Goal: Task Accomplishment & Management: Use online tool/utility

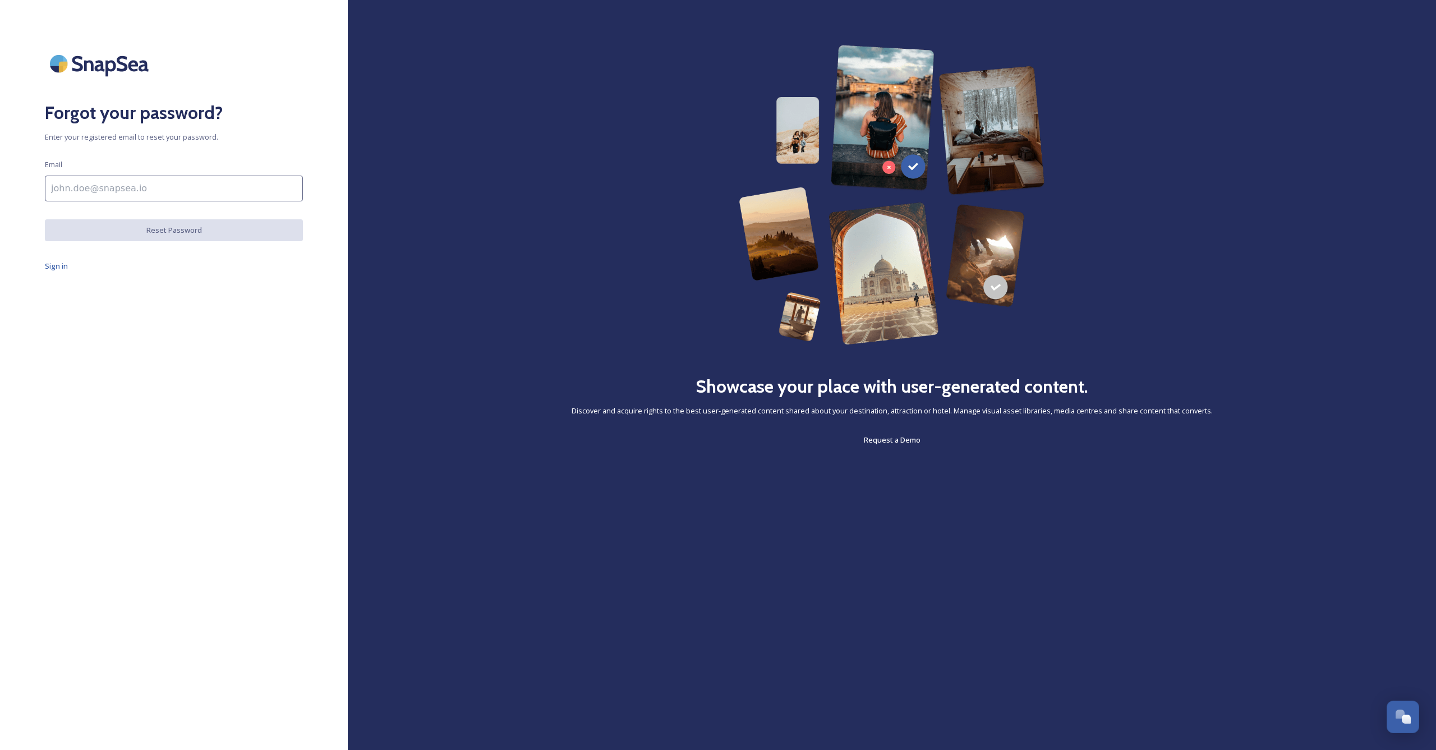
click at [101, 196] on input at bounding box center [174, 189] width 258 height 26
type input "[EMAIL_ADDRESS][US_STATE][DOMAIN_NAME]"
click at [115, 233] on button "Reset Password" at bounding box center [174, 230] width 258 height 23
click at [87, 186] on button "Back to Sign in" at bounding box center [76, 181] width 62 height 23
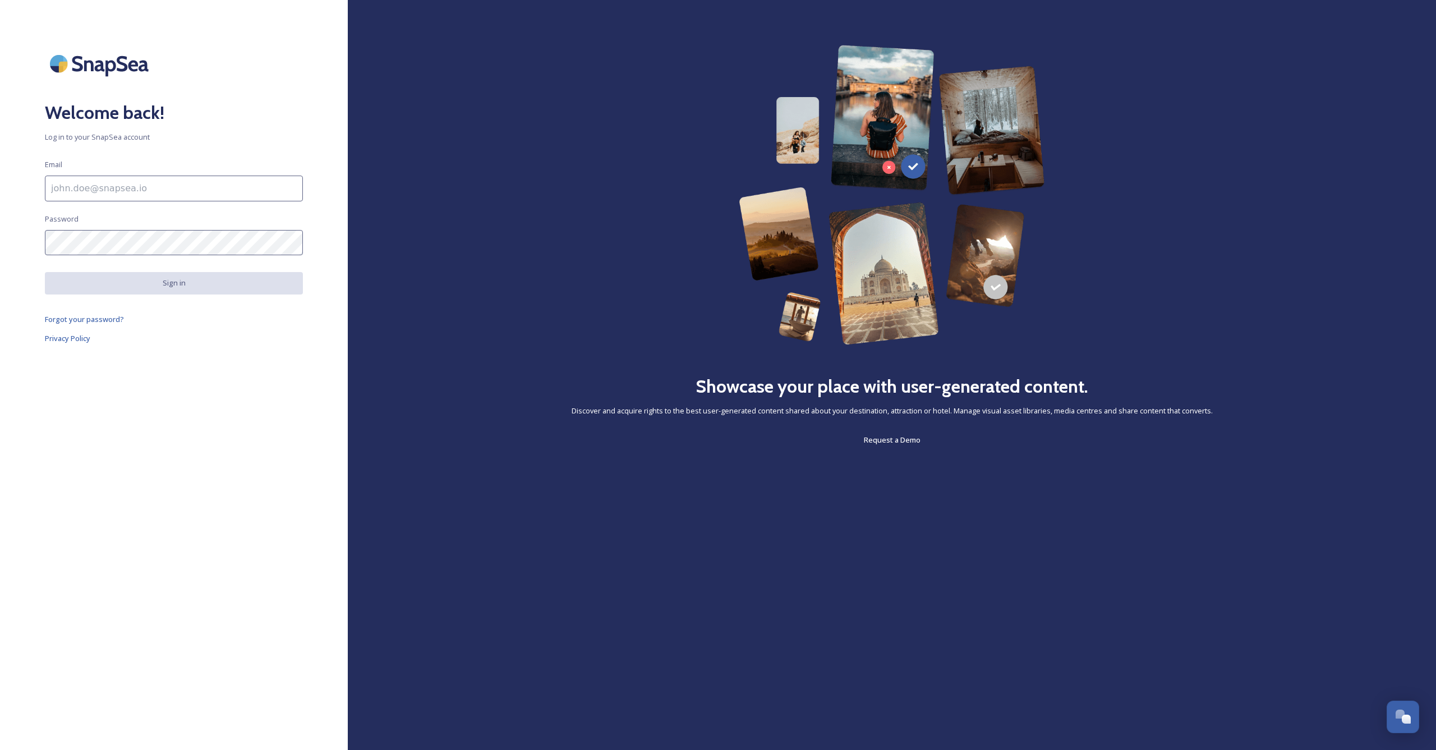
type input "LCC"
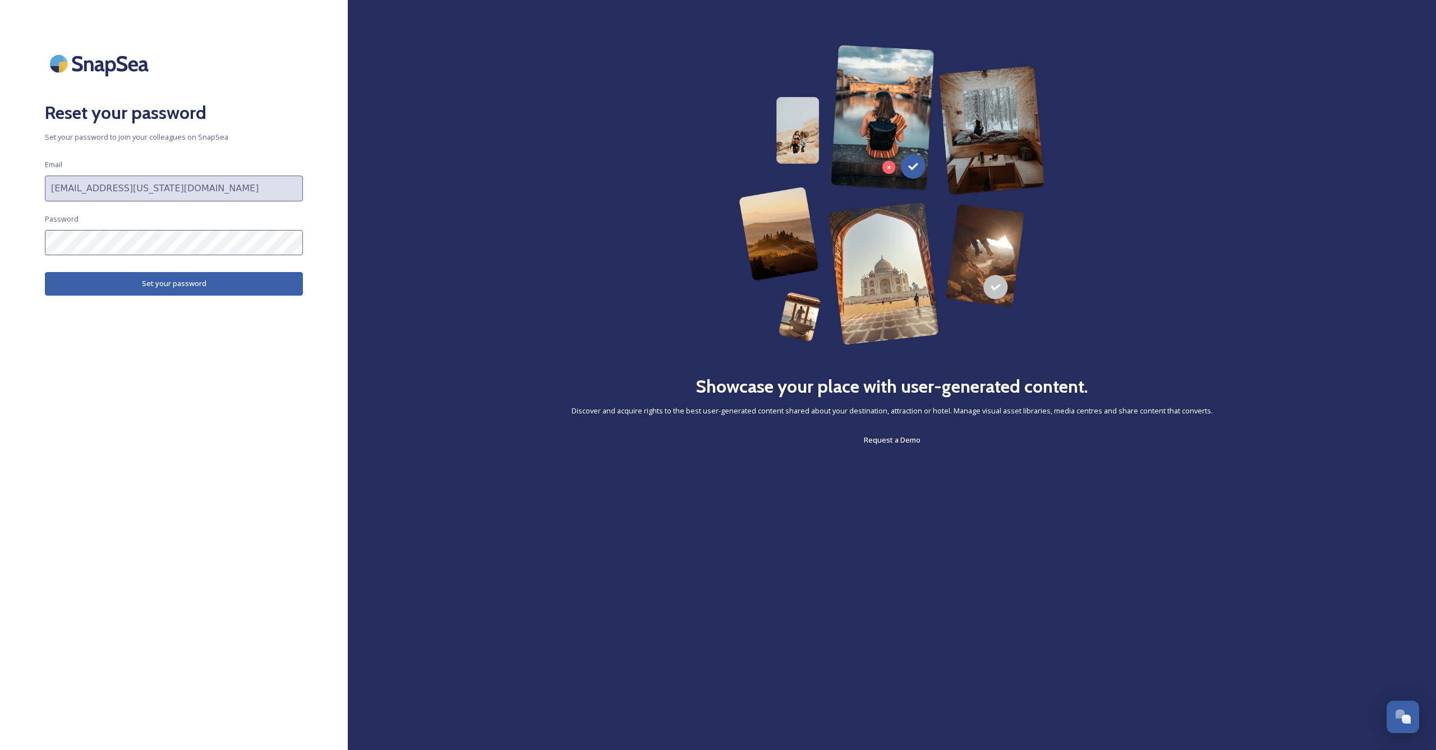
click at [154, 284] on button "Set your password" at bounding box center [174, 283] width 258 height 23
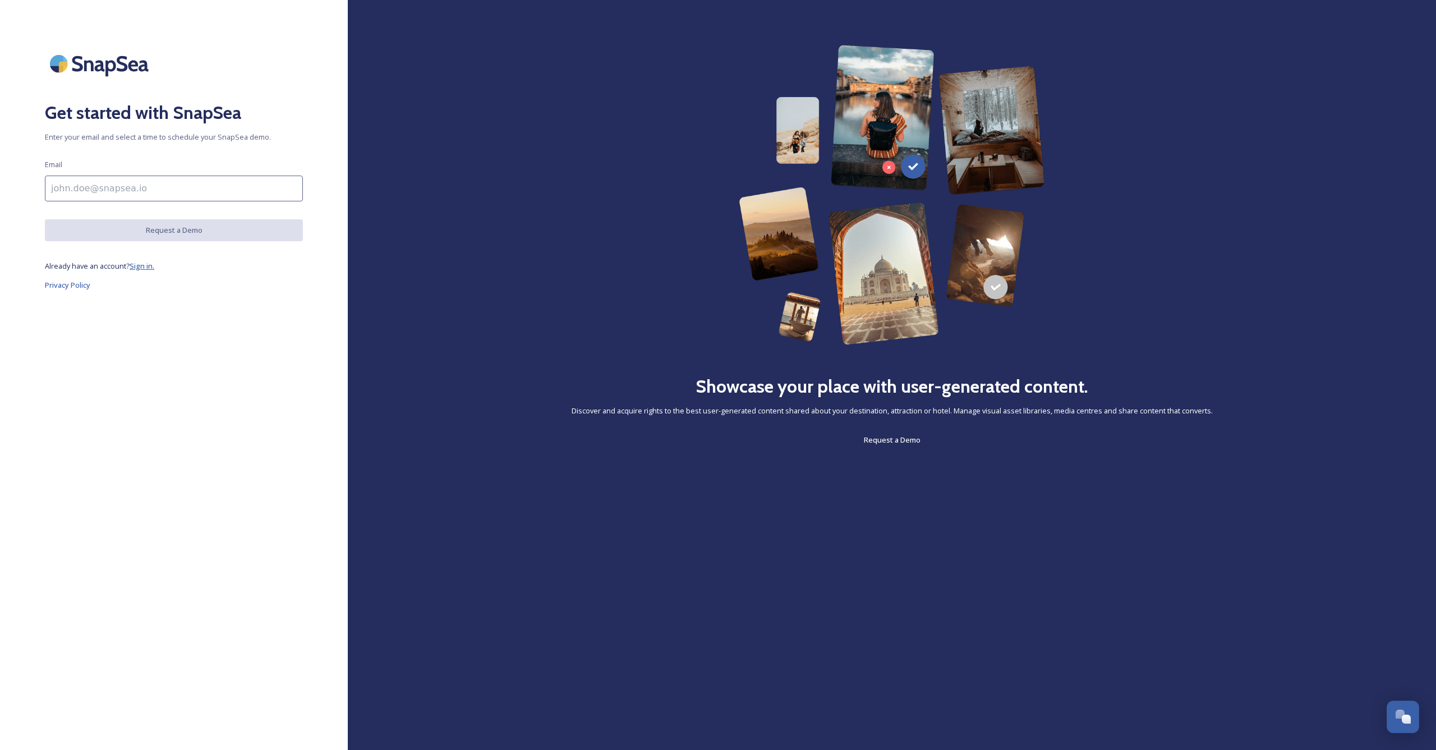
click at [154, 269] on span "Sign in." at bounding box center [142, 266] width 25 height 10
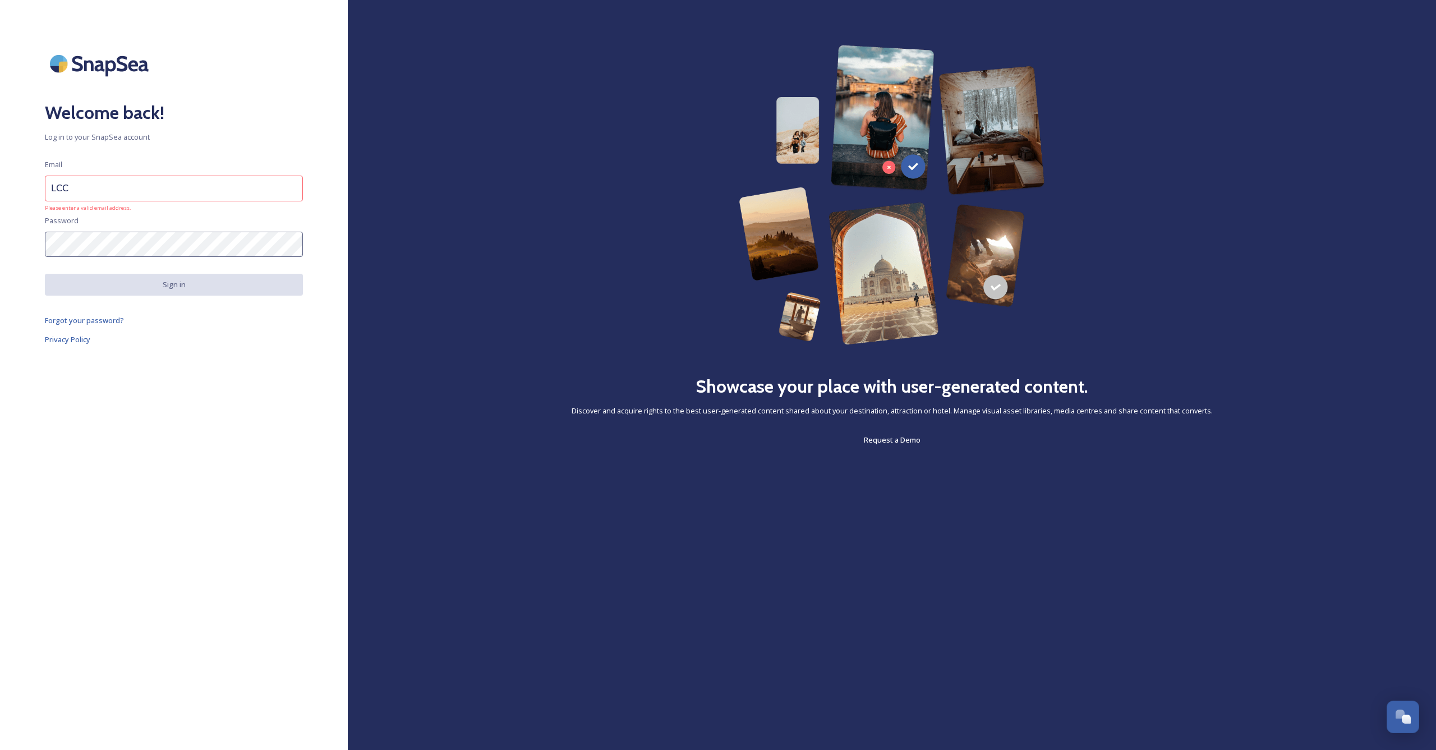
click at [93, 187] on input "LCC" at bounding box center [174, 189] width 258 height 26
click at [92, 187] on input "LCC" at bounding box center [174, 189] width 258 height 26
type input "alex@vermon"
type input "[EMAIL_ADDRESS][US_STATE][DOMAIN_NAME]"
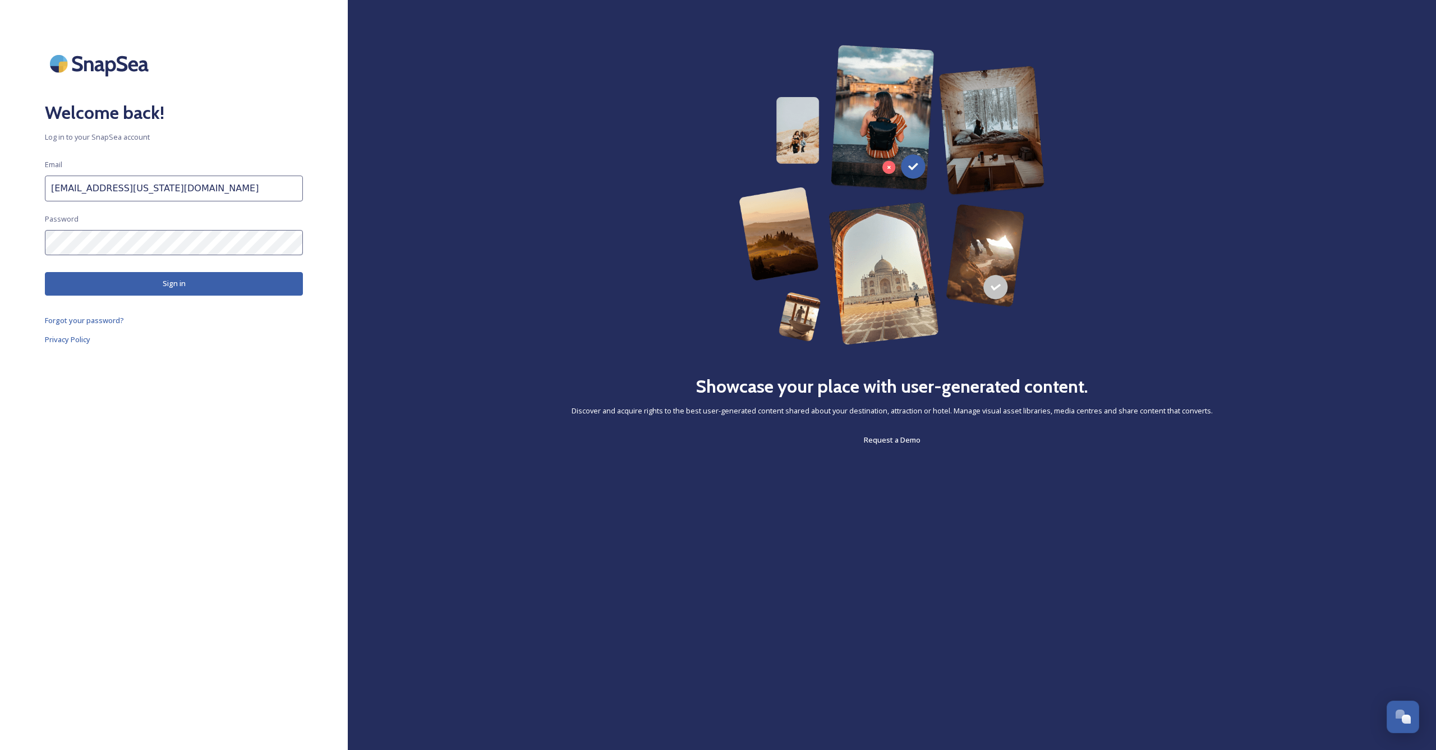
click at [169, 277] on button "Sign in" at bounding box center [174, 283] width 258 height 23
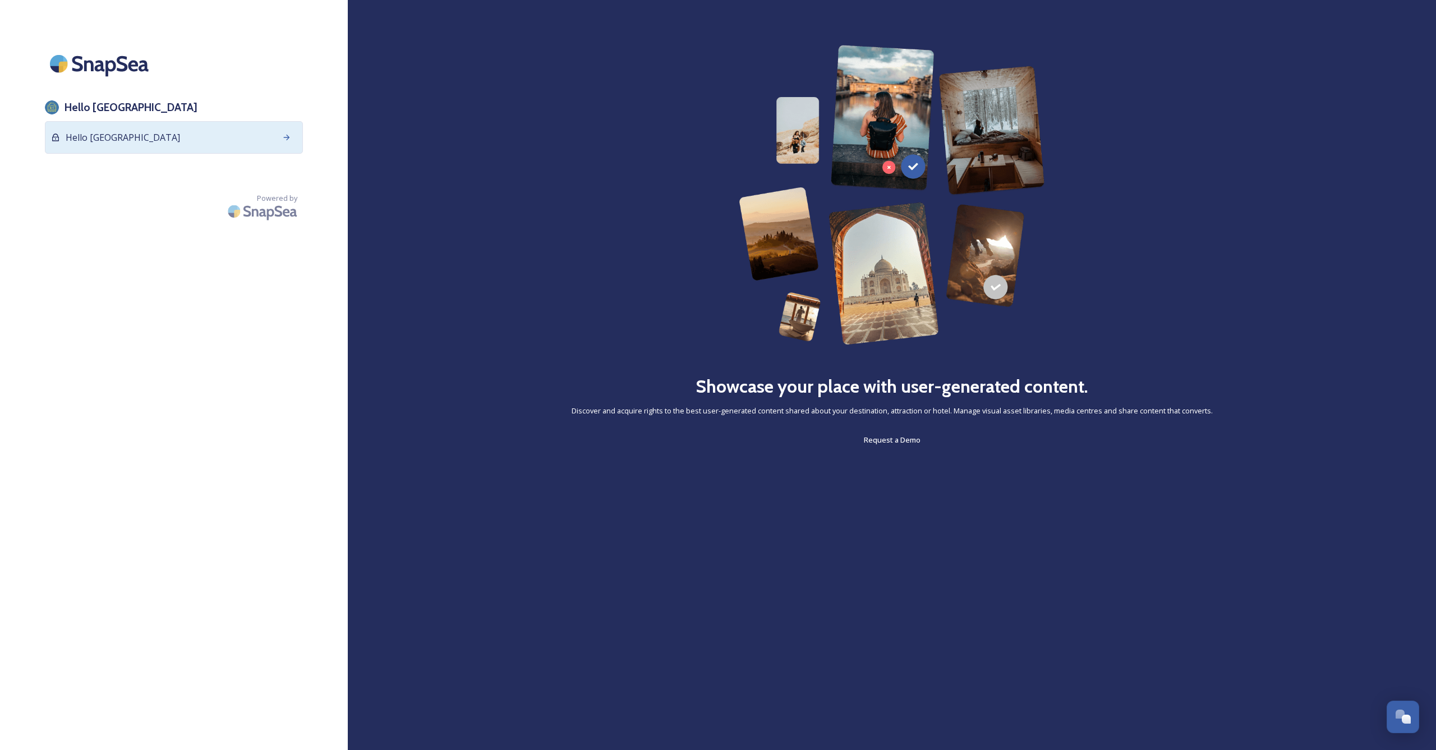
click at [202, 142] on div "Hello Burlington" at bounding box center [174, 137] width 258 height 33
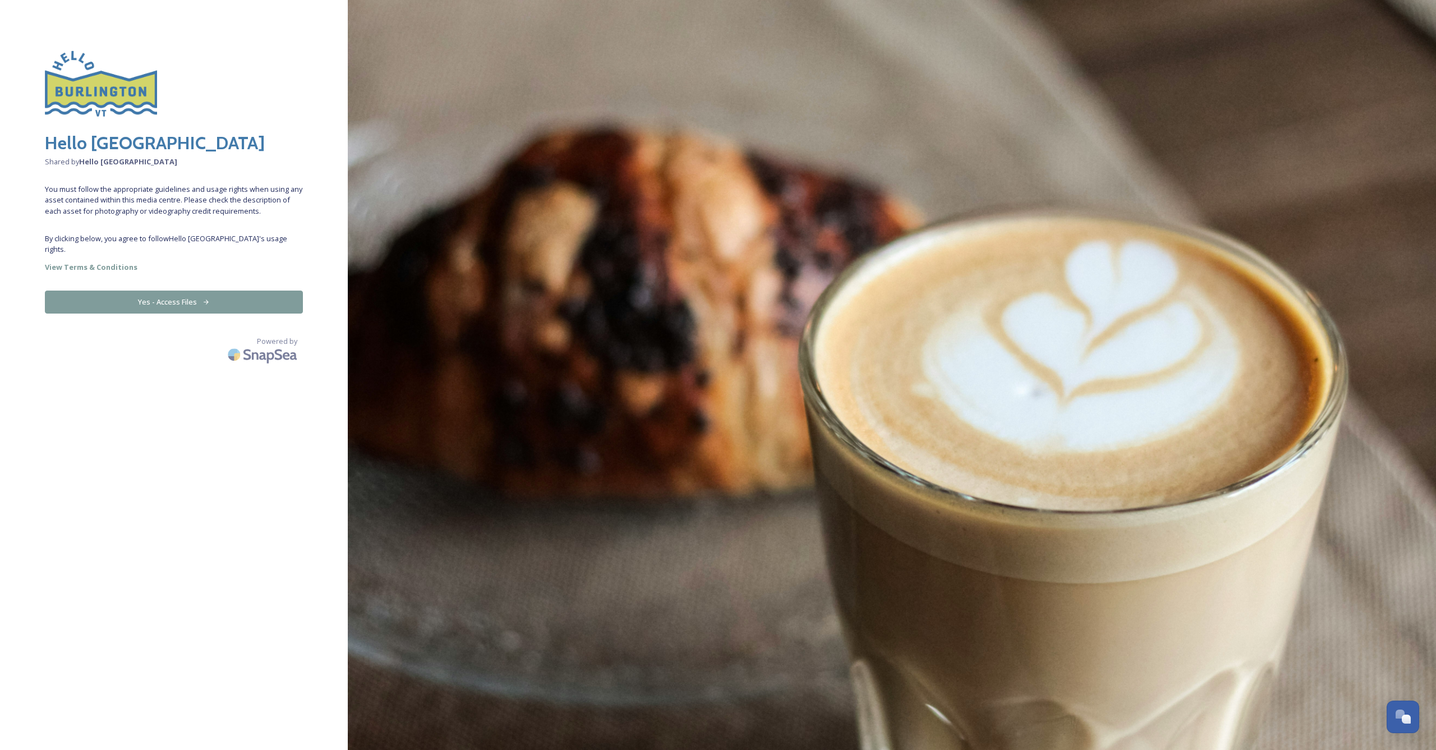
click at [198, 293] on button "Yes - Access Files" at bounding box center [174, 301] width 258 height 23
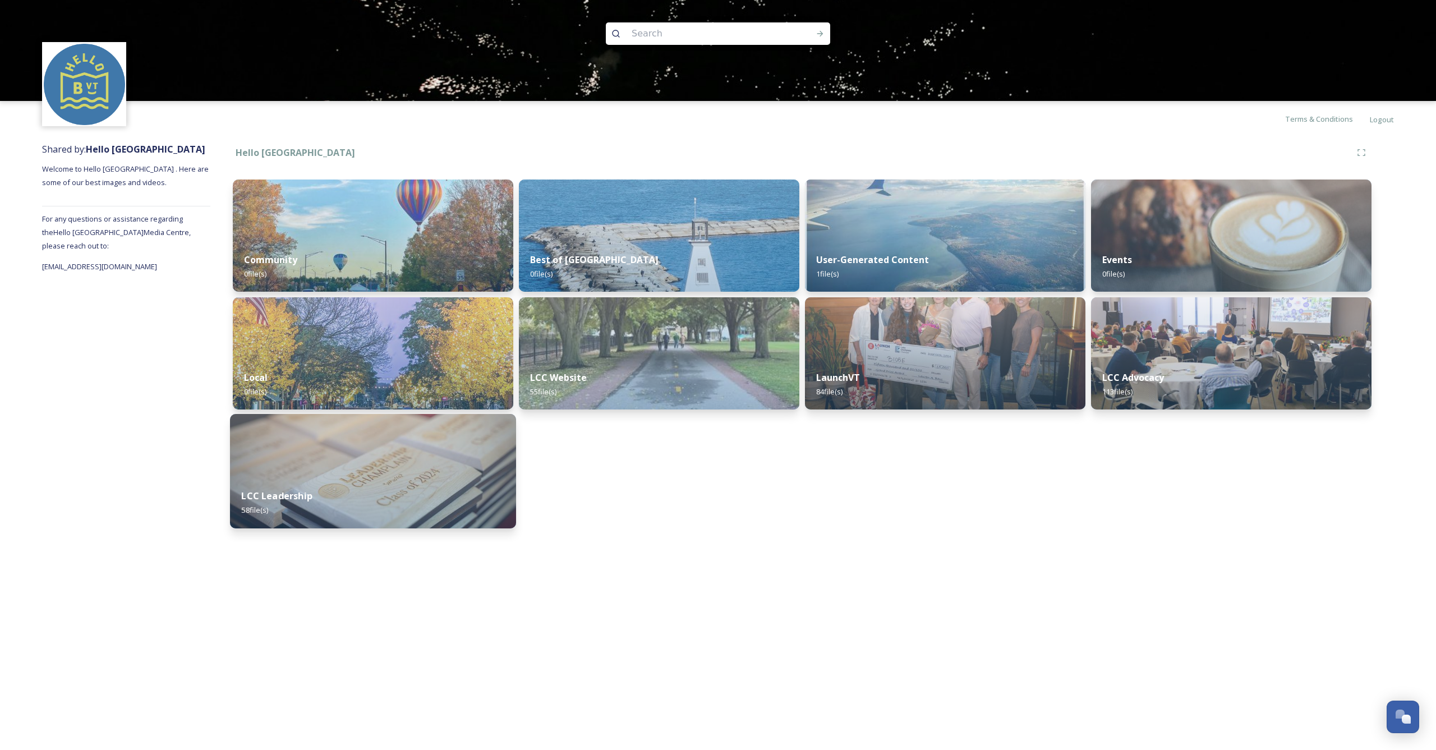
click at [352, 476] on img at bounding box center [373, 471] width 286 height 114
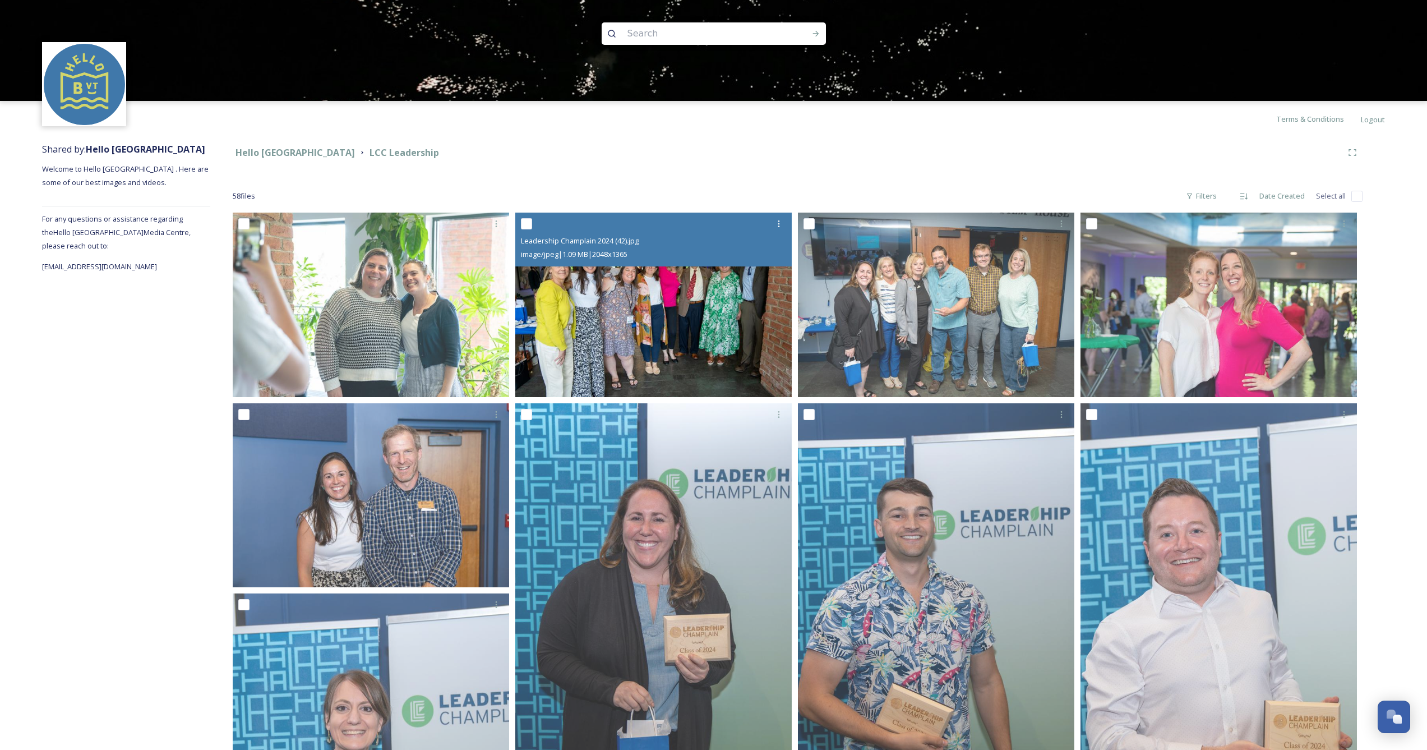
scroll to position [2, 0]
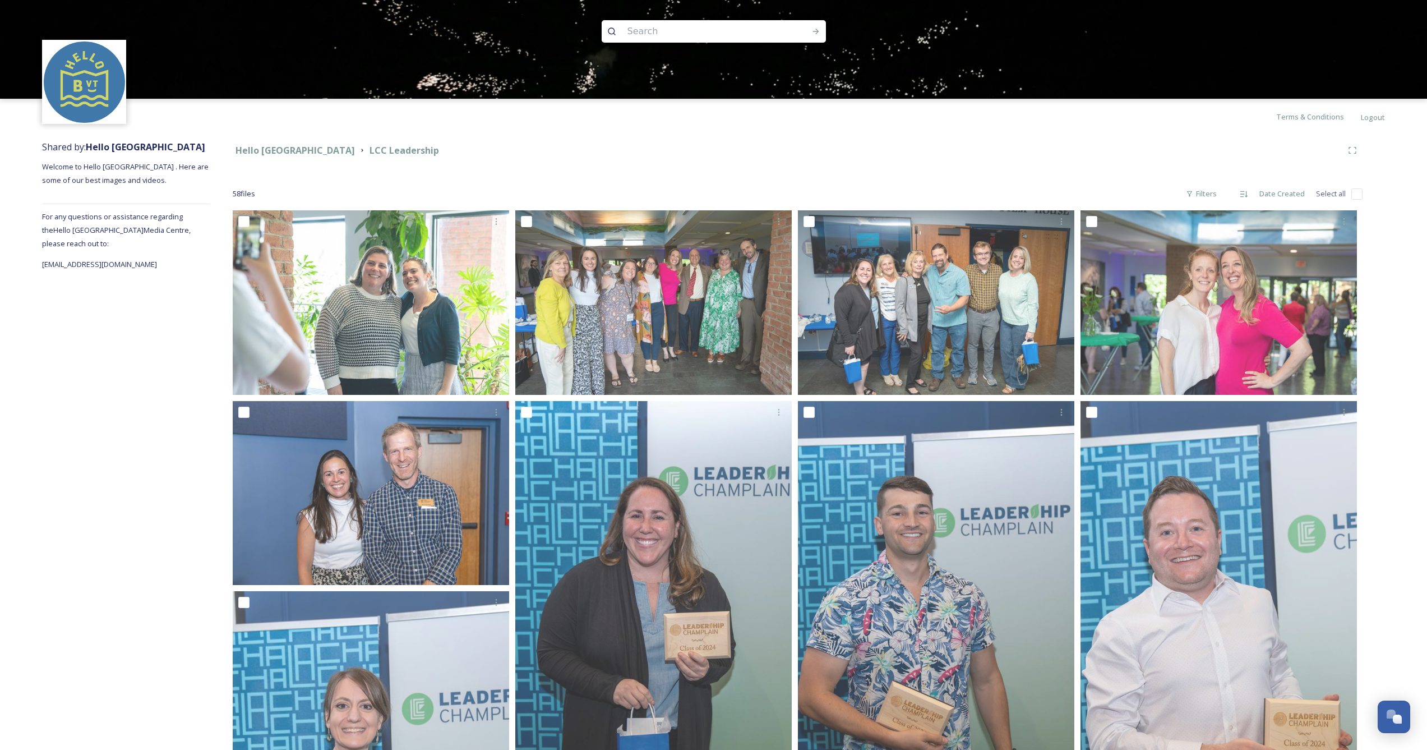
click at [1361, 191] on input "checkbox" at bounding box center [1357, 193] width 11 height 11
checkbox input "true"
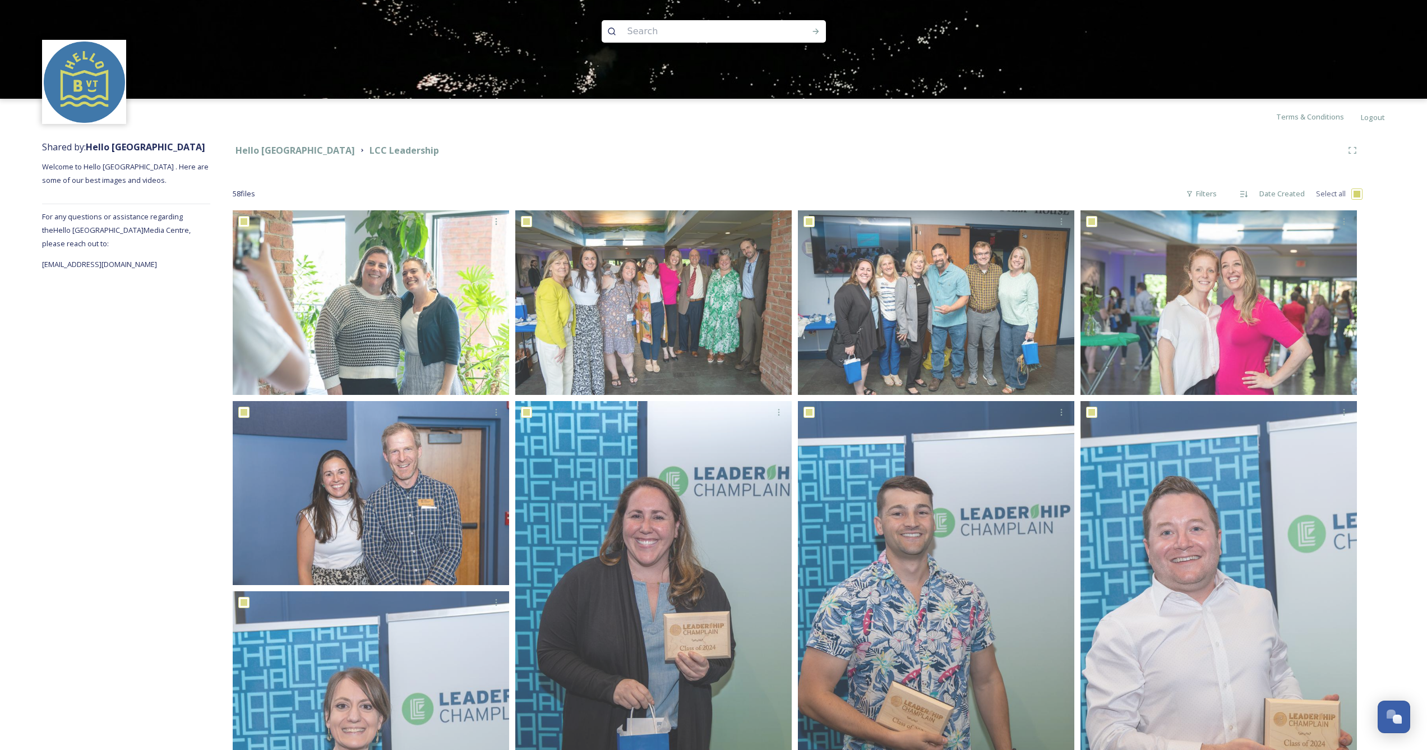
checkbox input "true"
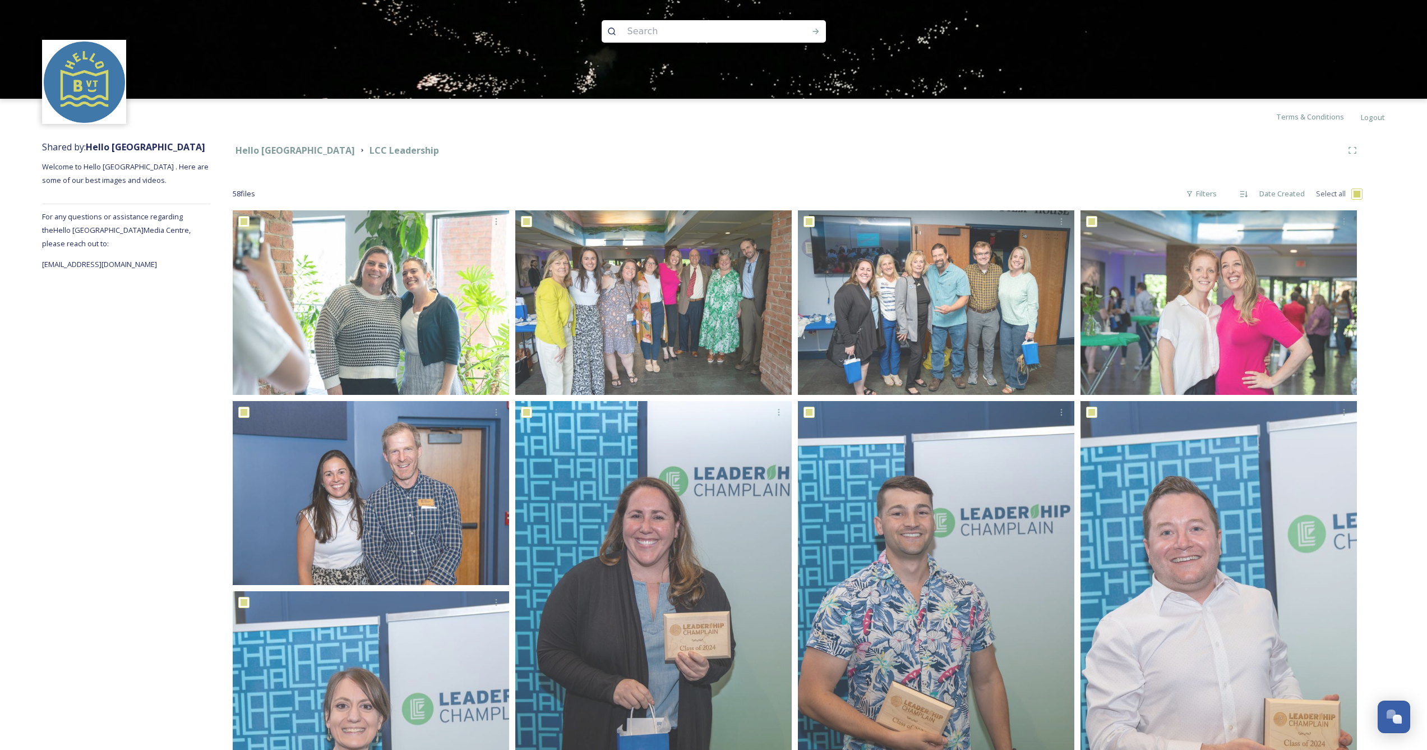
checkbox input "true"
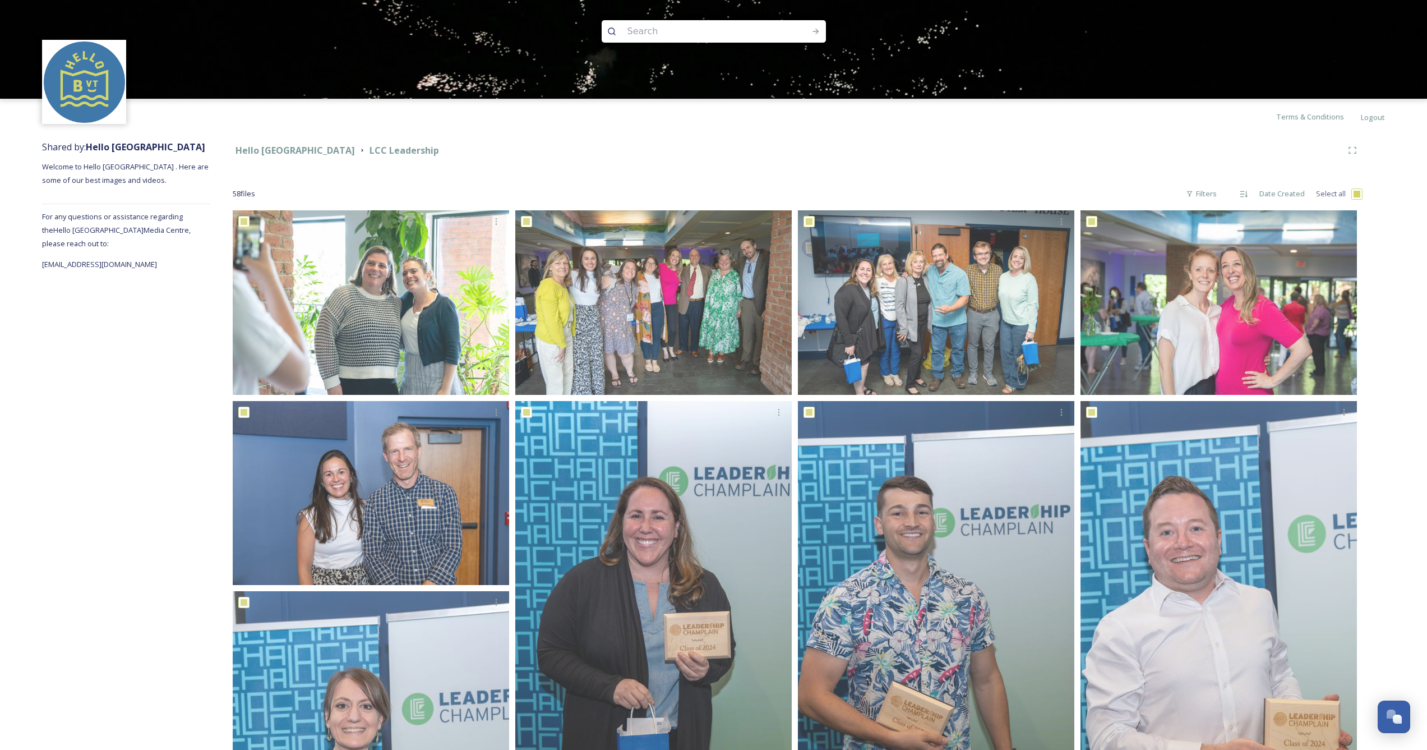
checkbox input "true"
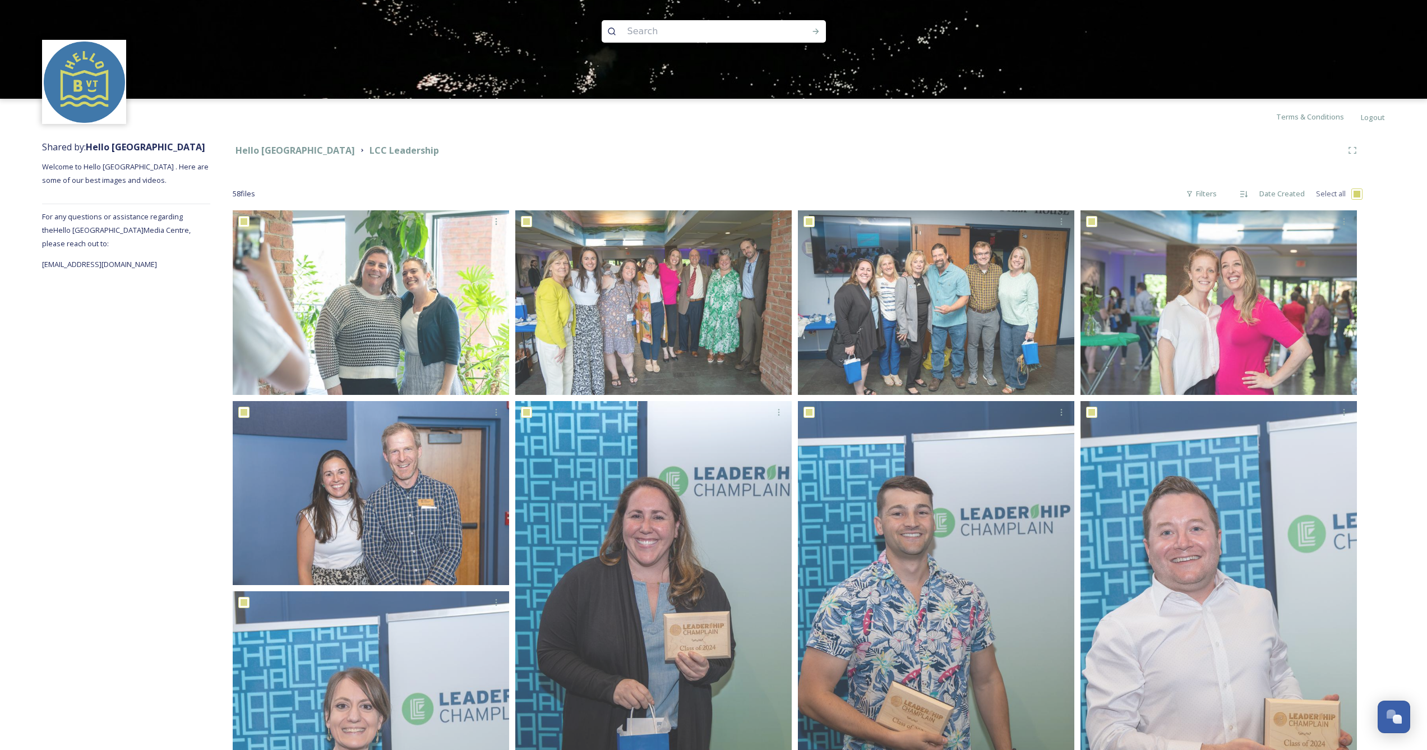
checkbox input "true"
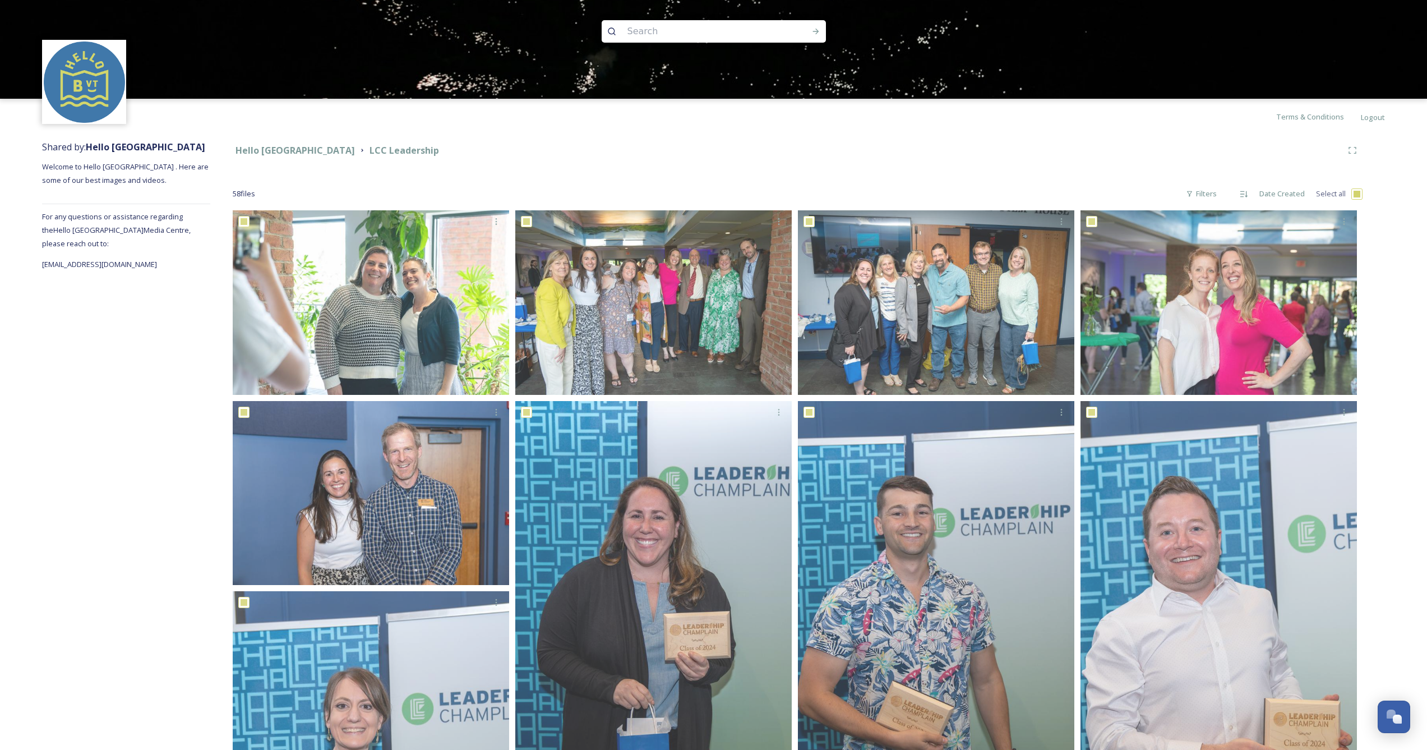
checkbox input "true"
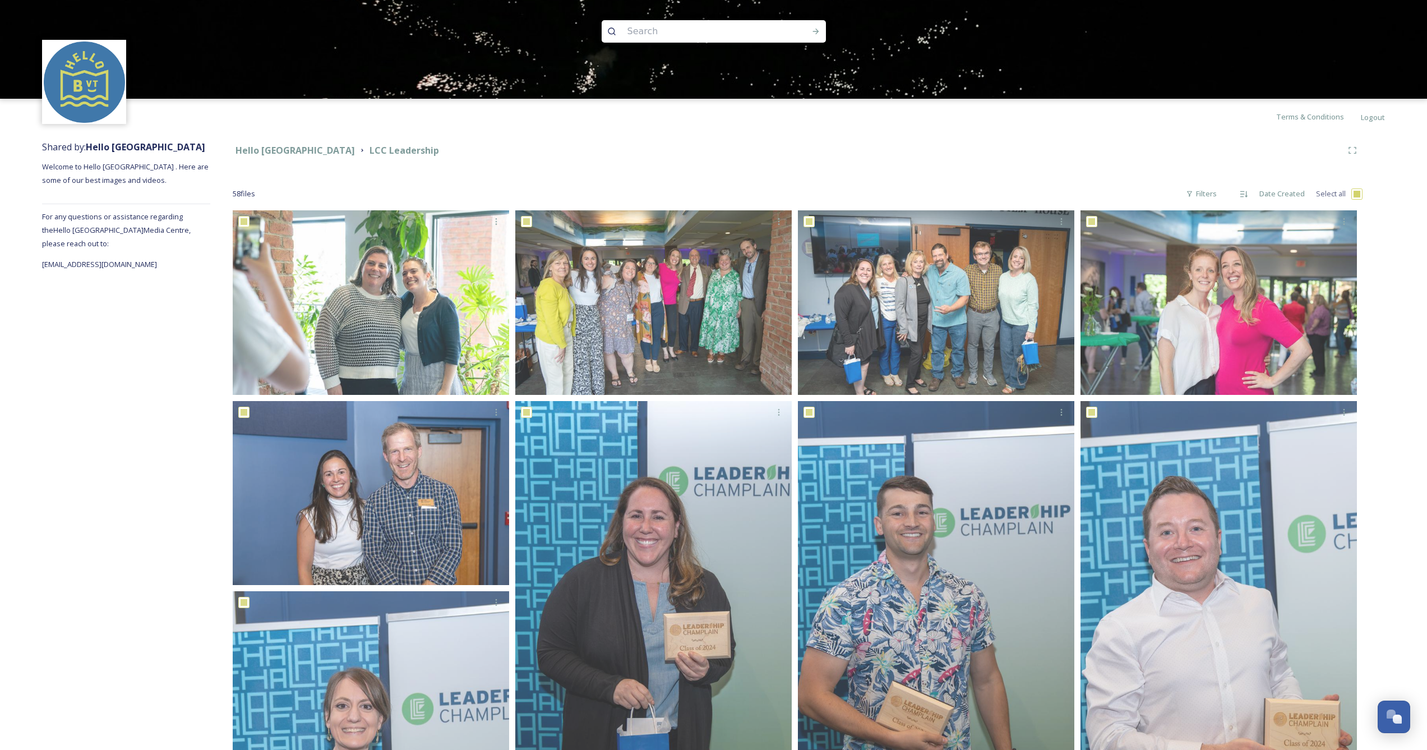
checkbox input "true"
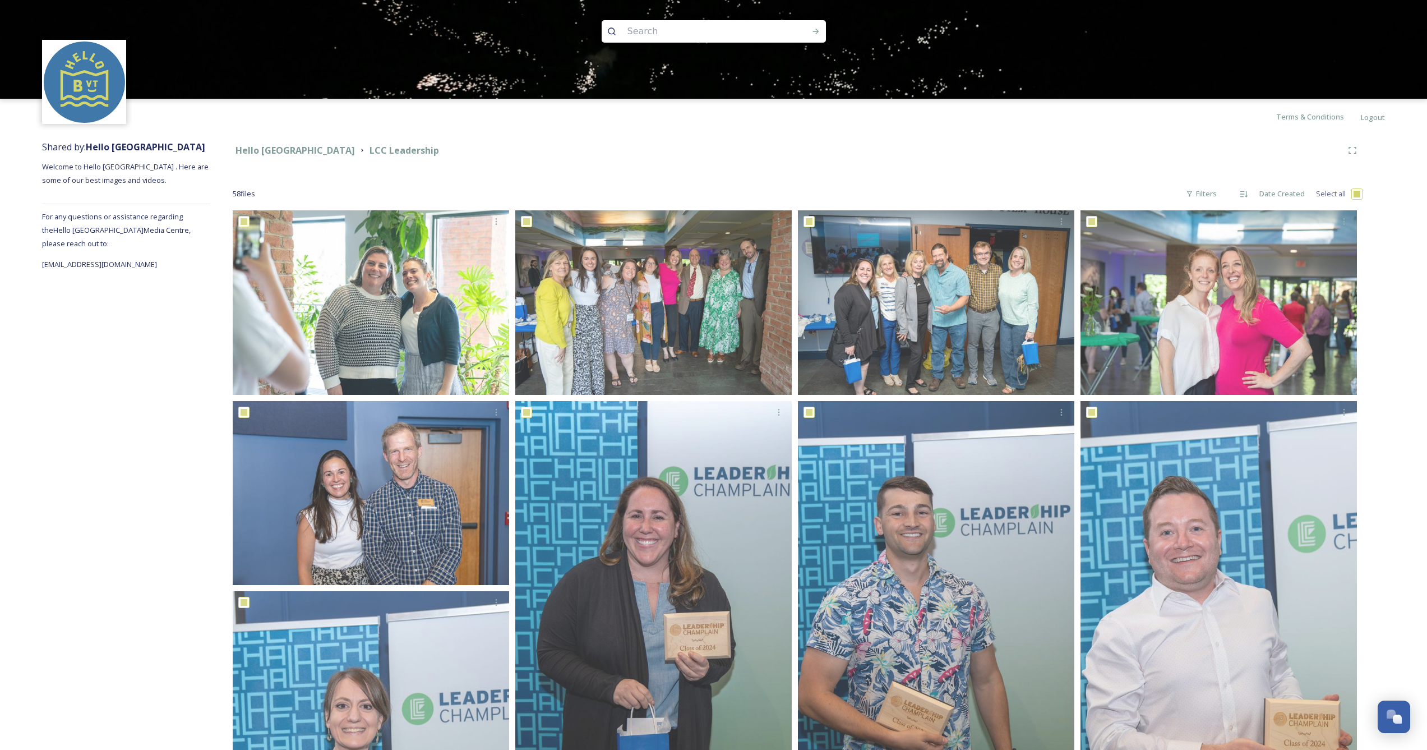
checkbox input "true"
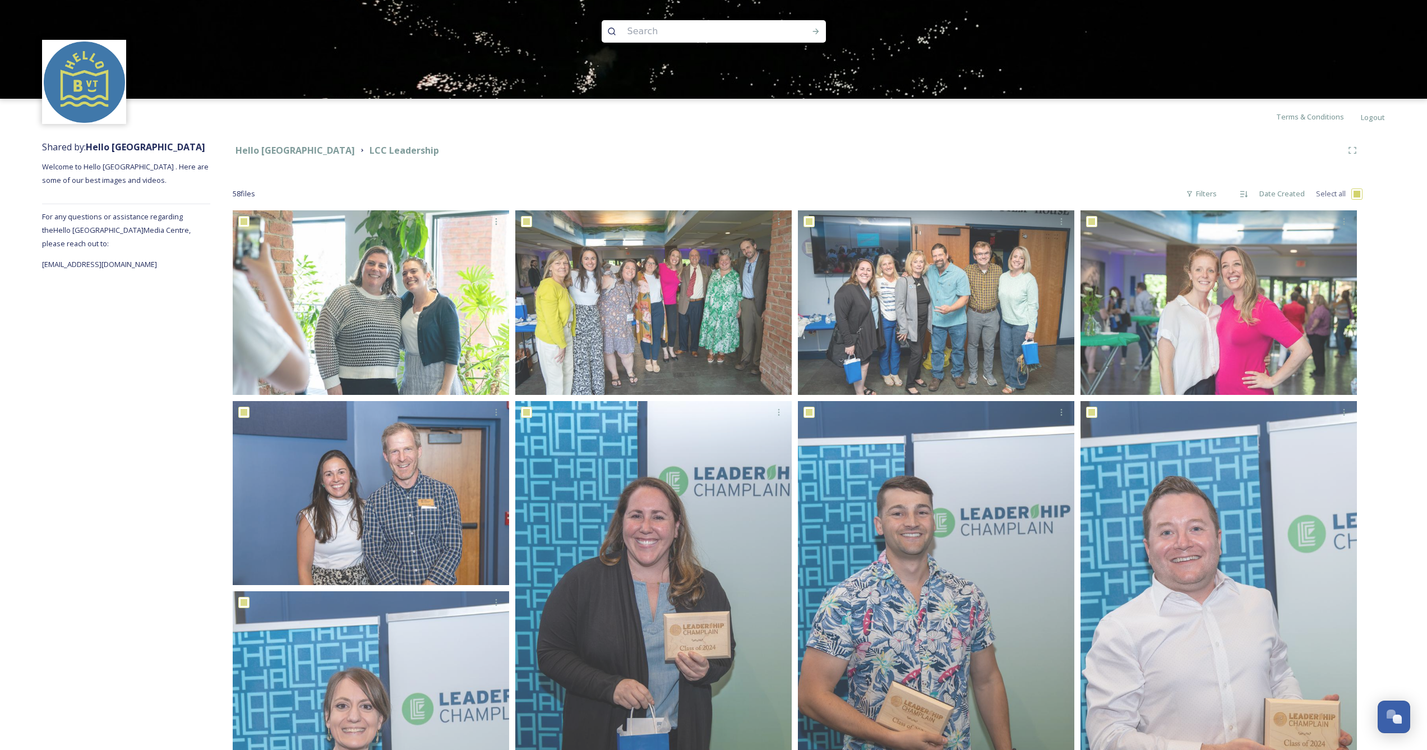
checkbox input "true"
click at [836, 727] on icon at bounding box center [832, 728] width 9 height 9
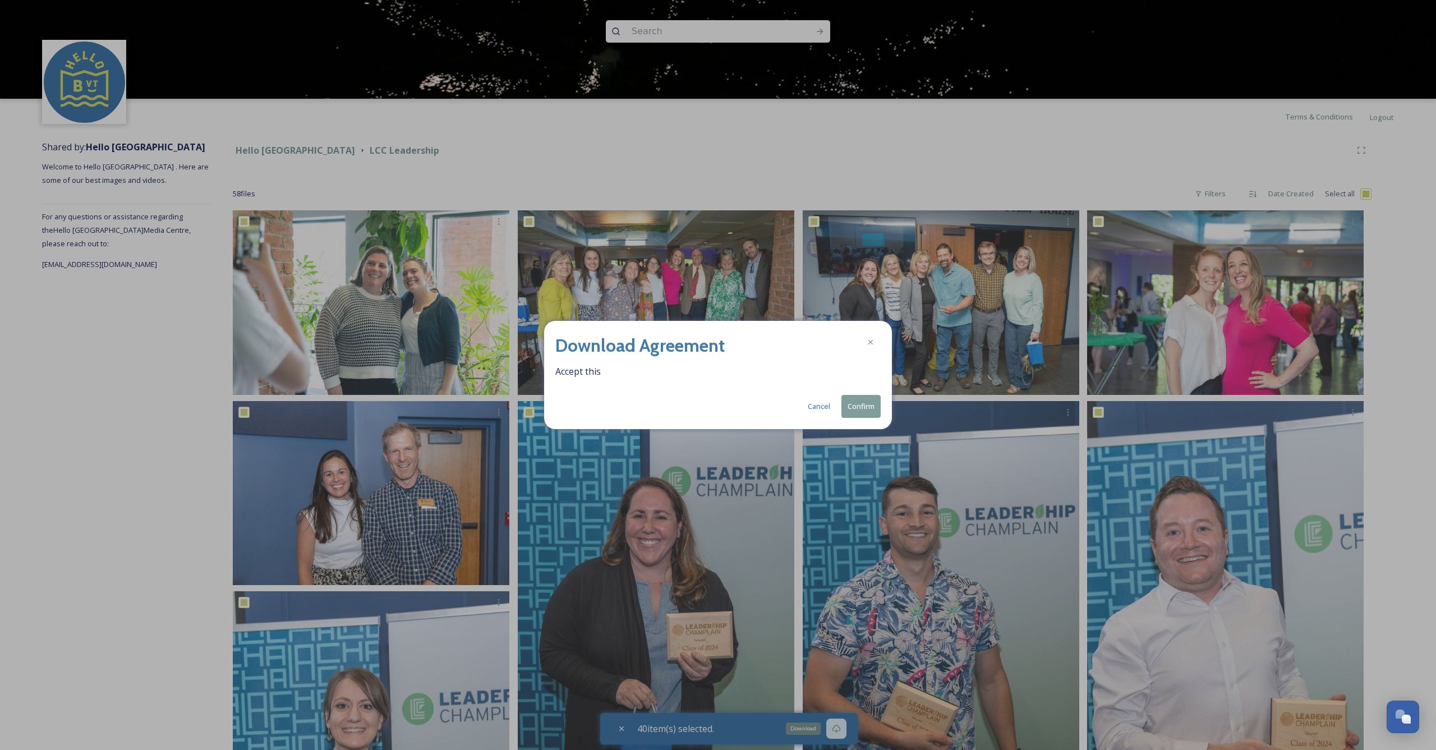
click at [860, 407] on button "Confirm" at bounding box center [860, 406] width 39 height 23
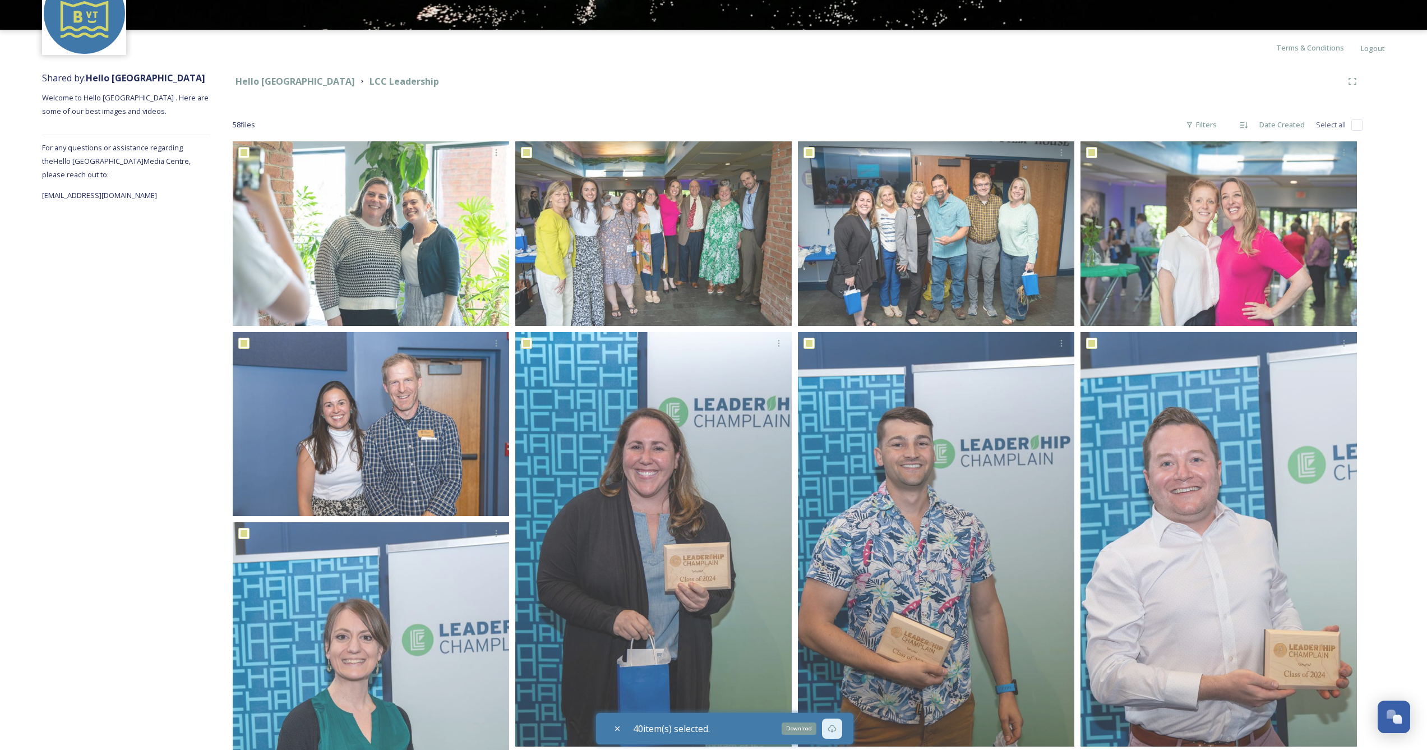
scroll to position [0, 0]
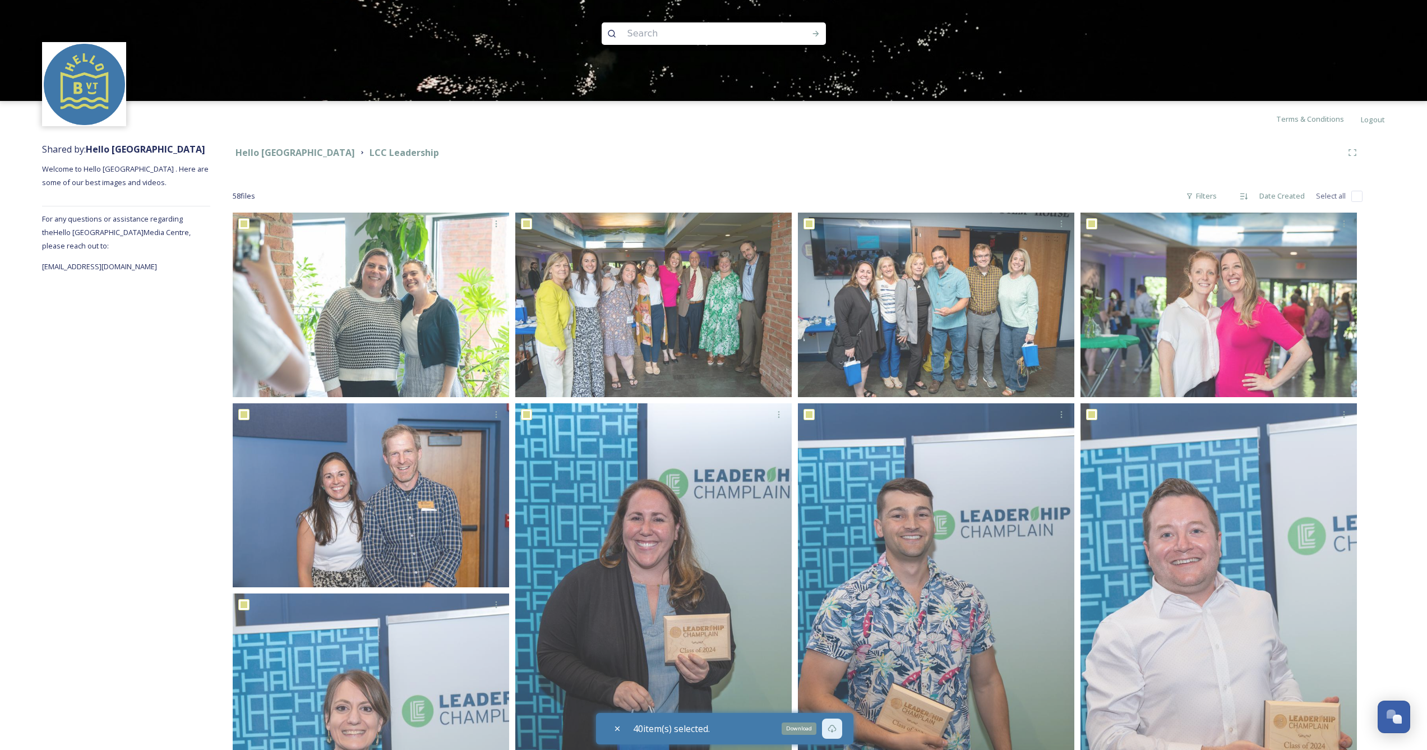
click at [1358, 196] on input "checkbox" at bounding box center [1357, 196] width 11 height 11
checkbox input "true"
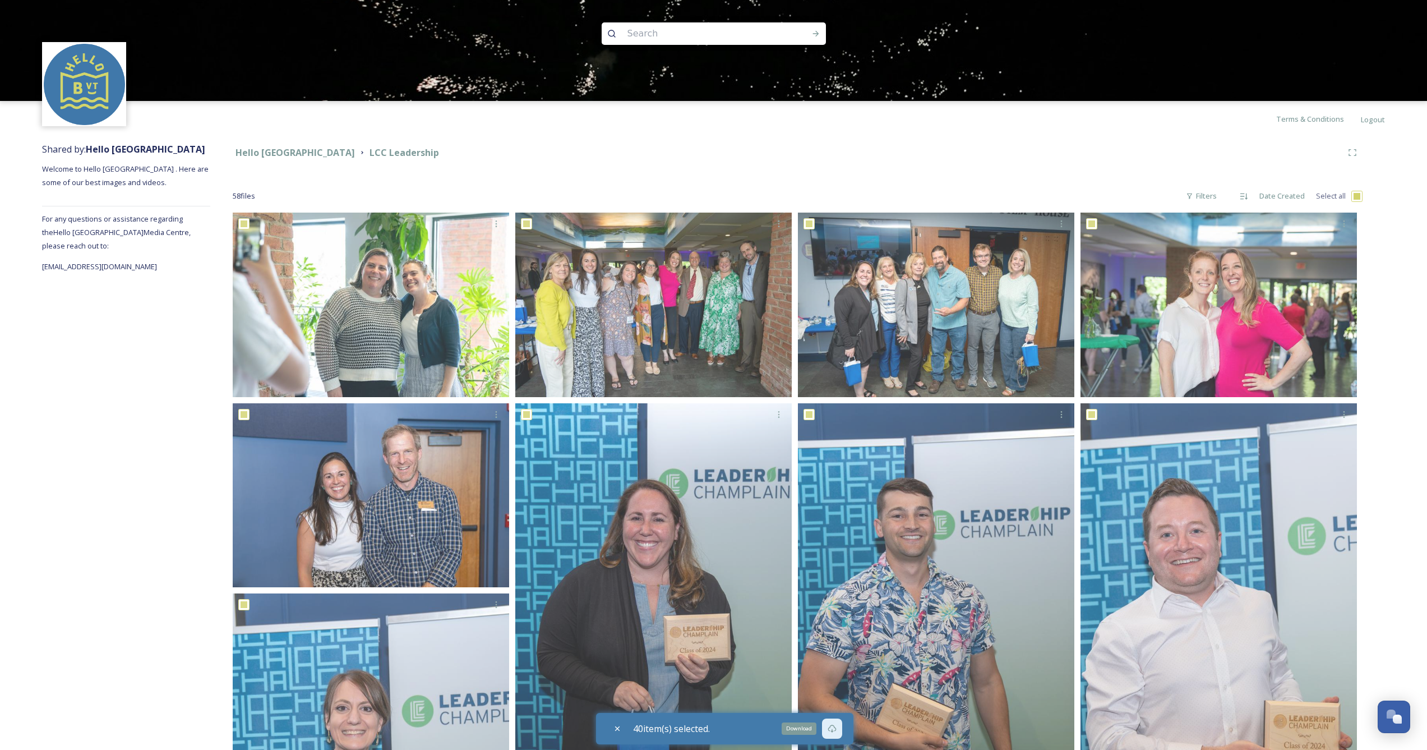
checkbox input "true"
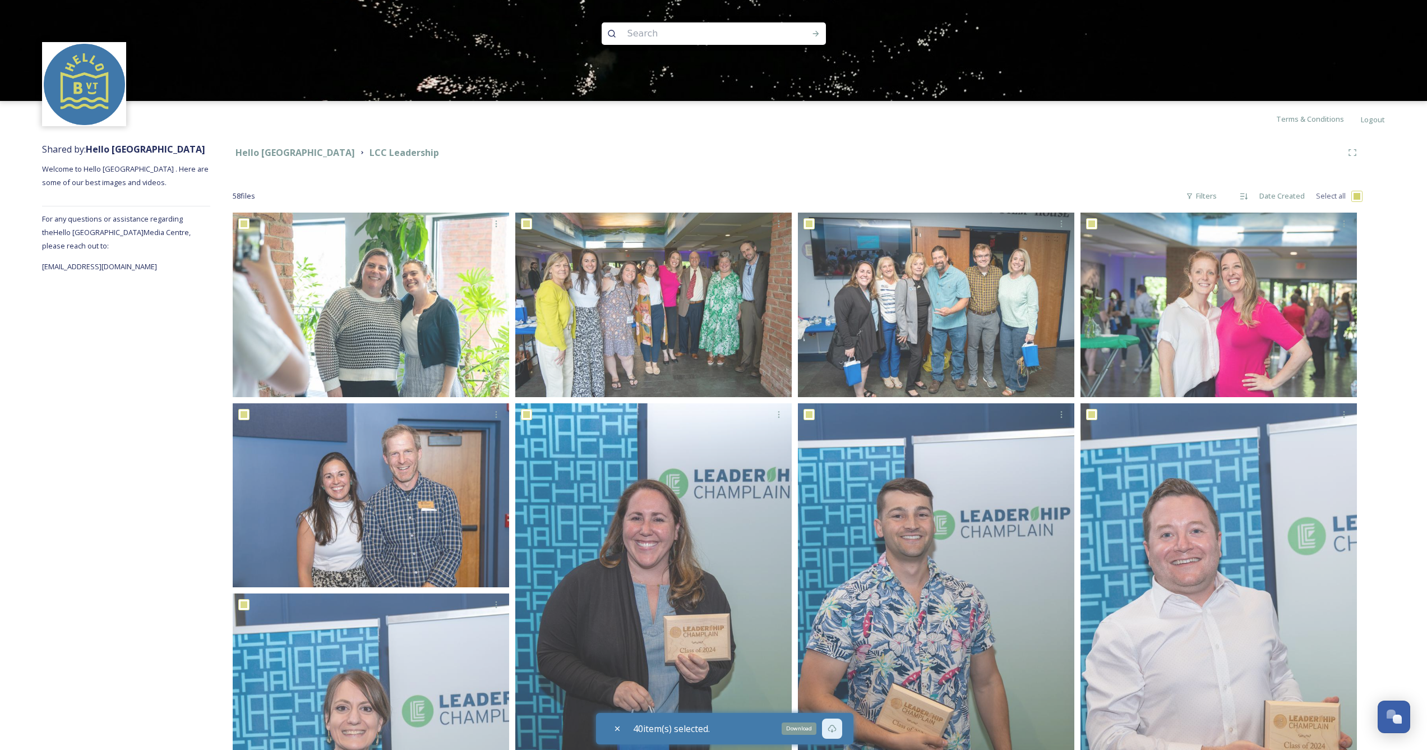
checkbox input "true"
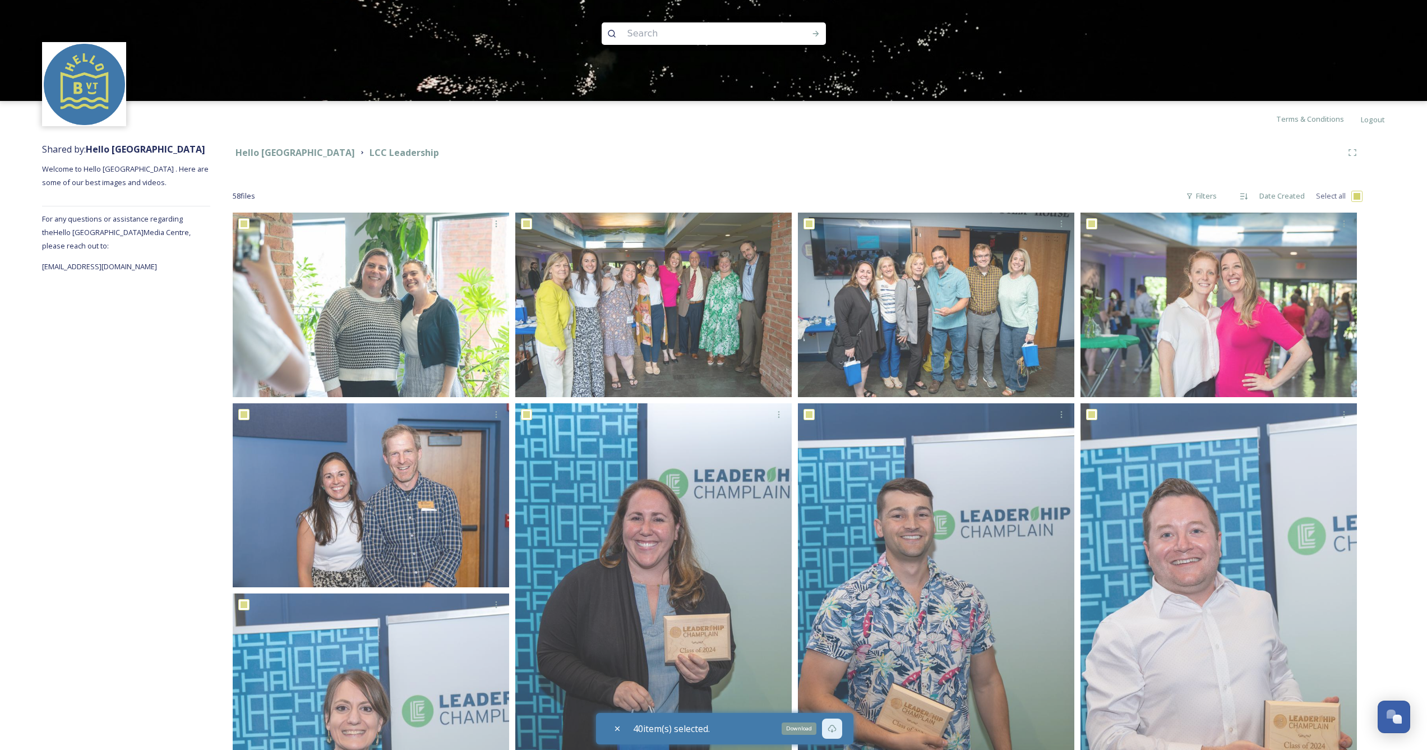
checkbox input "true"
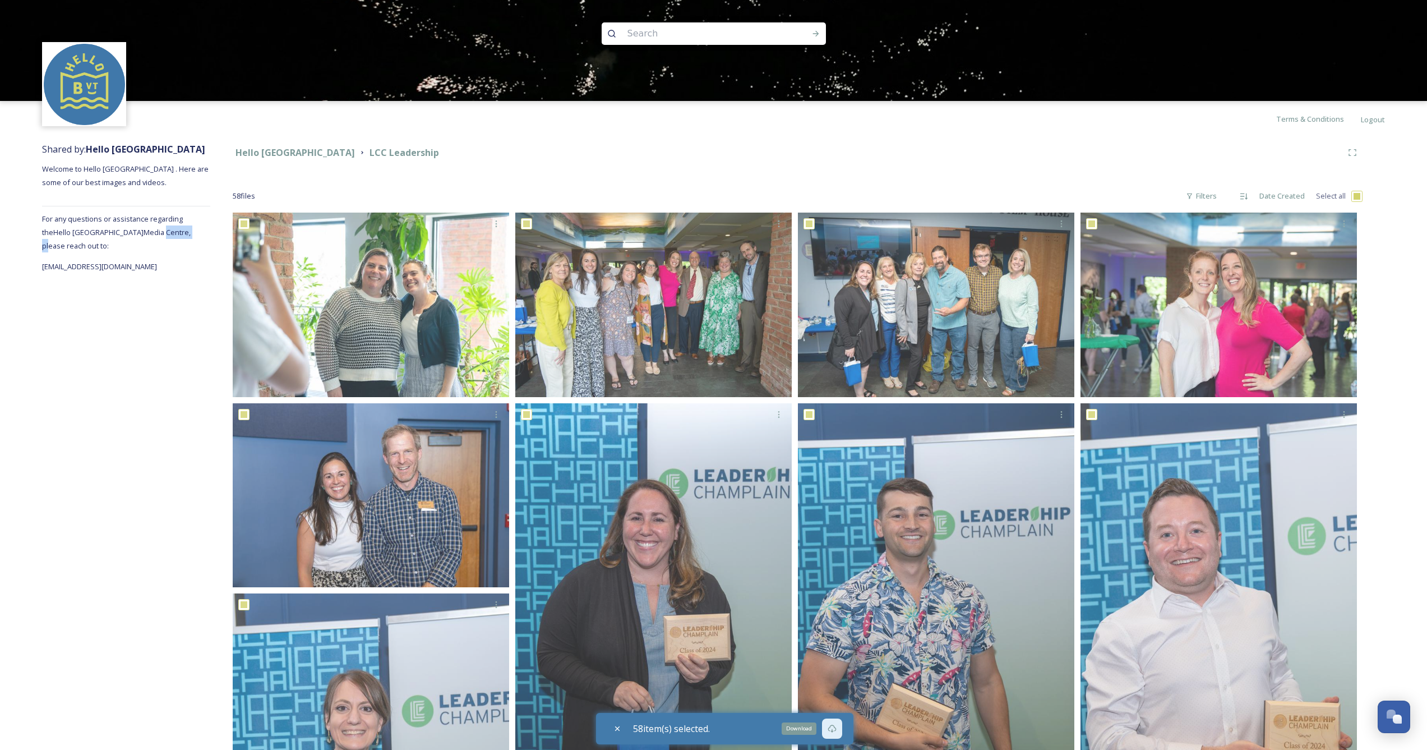
drag, startPoint x: 118, startPoint y: 234, endPoint x: 149, endPoint y: 235, distance: 31.4
click at [149, 235] on span "For any questions or assistance regarding the Hello Burlington Media Centre, pl…" at bounding box center [116, 232] width 149 height 37
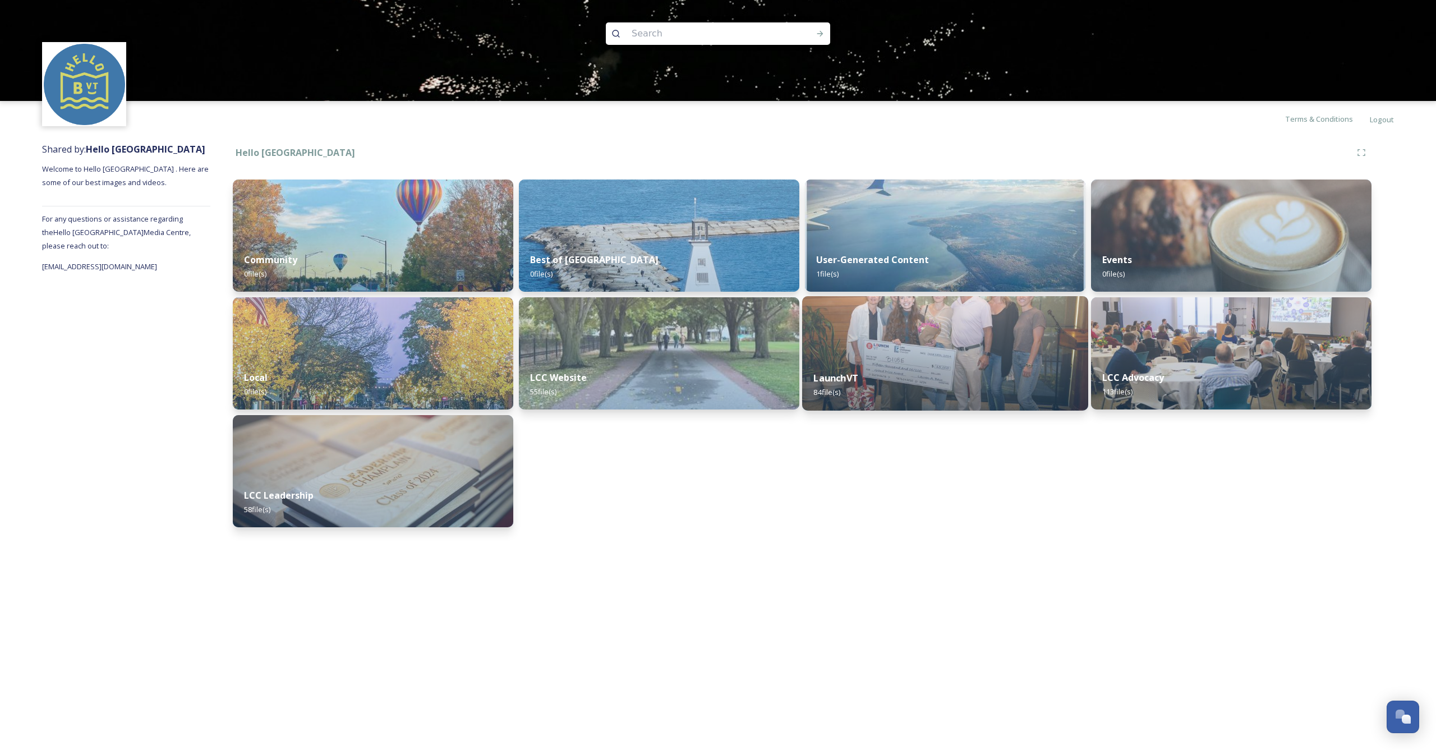
click at [1020, 367] on div "LaunchVT 84 file(s)" at bounding box center [945, 384] width 286 height 51
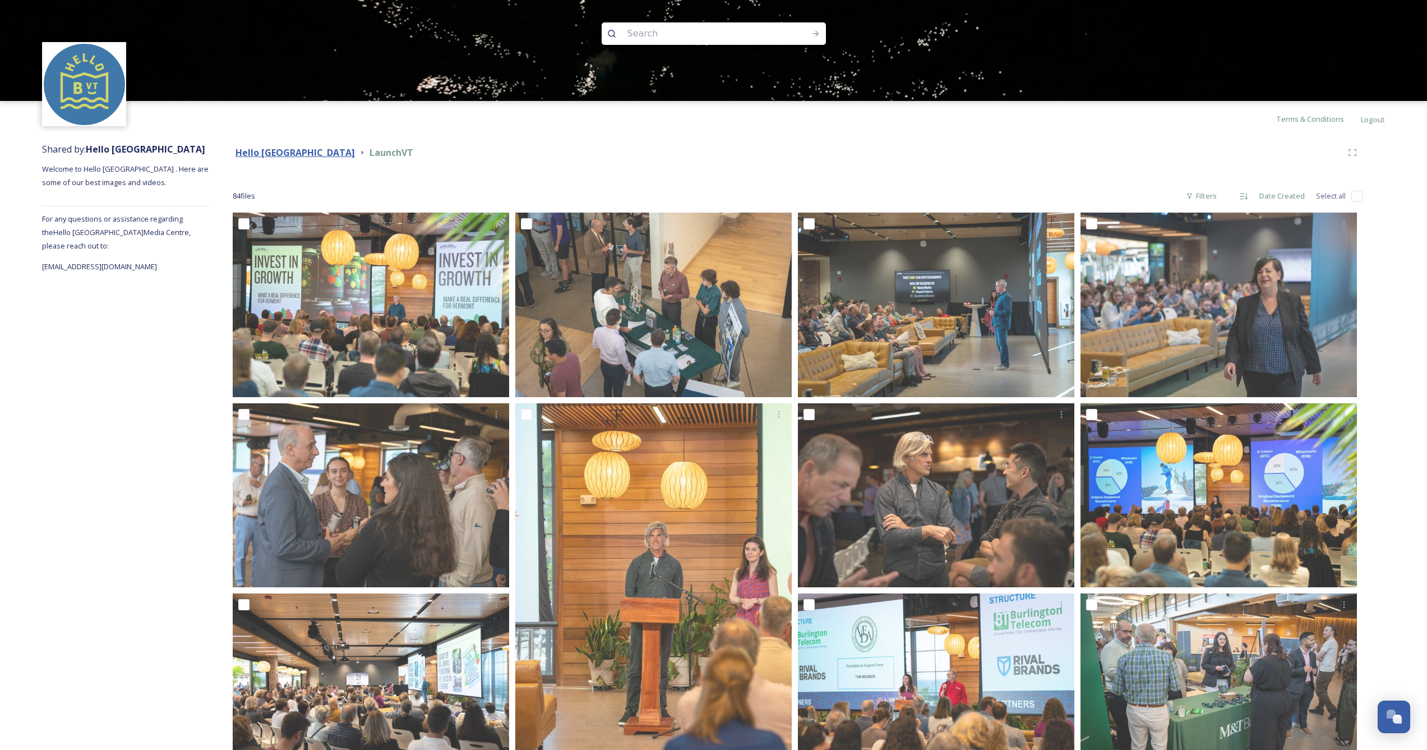
click at [295, 146] on strong "Hello Burlington" at bounding box center [295, 152] width 119 height 12
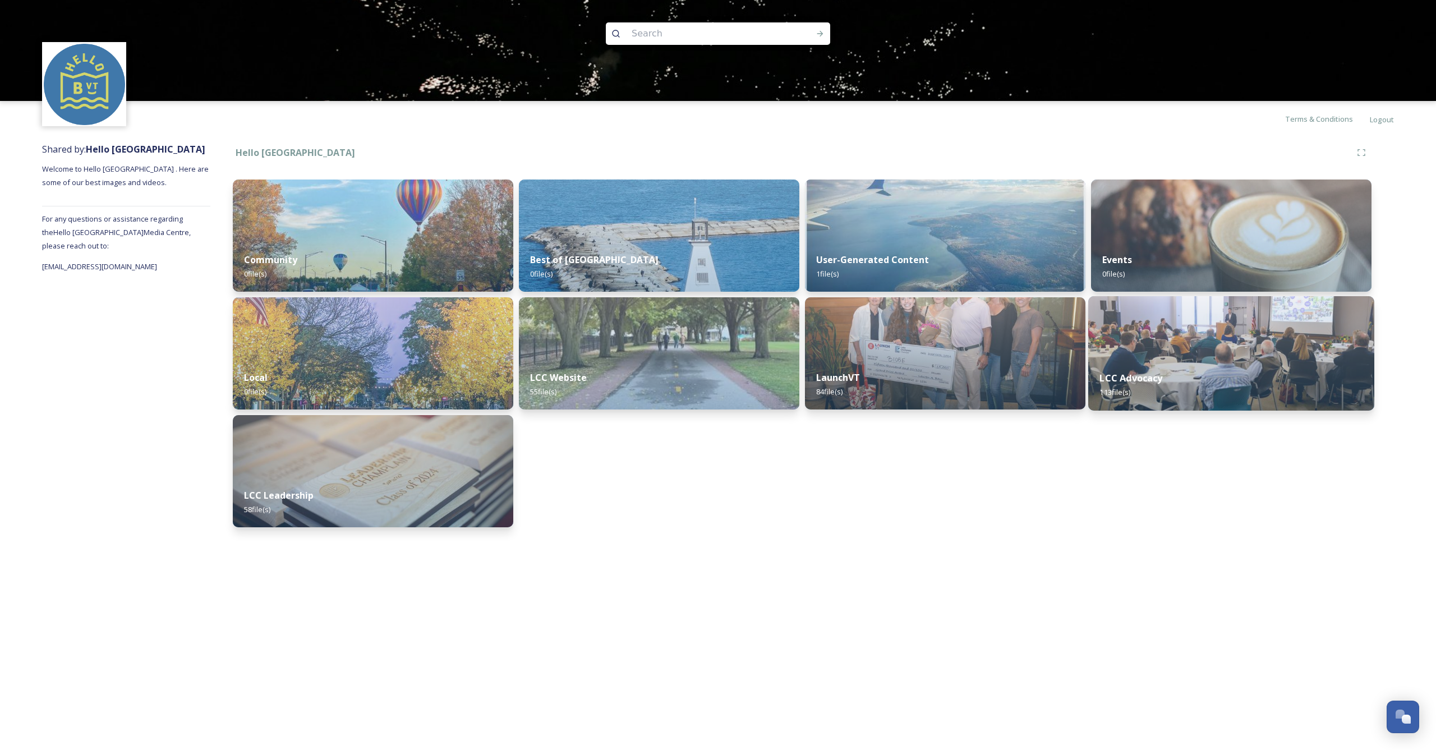
click at [1184, 380] on div "LCC Advocacy 113 file(s)" at bounding box center [1231, 384] width 286 height 51
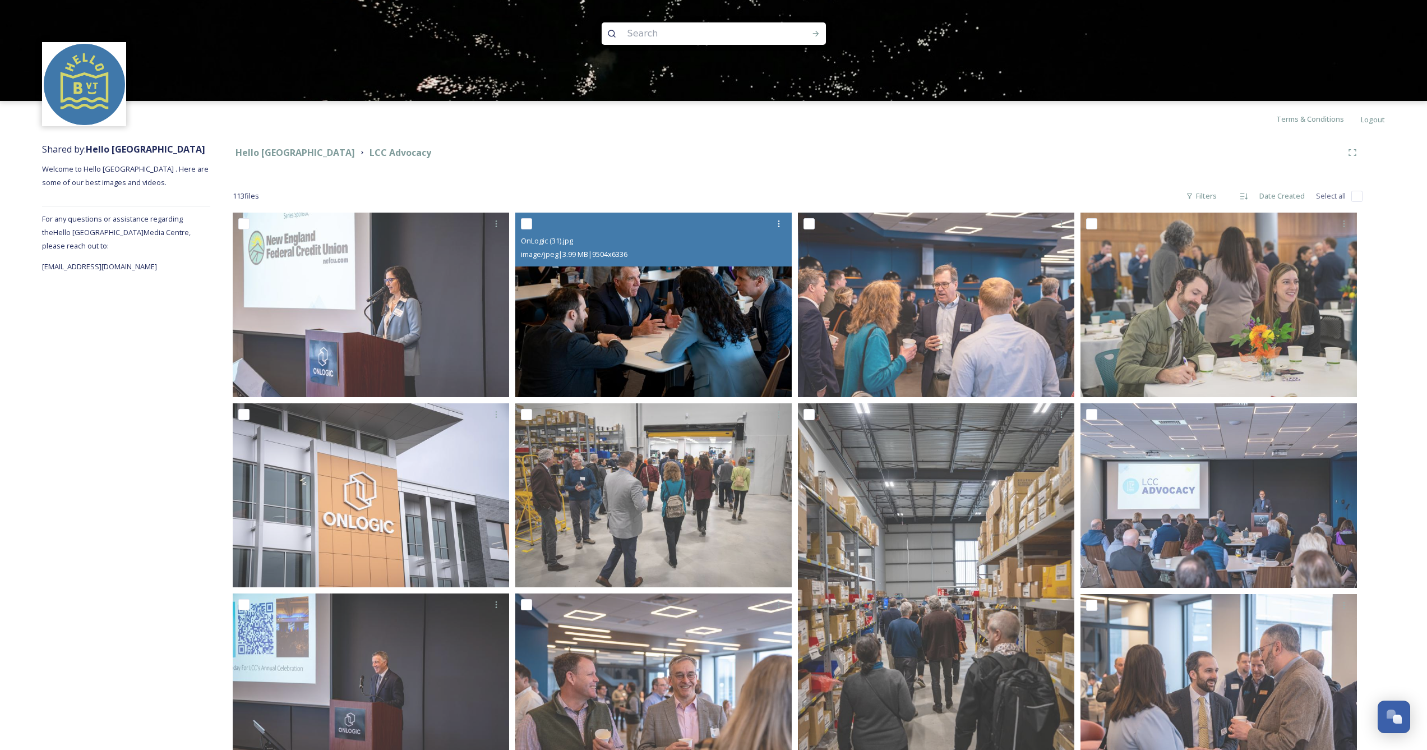
click at [523, 224] on input "checkbox" at bounding box center [526, 223] width 11 height 11
checkbox input "true"
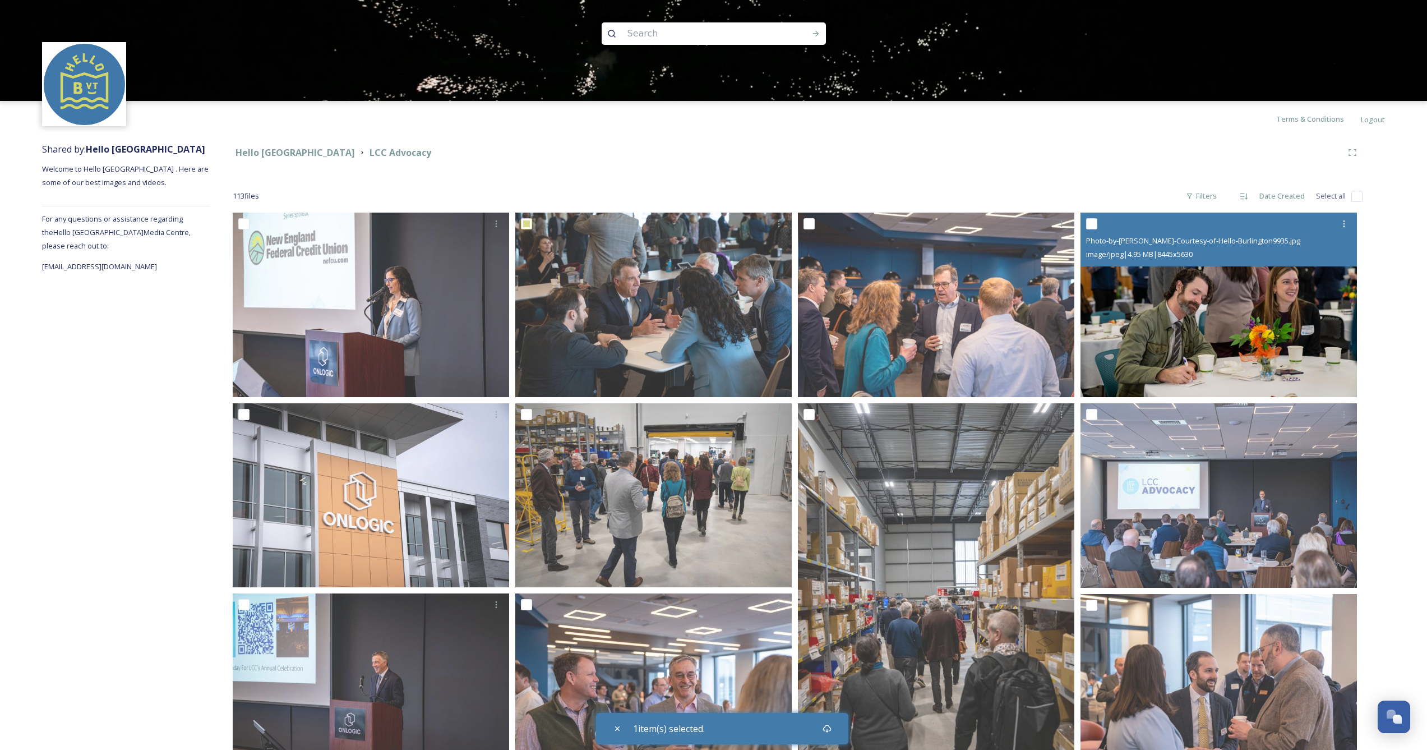
click at [1094, 223] on input "checkbox" at bounding box center [1091, 223] width 11 height 11
checkbox input "true"
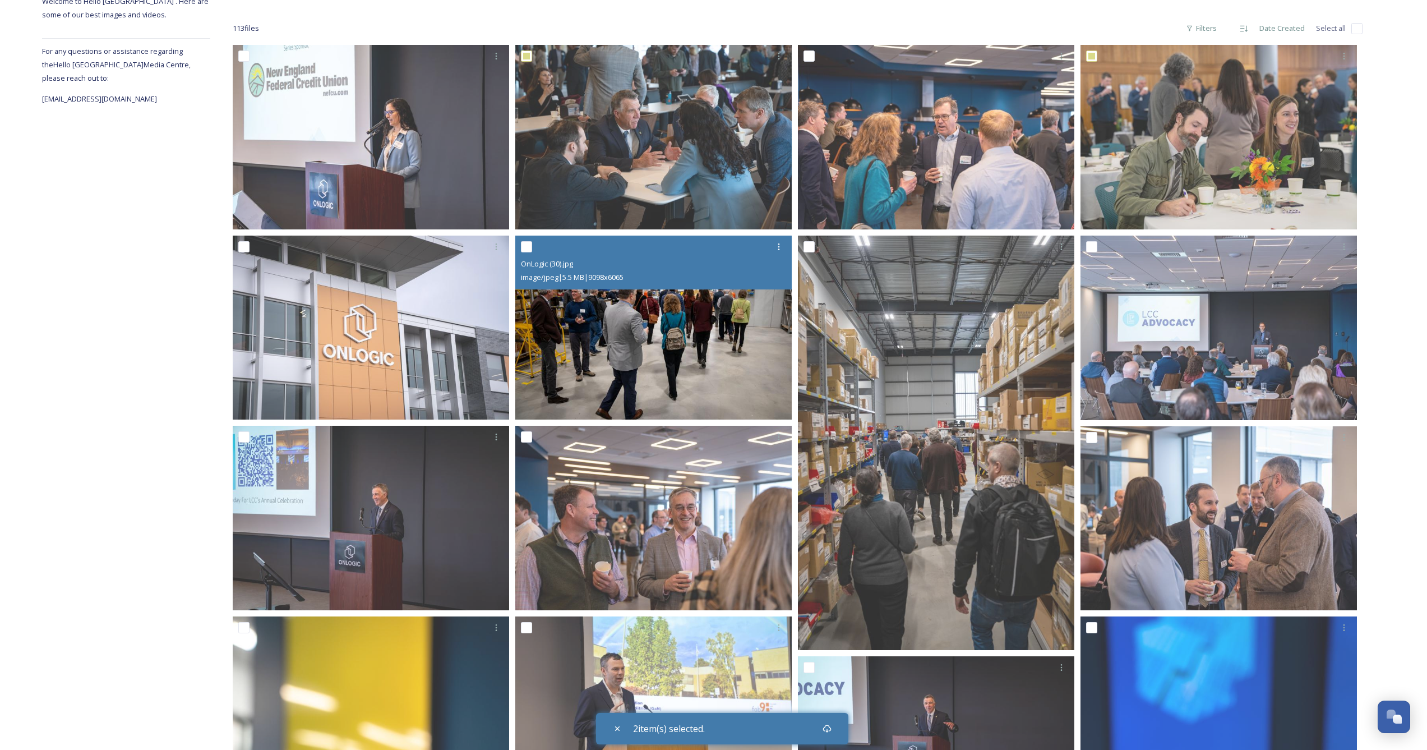
scroll to position [264, 0]
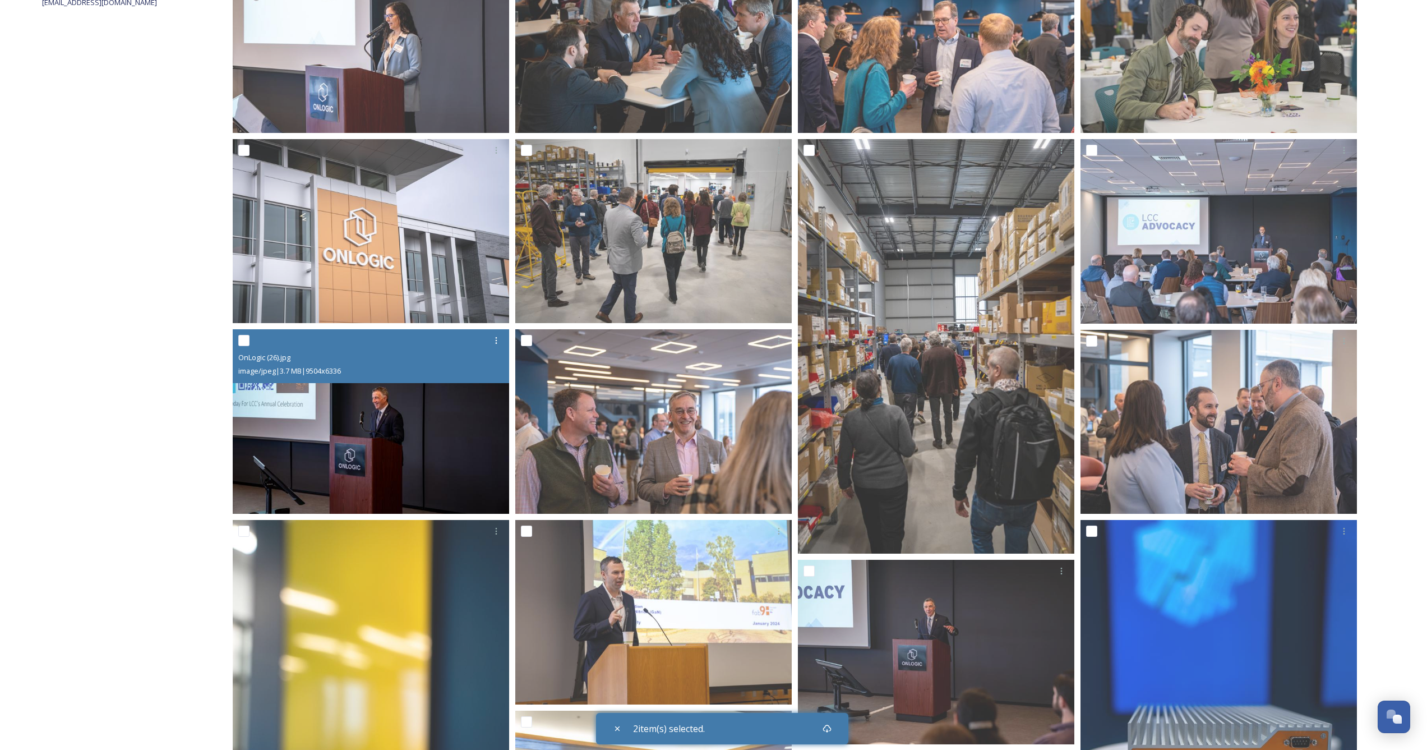
click at [245, 345] on input "checkbox" at bounding box center [243, 340] width 11 height 11
checkbox input "true"
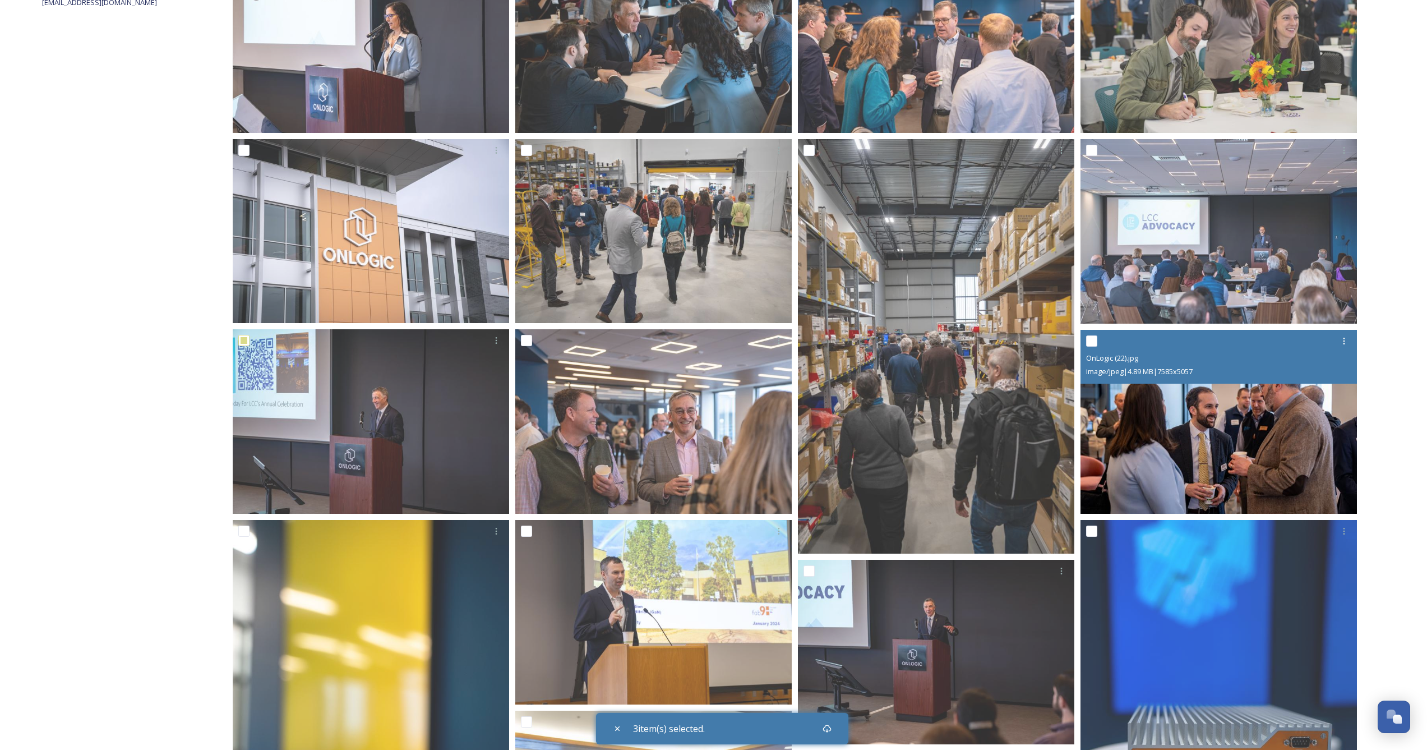
click at [1091, 344] on input "checkbox" at bounding box center [1091, 340] width 11 height 11
checkbox input "true"
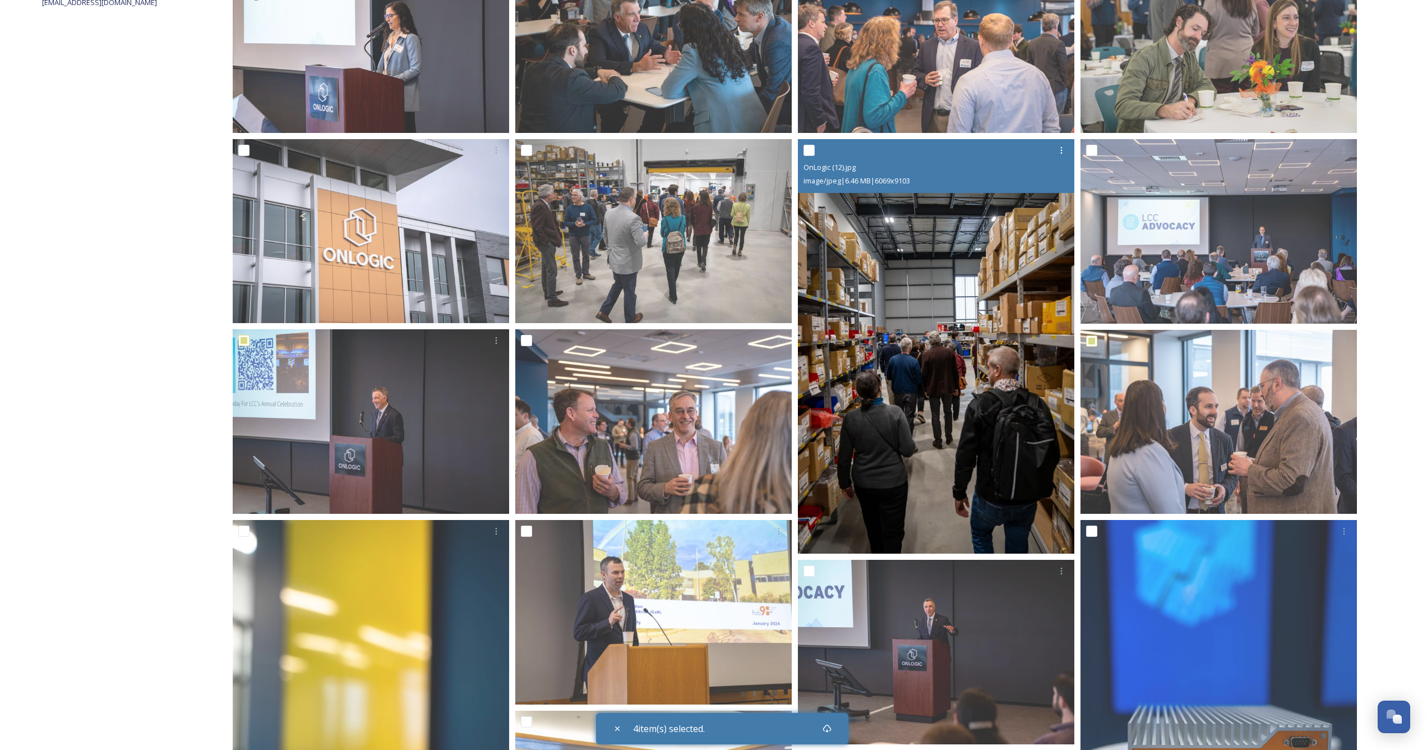
scroll to position [266, 0]
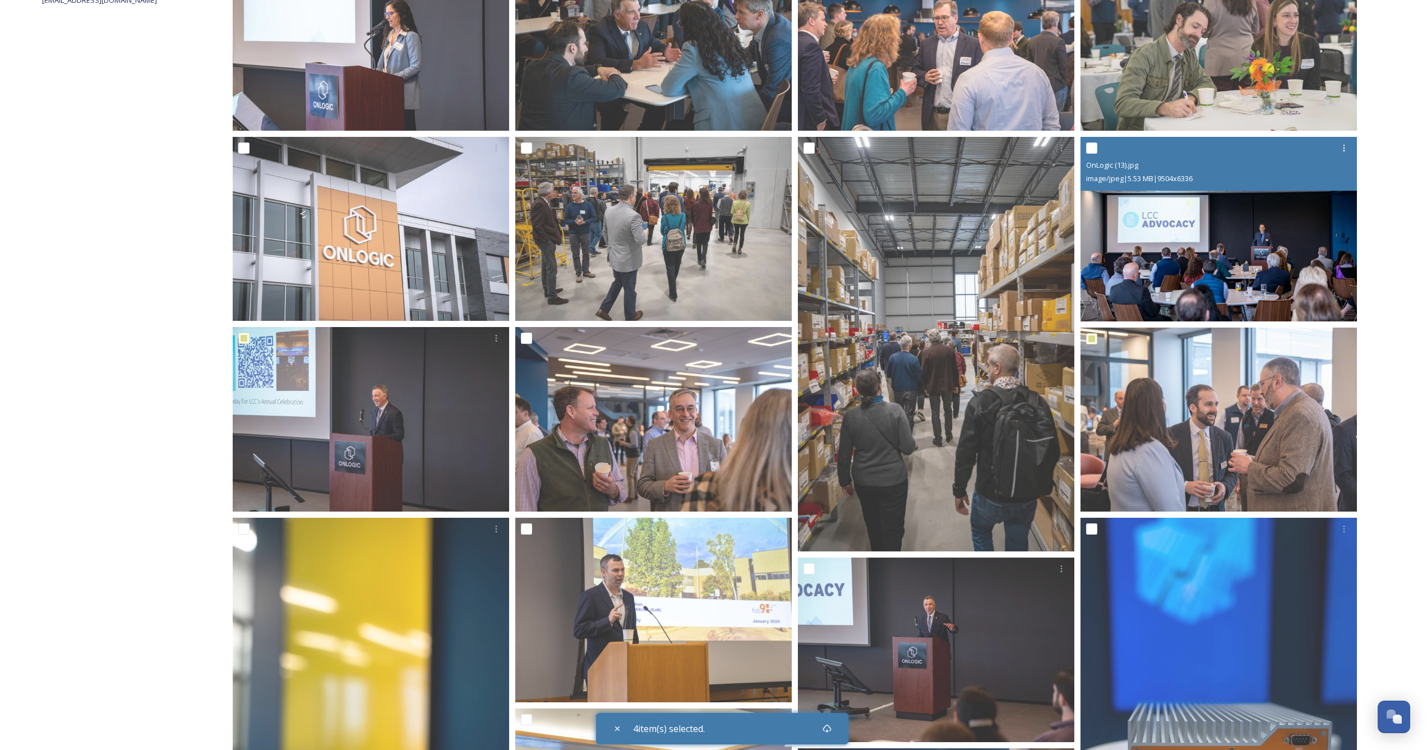
click at [1098, 149] on div at bounding box center [1220, 148] width 268 height 20
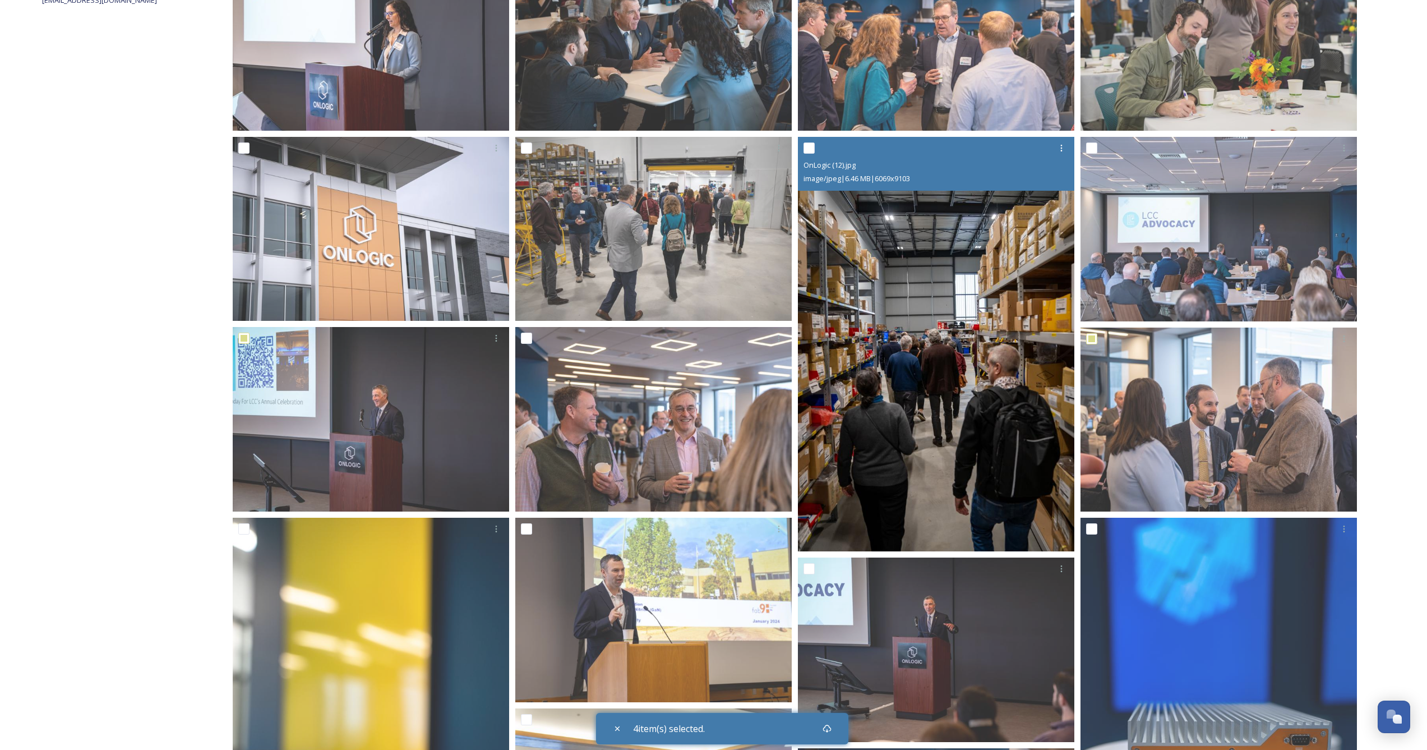
scroll to position [269, 0]
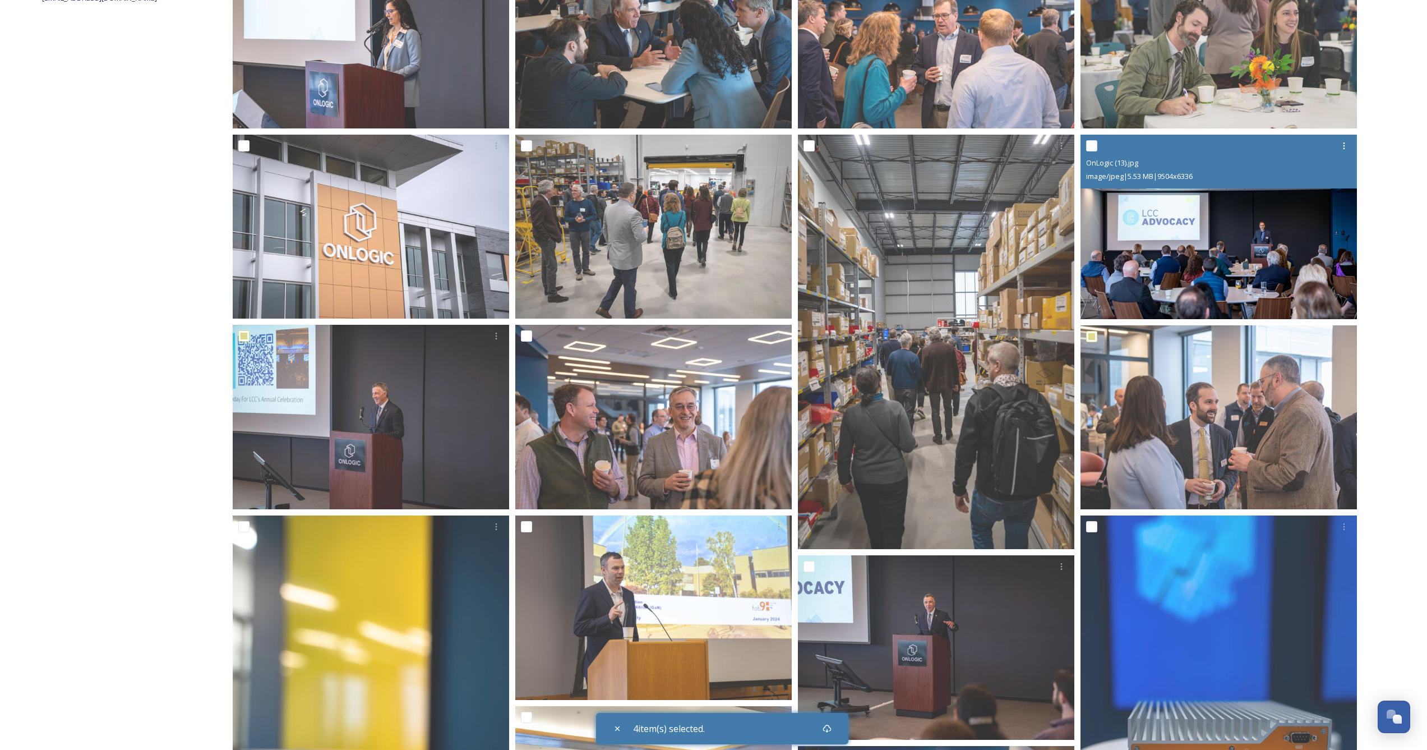
click at [1090, 144] on input "checkbox" at bounding box center [1091, 145] width 11 height 11
checkbox input "true"
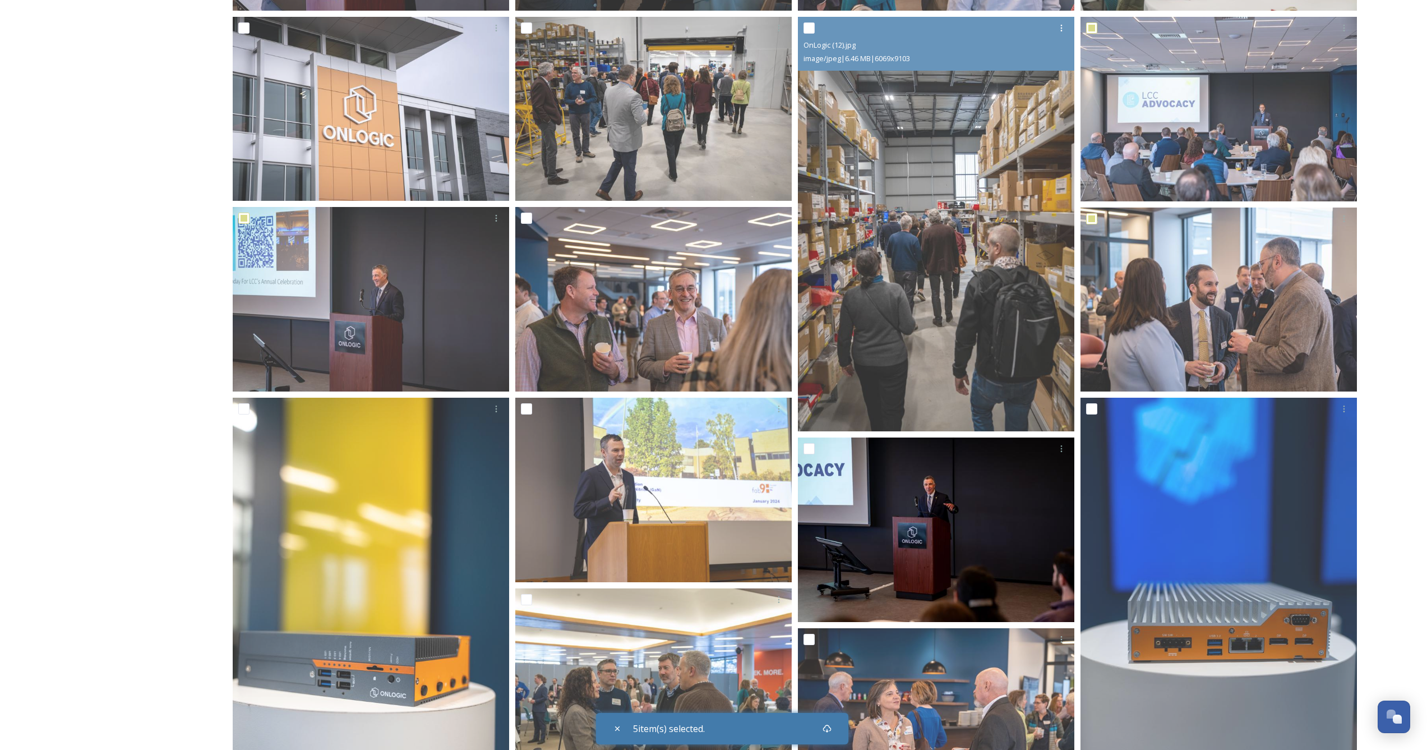
scroll to position [642, 0]
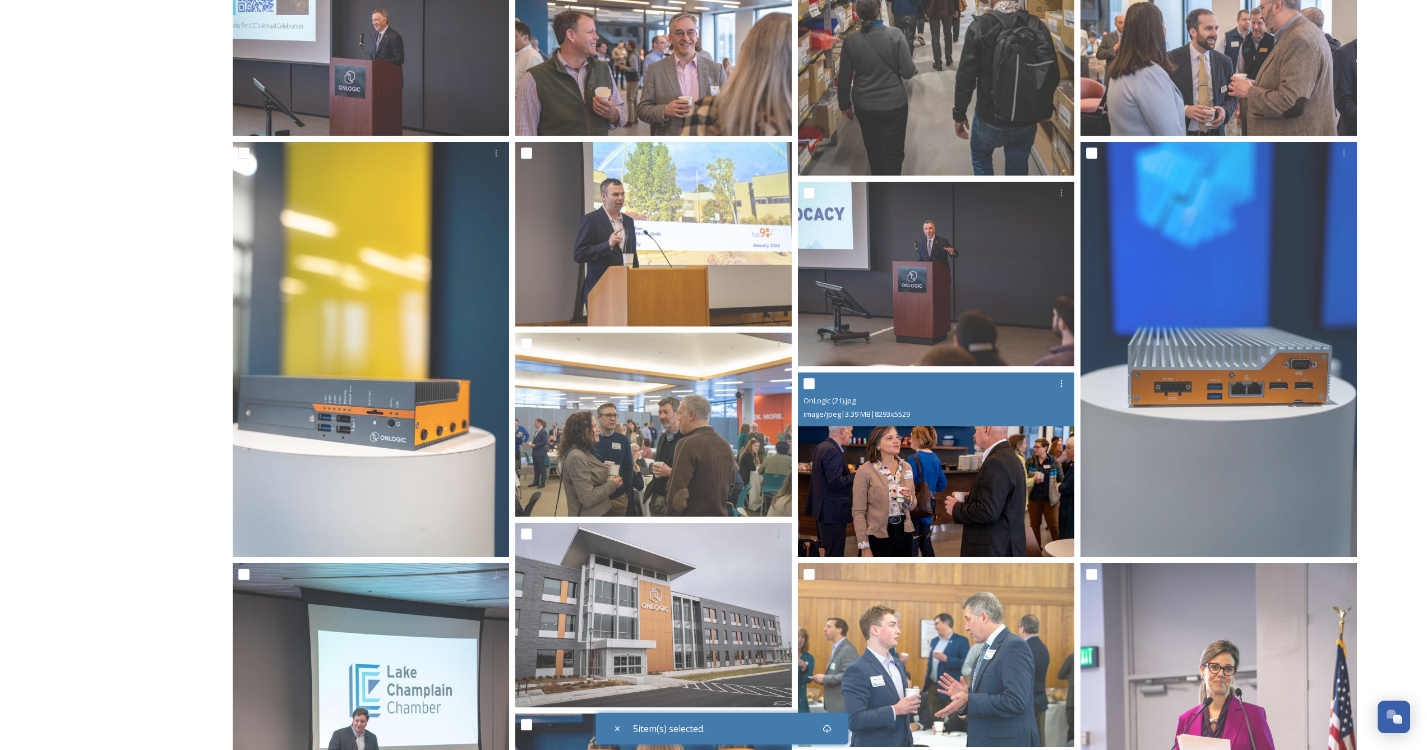
click at [807, 379] on input "checkbox" at bounding box center [809, 383] width 11 height 11
checkbox input "true"
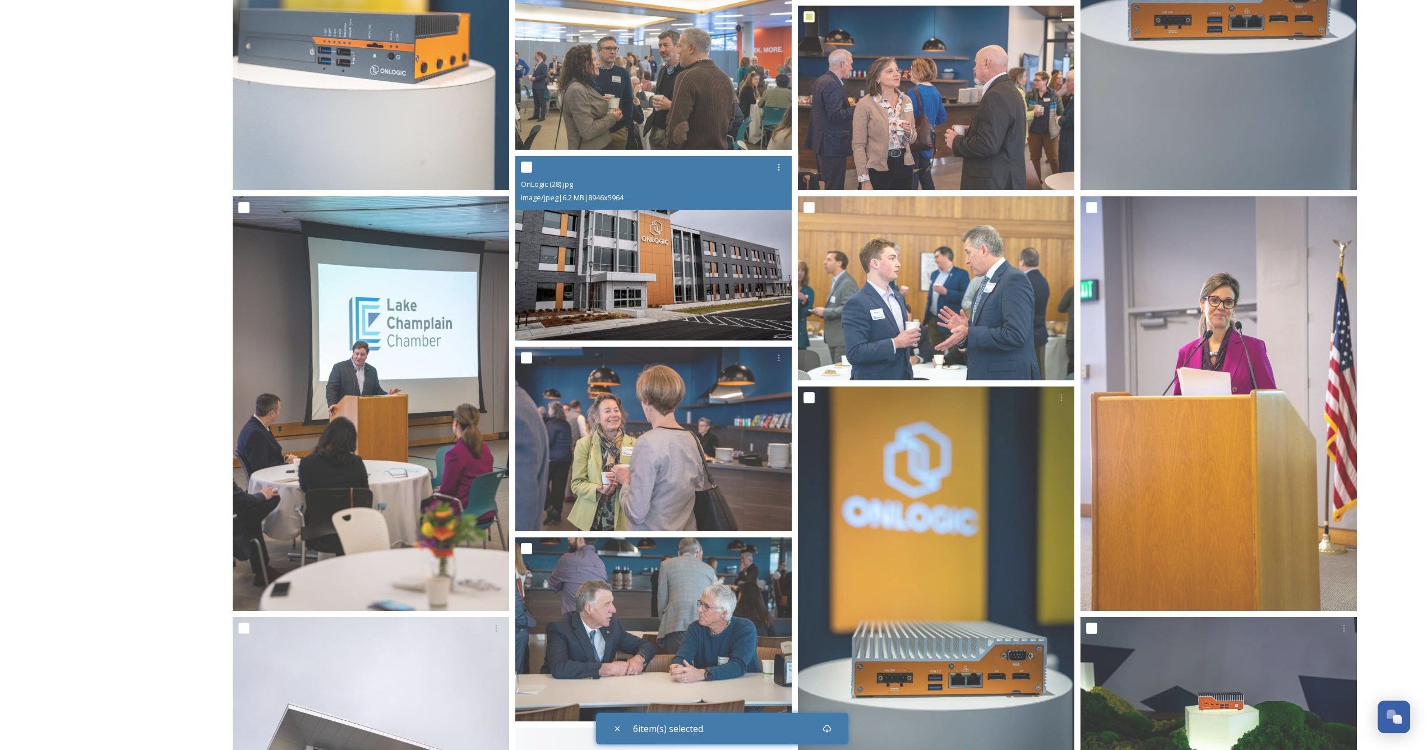
scroll to position [1114, 0]
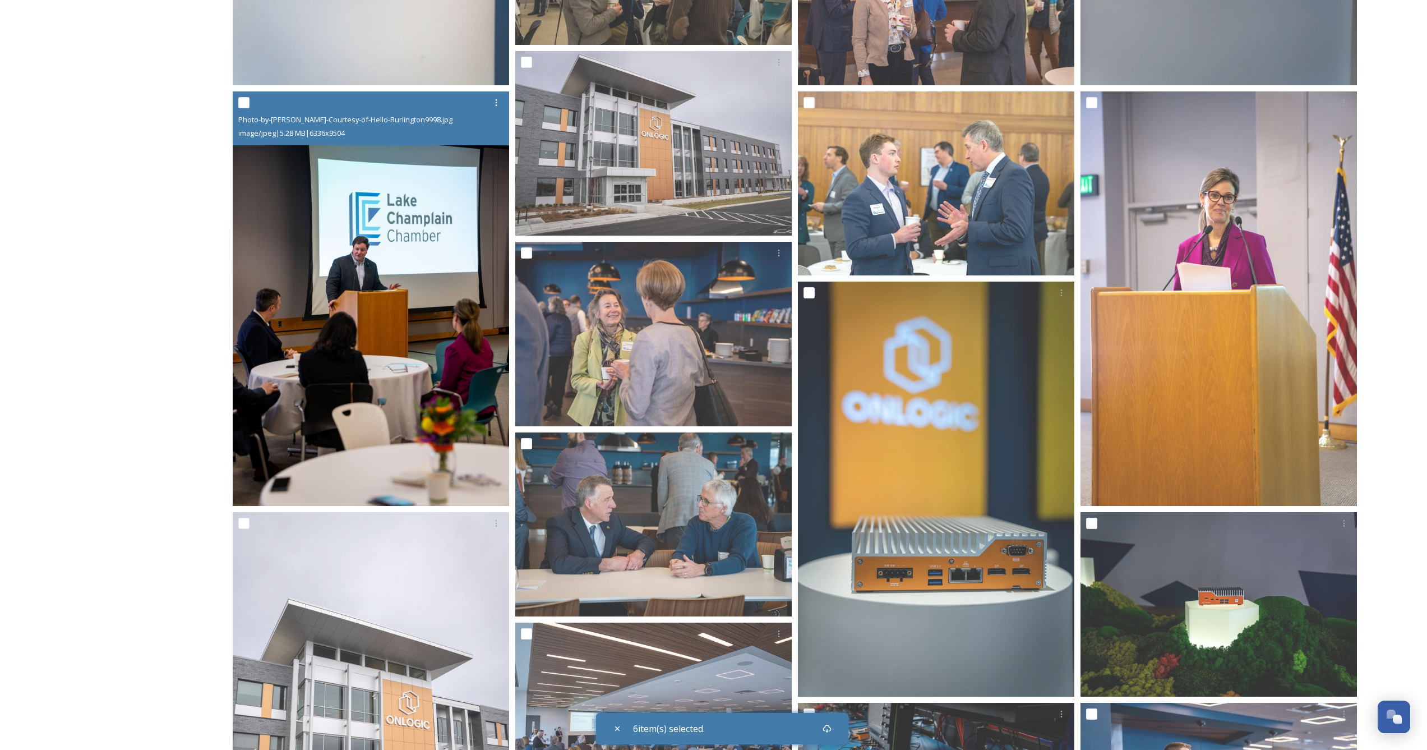
click at [245, 102] on input "checkbox" at bounding box center [243, 102] width 11 height 11
checkbox input "true"
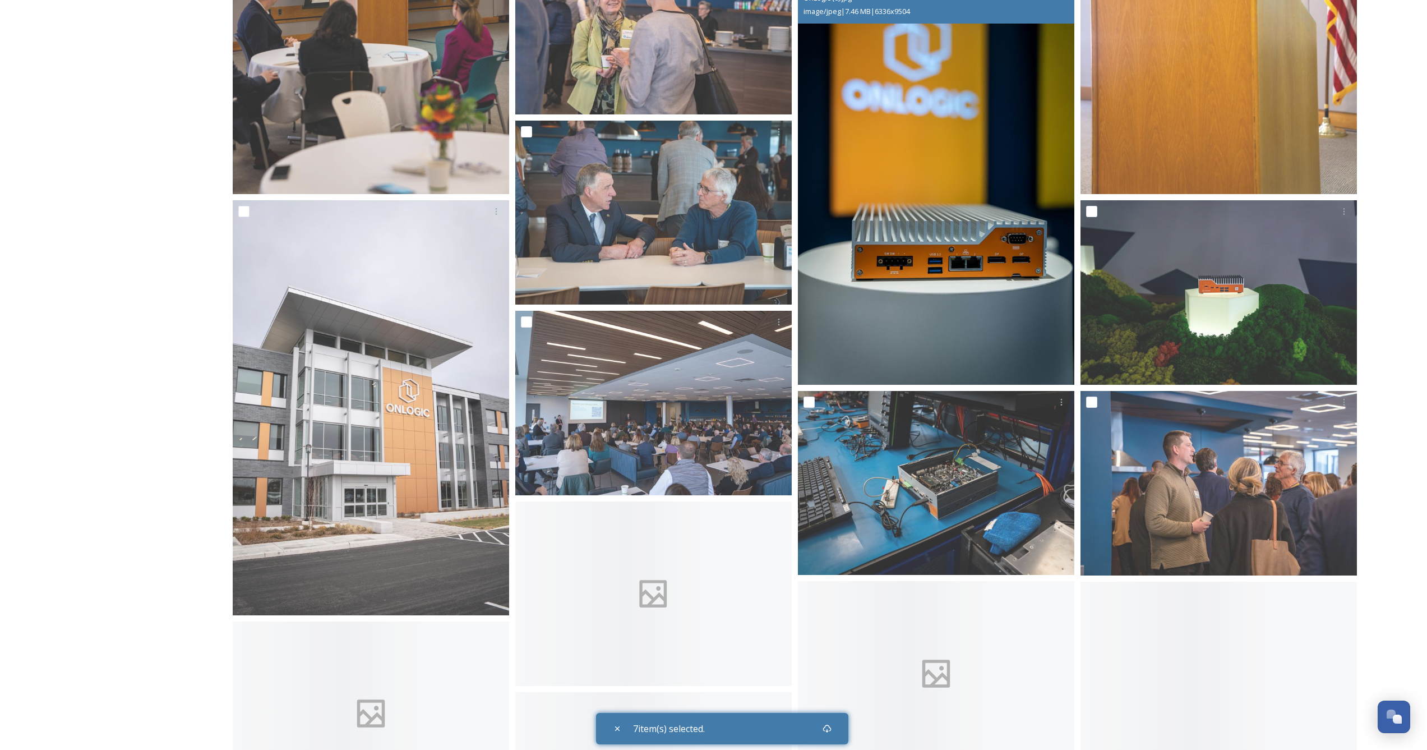
scroll to position [1566, 0]
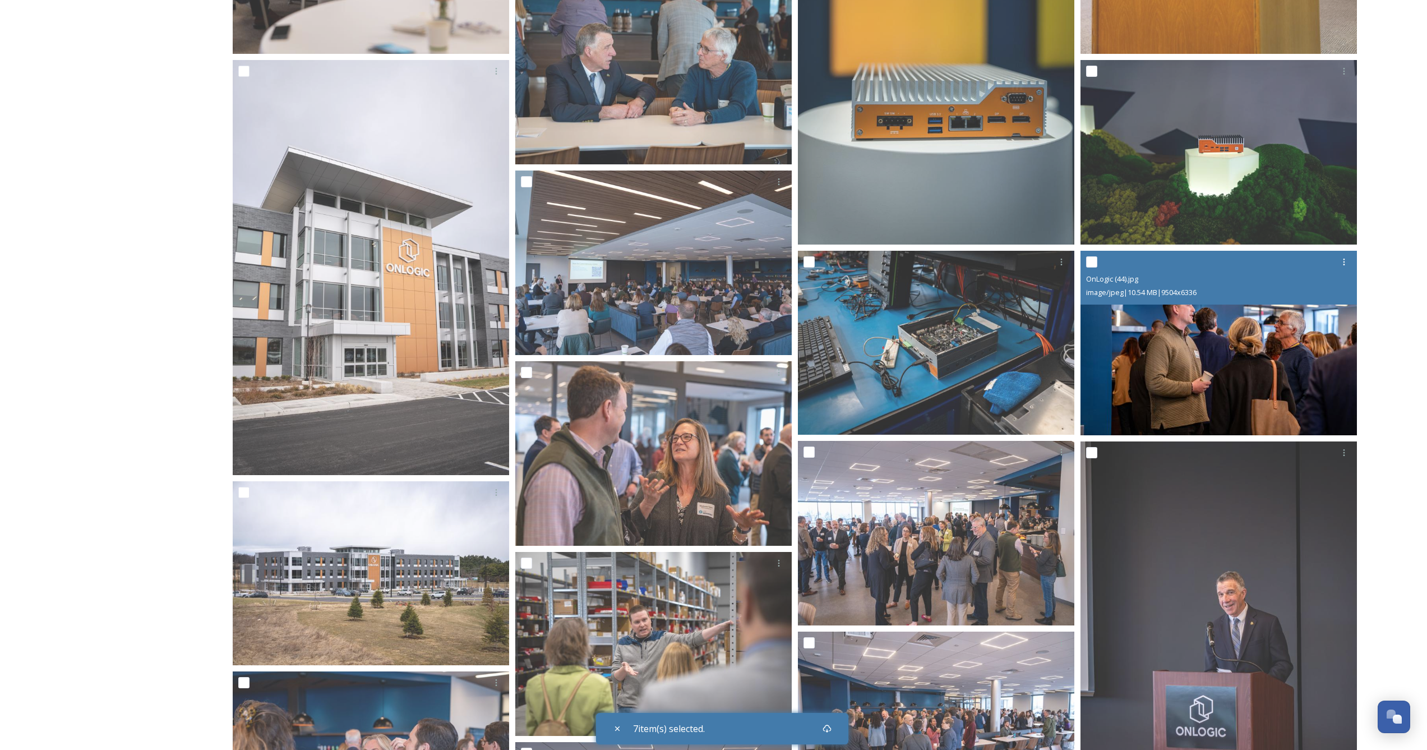
click at [1092, 261] on input "checkbox" at bounding box center [1091, 261] width 11 height 11
checkbox input "true"
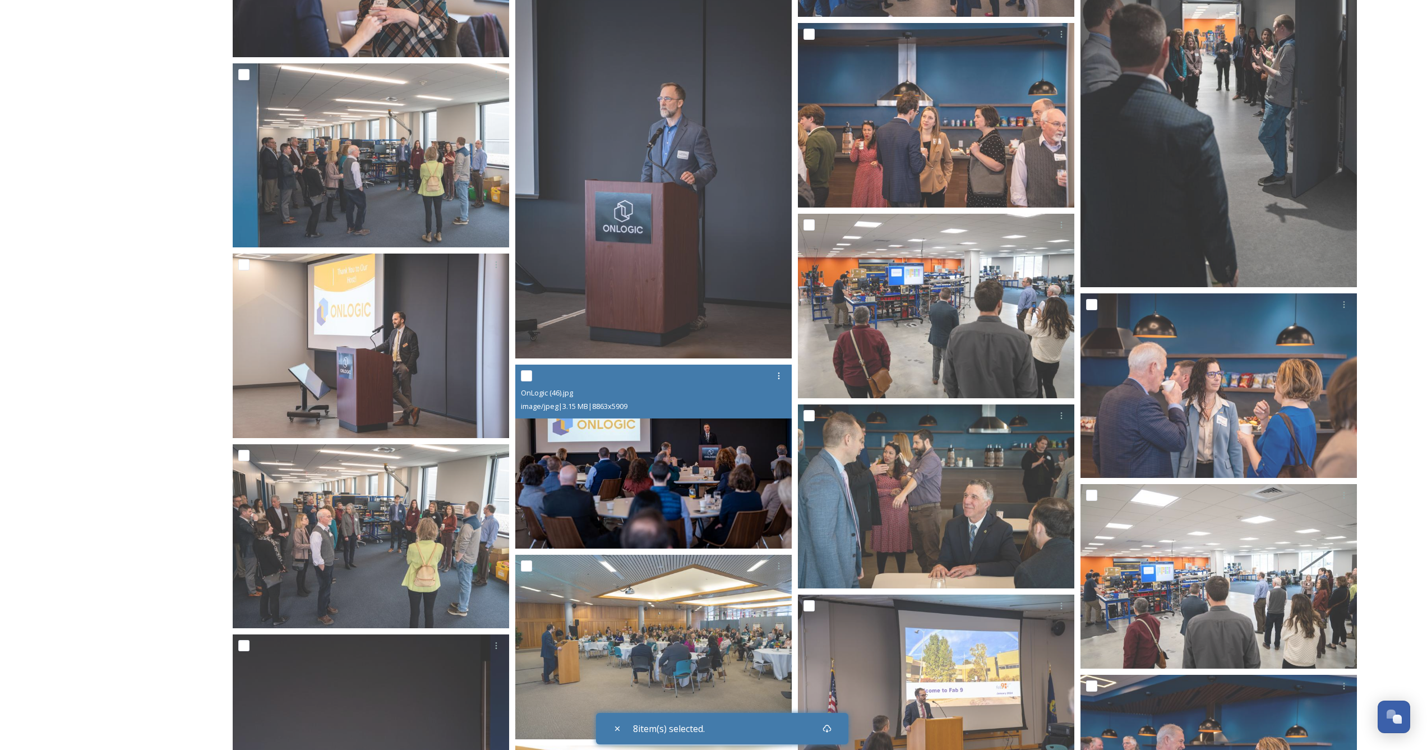
scroll to position [2714, 0]
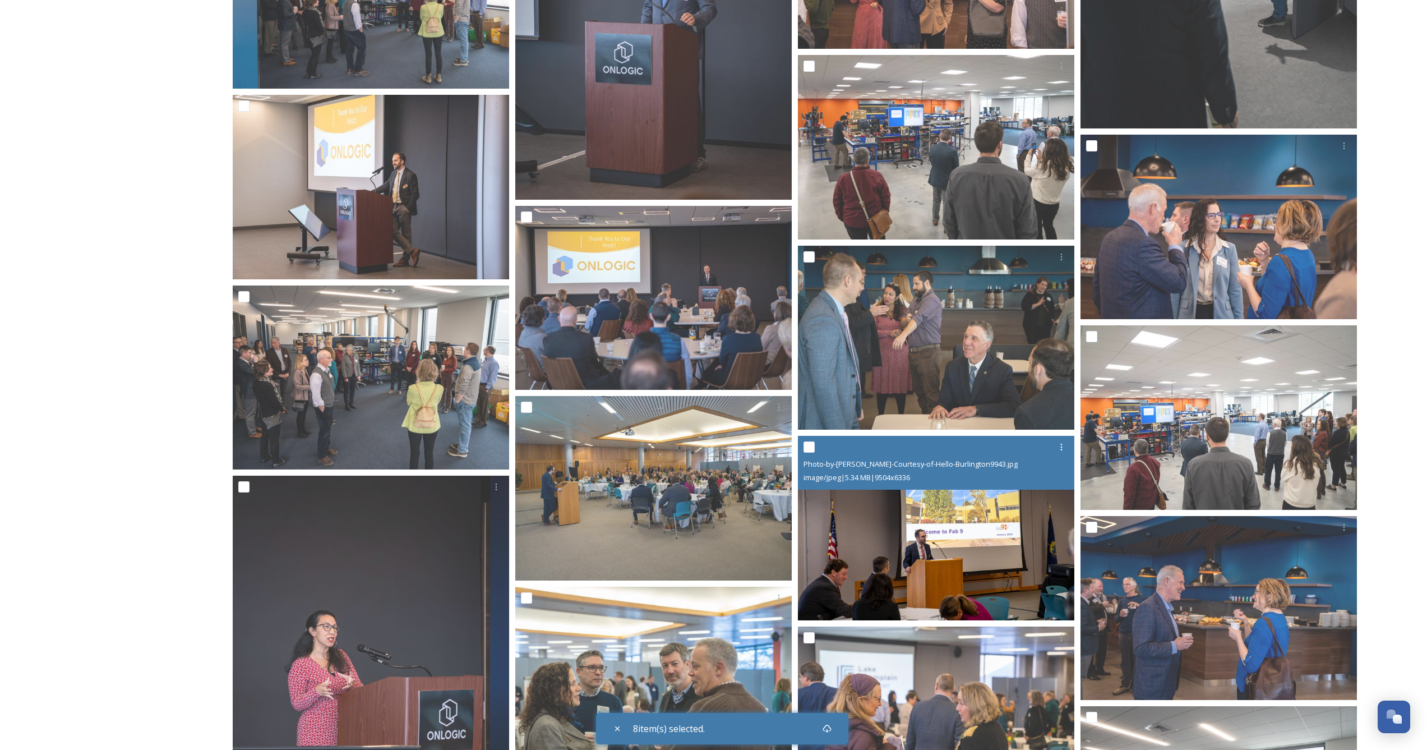
click at [812, 448] on input "checkbox" at bounding box center [809, 446] width 11 height 11
checkbox input "true"
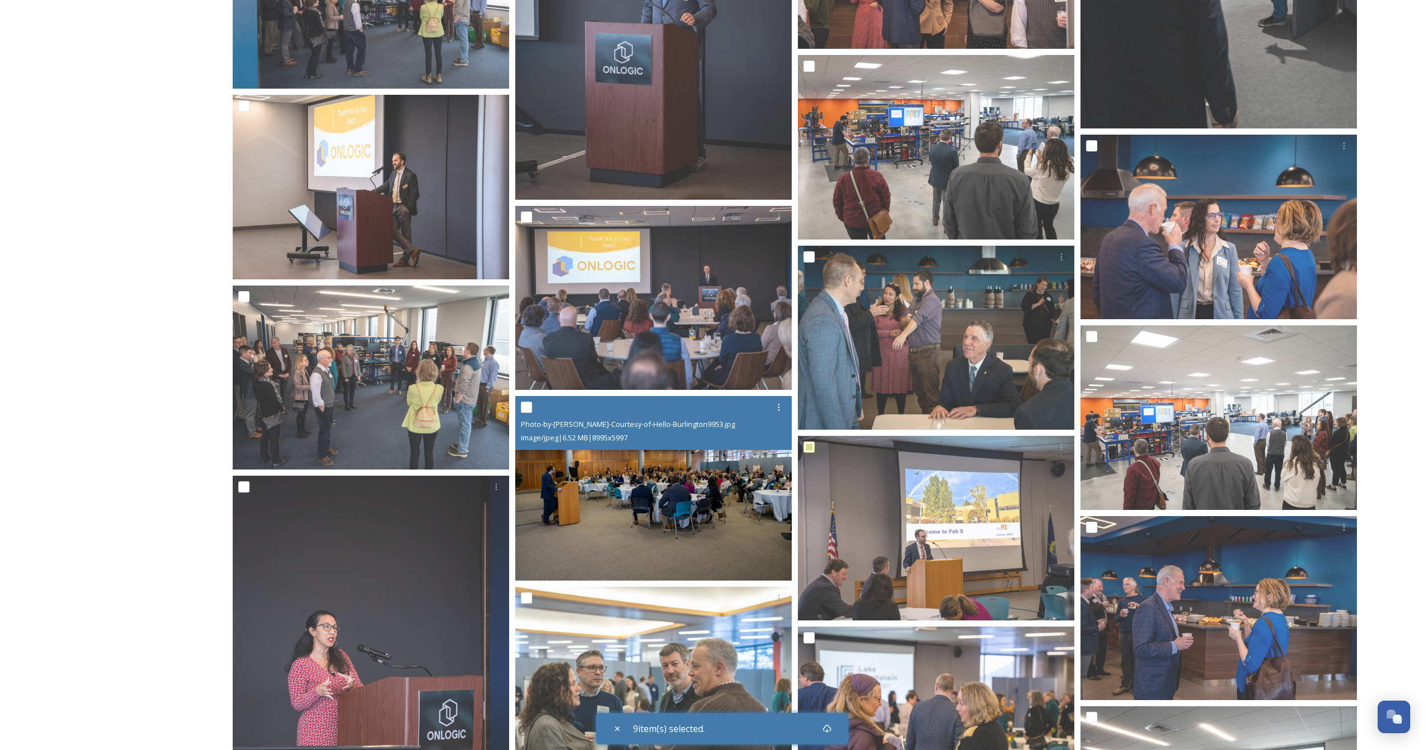
click at [527, 408] on input "checkbox" at bounding box center [526, 407] width 11 height 11
checkbox input "true"
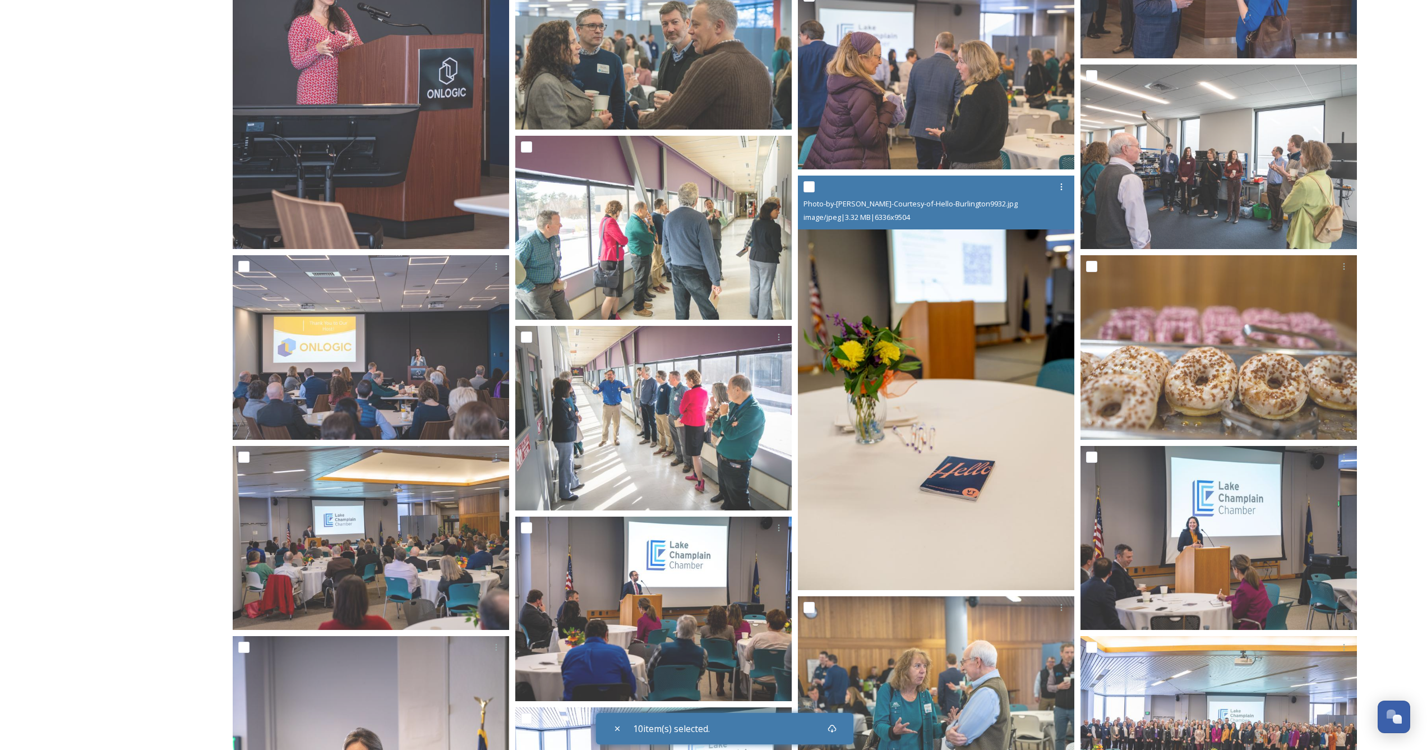
scroll to position [3416, 0]
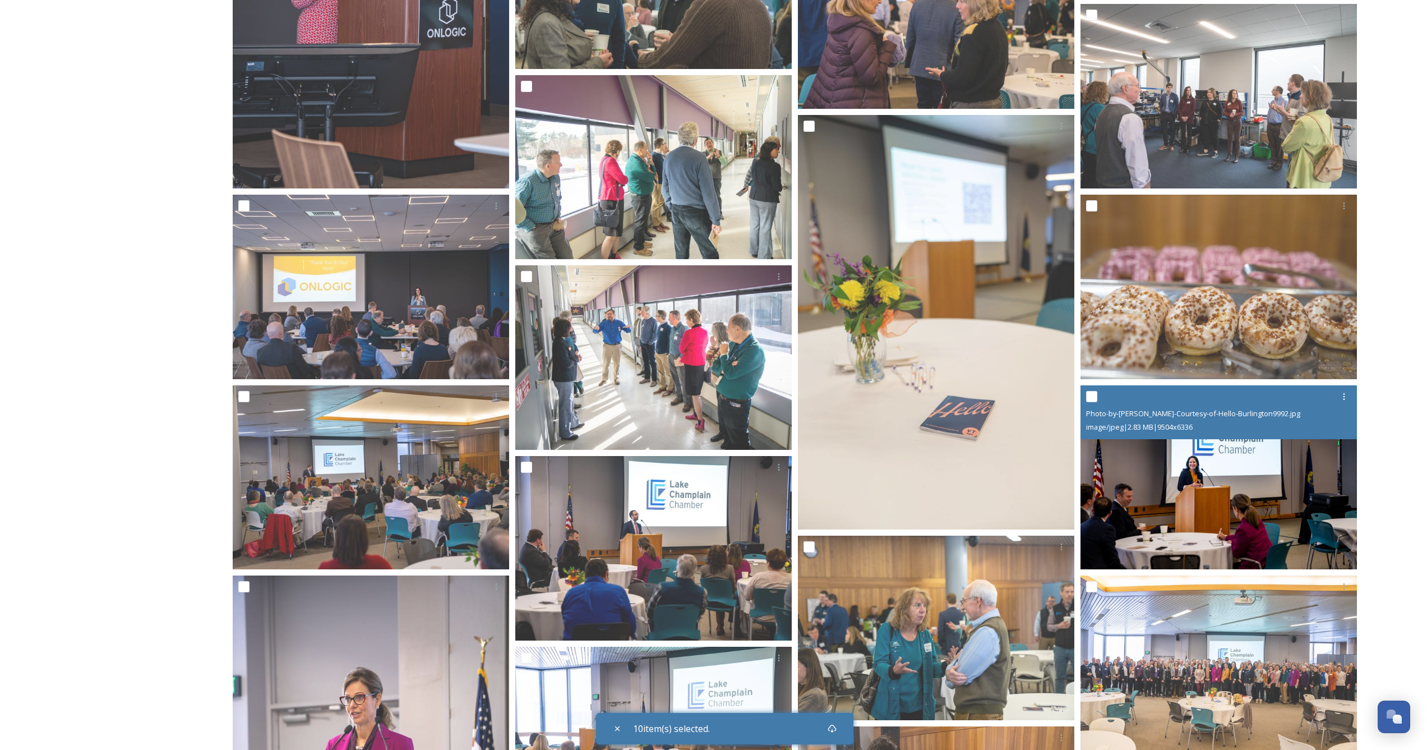
click at [1095, 403] on div at bounding box center [1220, 396] width 268 height 20
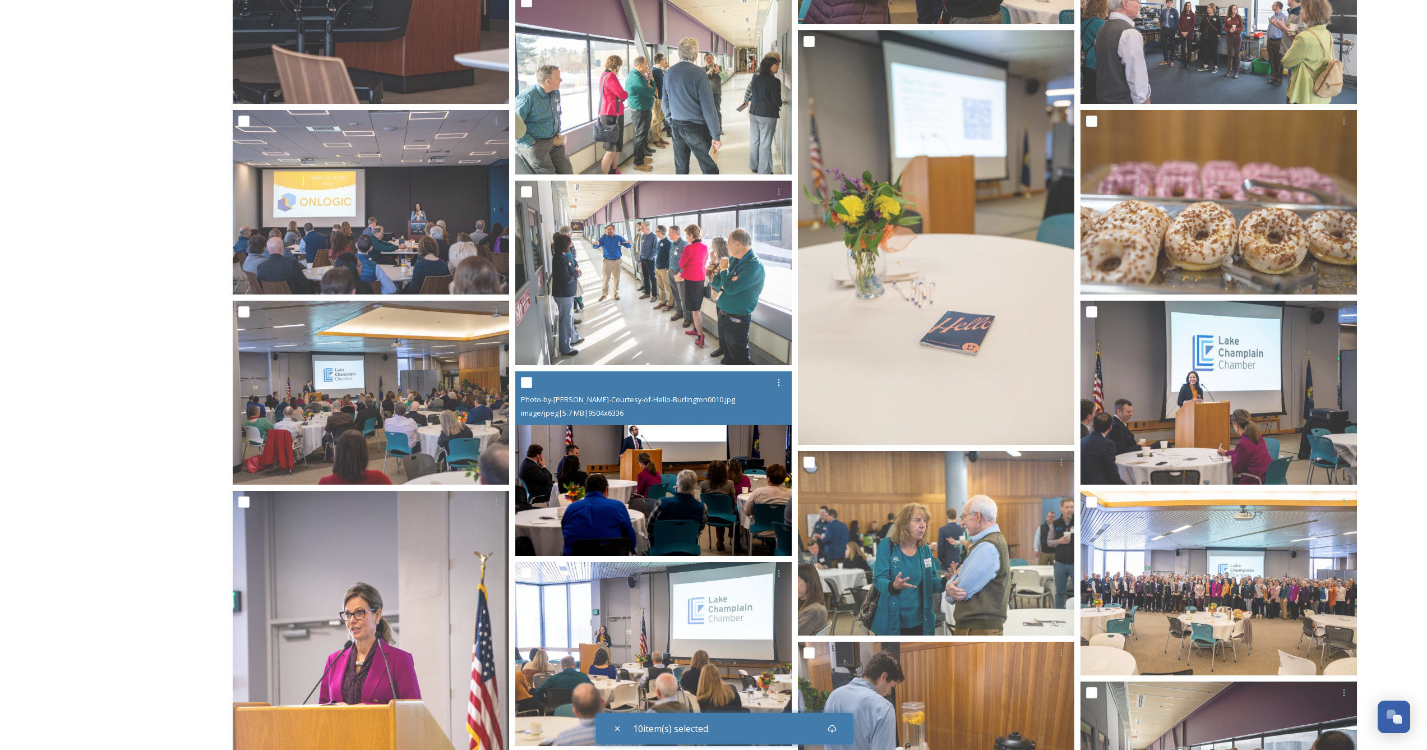
scroll to position [3860, 0]
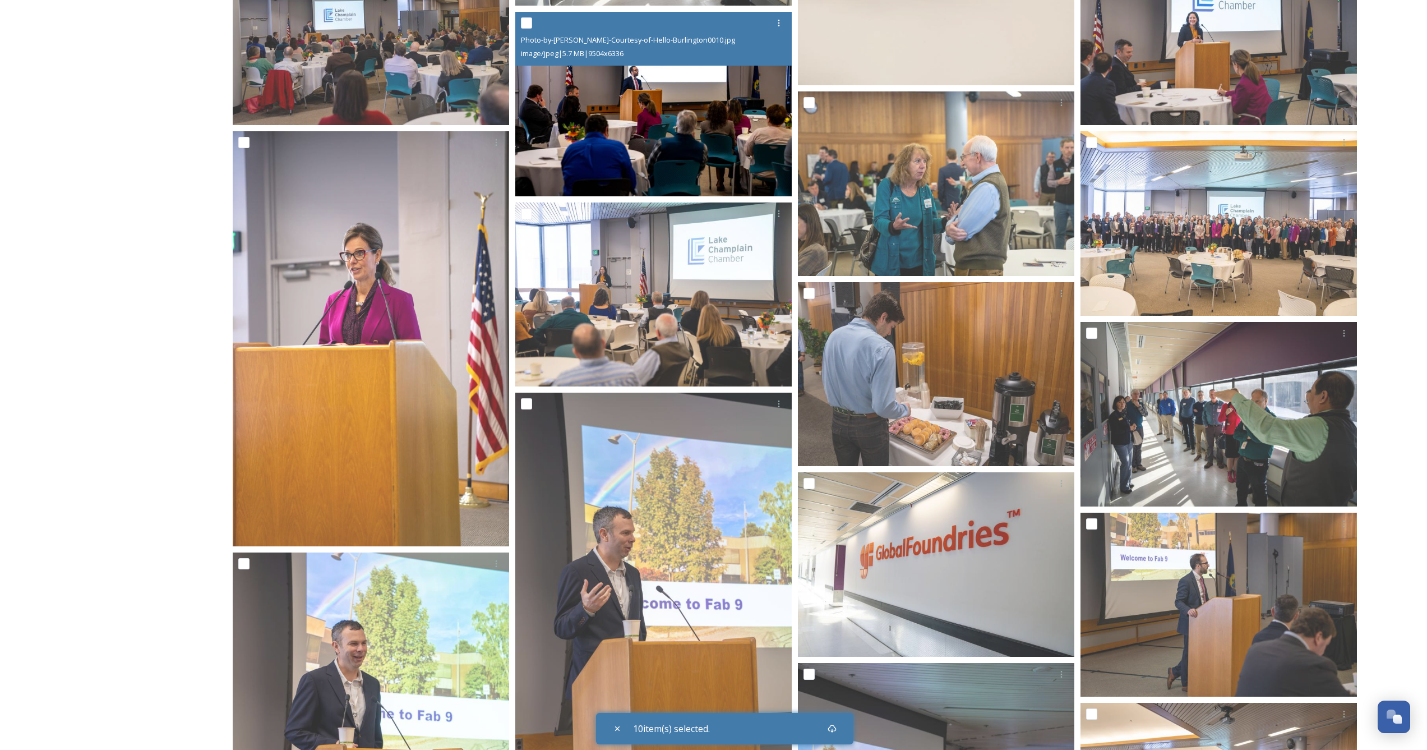
click at [527, 25] on input "checkbox" at bounding box center [526, 22] width 11 height 11
checkbox input "true"
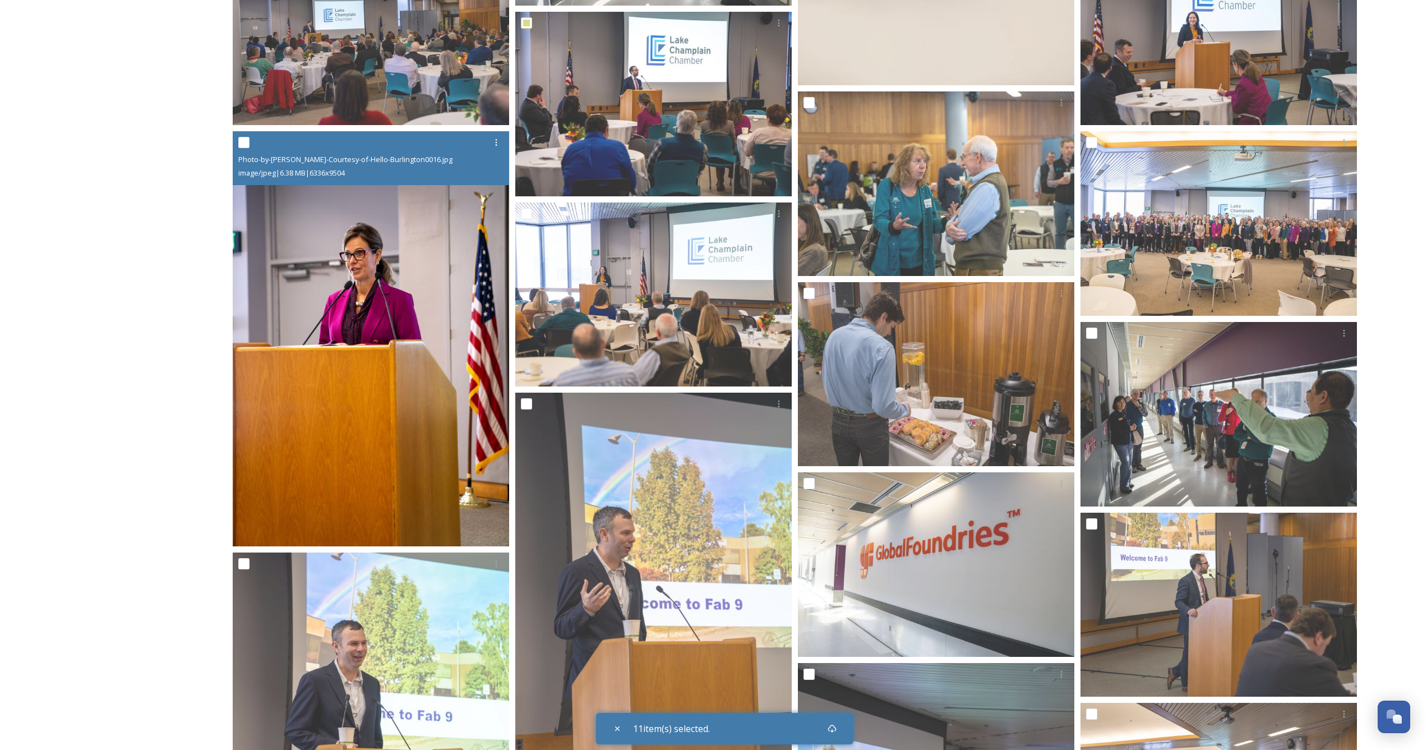
click at [245, 145] on input "checkbox" at bounding box center [243, 142] width 11 height 11
checkbox input "true"
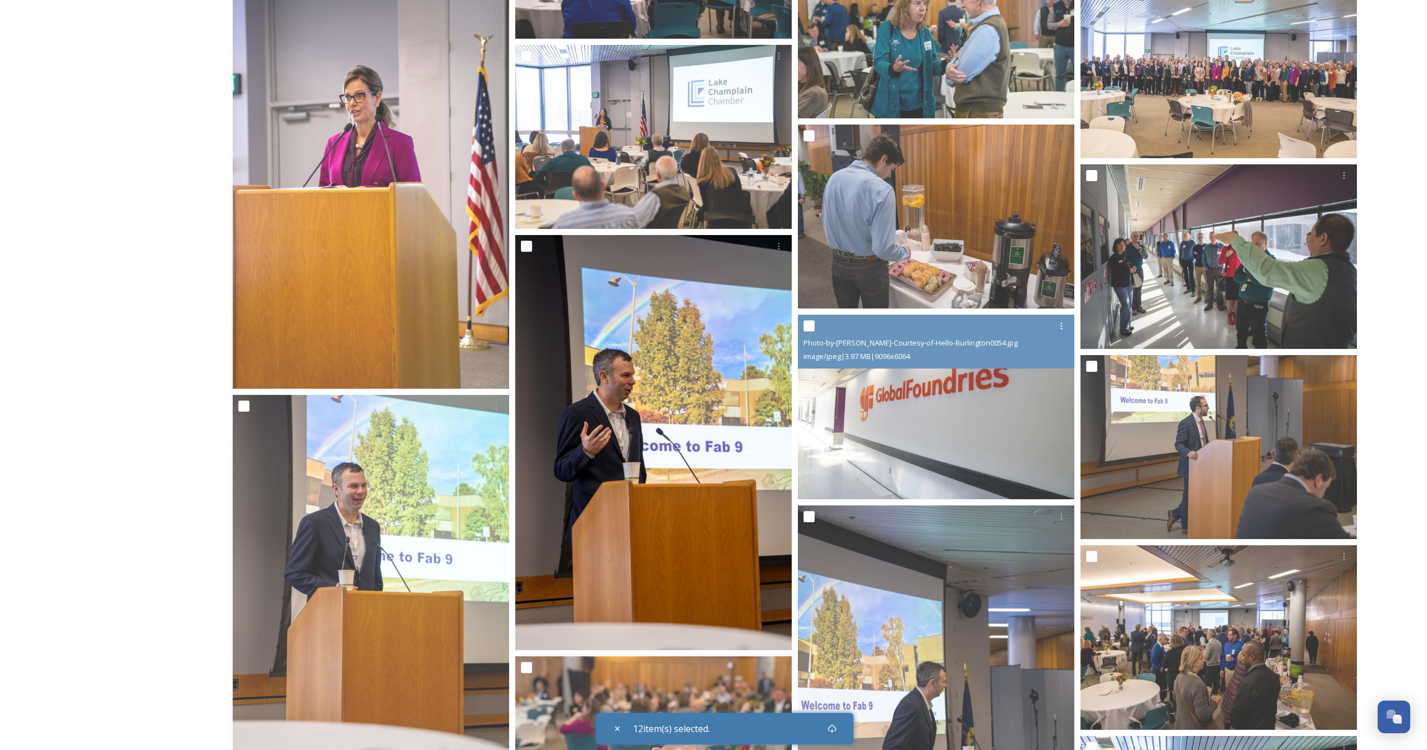
scroll to position [4073, 0]
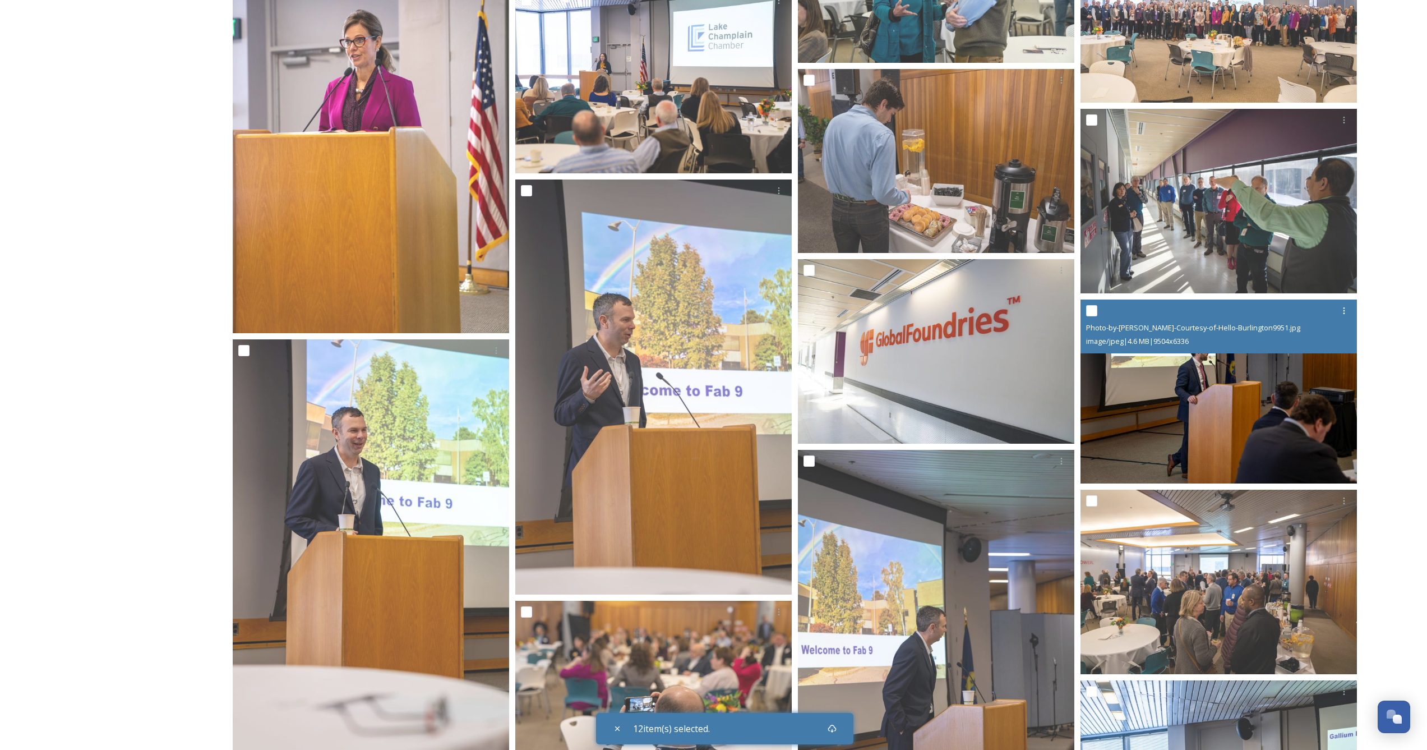
click at [1089, 307] on input "checkbox" at bounding box center [1091, 310] width 11 height 11
checkbox input "true"
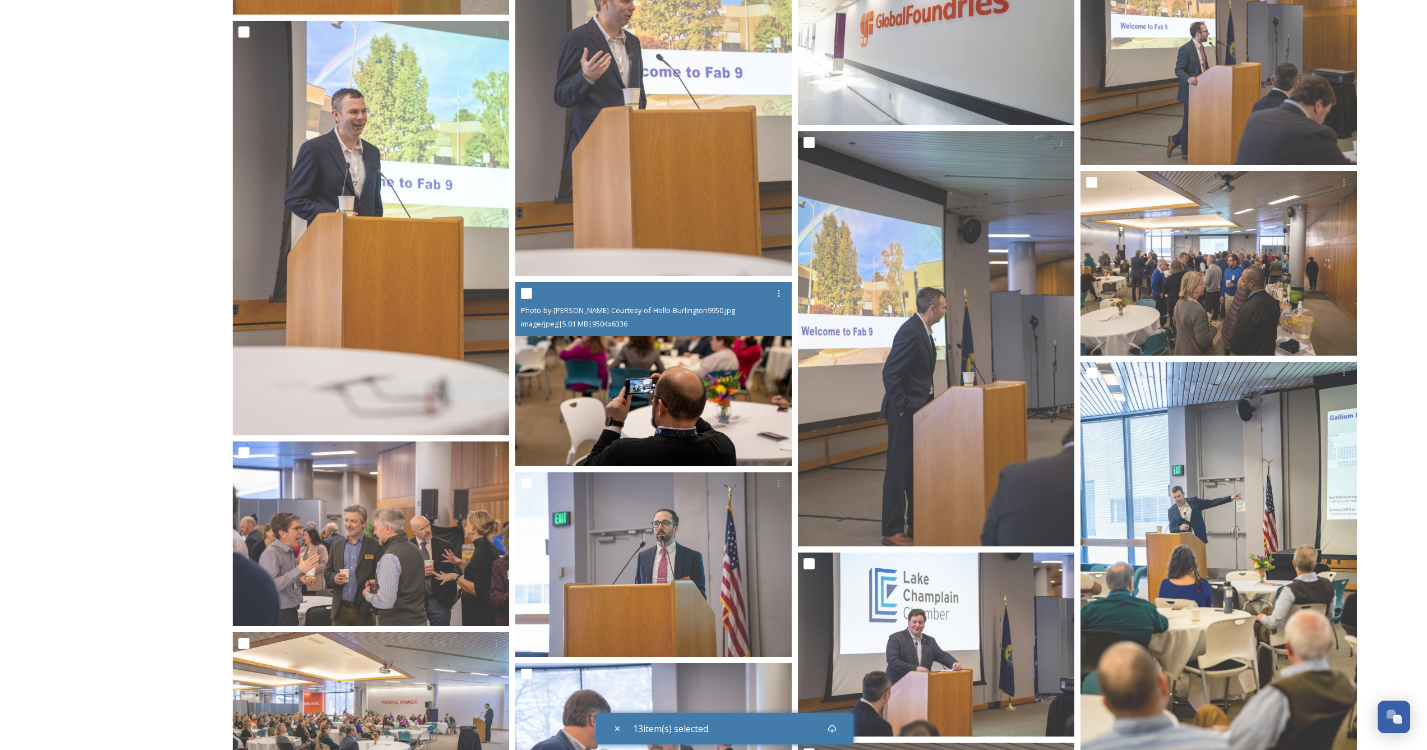
scroll to position [4631, 0]
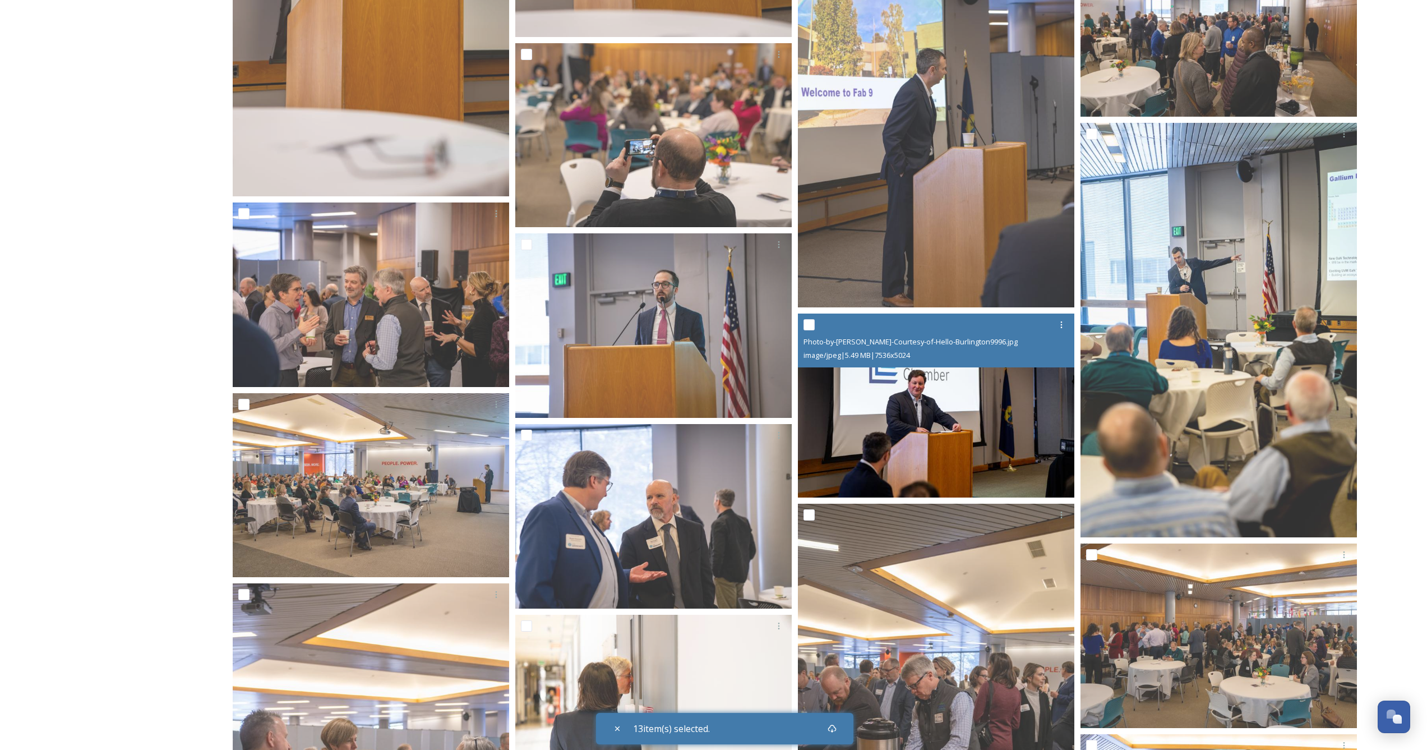
click at [814, 322] on input "checkbox" at bounding box center [809, 324] width 11 height 11
checkbox input "true"
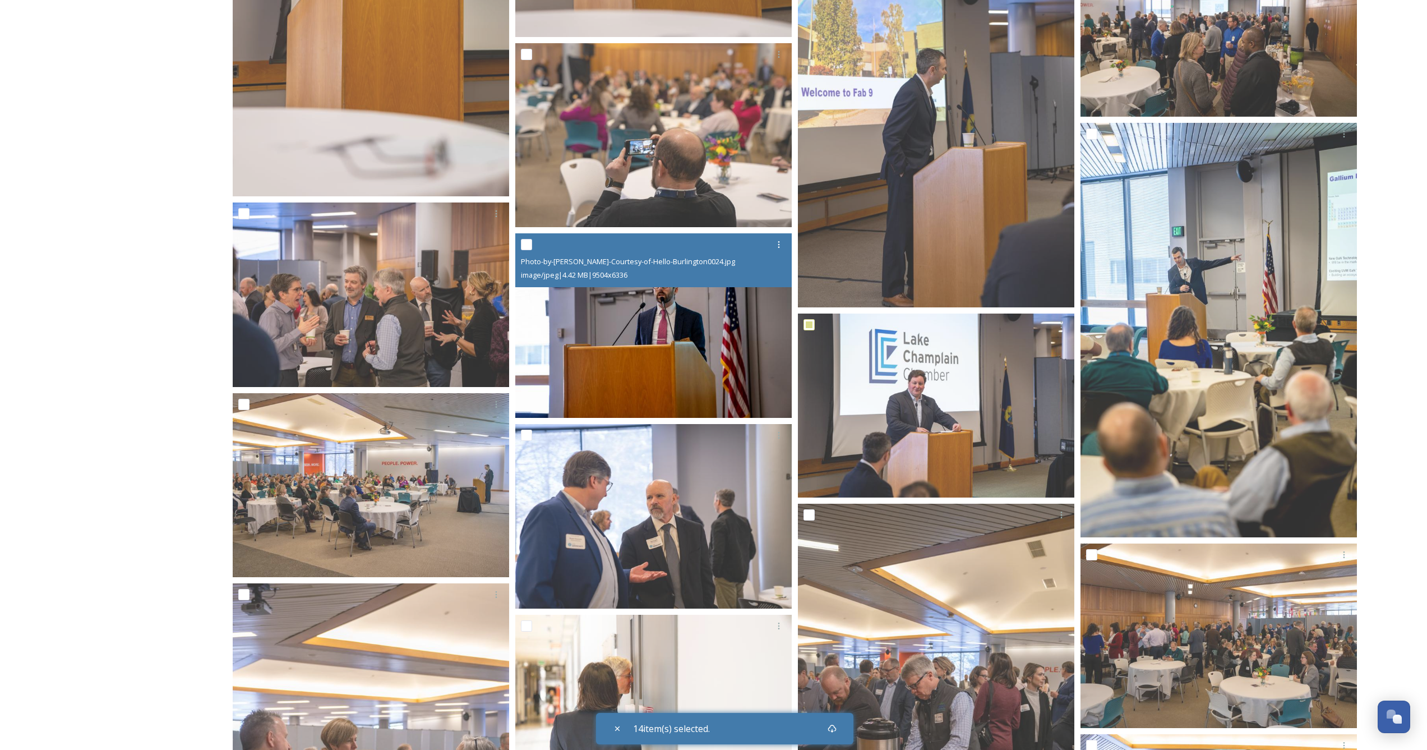
click at [531, 244] on input "checkbox" at bounding box center [526, 244] width 11 height 11
checkbox input "true"
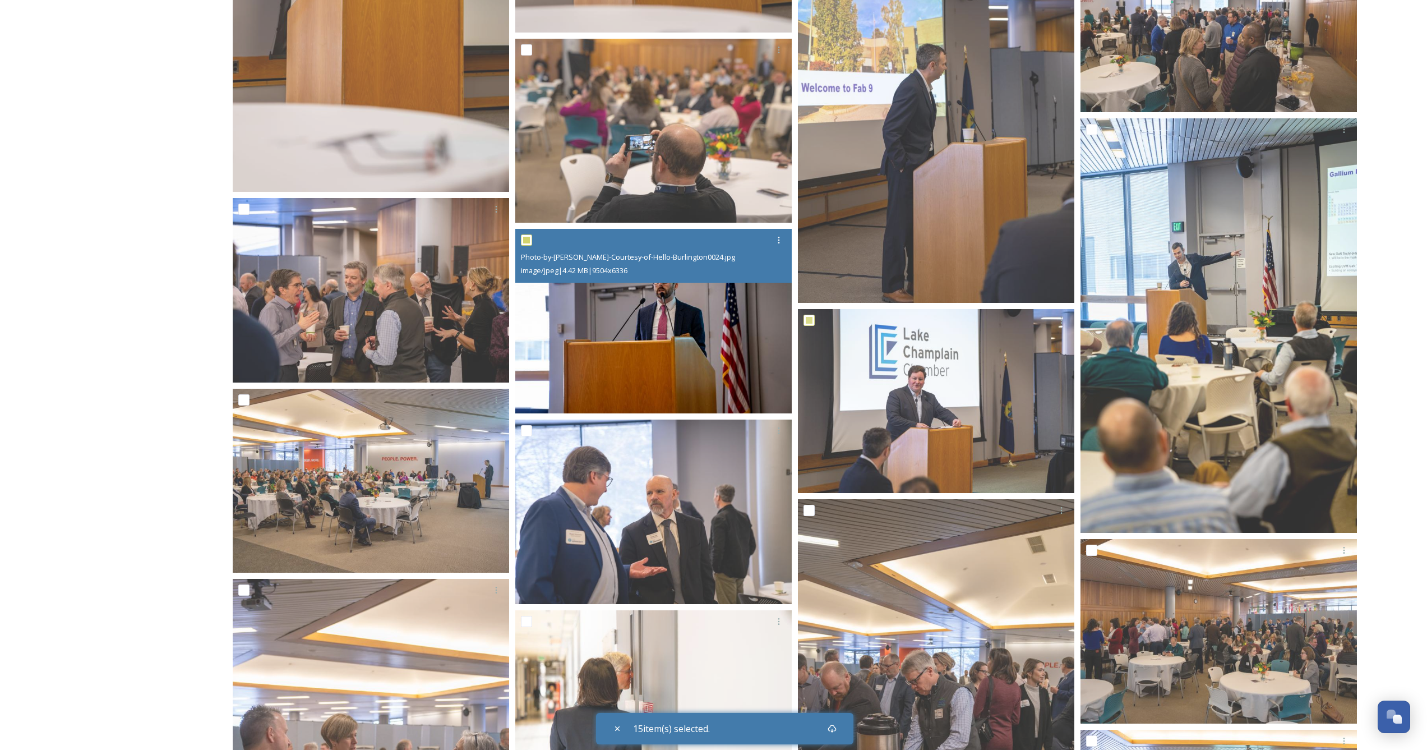
scroll to position [4748, 0]
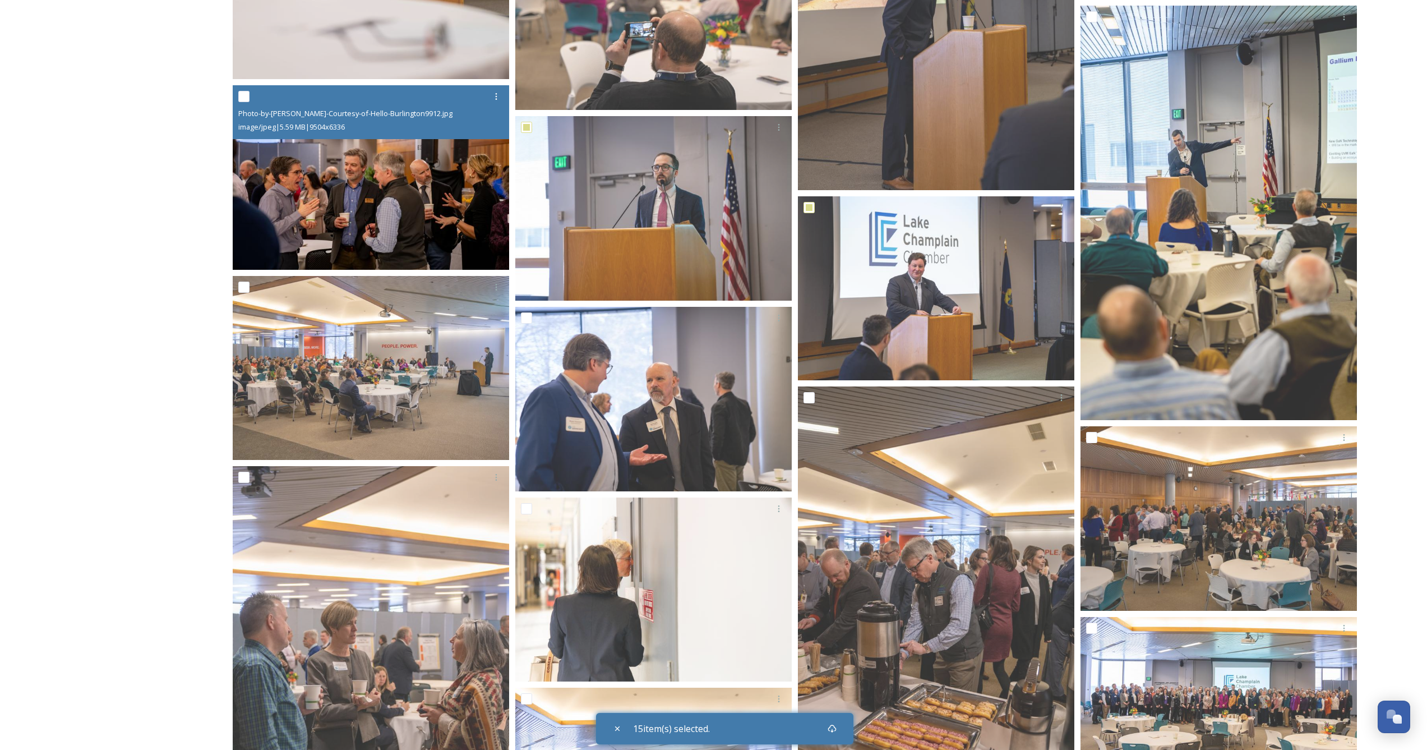
click at [245, 97] on input "checkbox" at bounding box center [243, 96] width 11 height 11
checkbox input "true"
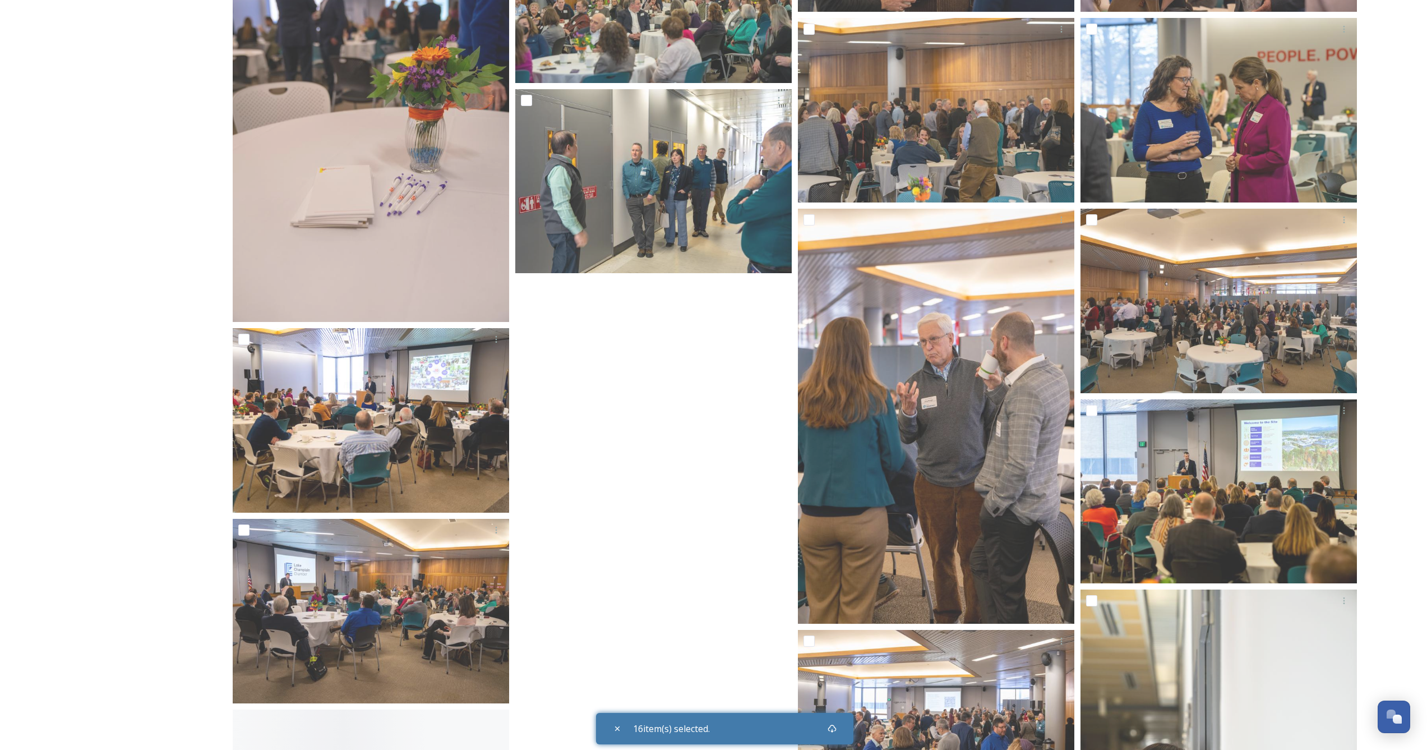
scroll to position [6053, 0]
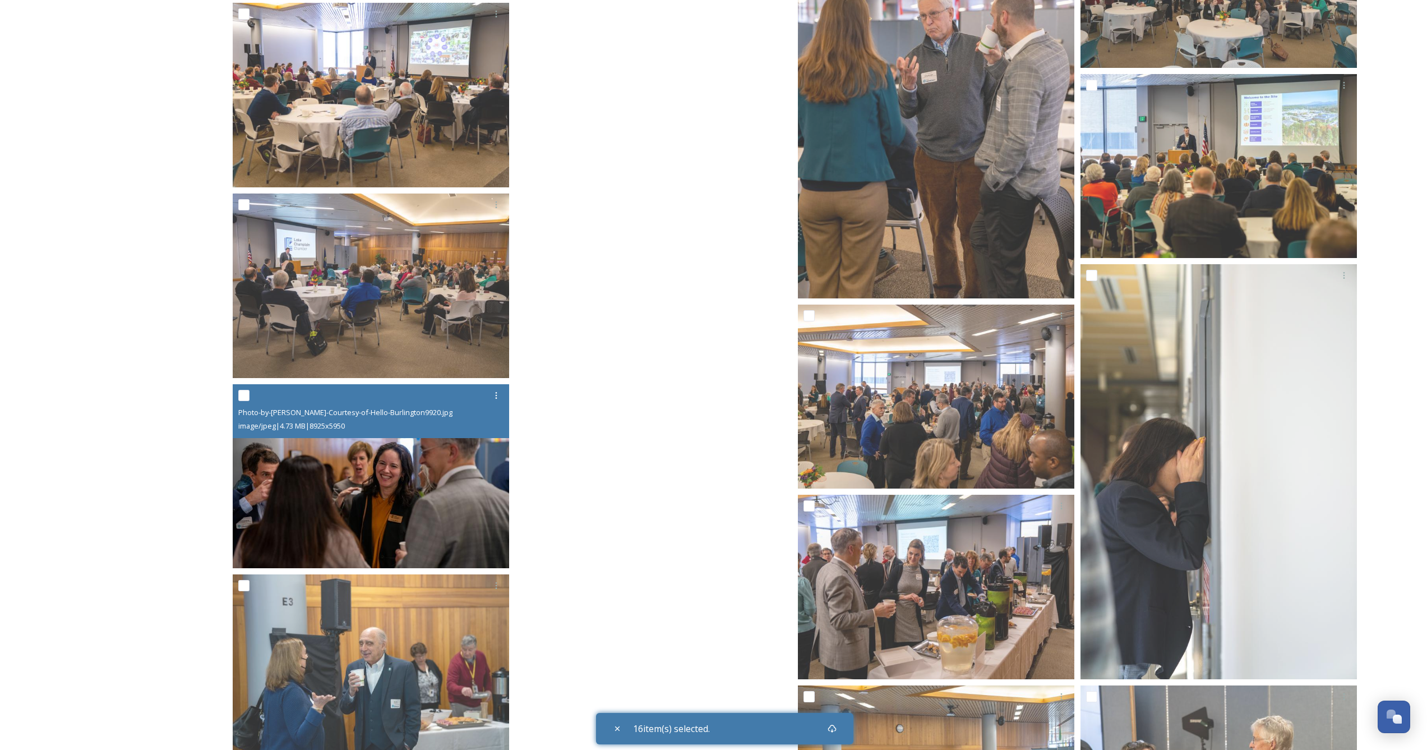
click at [246, 398] on input "checkbox" at bounding box center [243, 395] width 11 height 11
checkbox input "true"
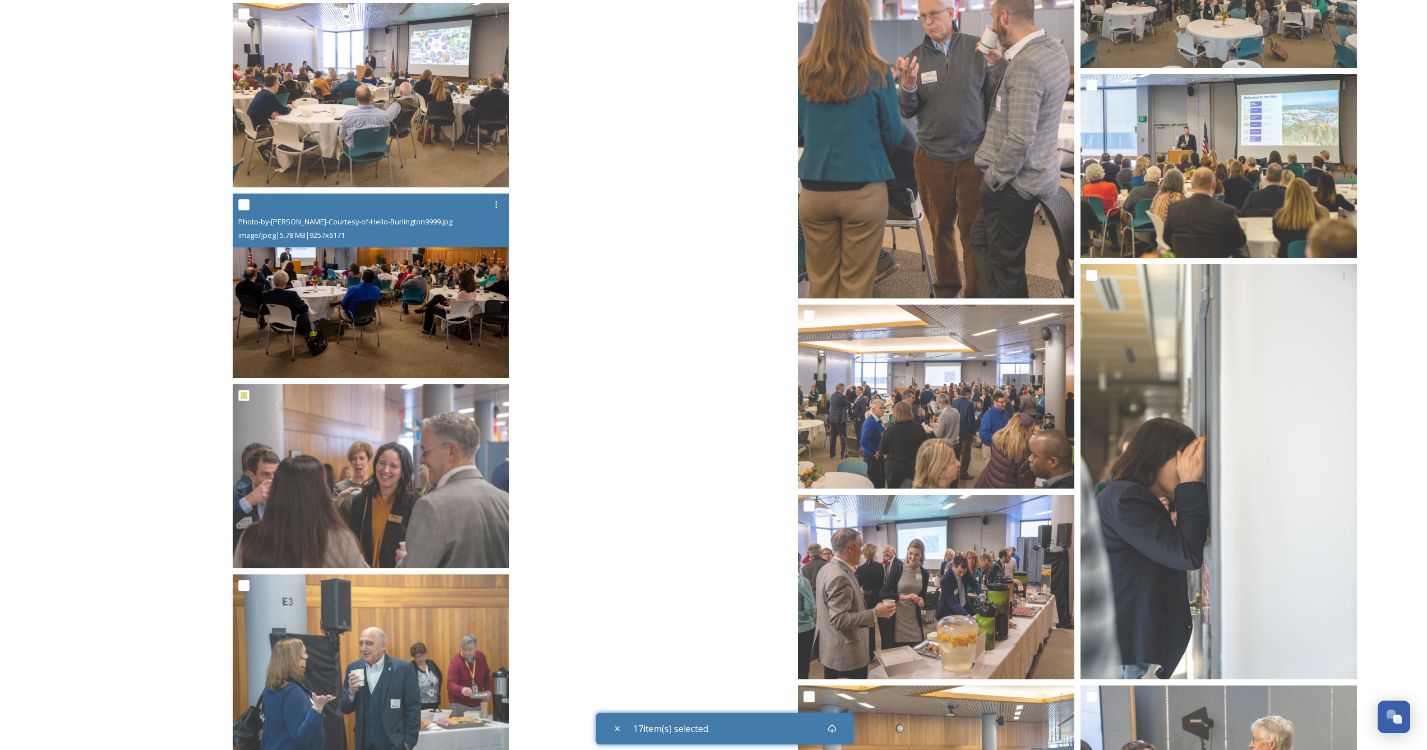
click at [246, 201] on input "checkbox" at bounding box center [243, 204] width 11 height 11
checkbox input "true"
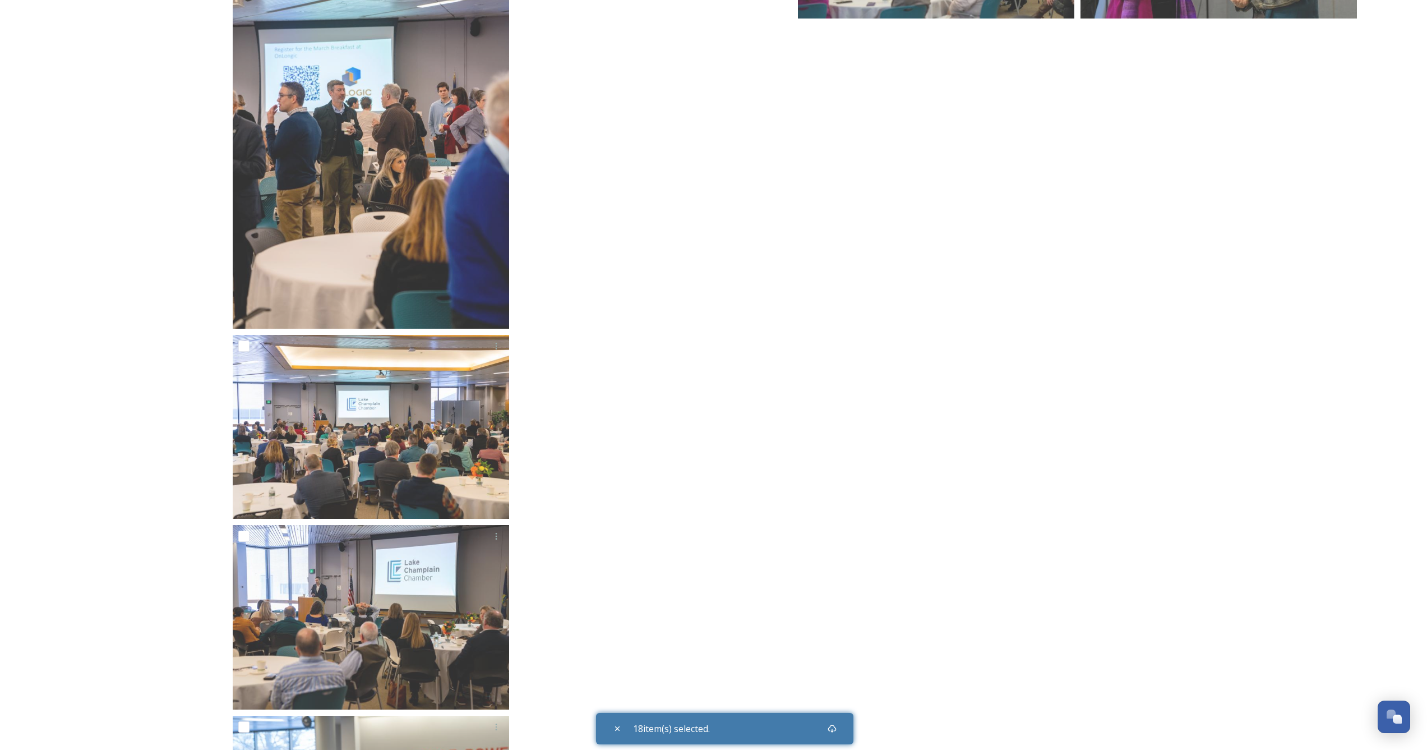
scroll to position [7078, 0]
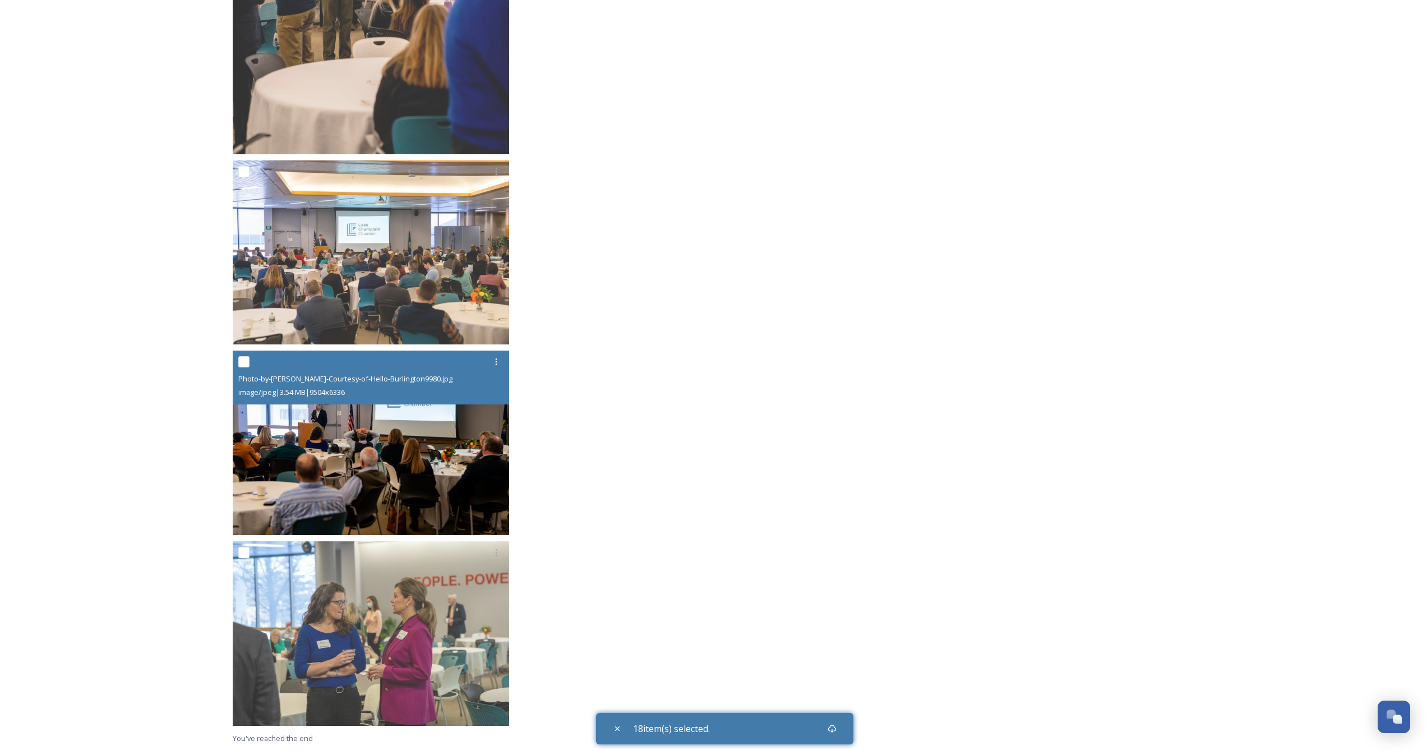
click at [246, 365] on input "checkbox" at bounding box center [243, 361] width 11 height 11
checkbox input "true"
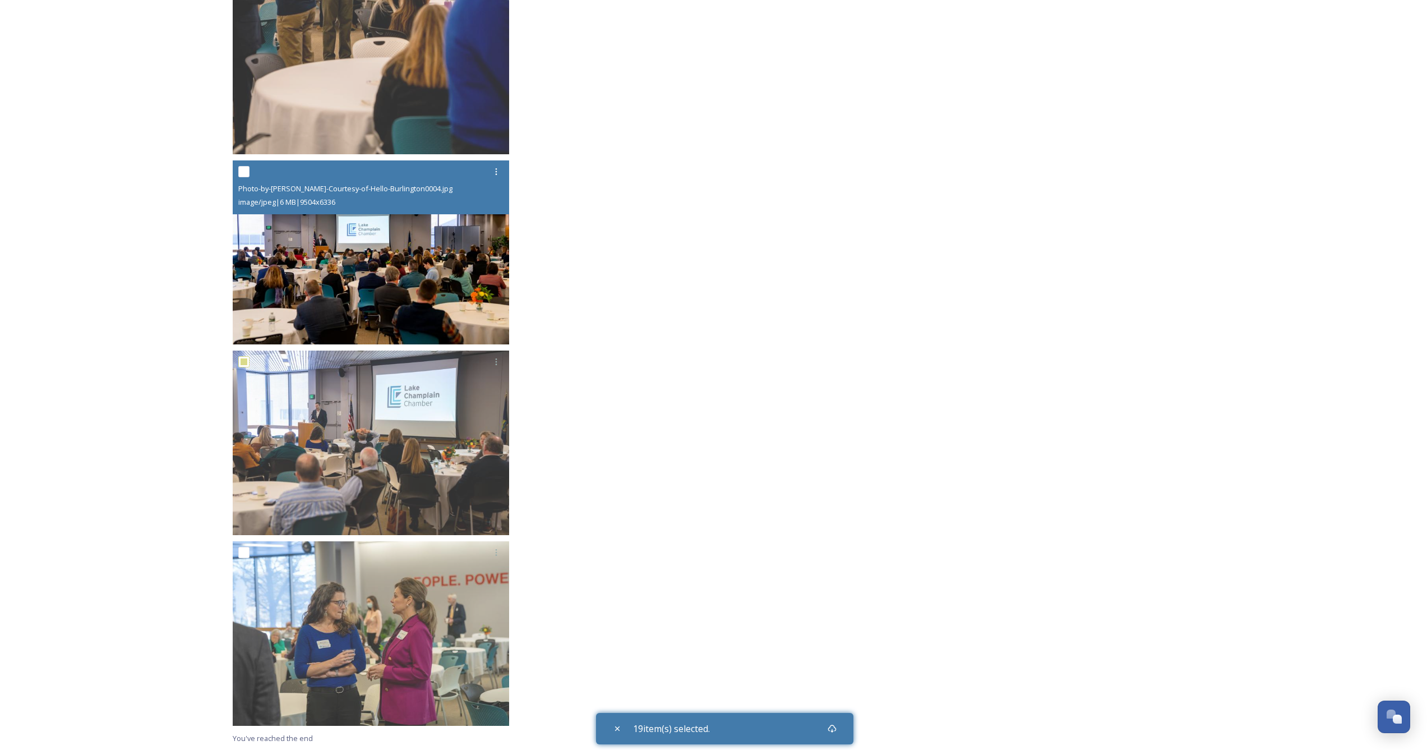
click at [243, 173] on input "checkbox" at bounding box center [243, 171] width 11 height 11
checkbox input "true"
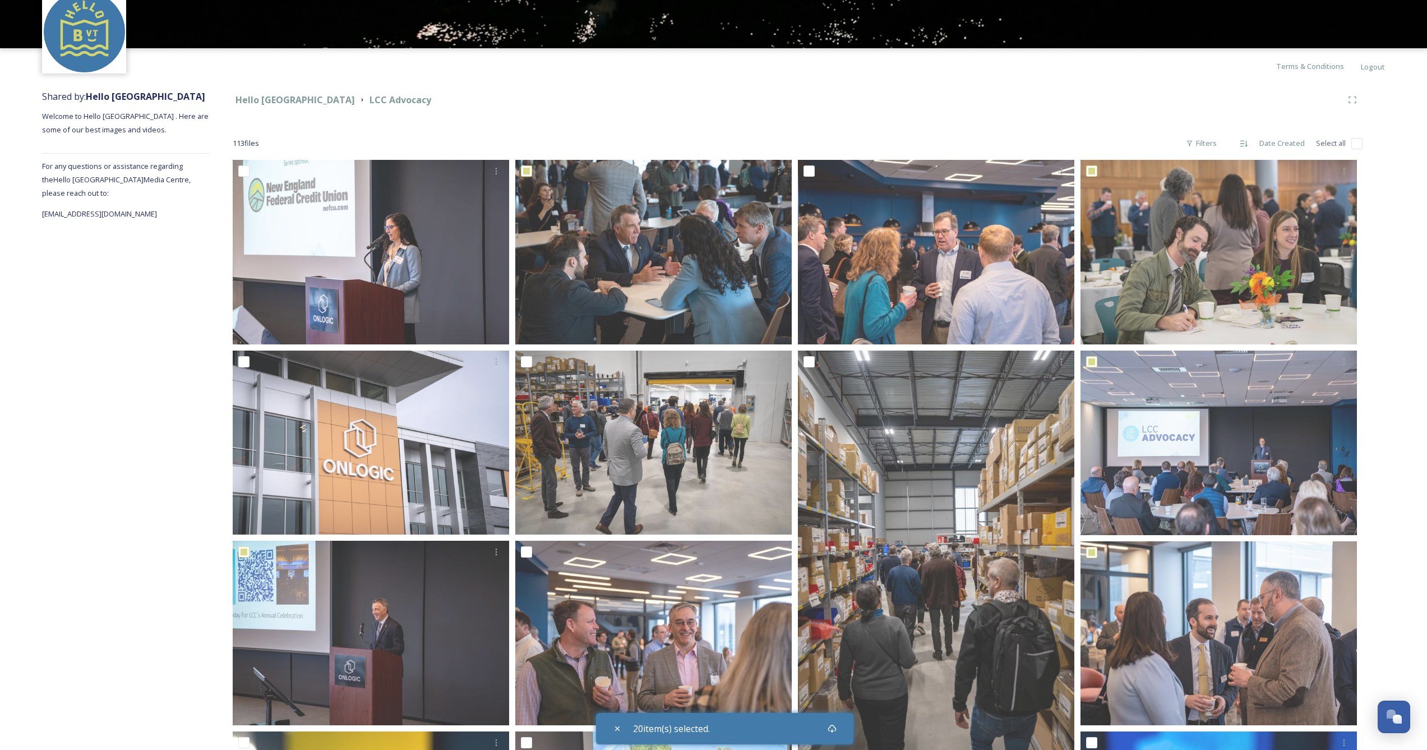
scroll to position [0, 0]
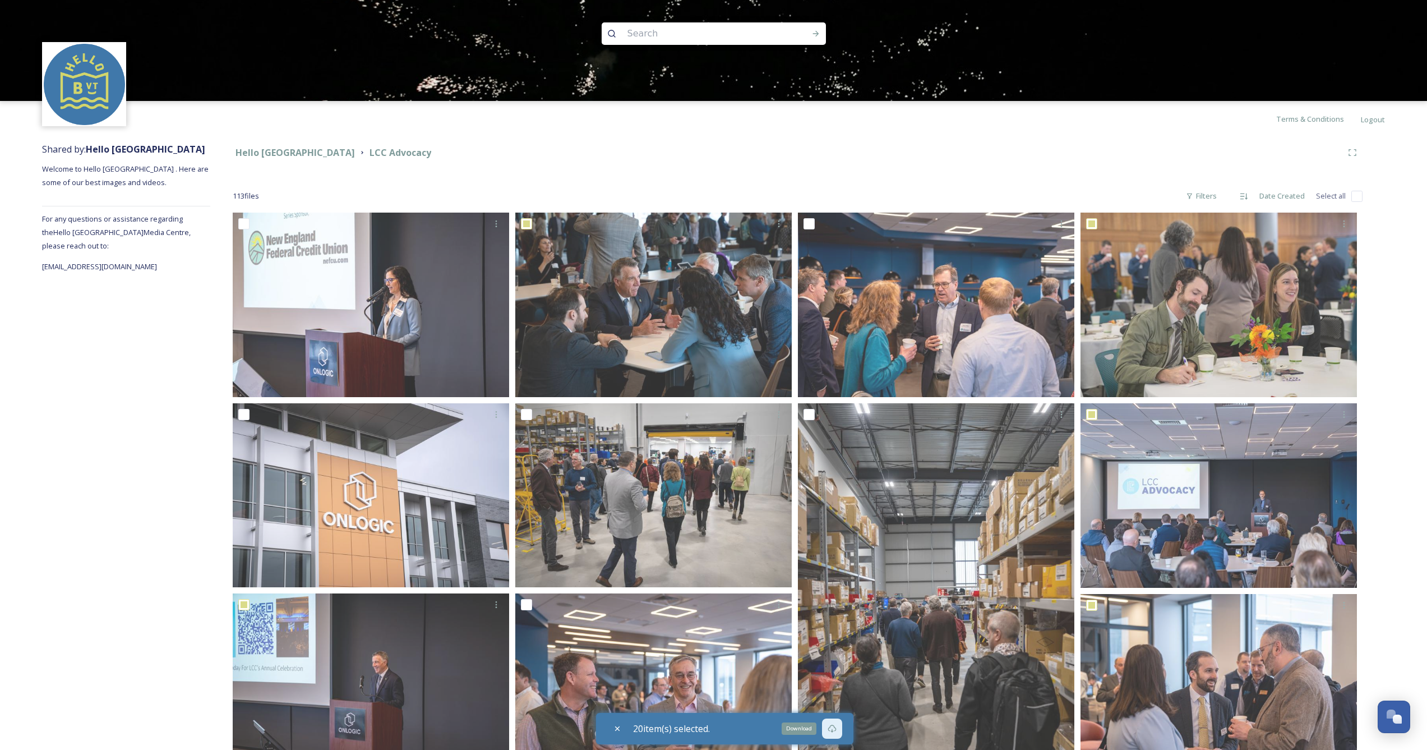
click at [837, 728] on icon at bounding box center [832, 728] width 9 height 9
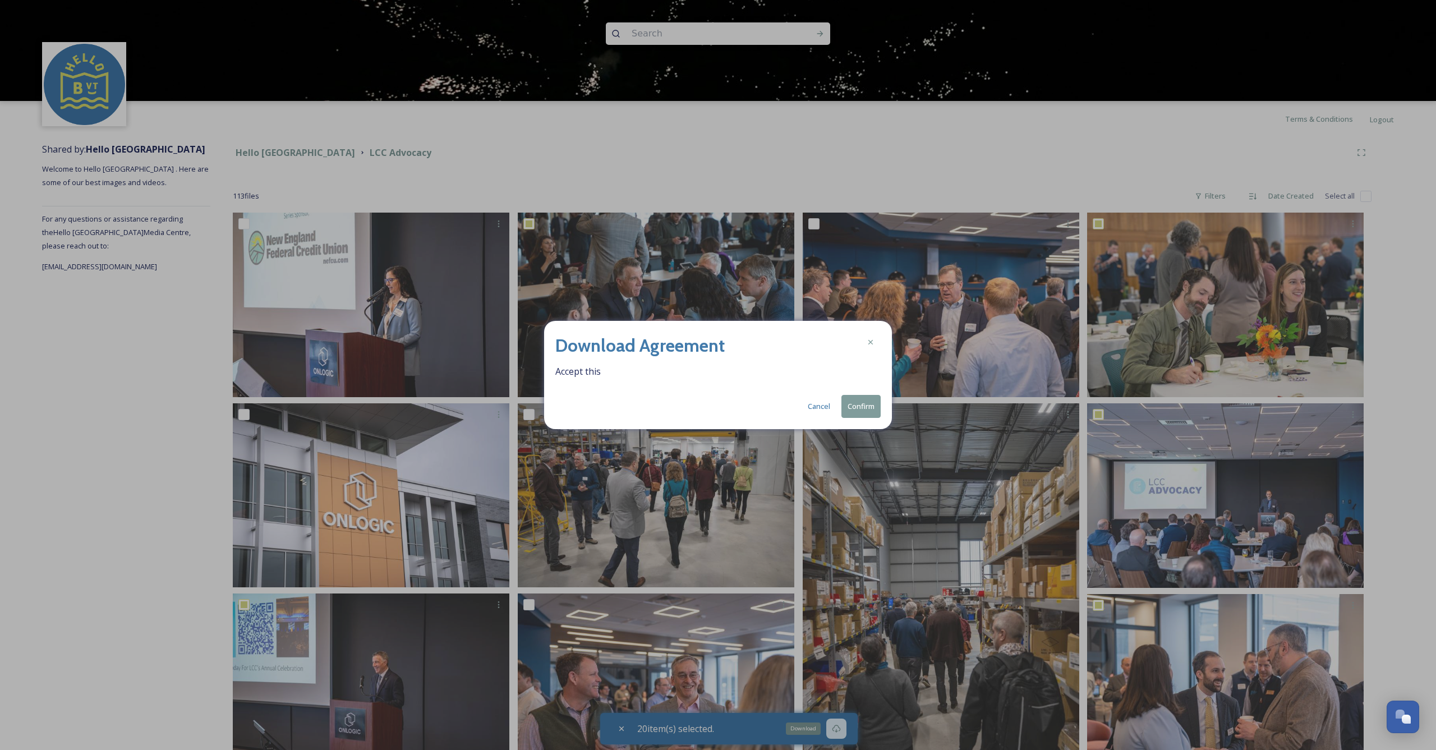
click at [855, 405] on button "Confirm" at bounding box center [860, 406] width 39 height 23
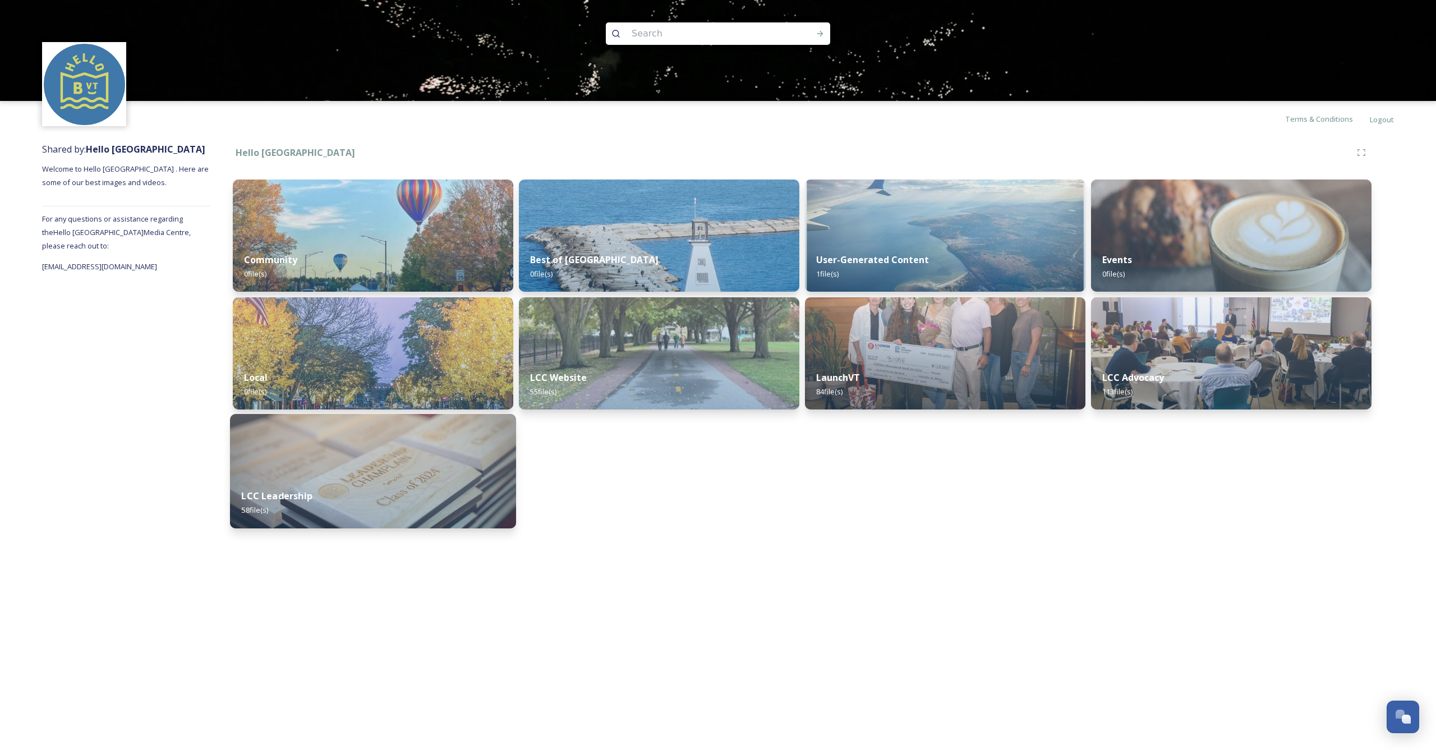
click at [389, 497] on div "LCC Leadership 58 file(s)" at bounding box center [373, 502] width 286 height 51
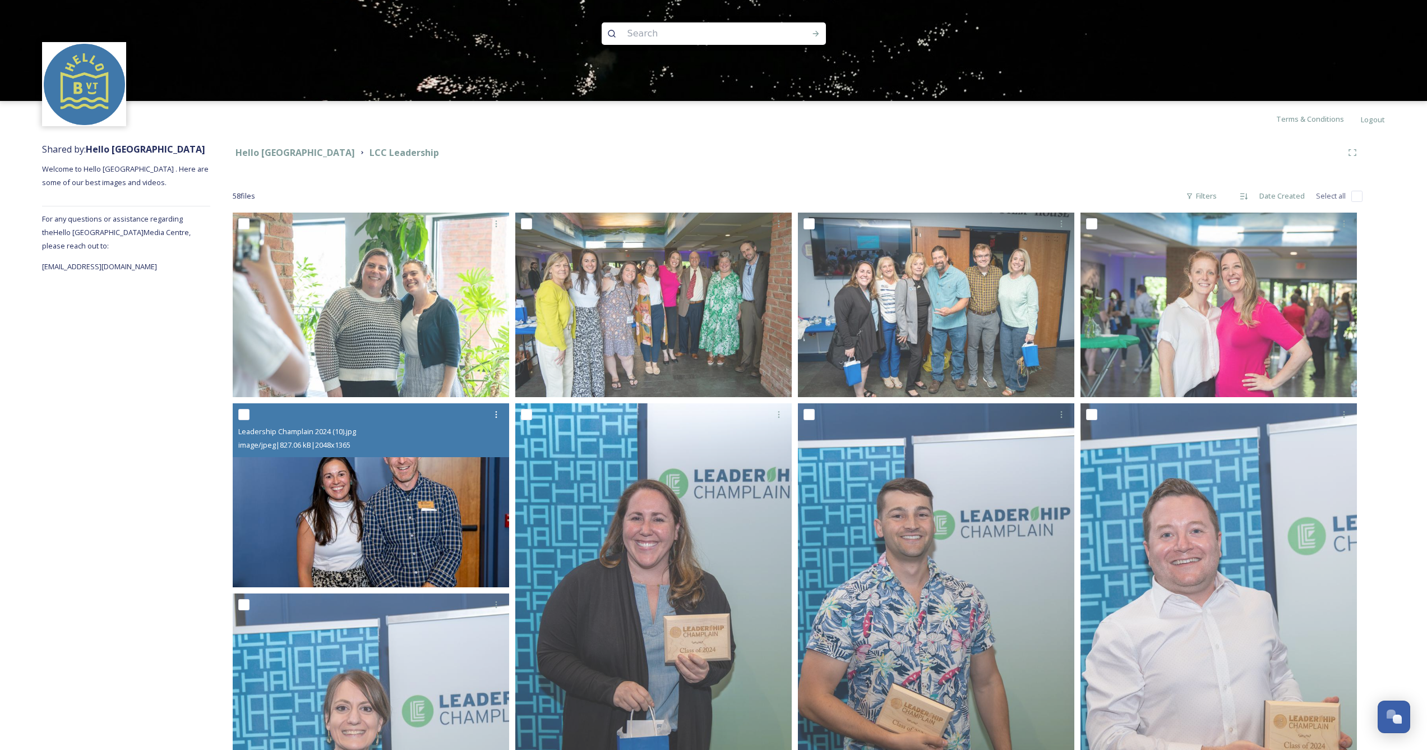
click at [404, 492] on img at bounding box center [371, 495] width 276 height 185
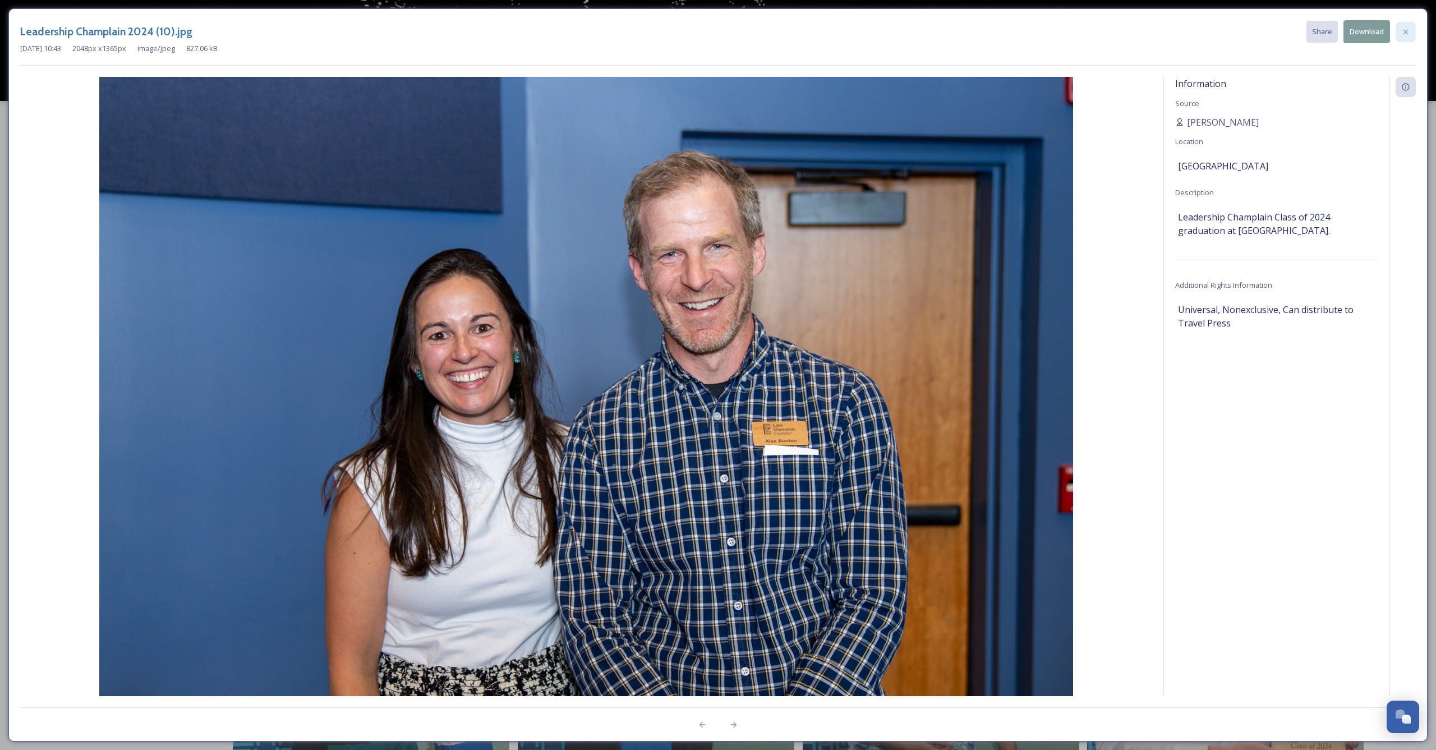
click at [1402, 30] on icon at bounding box center [1405, 31] width 9 height 9
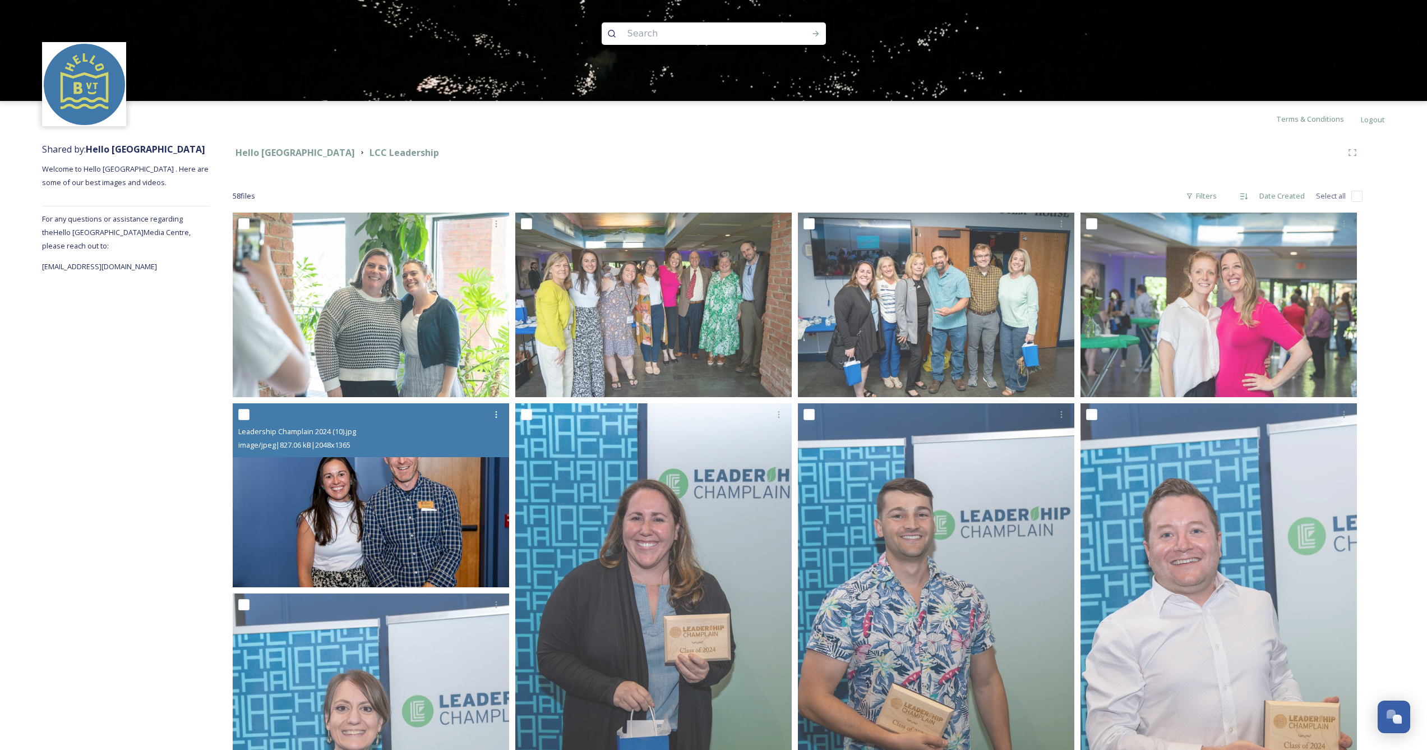
click at [247, 413] on input "checkbox" at bounding box center [243, 414] width 11 height 11
checkbox input "true"
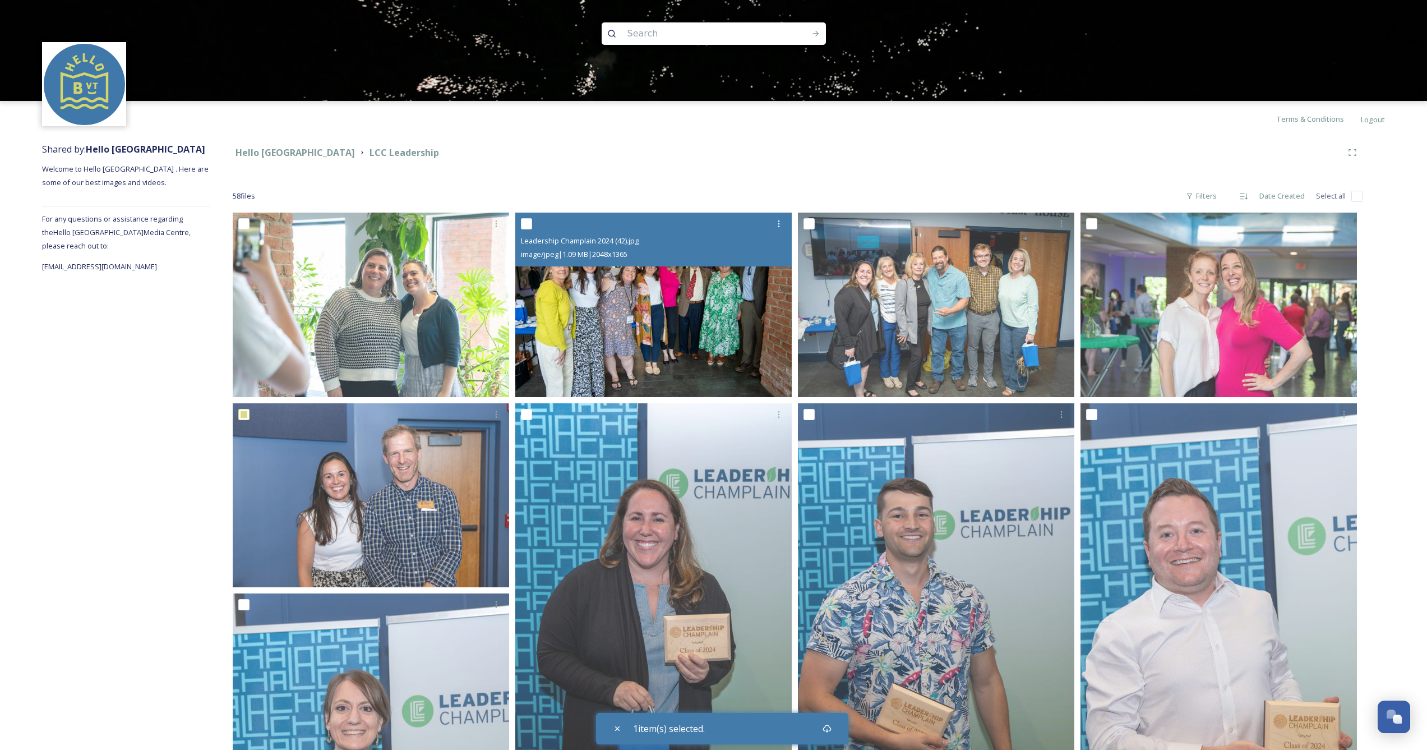
click at [524, 224] on input "checkbox" at bounding box center [526, 223] width 11 height 11
checkbox input "true"
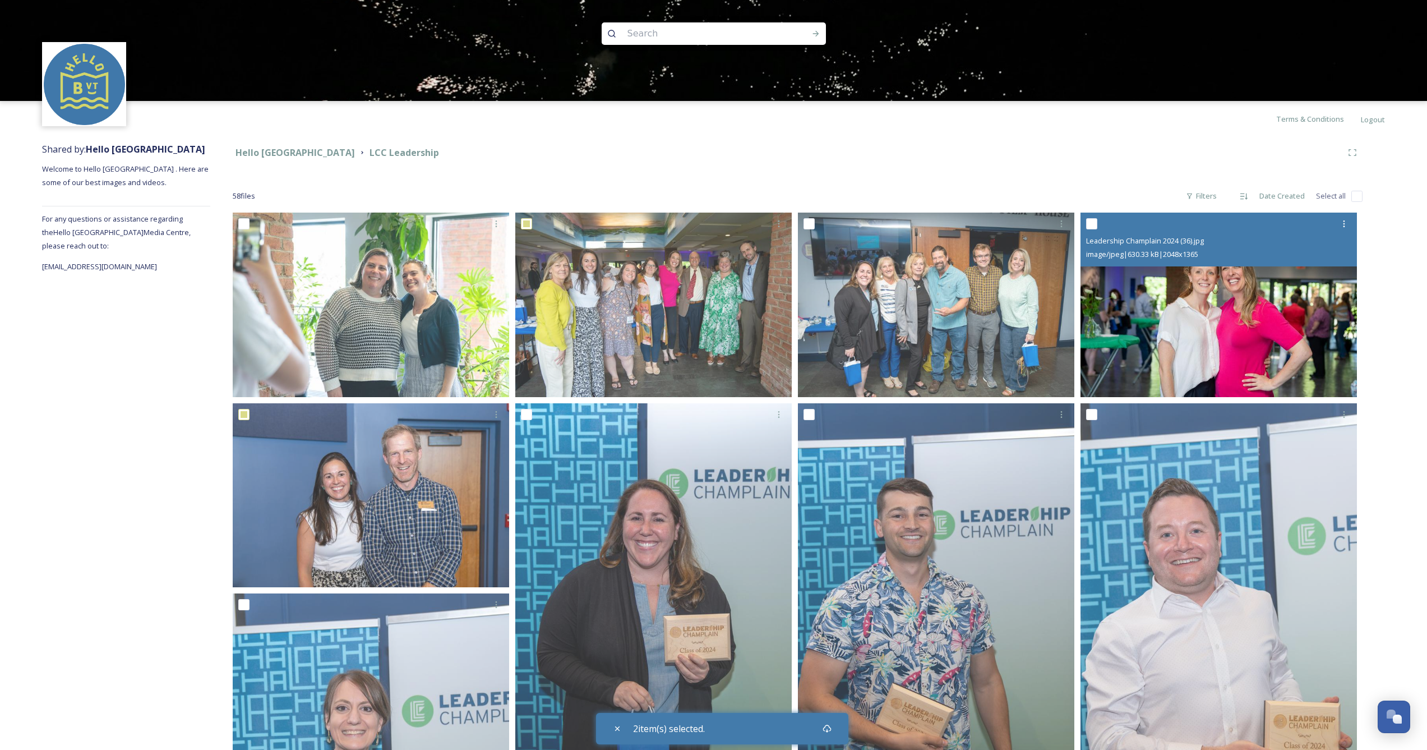
click at [1091, 227] on input "checkbox" at bounding box center [1091, 223] width 11 height 11
checkbox input "true"
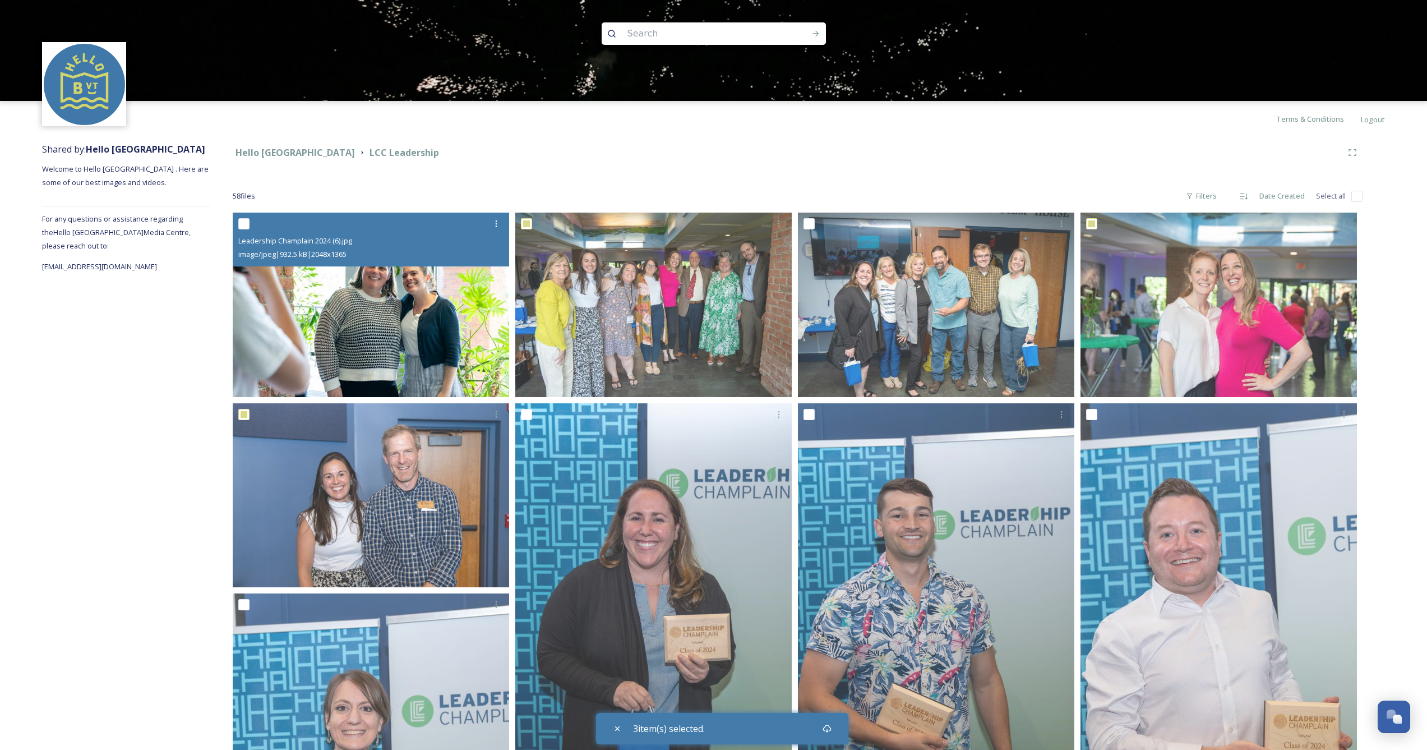
click at [242, 220] on input "checkbox" at bounding box center [243, 223] width 11 height 11
checkbox input "true"
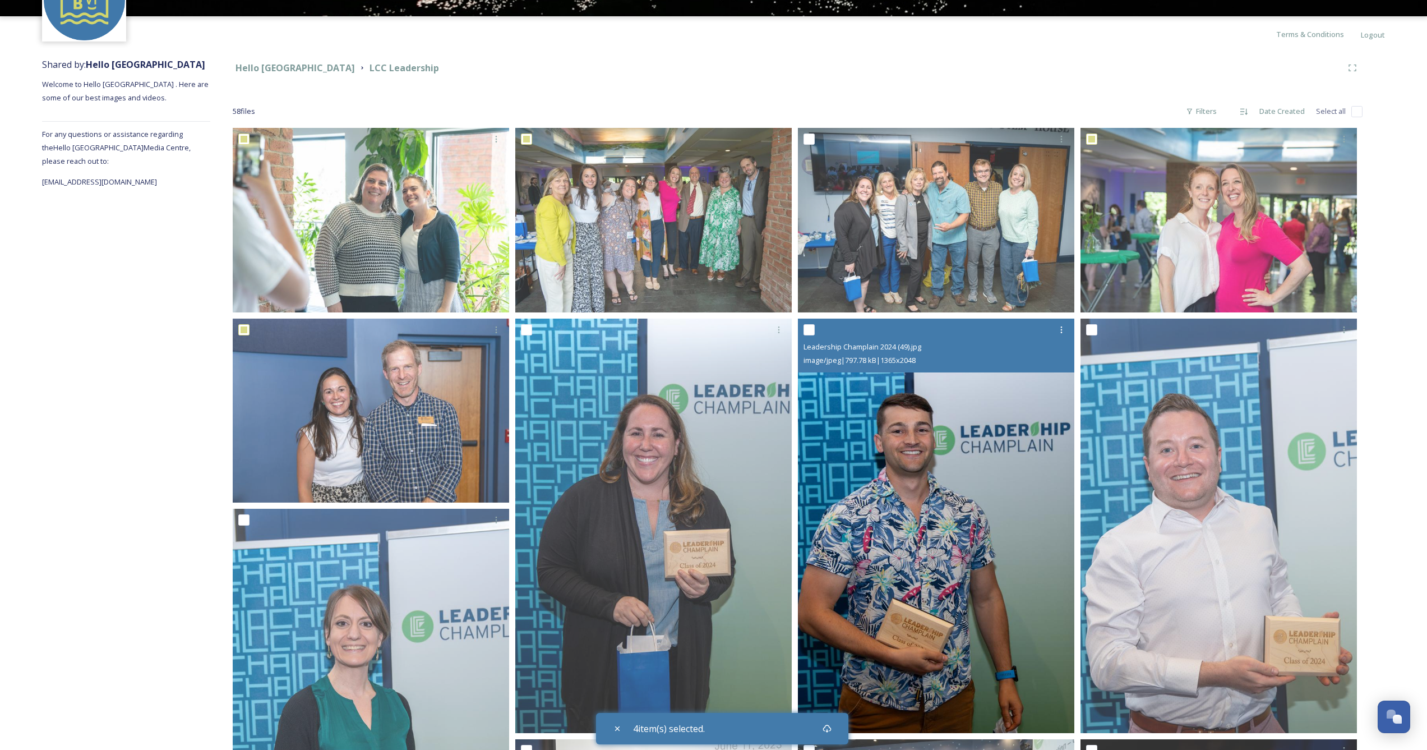
scroll to position [210, 0]
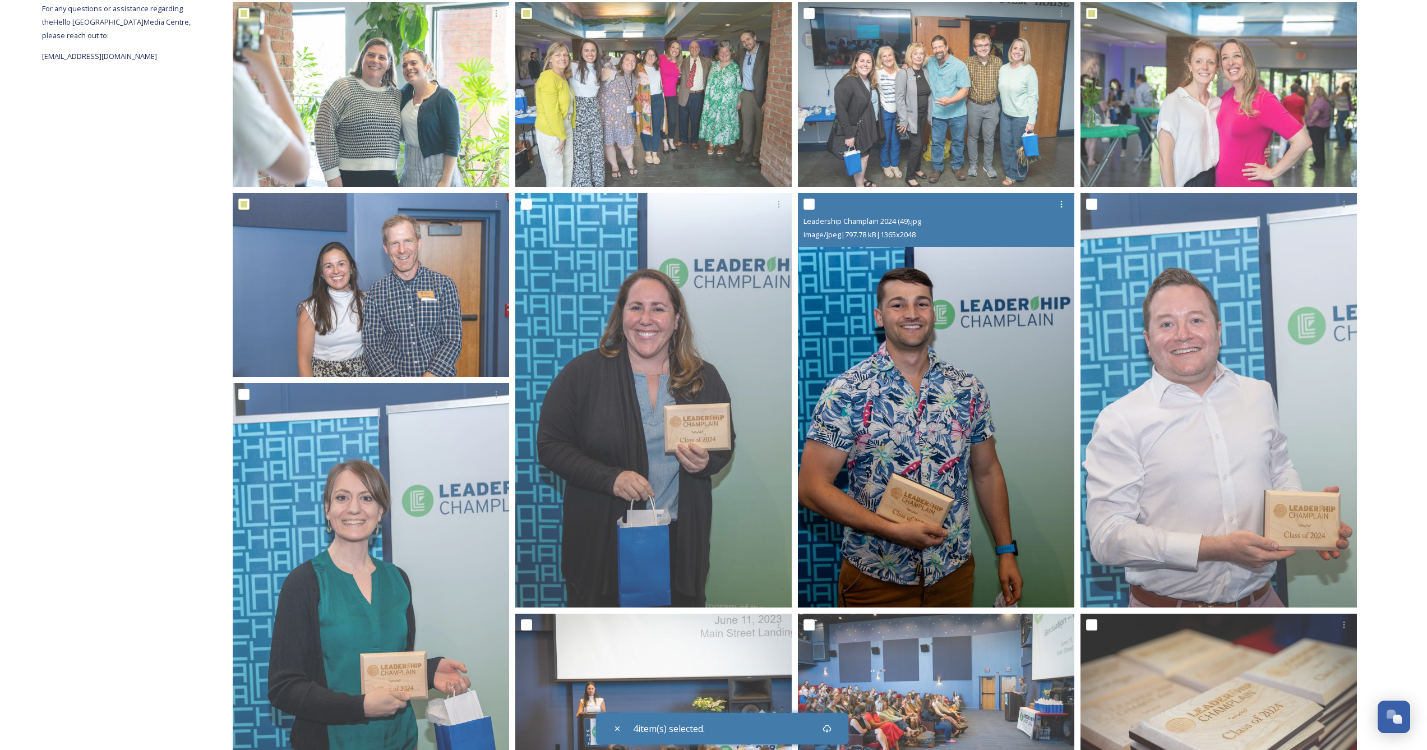
click at [810, 201] on input "checkbox" at bounding box center [809, 204] width 11 height 11
checkbox input "true"
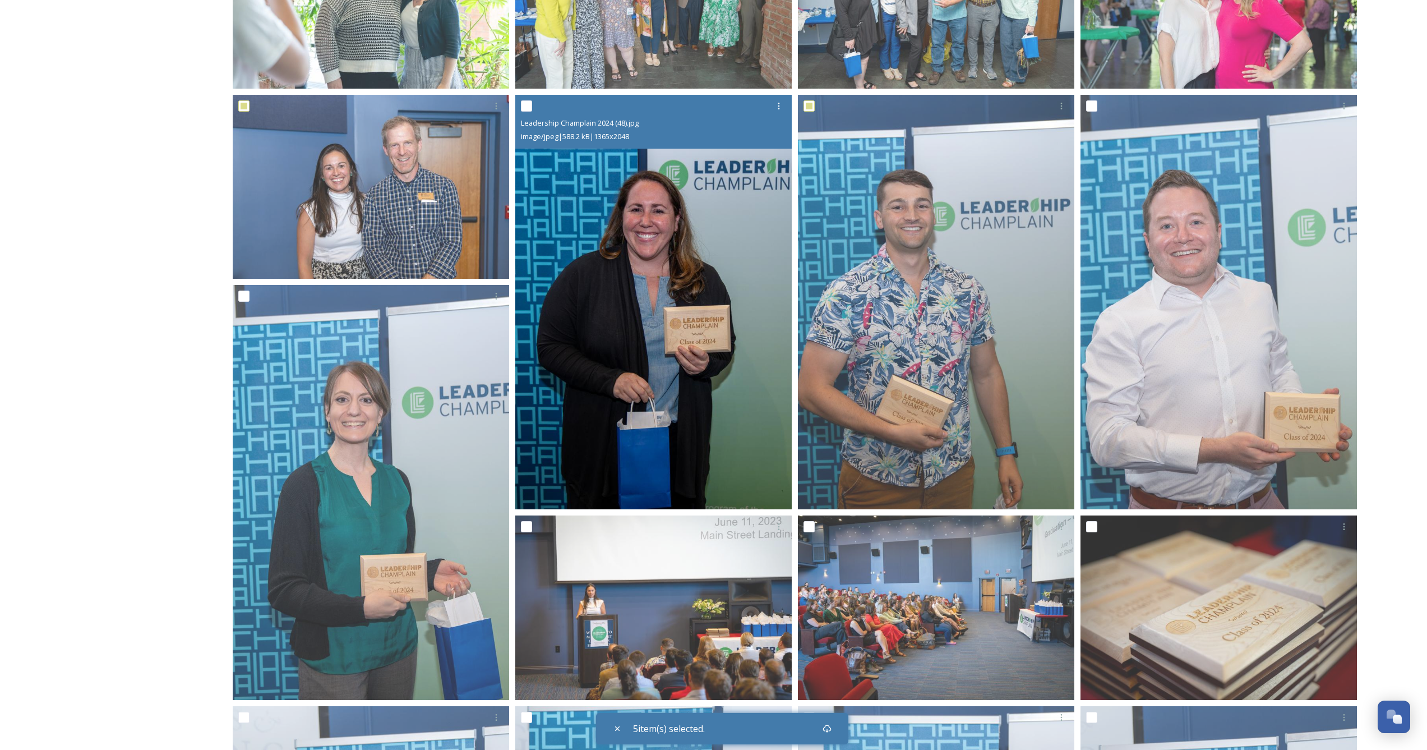
scroll to position [421, 0]
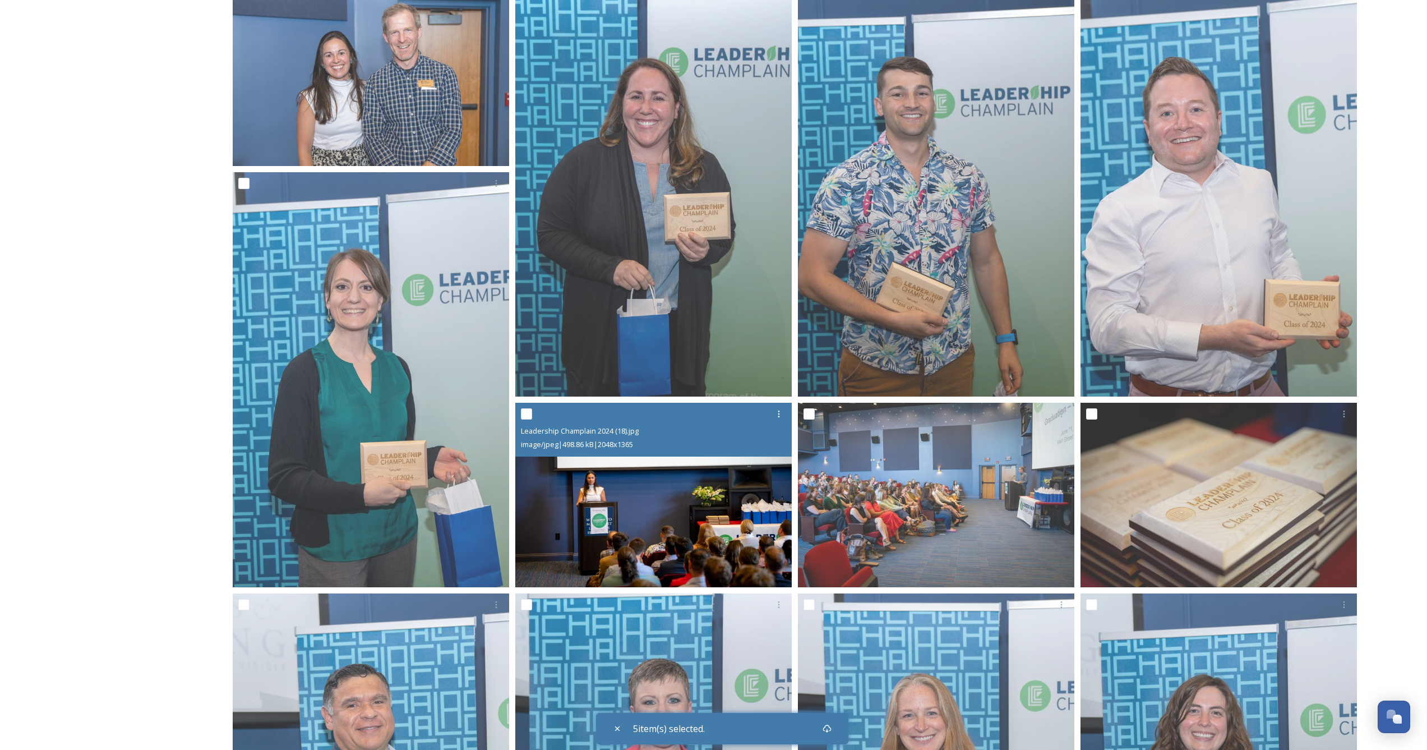
click at [528, 417] on input "checkbox" at bounding box center [526, 413] width 11 height 11
checkbox input "true"
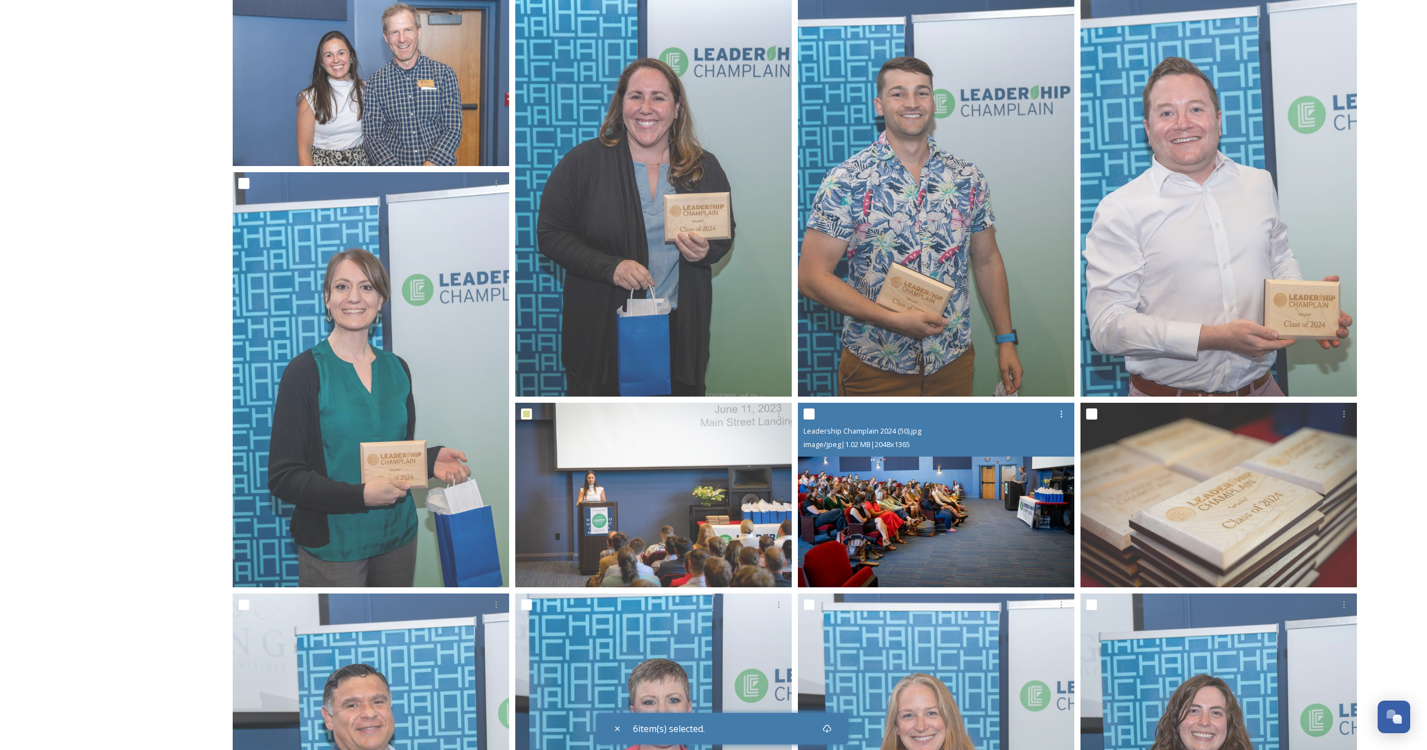
click at [806, 415] on input "checkbox" at bounding box center [809, 413] width 11 height 11
checkbox input "true"
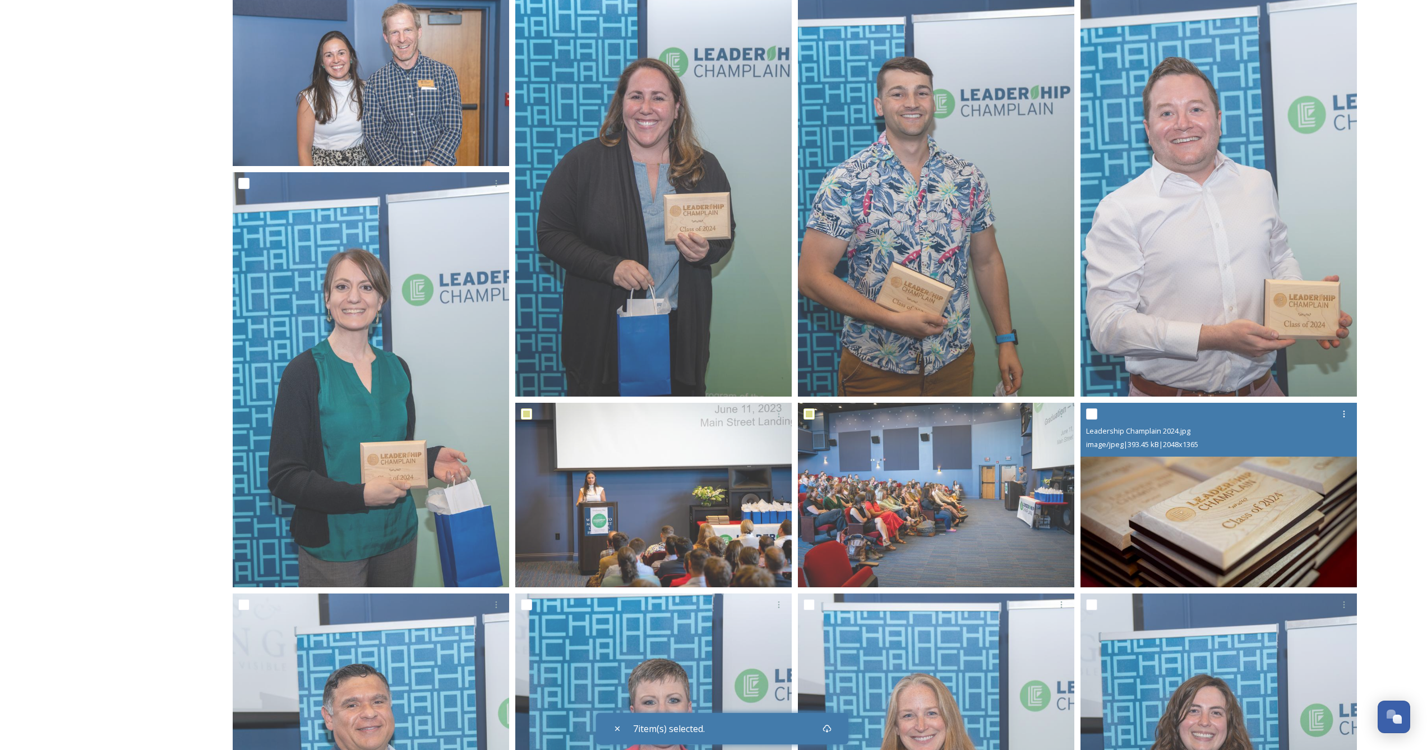
click at [1094, 413] on input "checkbox" at bounding box center [1091, 413] width 11 height 11
checkbox input "true"
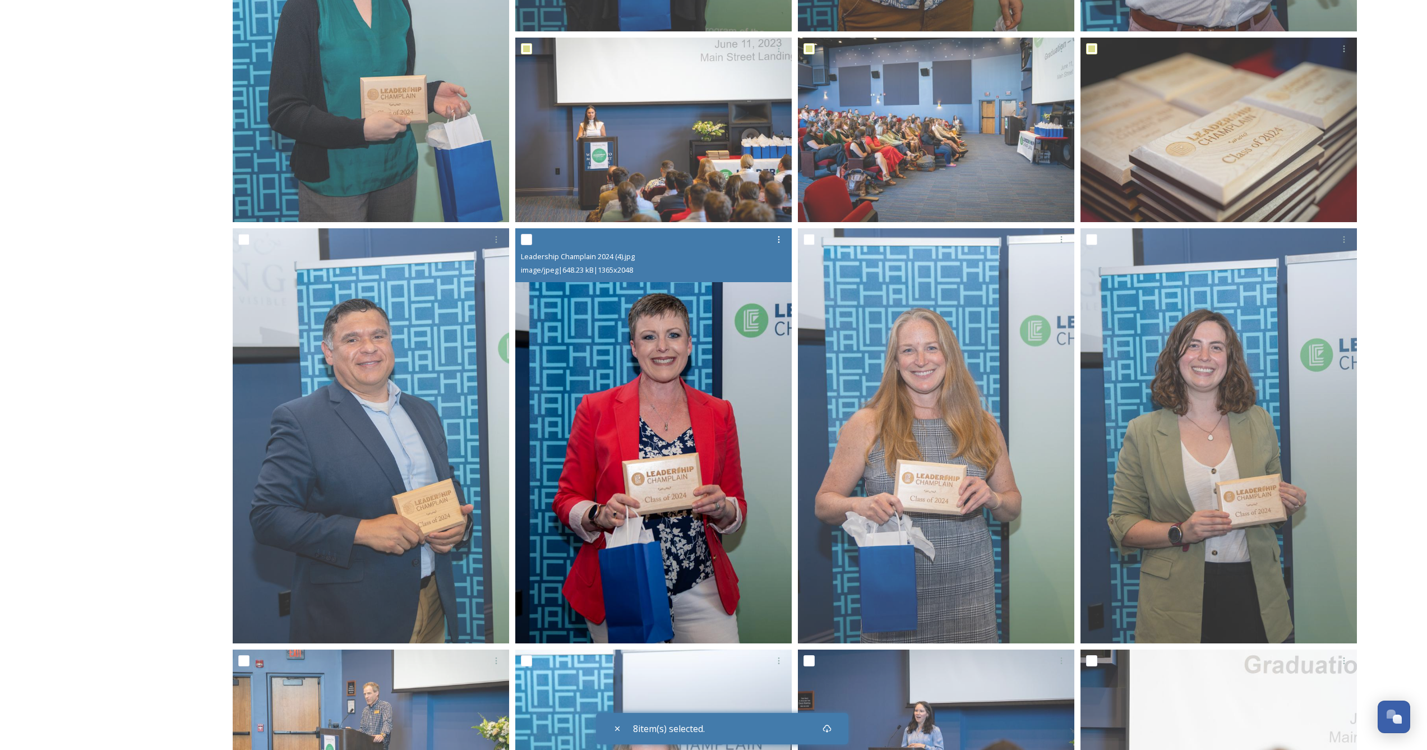
scroll to position [925, 0]
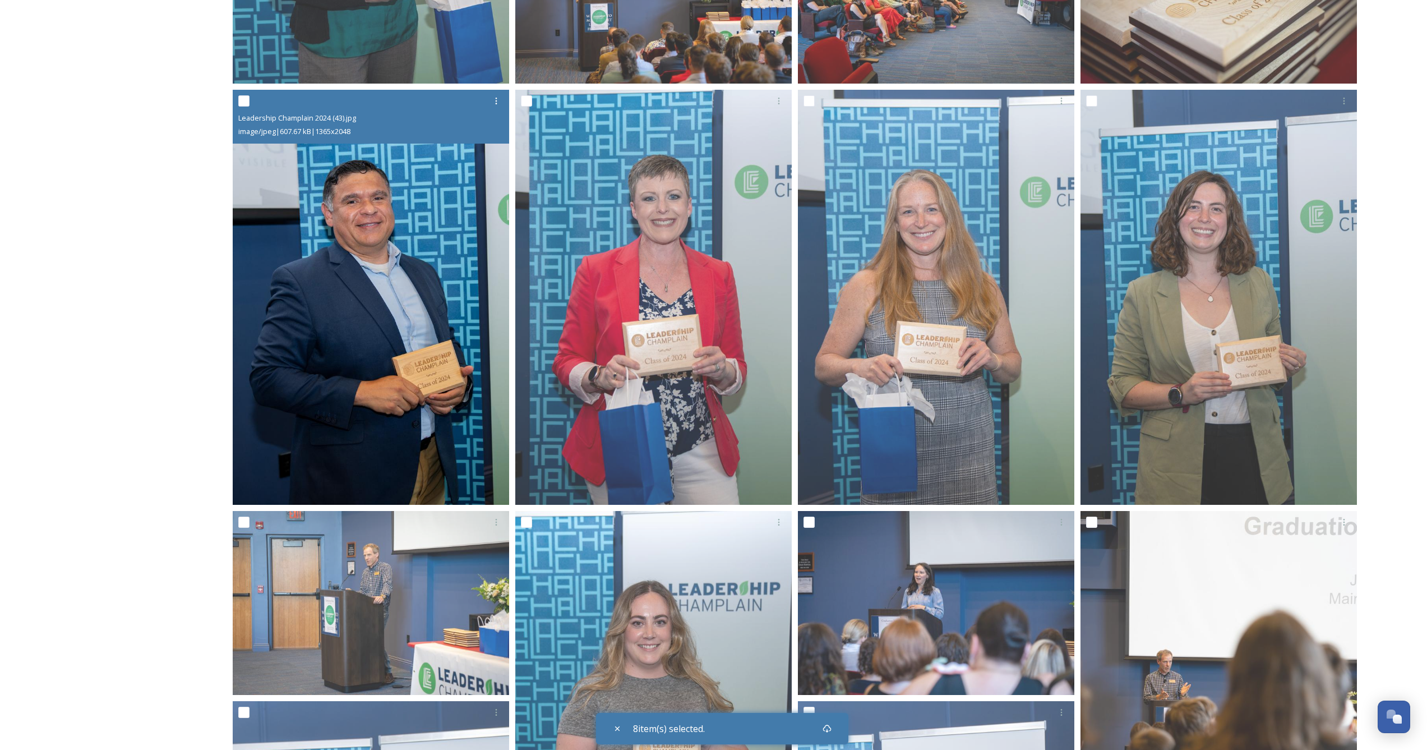
click at [245, 100] on input "checkbox" at bounding box center [243, 100] width 11 height 11
checkbox input "true"
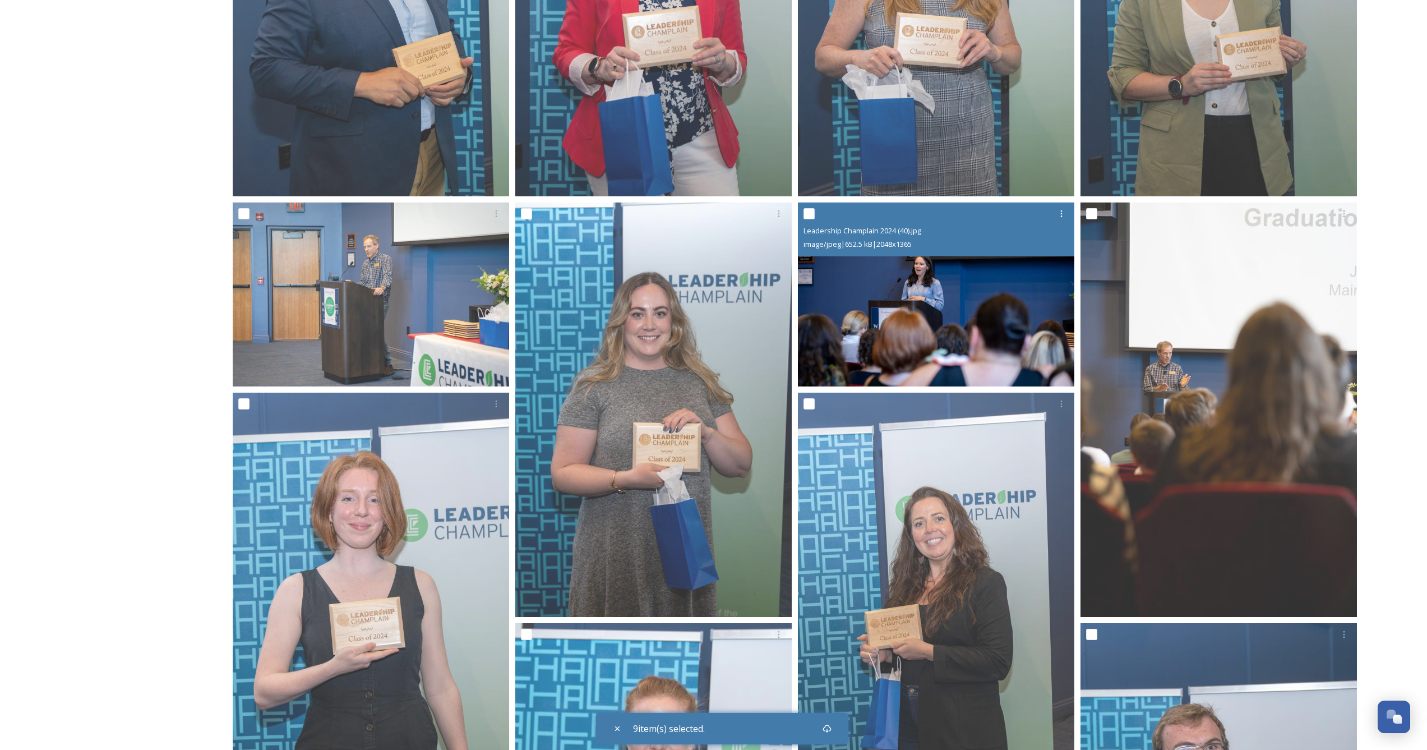
scroll to position [1423, 0]
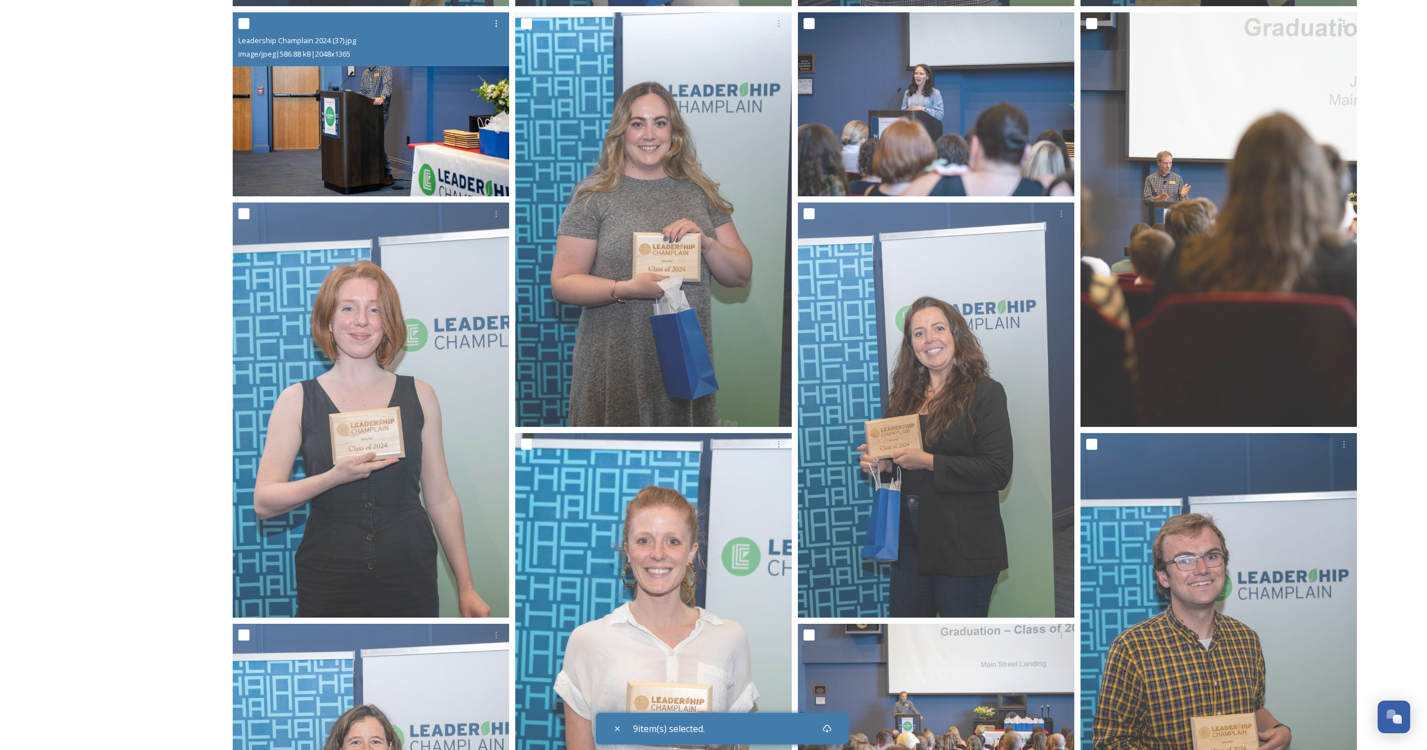
click at [246, 21] on input "checkbox" at bounding box center [243, 23] width 11 height 11
checkbox input "true"
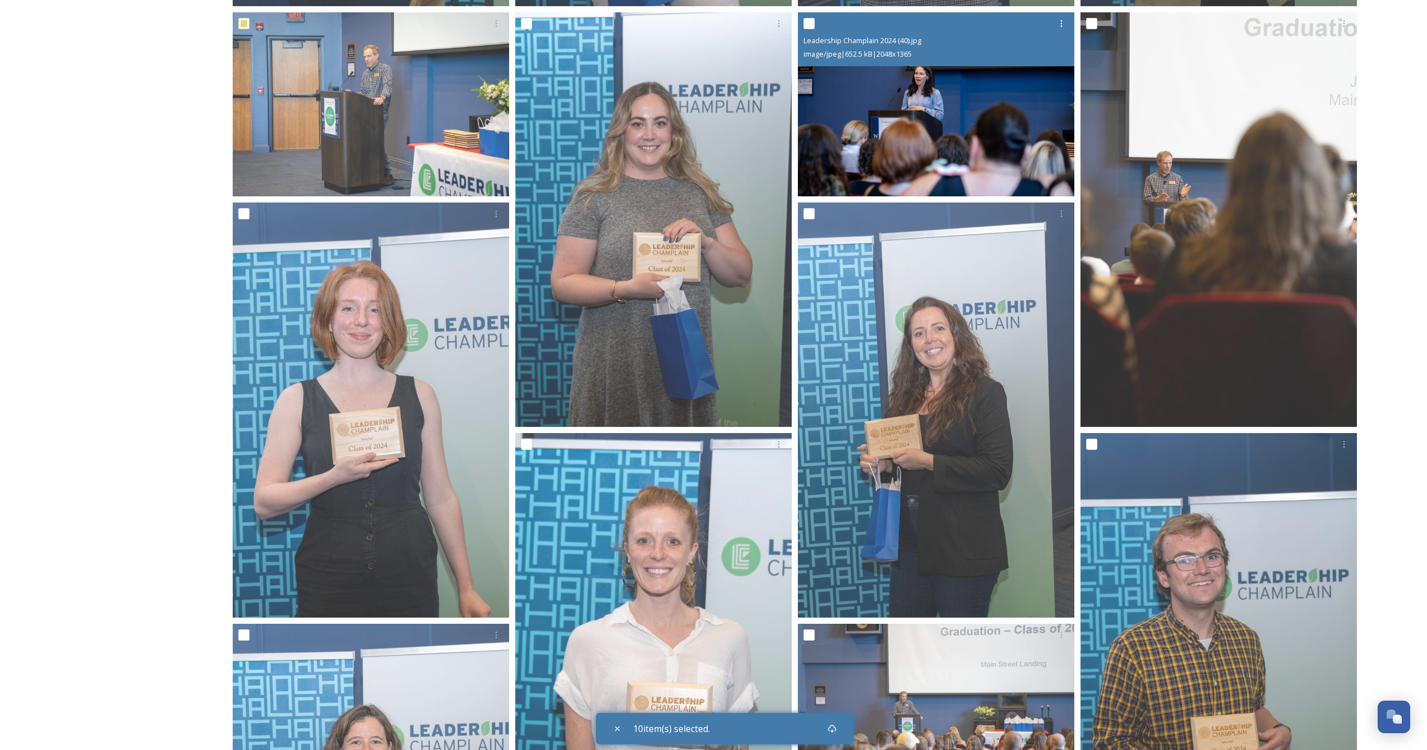
click at [807, 25] on input "checkbox" at bounding box center [809, 23] width 11 height 11
checkbox input "true"
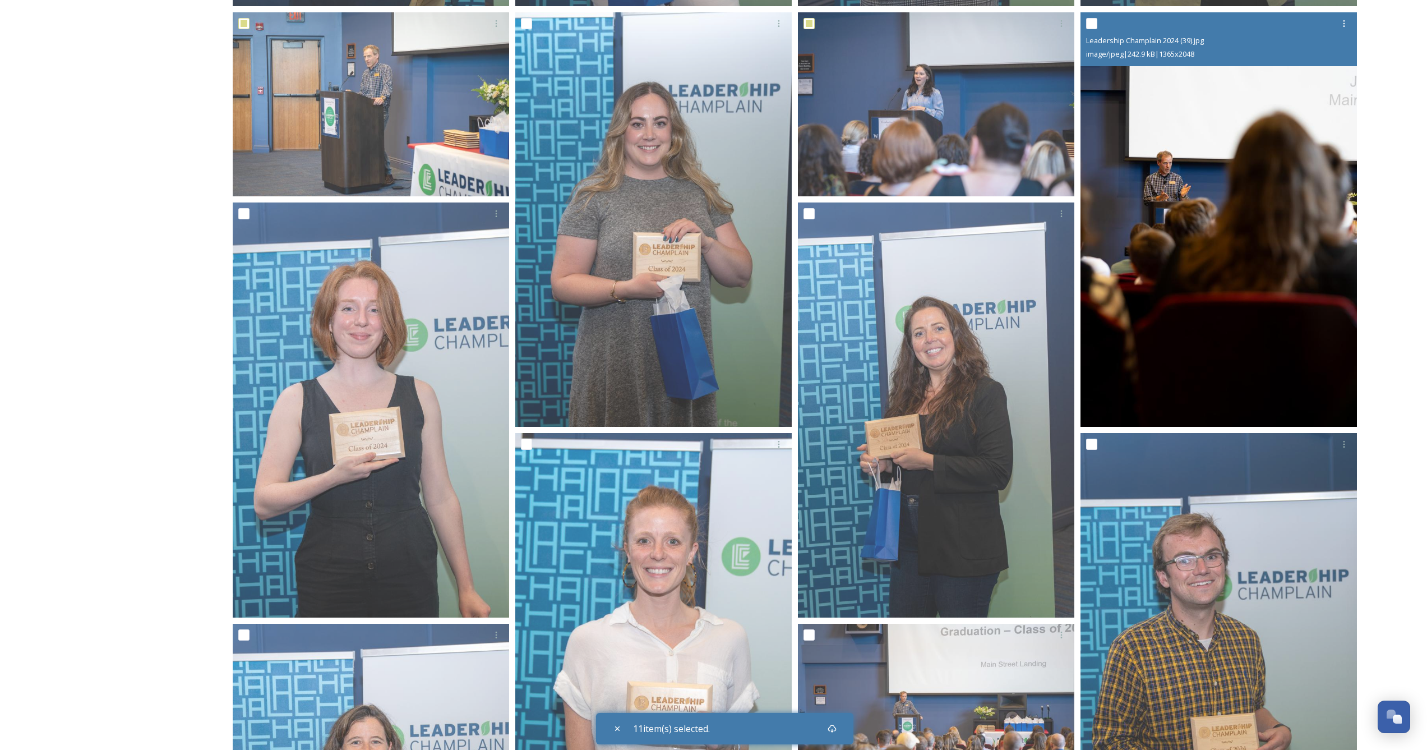
click at [1095, 25] on input "checkbox" at bounding box center [1091, 23] width 11 height 11
checkbox input "true"
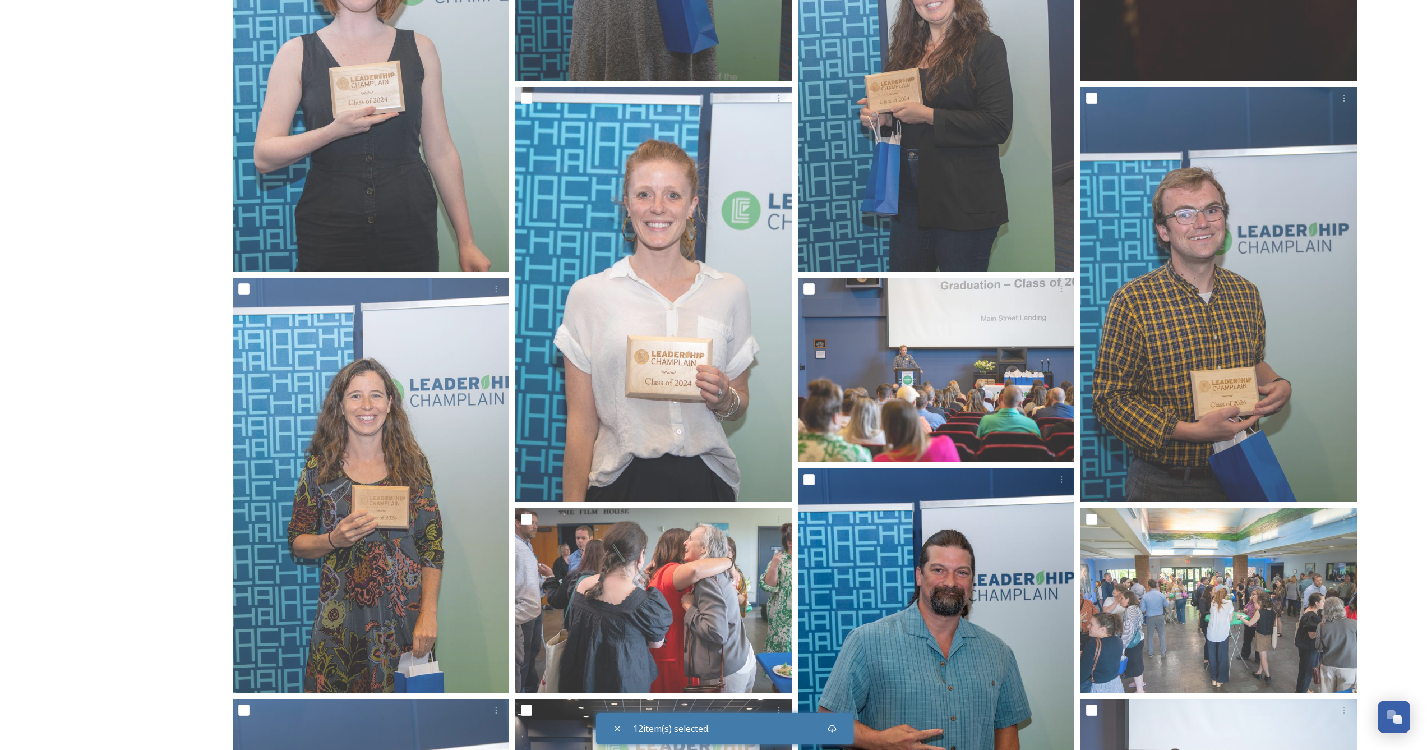
scroll to position [1949, 0]
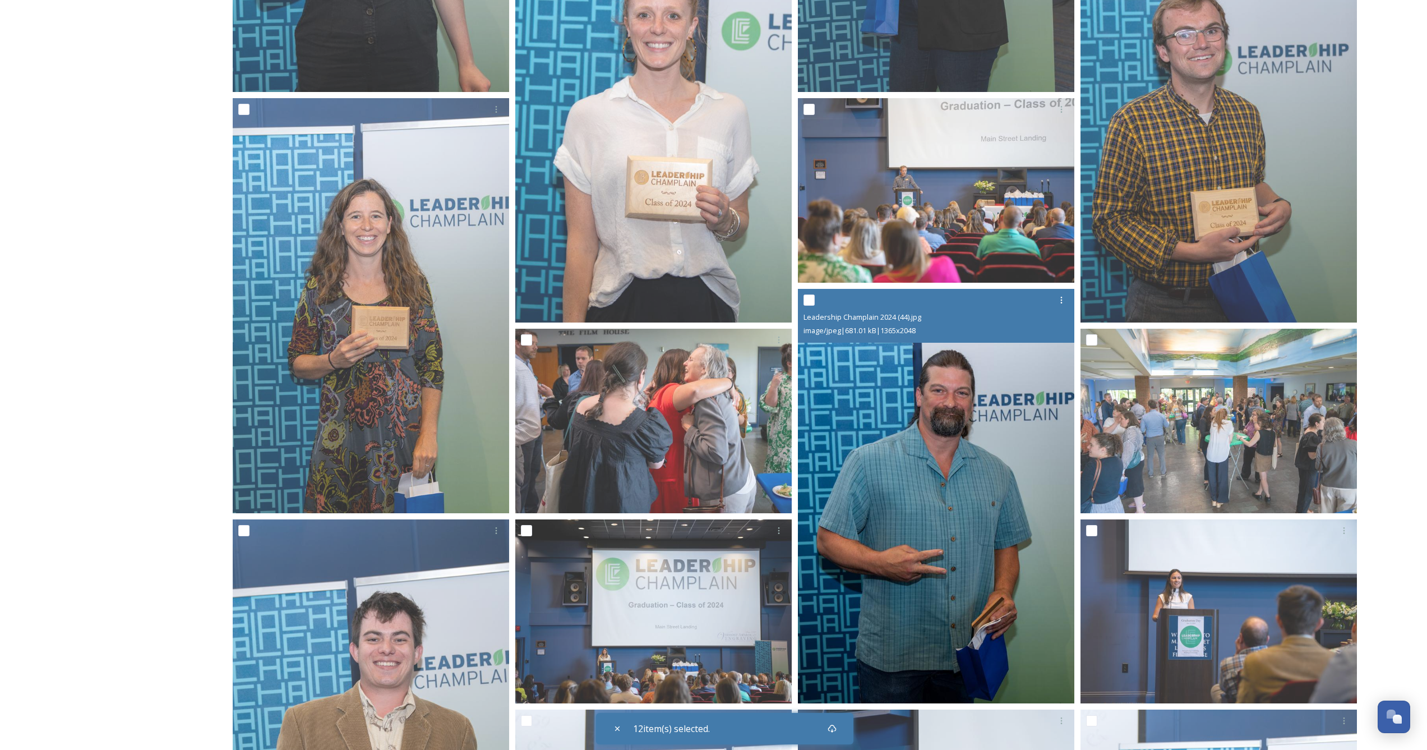
click at [813, 297] on input "checkbox" at bounding box center [809, 299] width 11 height 11
checkbox input "true"
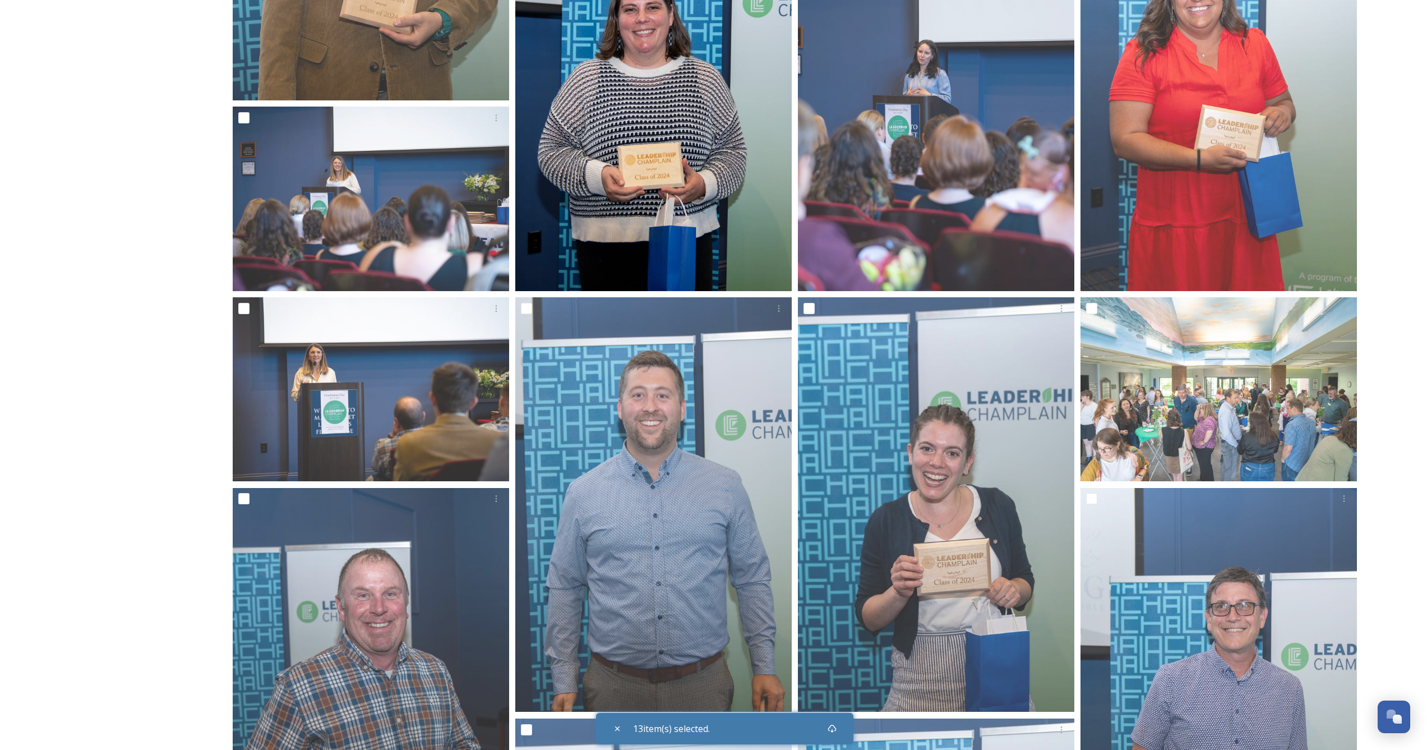
scroll to position [2885, 0]
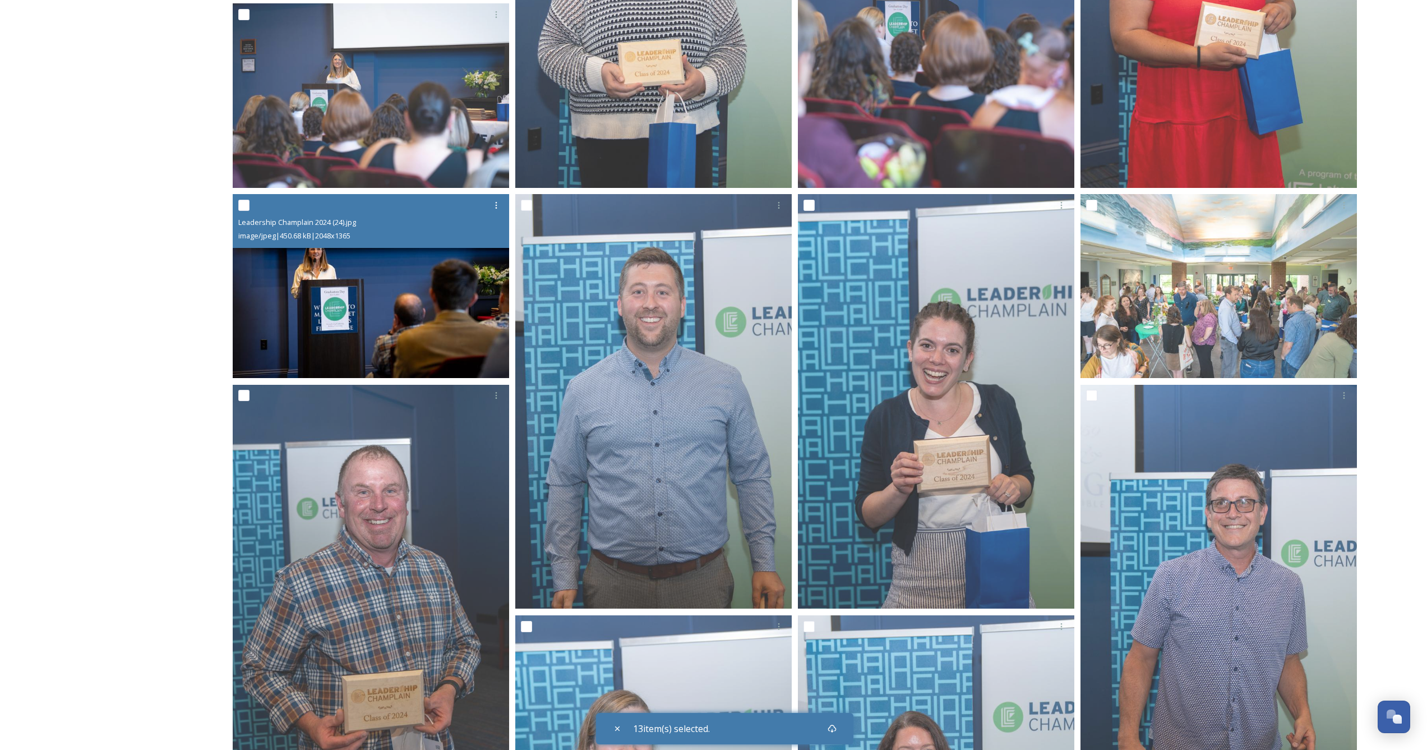
click at [245, 206] on input "checkbox" at bounding box center [243, 205] width 11 height 11
checkbox input "true"
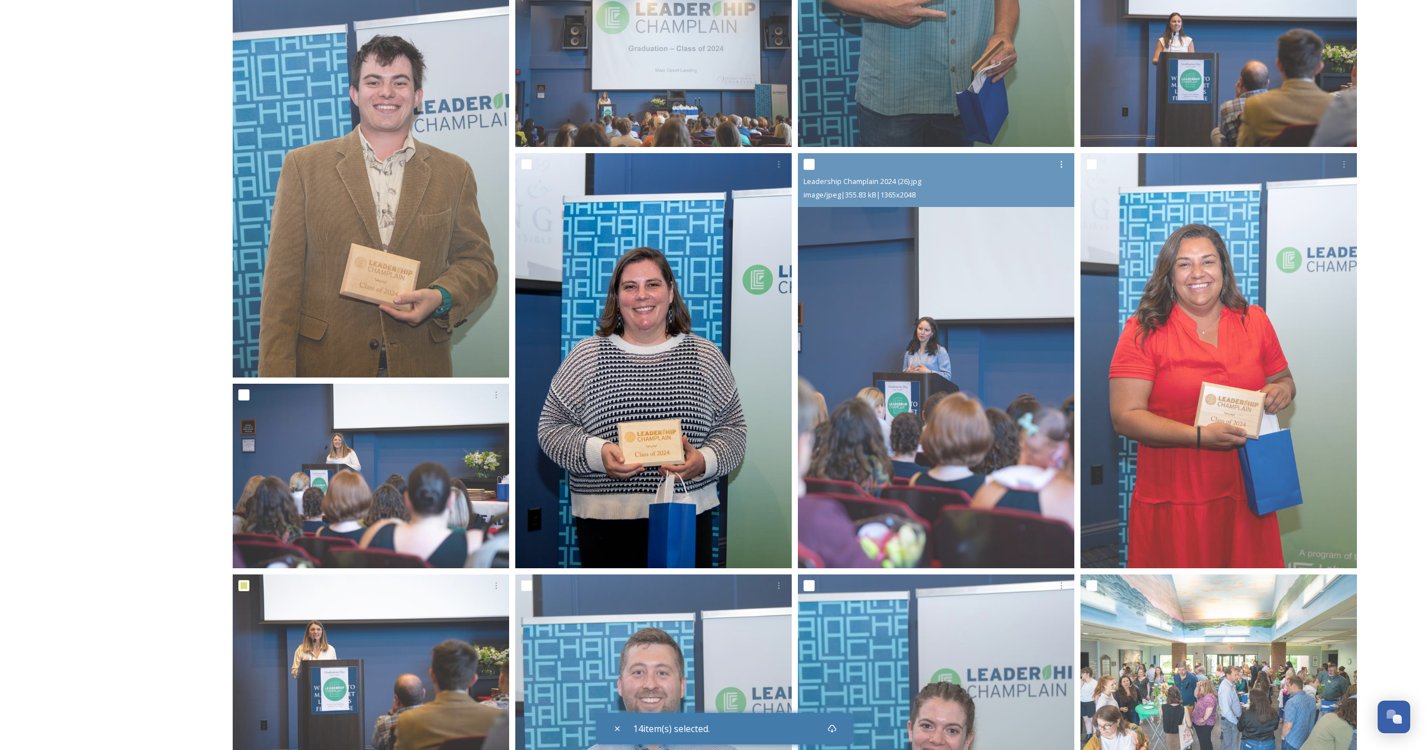
scroll to position [2631, 0]
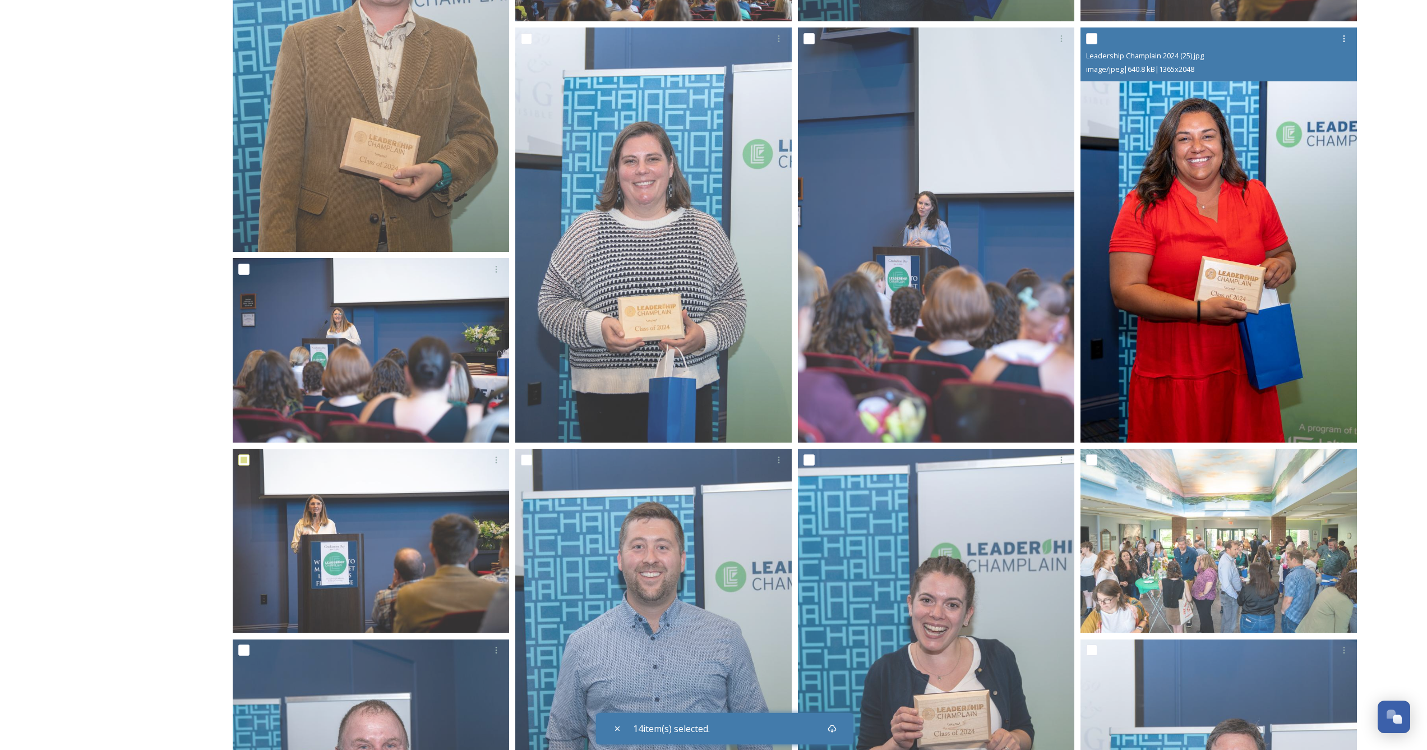
click at [1091, 40] on input "checkbox" at bounding box center [1091, 38] width 11 height 11
checkbox input "true"
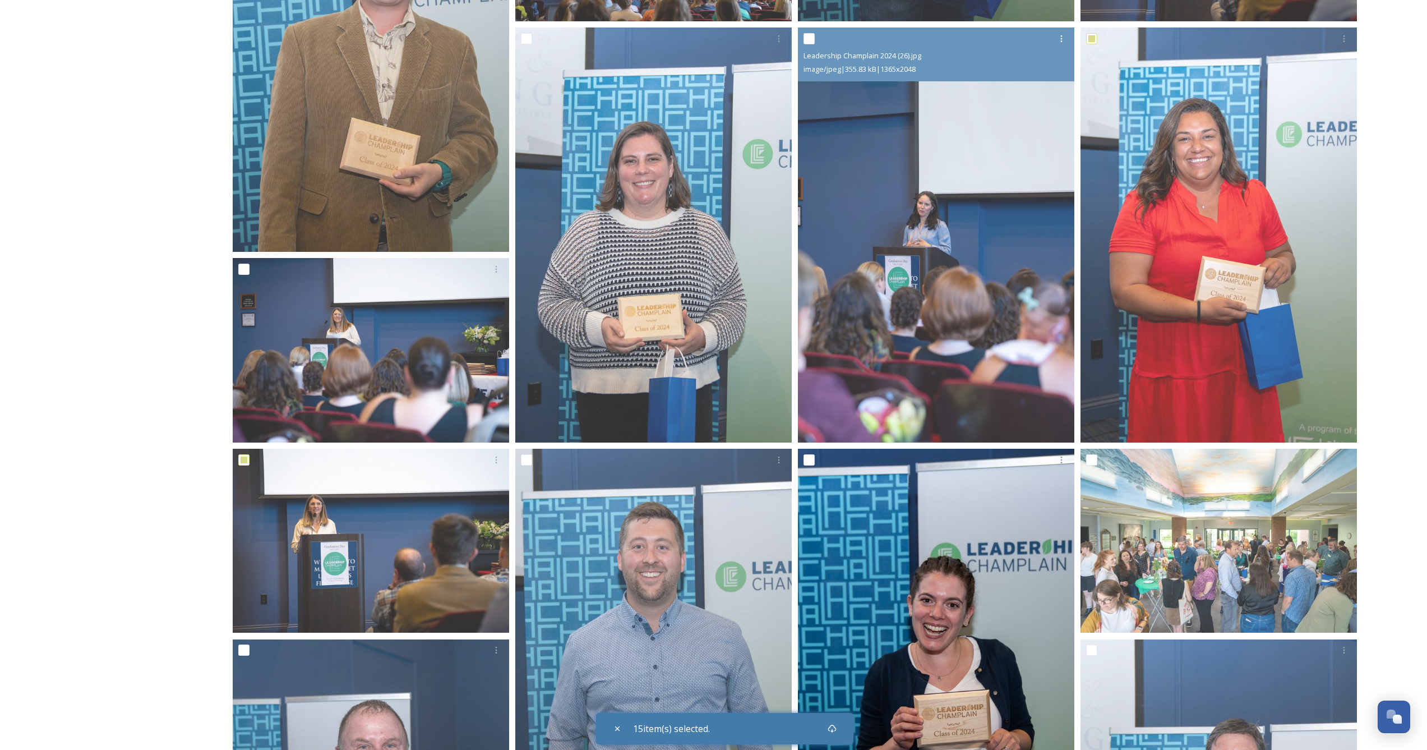
scroll to position [2894, 0]
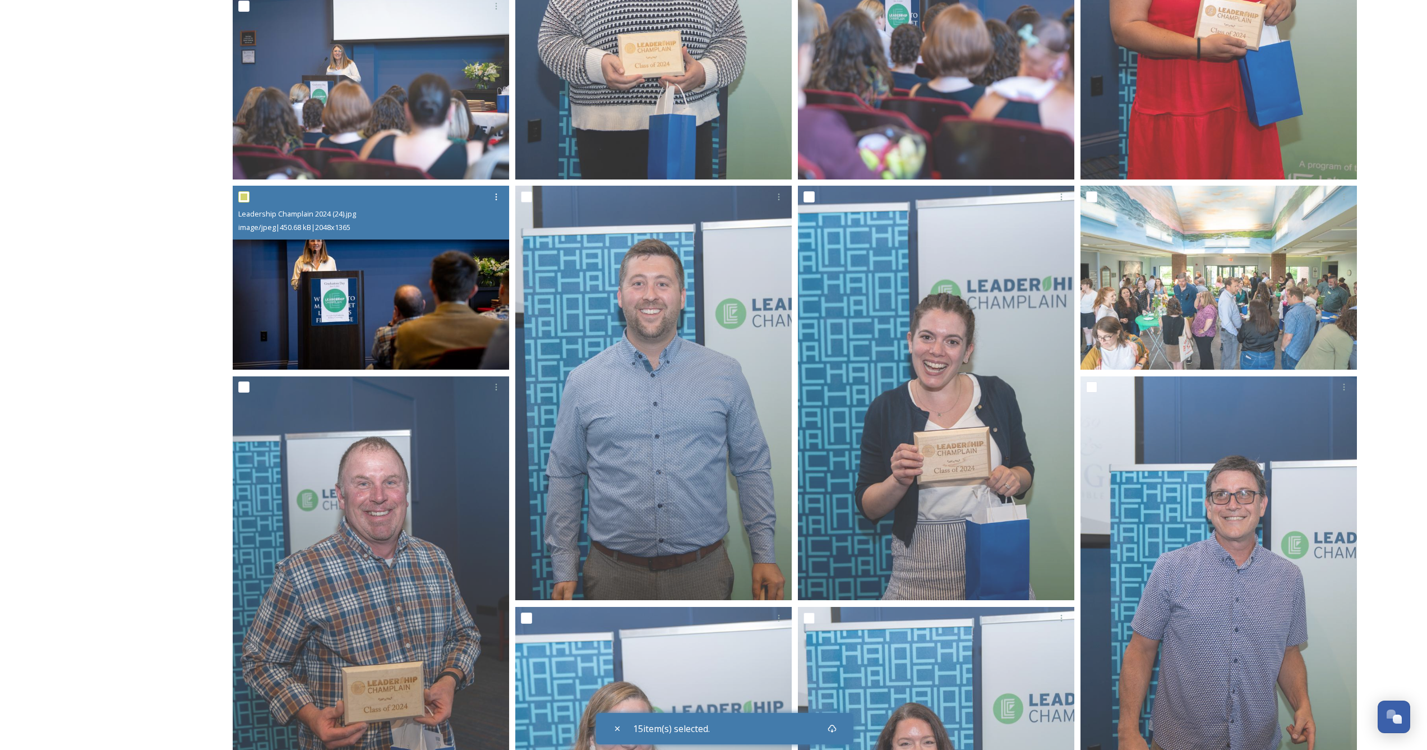
click at [245, 199] on input "checkbox" at bounding box center [243, 196] width 11 height 11
click at [246, 199] on input "checkbox" at bounding box center [243, 196] width 11 height 11
checkbox input "false"
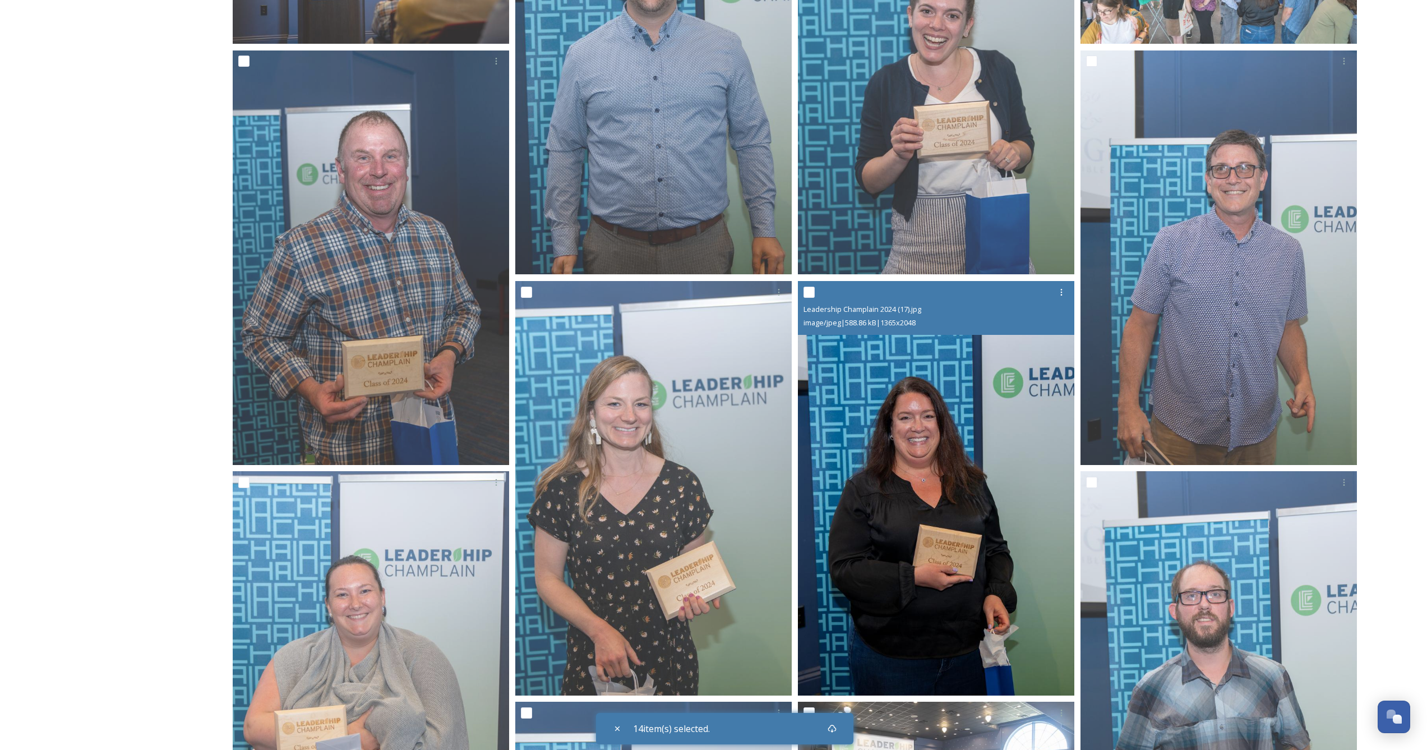
scroll to position [3241, 0]
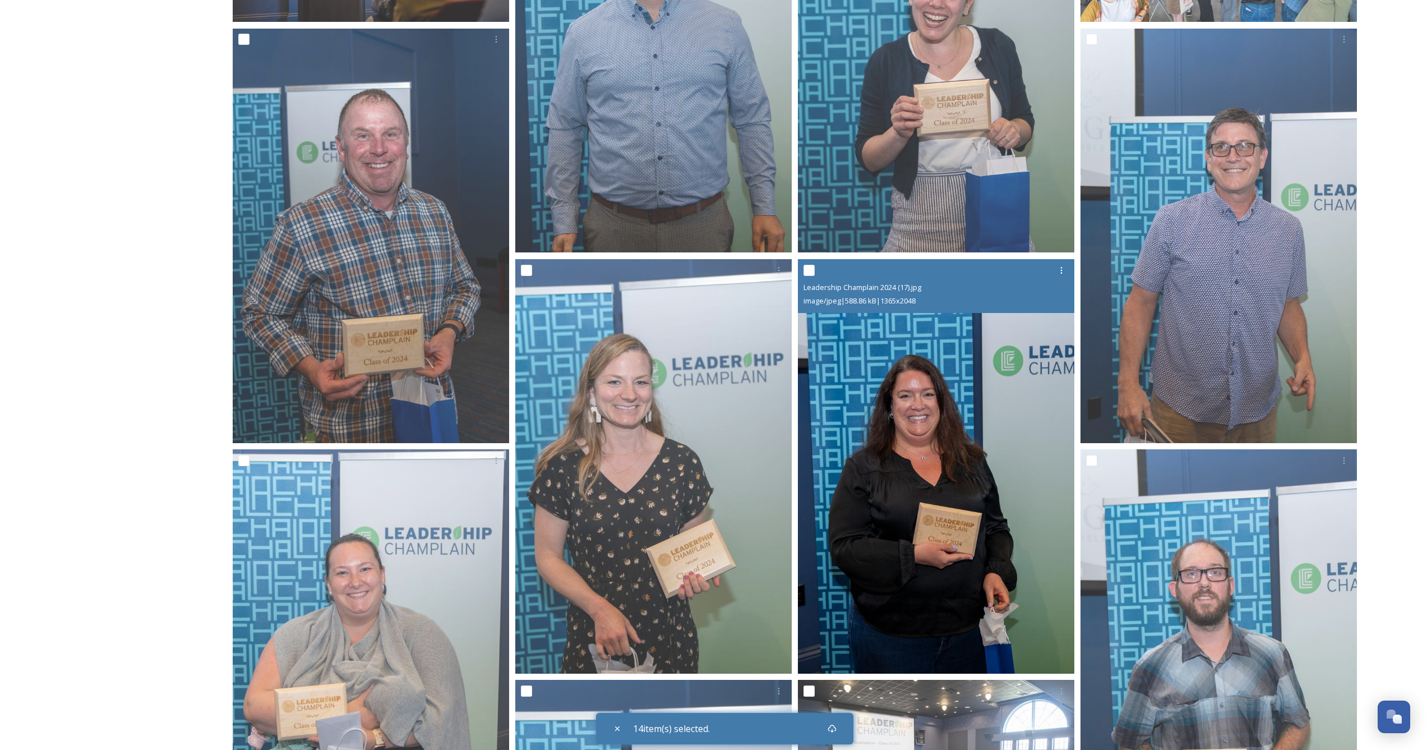
click at [808, 268] on input "checkbox" at bounding box center [809, 270] width 11 height 11
checkbox input "true"
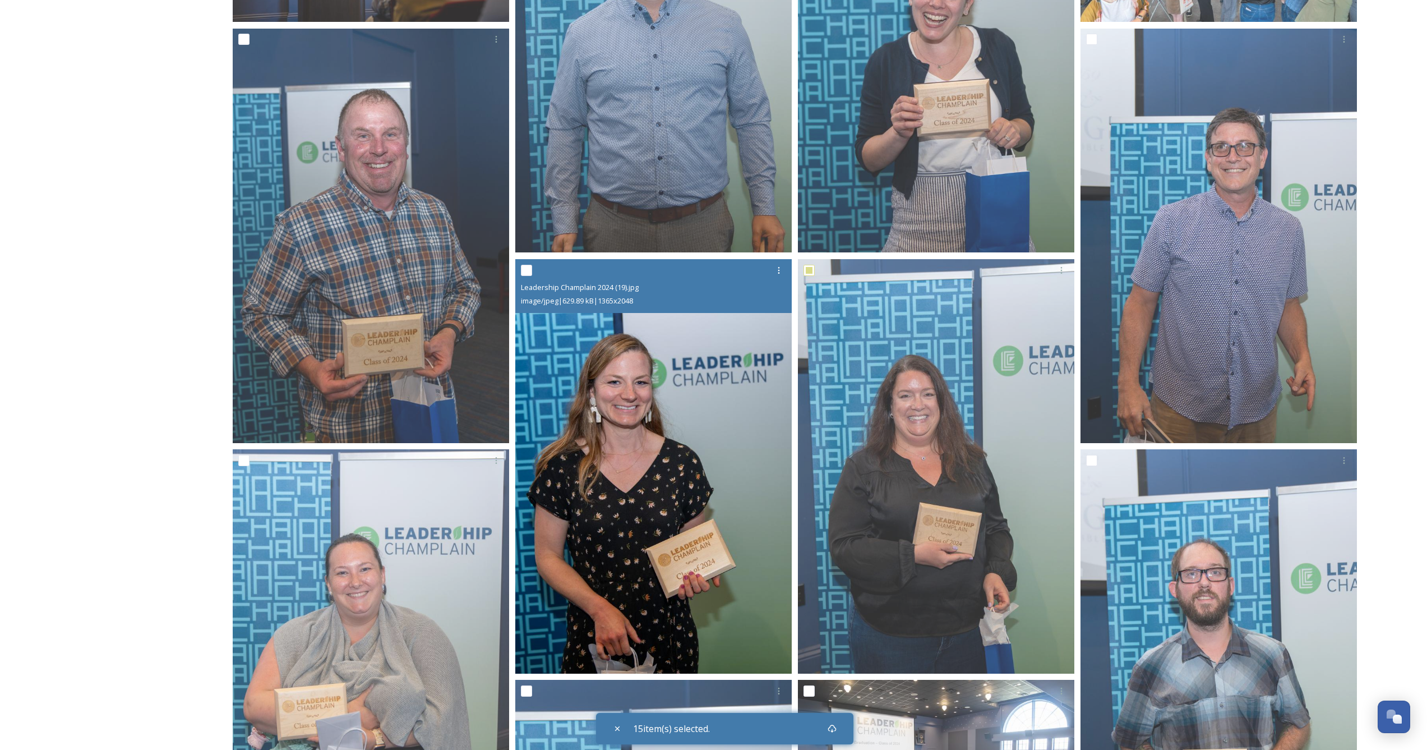
click at [529, 269] on input "checkbox" at bounding box center [526, 270] width 11 height 11
checkbox input "true"
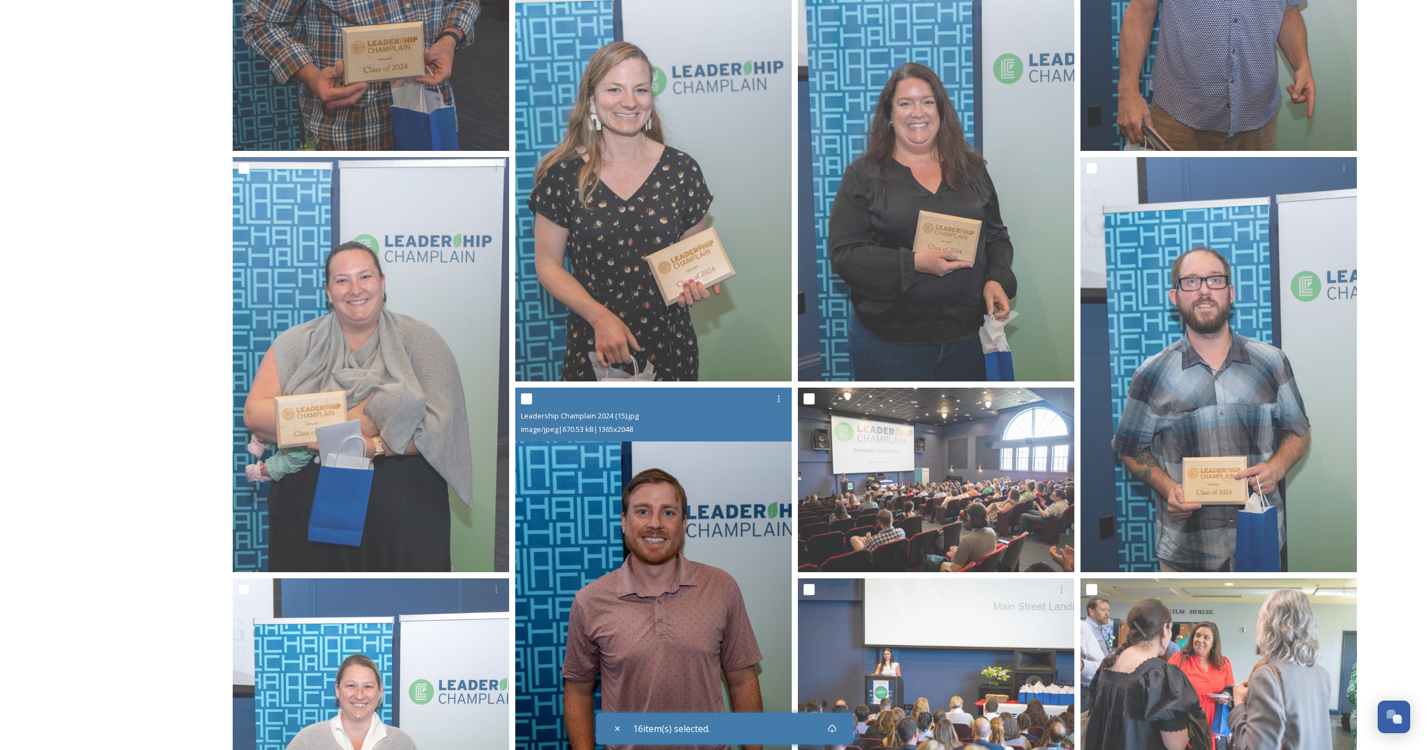
scroll to position [3746, 0]
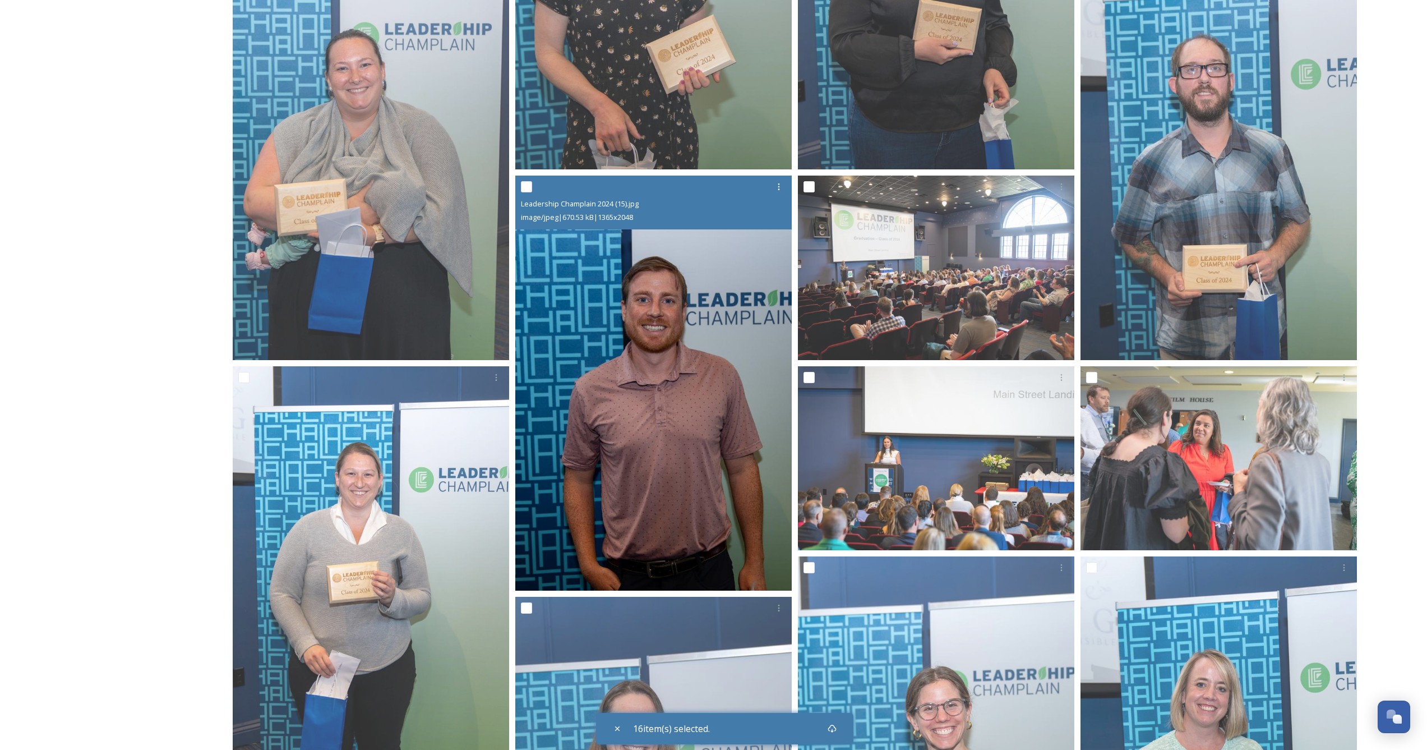
click at [526, 190] on input "checkbox" at bounding box center [526, 186] width 11 height 11
checkbox input "true"
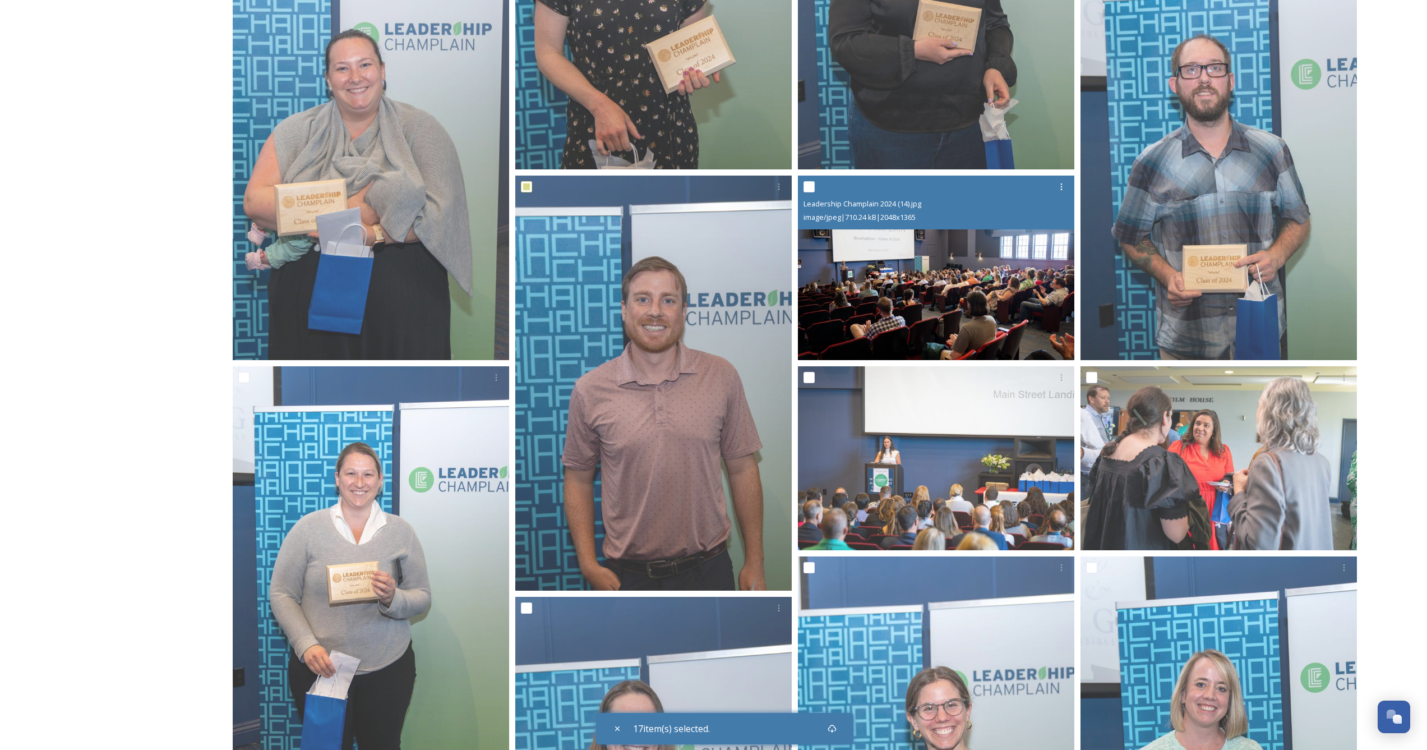
click at [806, 185] on input "checkbox" at bounding box center [809, 186] width 11 height 11
checkbox input "true"
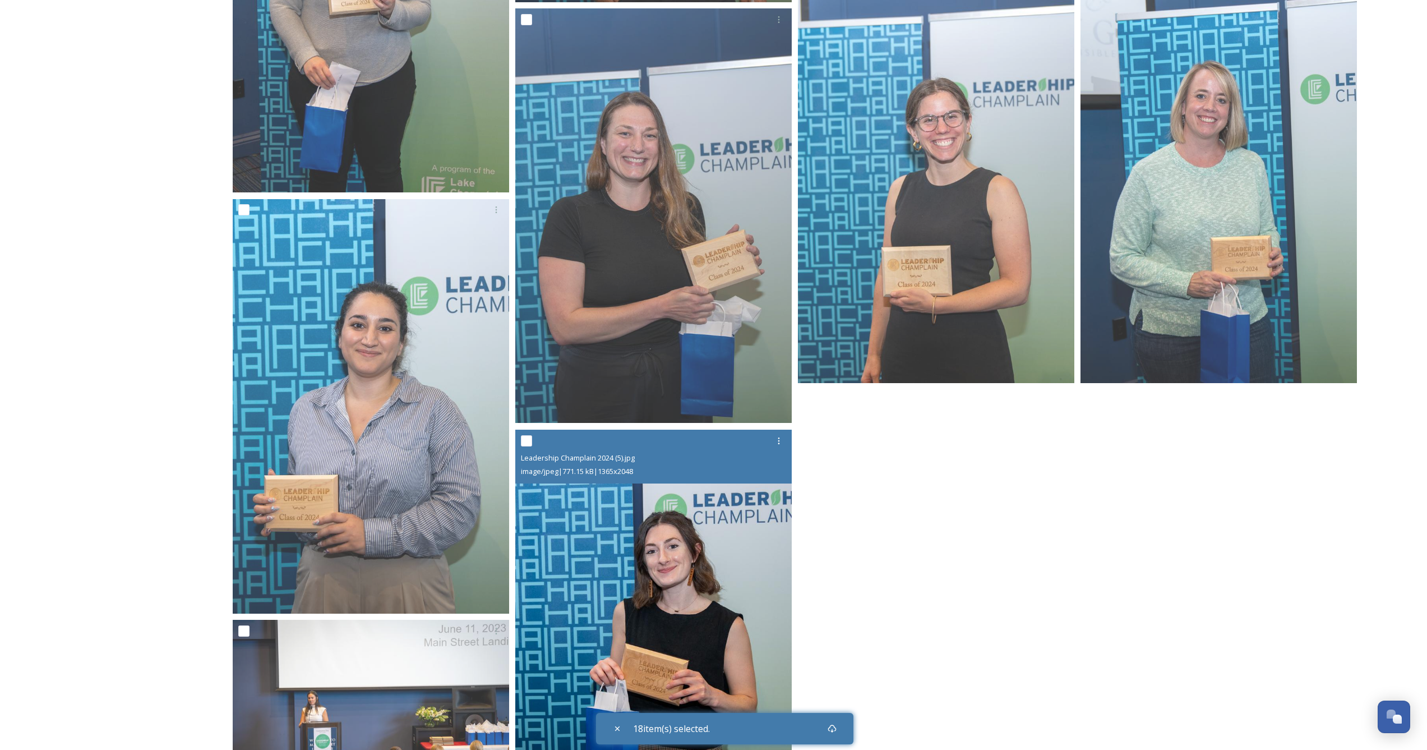
scroll to position [4823, 0]
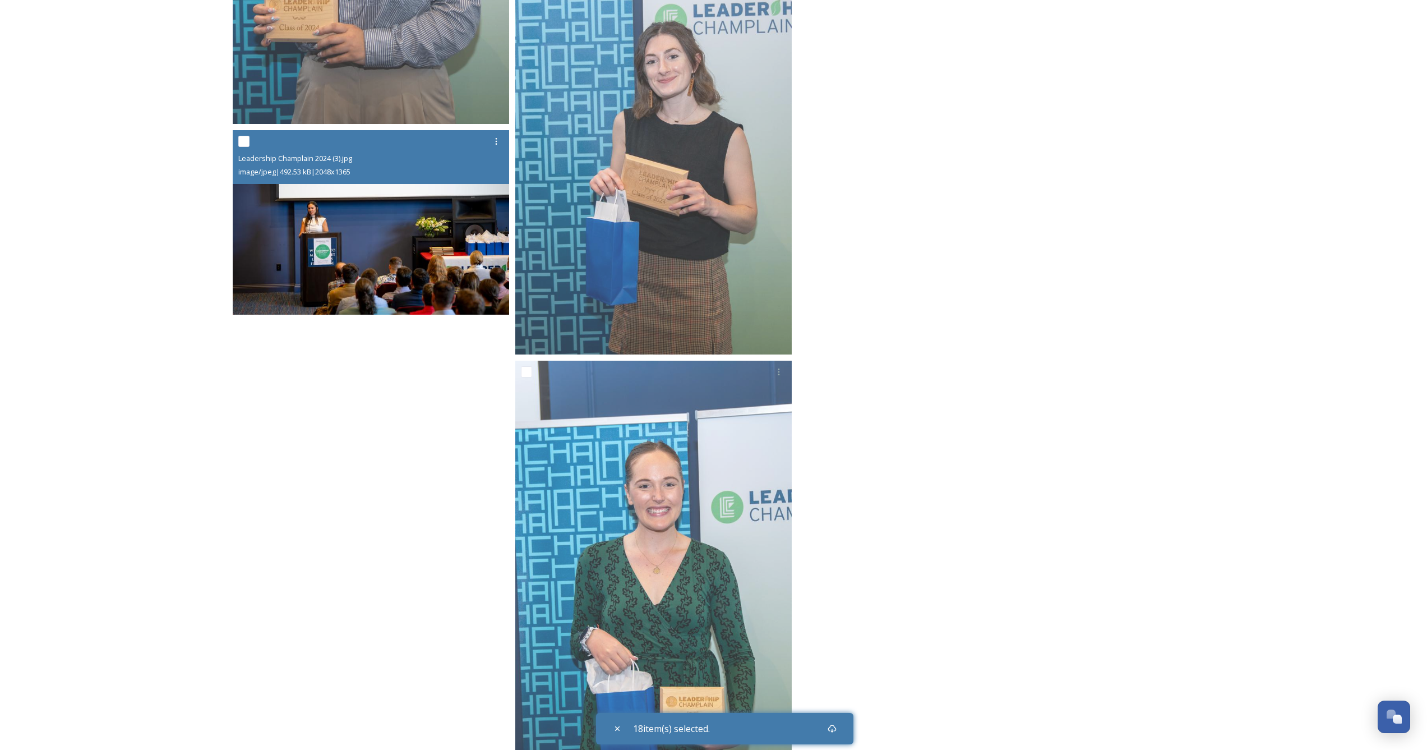
click at [246, 138] on input "checkbox" at bounding box center [243, 141] width 11 height 11
checkbox input "true"
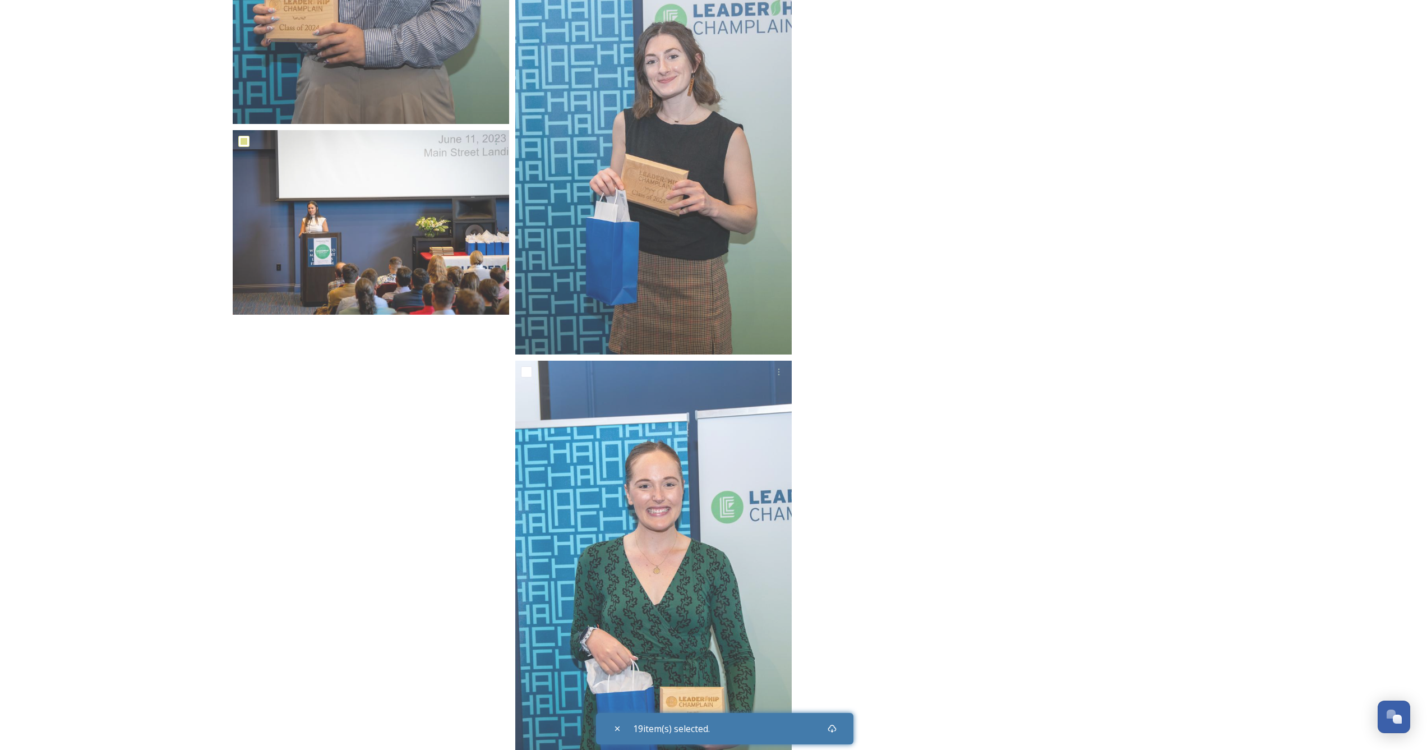
scroll to position [4874, 0]
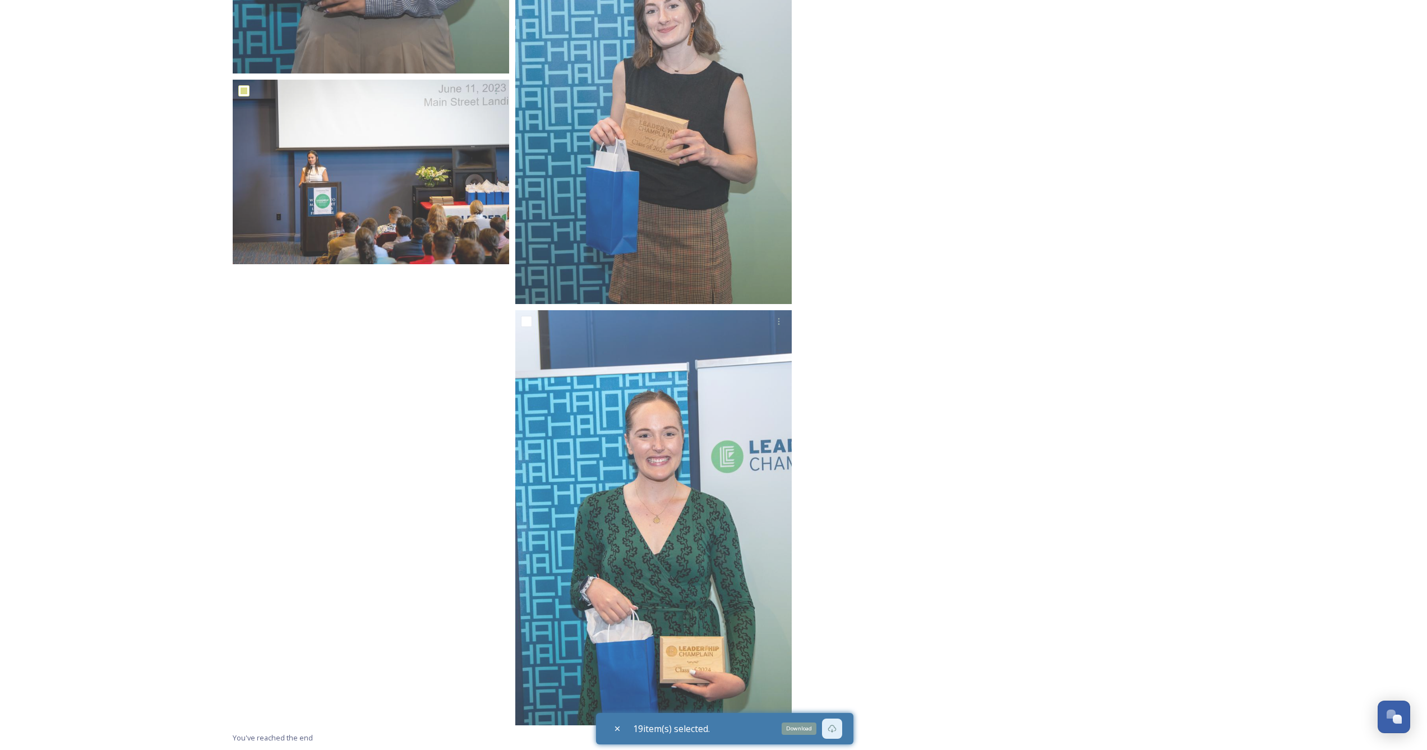
click at [836, 727] on icon at bounding box center [832, 729] width 8 height 8
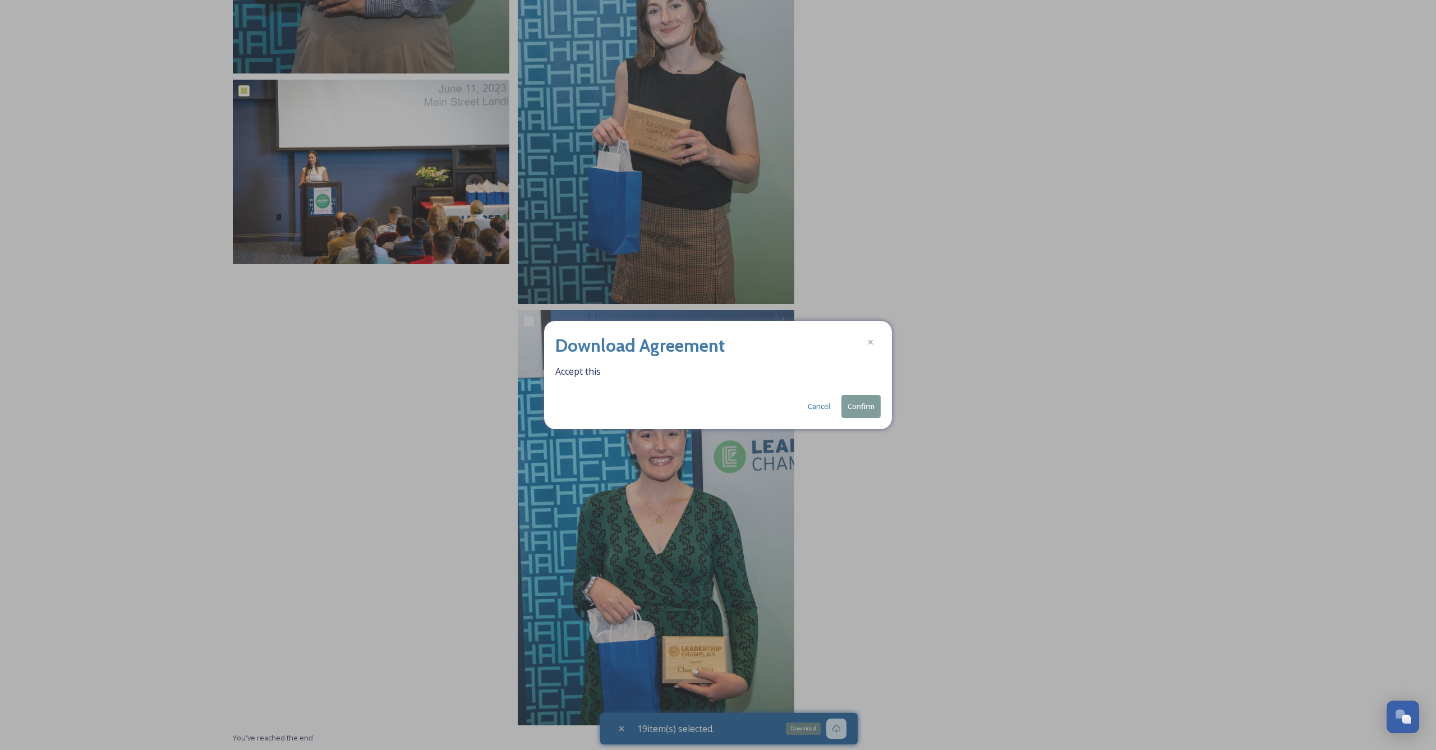
click at [862, 406] on button "Confirm" at bounding box center [860, 406] width 39 height 23
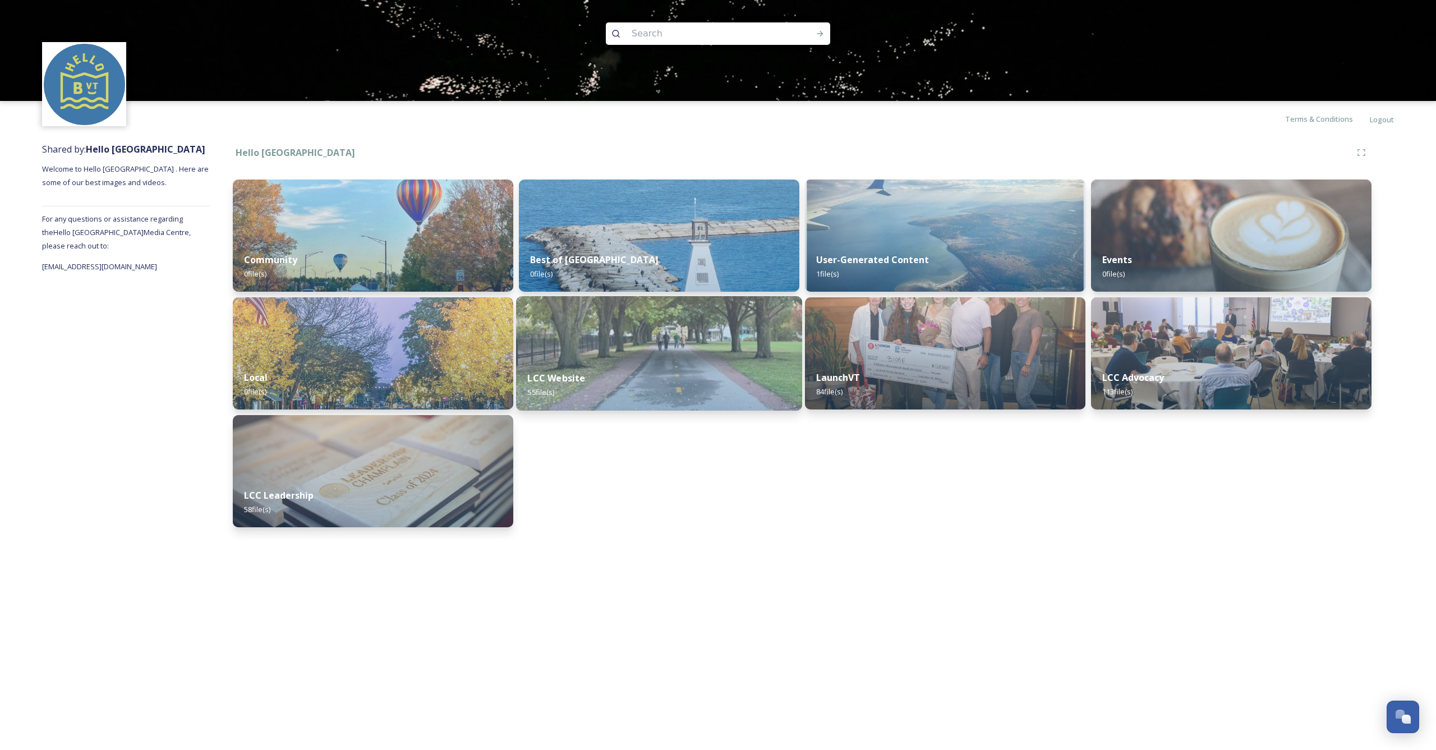
click at [634, 377] on div "LCC Website 55 file(s)" at bounding box center [659, 384] width 286 height 51
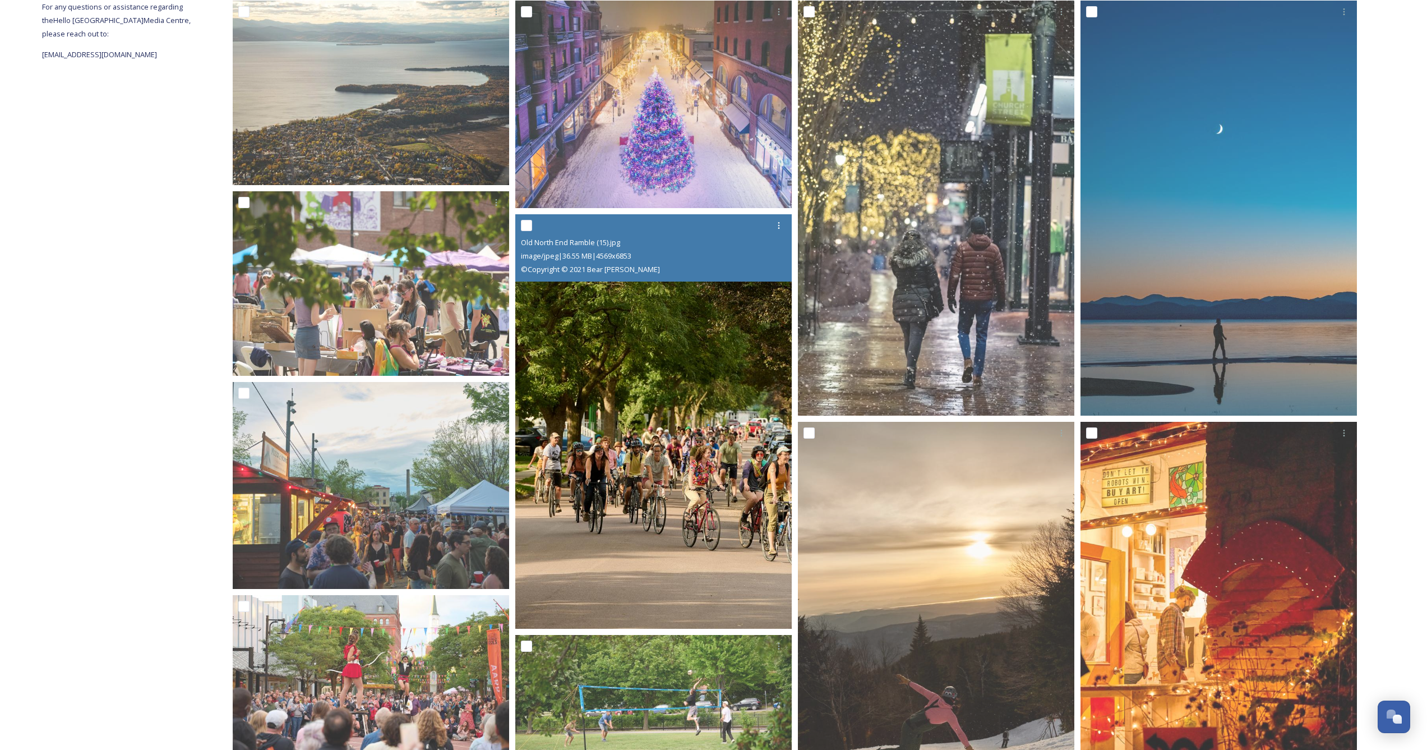
scroll to position [234, 0]
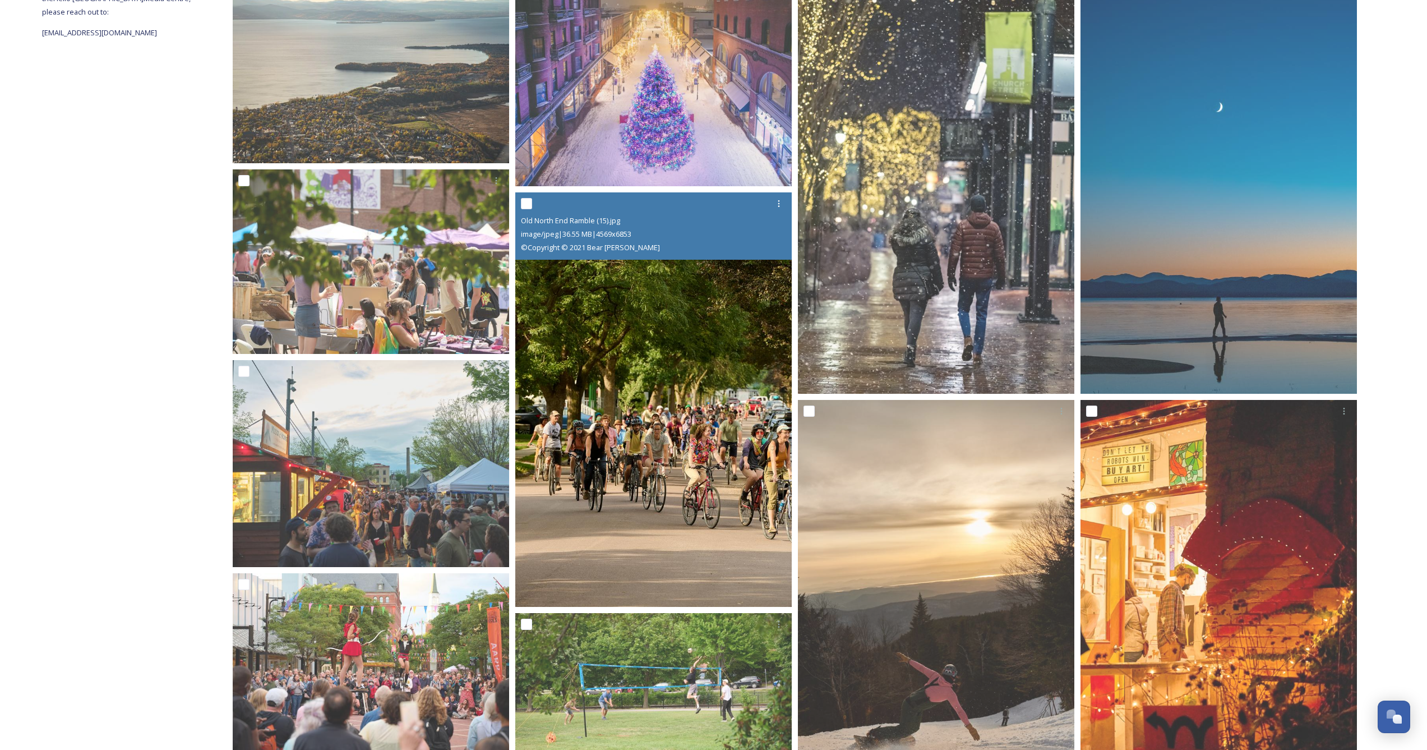
click at [525, 201] on input "checkbox" at bounding box center [526, 203] width 11 height 11
checkbox input "true"
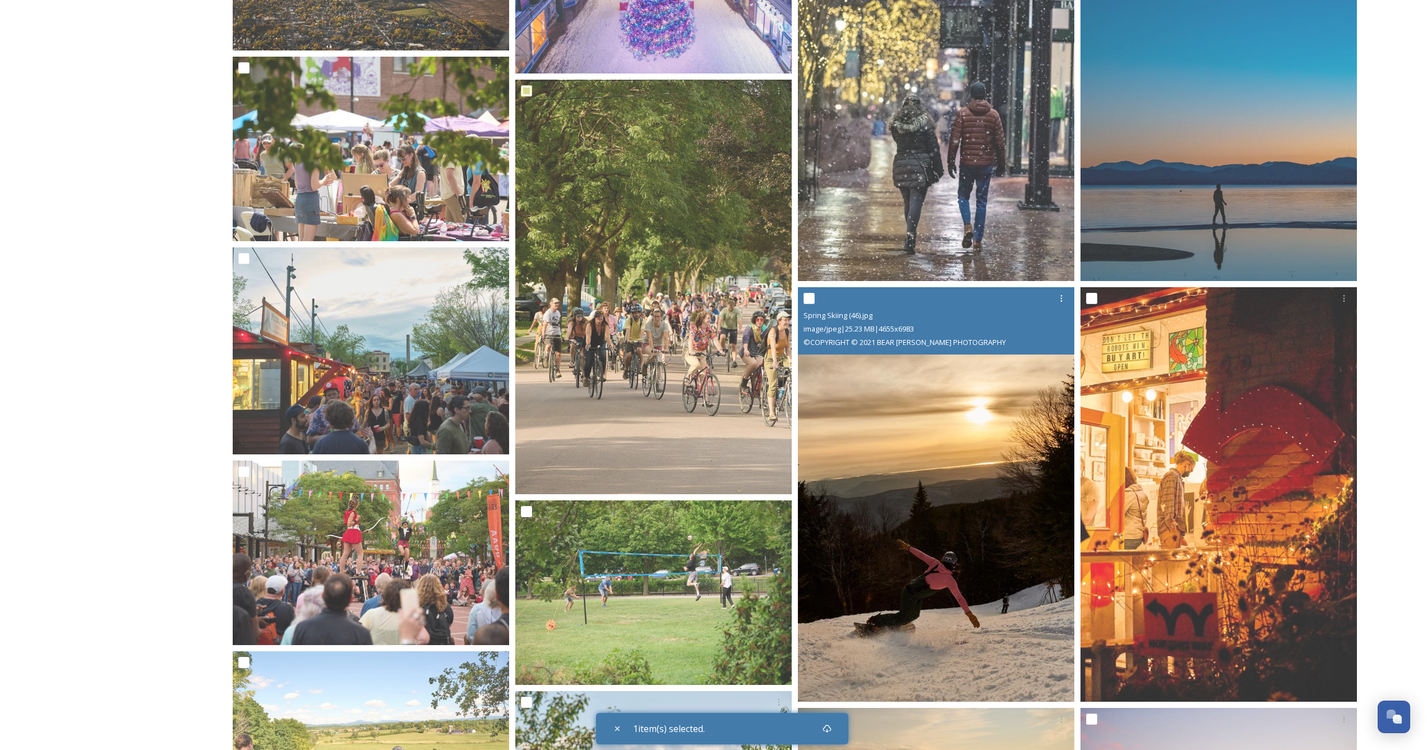
scroll to position [416, 0]
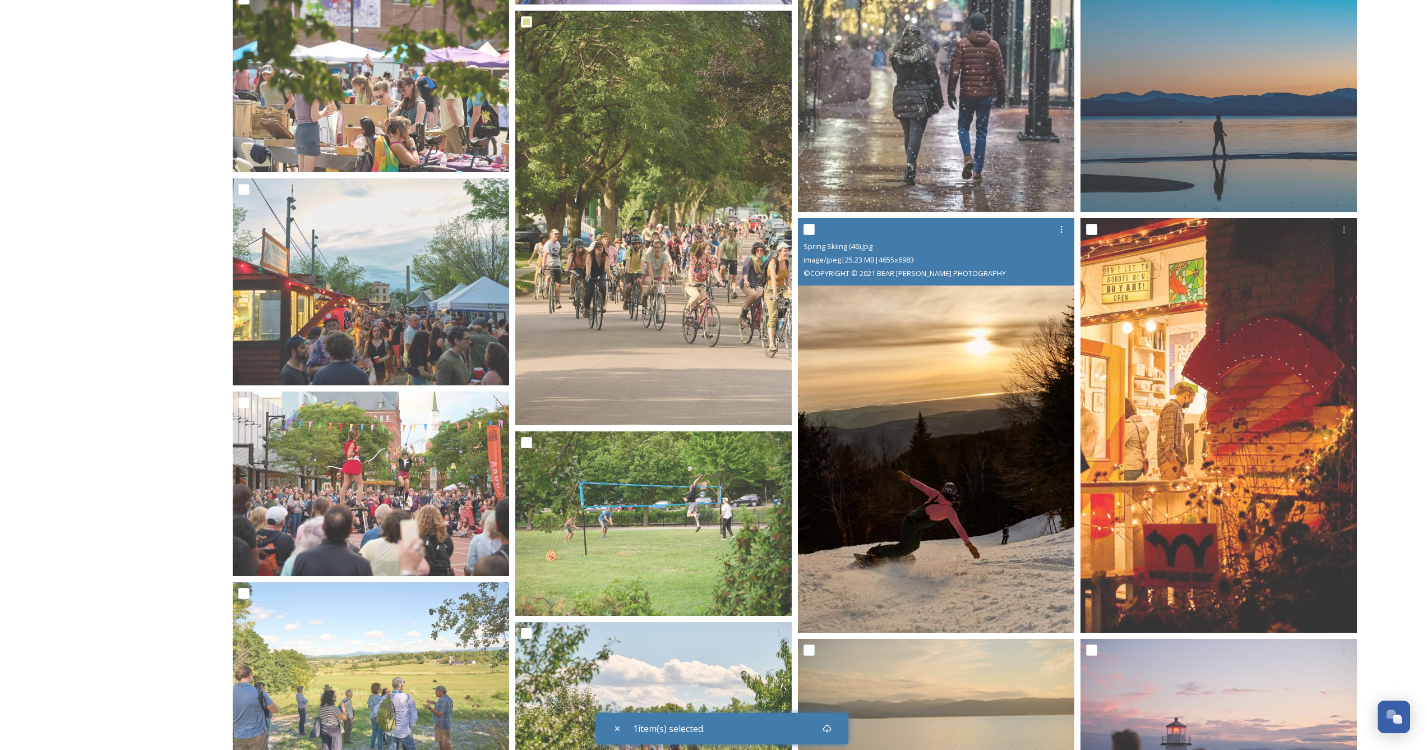
click at [806, 225] on input "checkbox" at bounding box center [809, 229] width 11 height 11
checkbox input "true"
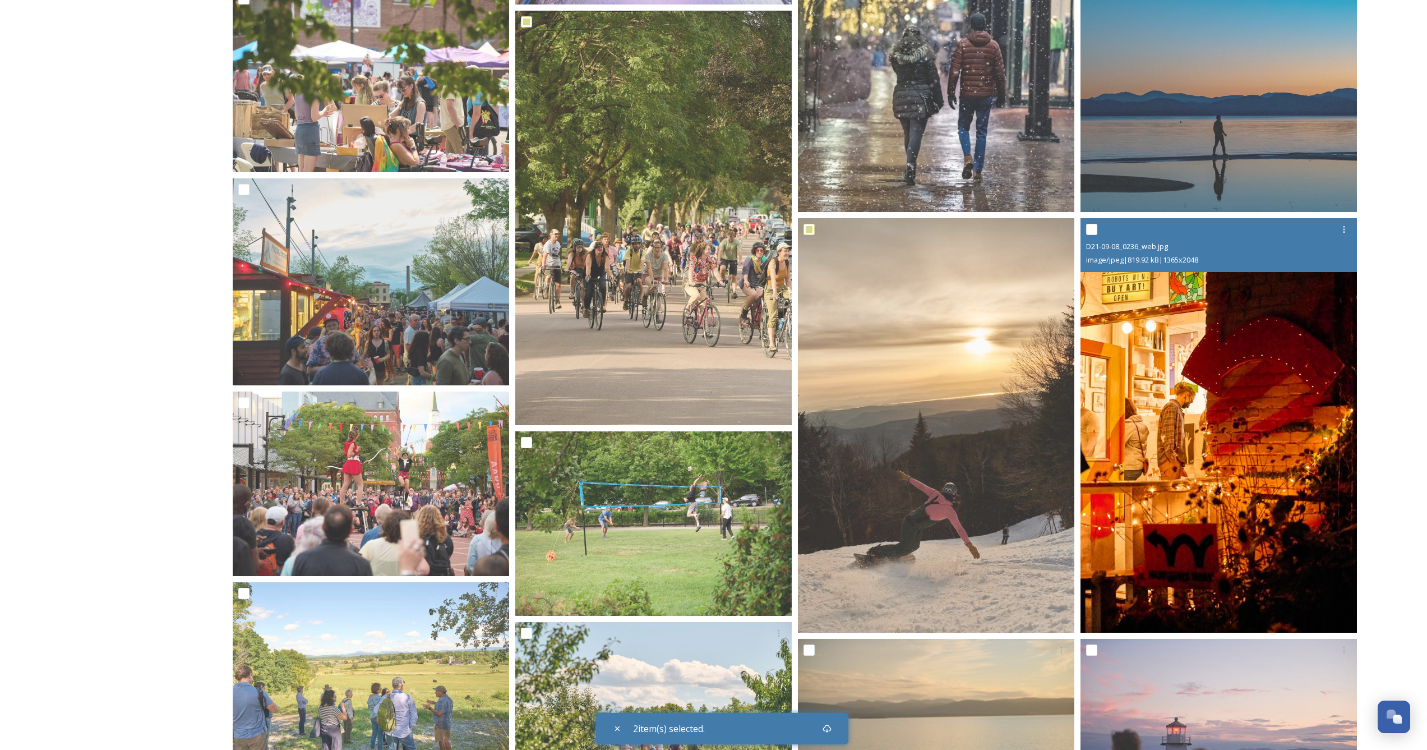
click at [1091, 229] on input "checkbox" at bounding box center [1091, 229] width 11 height 11
checkbox input "true"
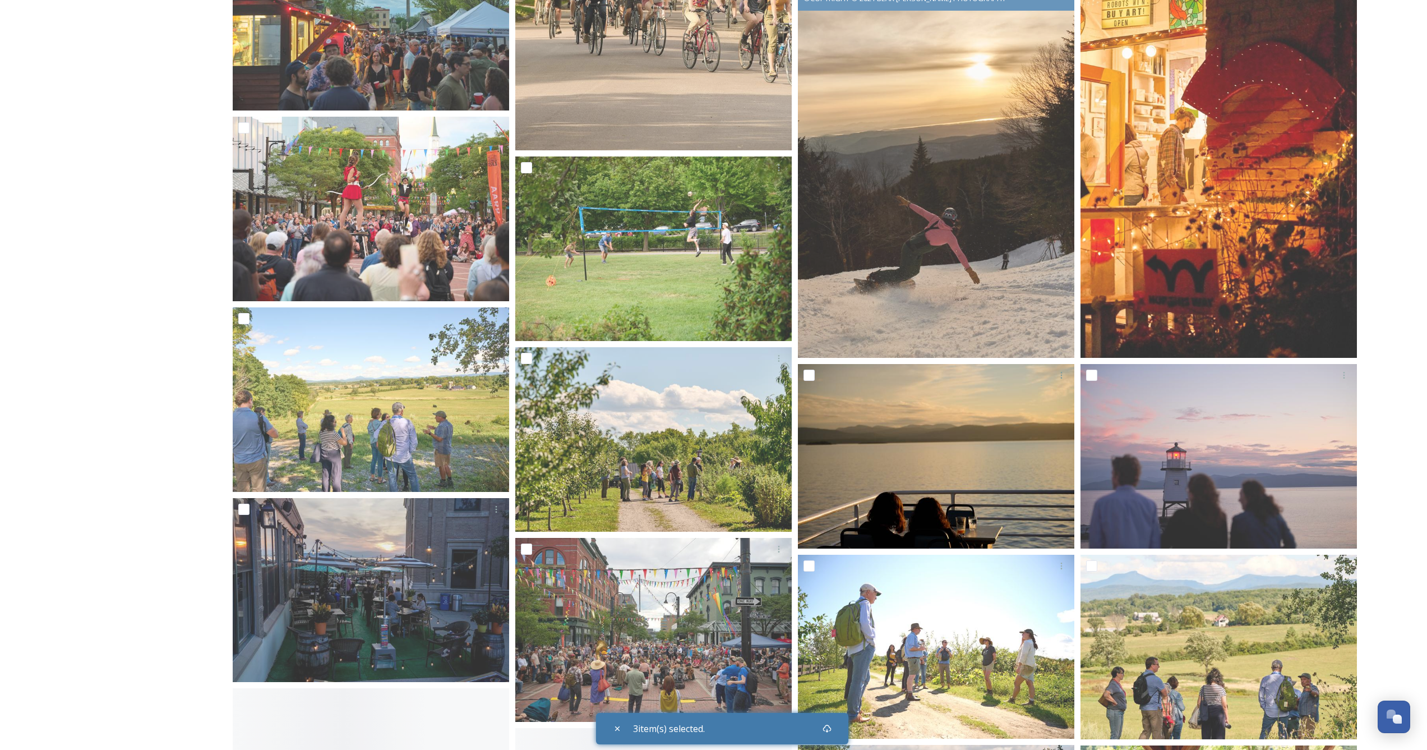
scroll to position [860, 0]
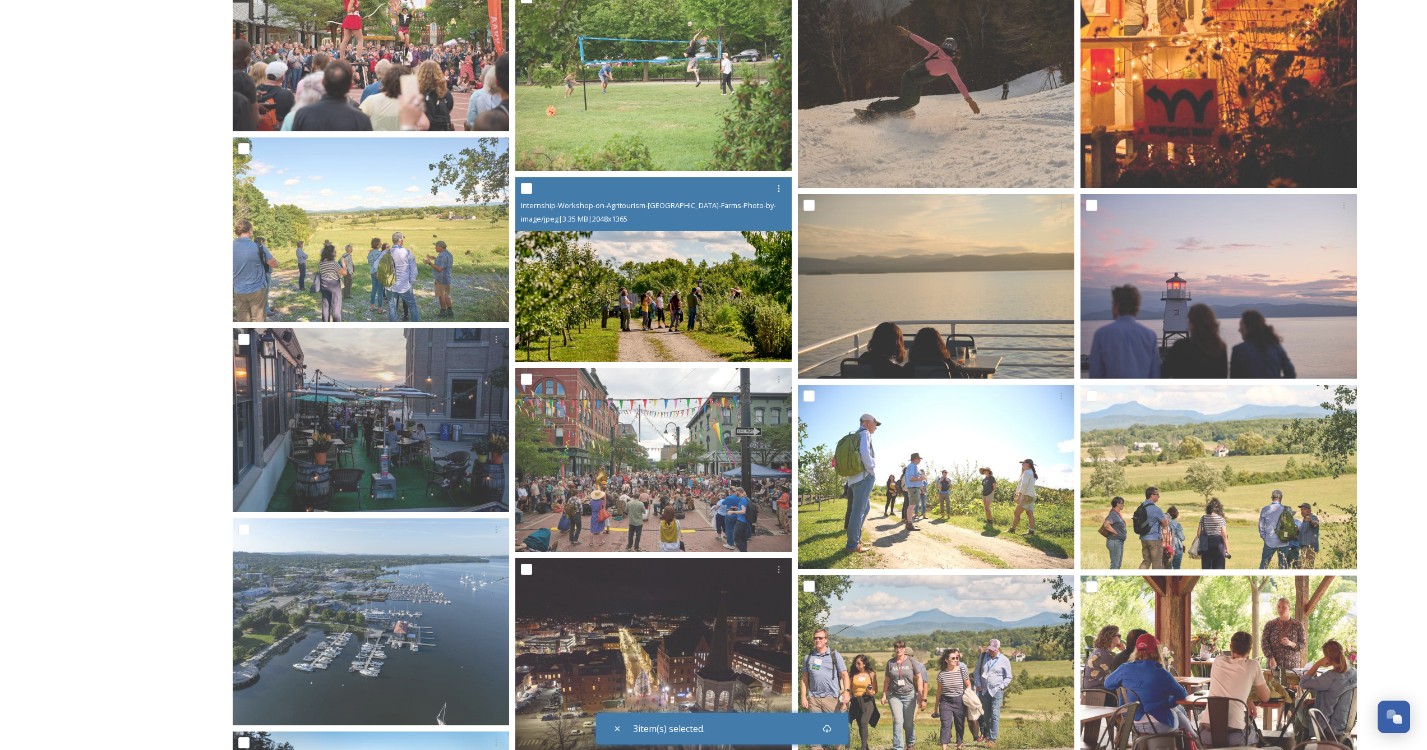
click at [527, 186] on input "checkbox" at bounding box center [526, 188] width 11 height 11
checkbox input "true"
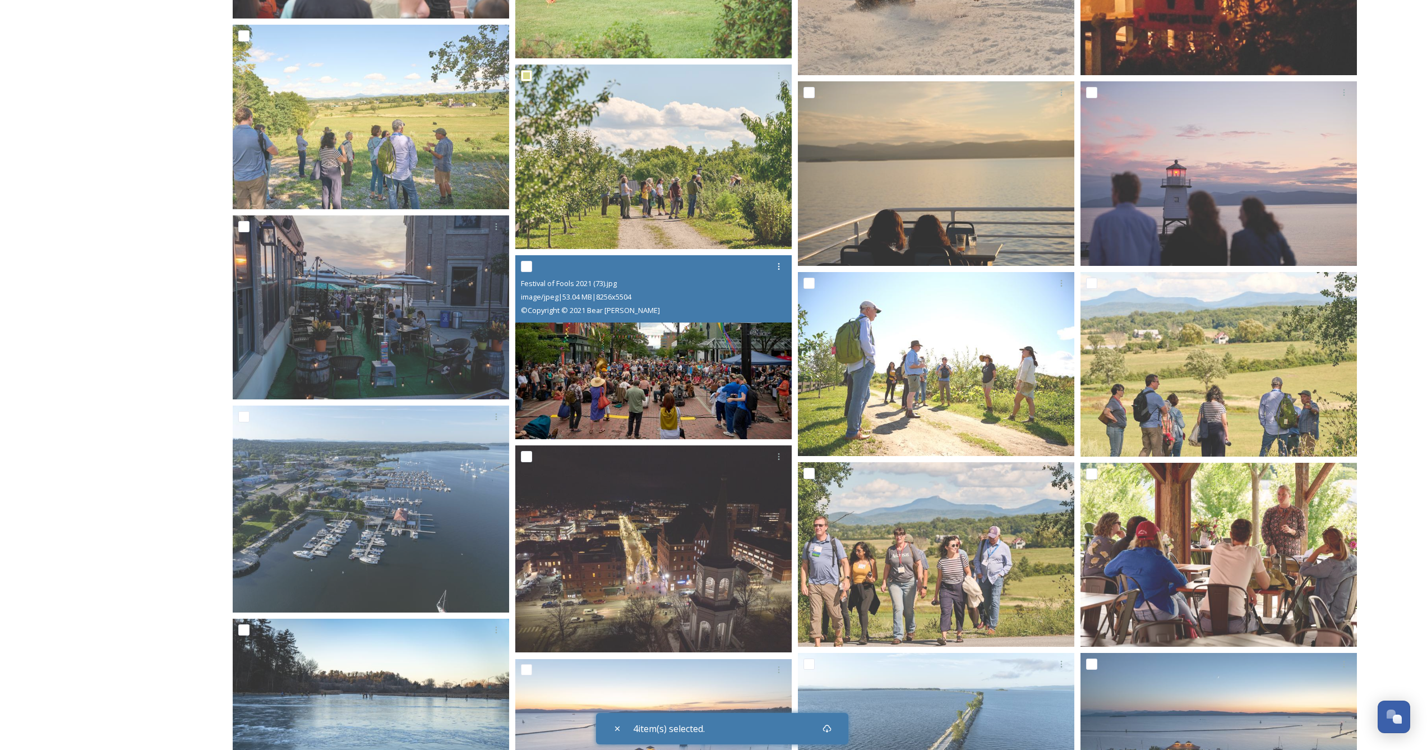
scroll to position [975, 0]
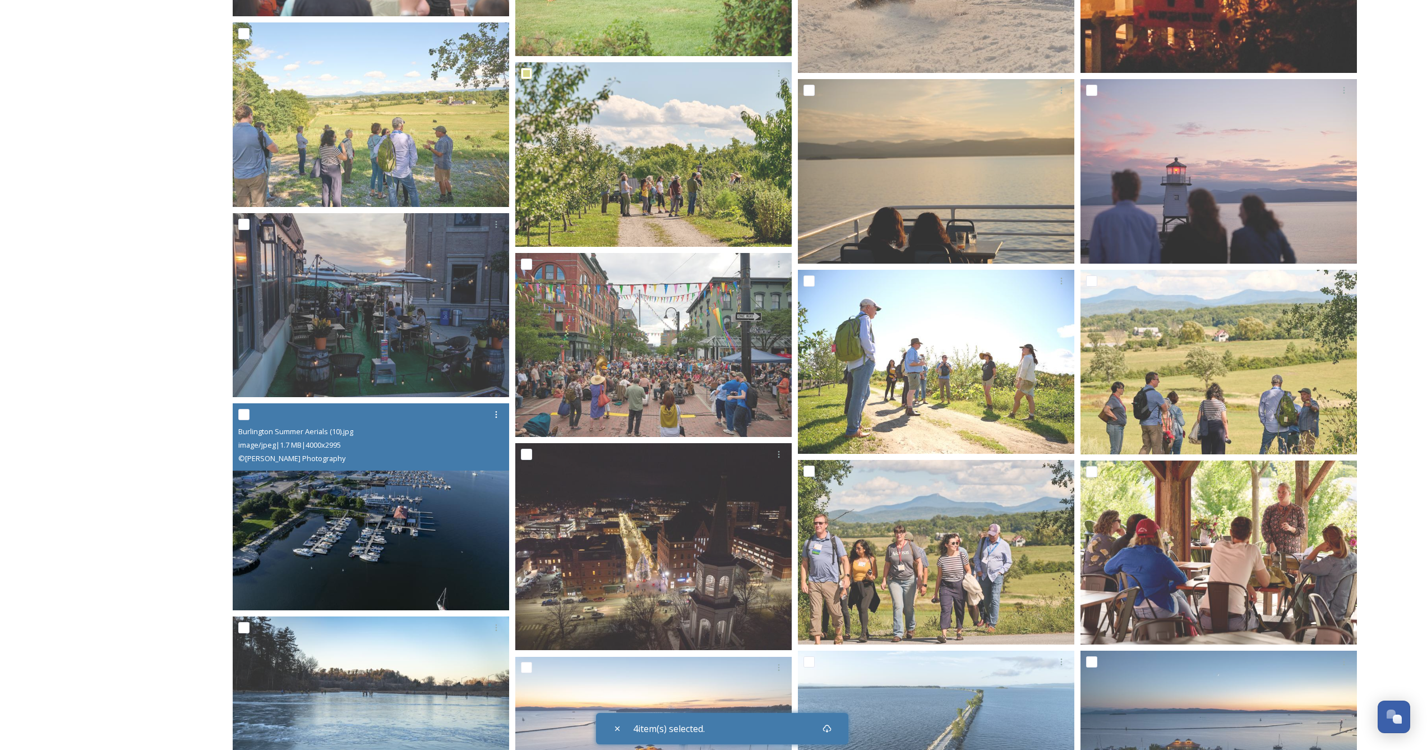
click at [244, 414] on input "checkbox" at bounding box center [243, 414] width 11 height 11
checkbox input "true"
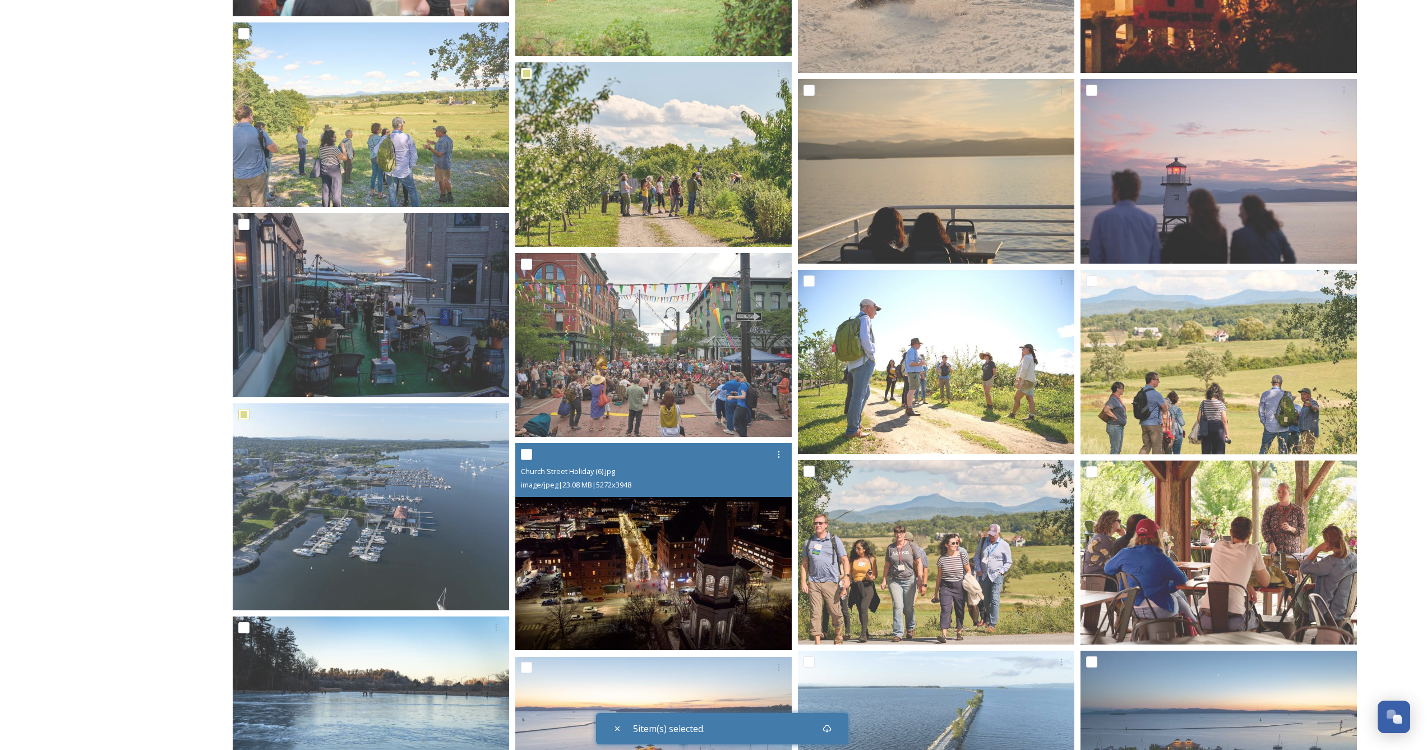
click at [523, 452] on input "checkbox" at bounding box center [526, 454] width 11 height 11
checkbox input "true"
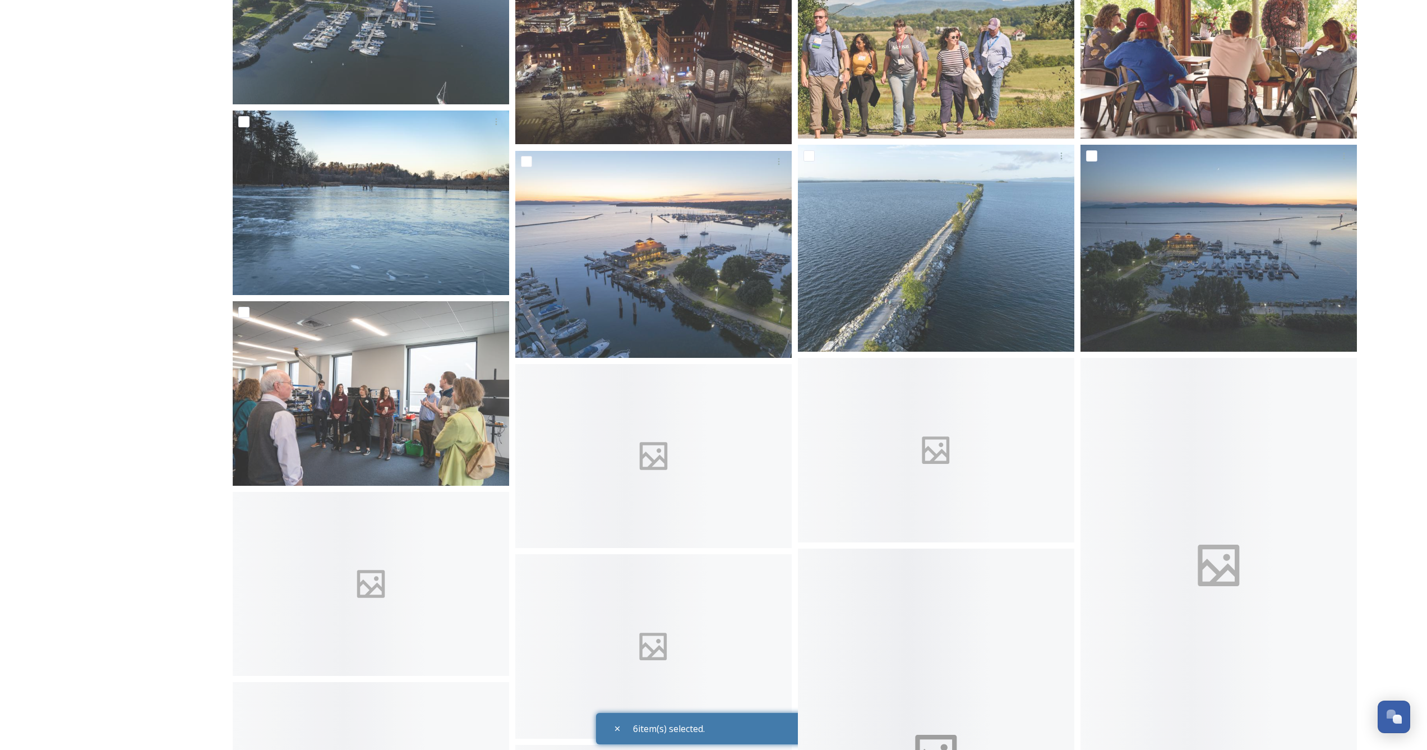
scroll to position [1683, 0]
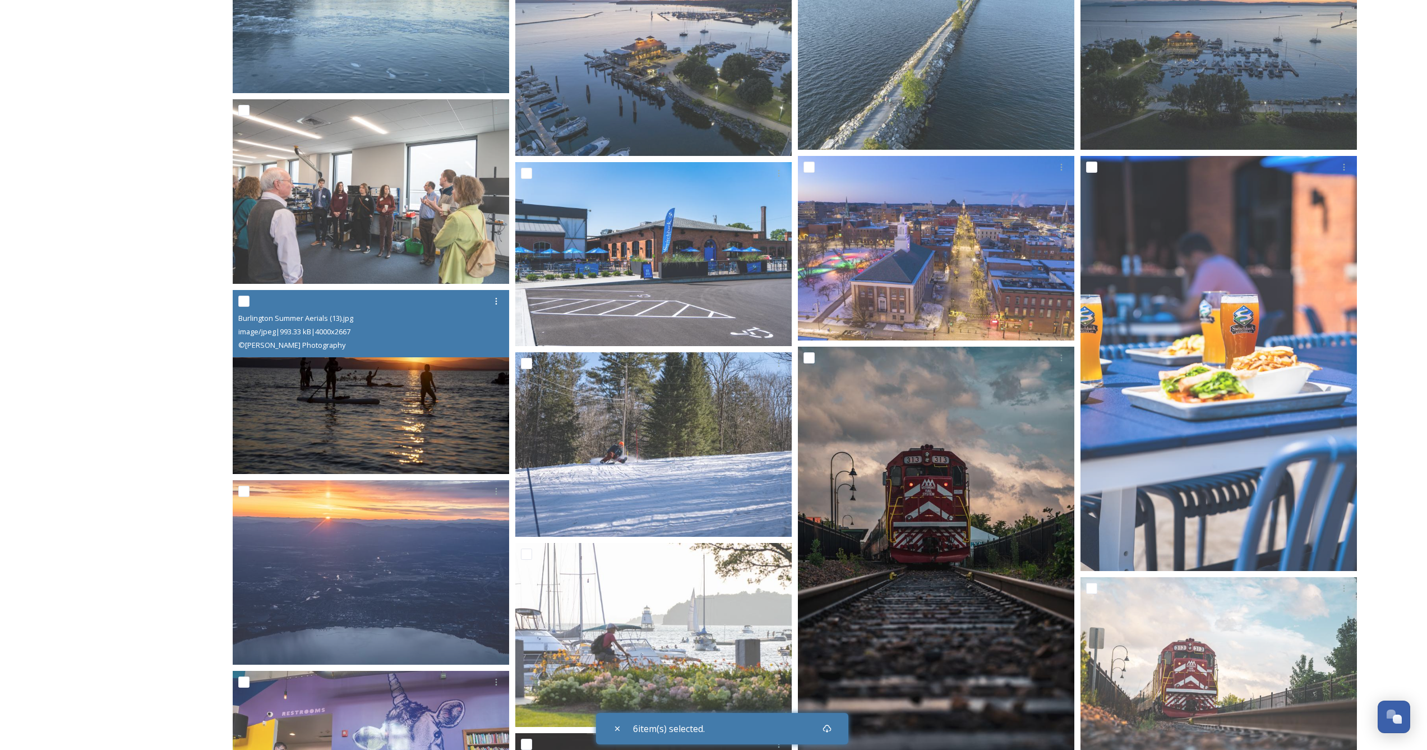
click at [245, 301] on input "checkbox" at bounding box center [243, 301] width 11 height 11
checkbox input "true"
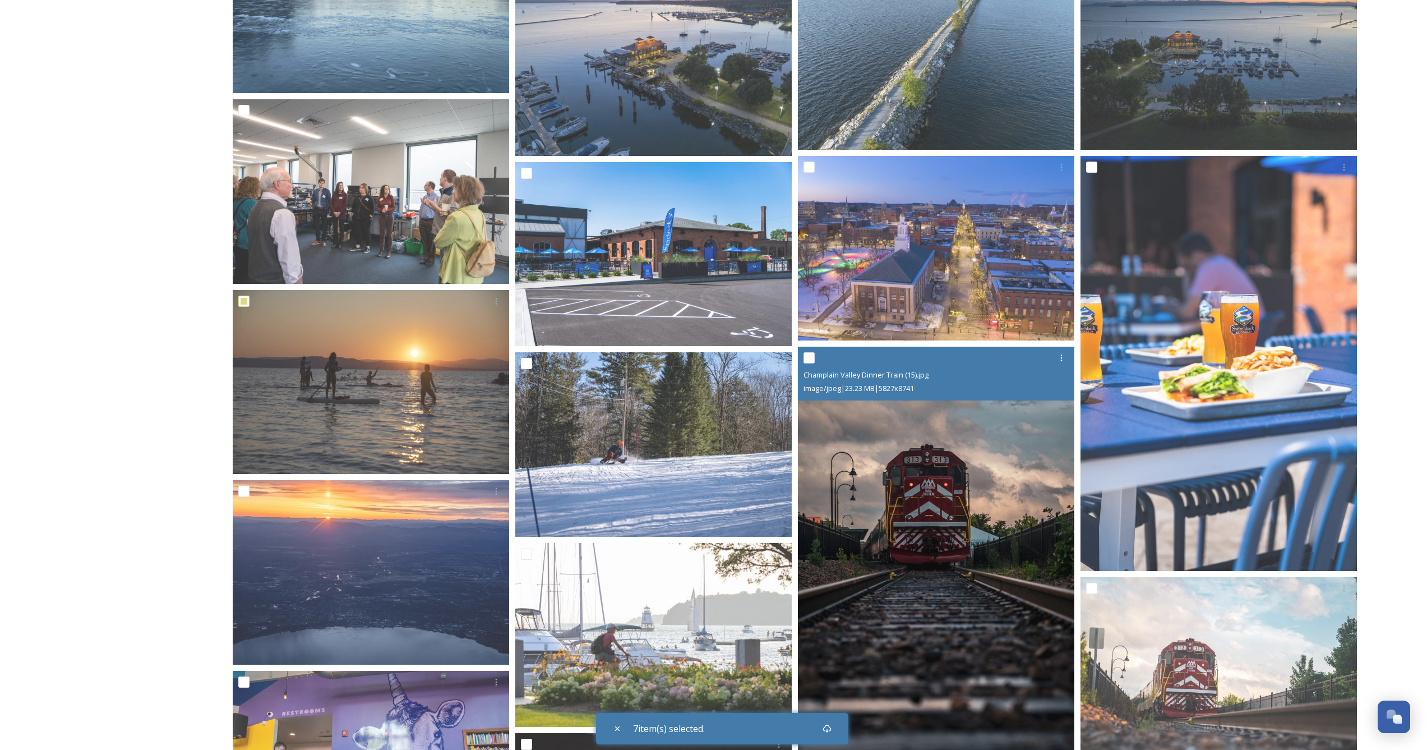
click at [808, 356] on input "checkbox" at bounding box center [809, 357] width 11 height 11
checkbox input "true"
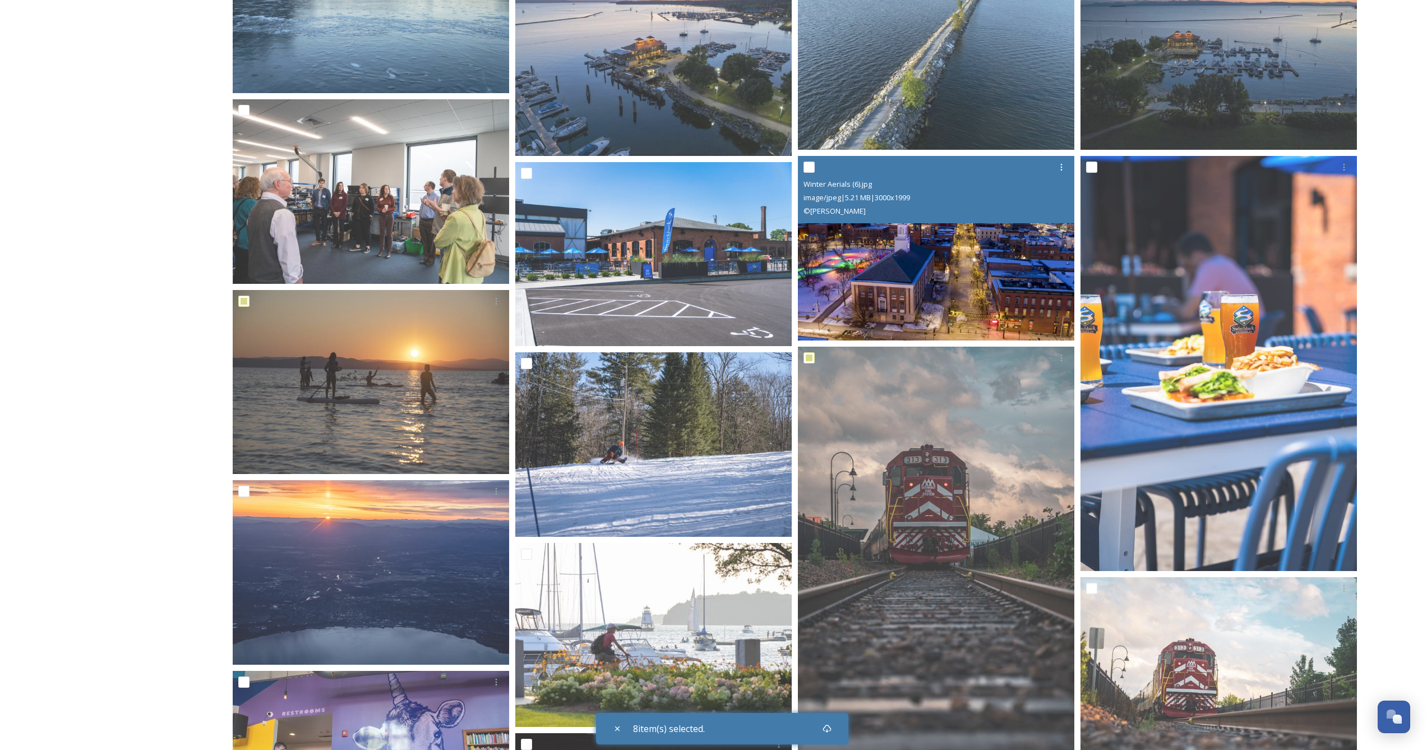
click at [817, 164] on div at bounding box center [938, 167] width 268 height 20
click at [811, 167] on input "checkbox" at bounding box center [809, 167] width 11 height 11
checkbox input "true"
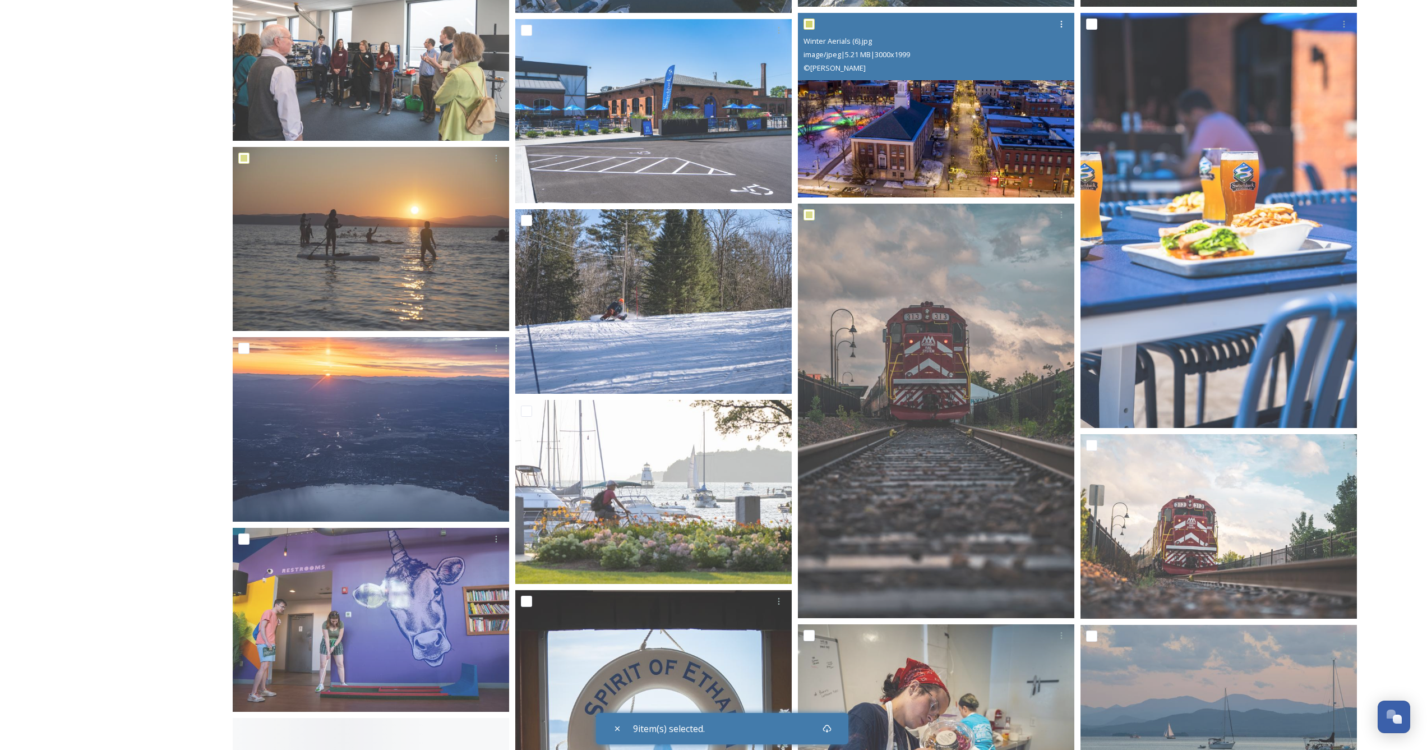
scroll to position [1952, 0]
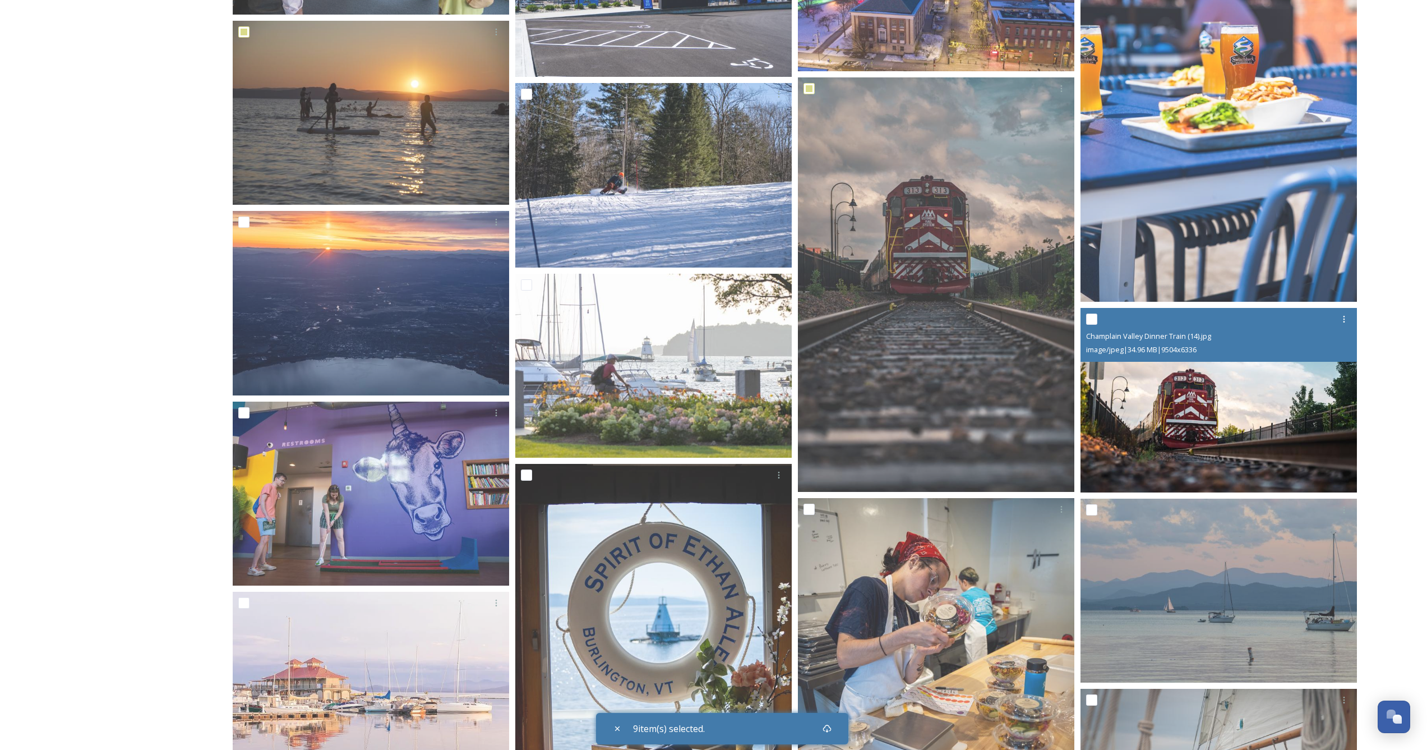
click at [1093, 319] on input "checkbox" at bounding box center [1091, 318] width 11 height 11
checkbox input "true"
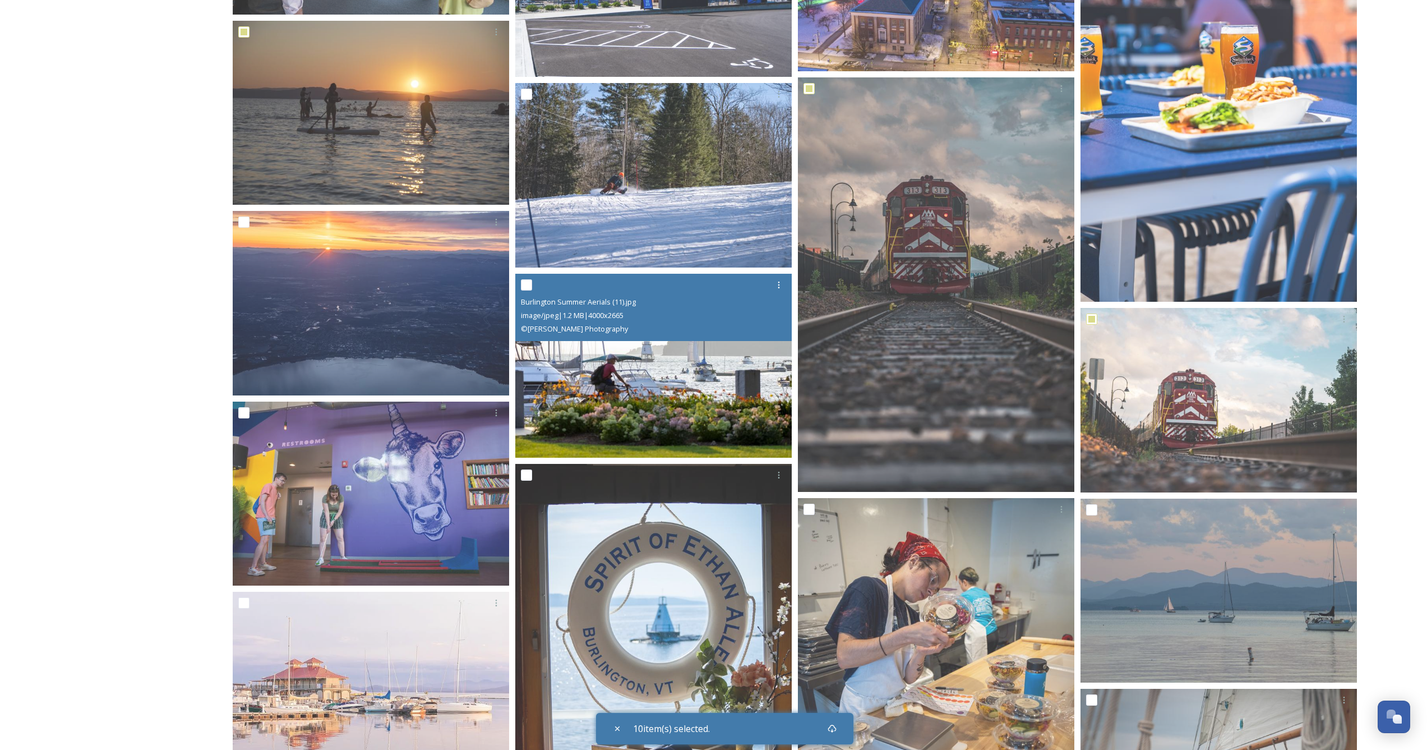
scroll to position [1954, 0]
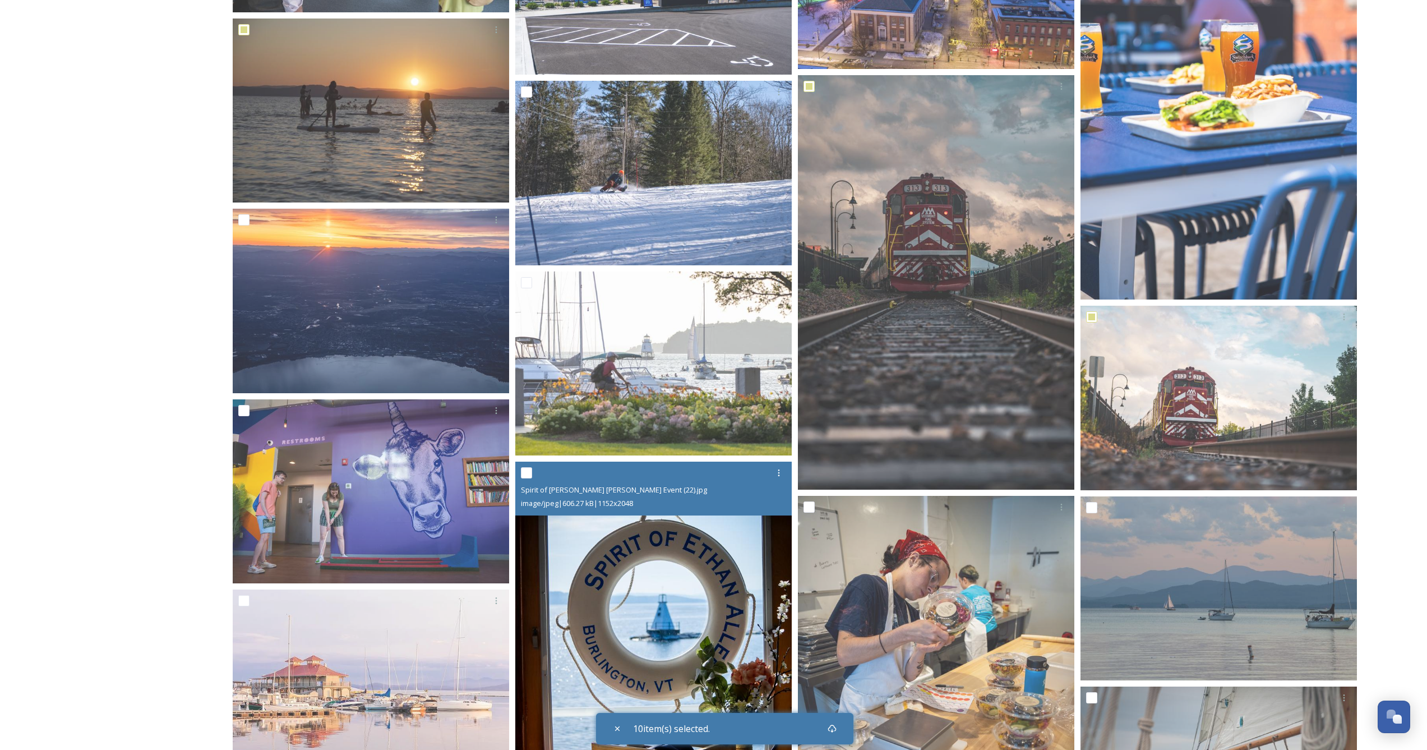
click at [529, 469] on input "checkbox" at bounding box center [526, 472] width 11 height 11
checkbox input "true"
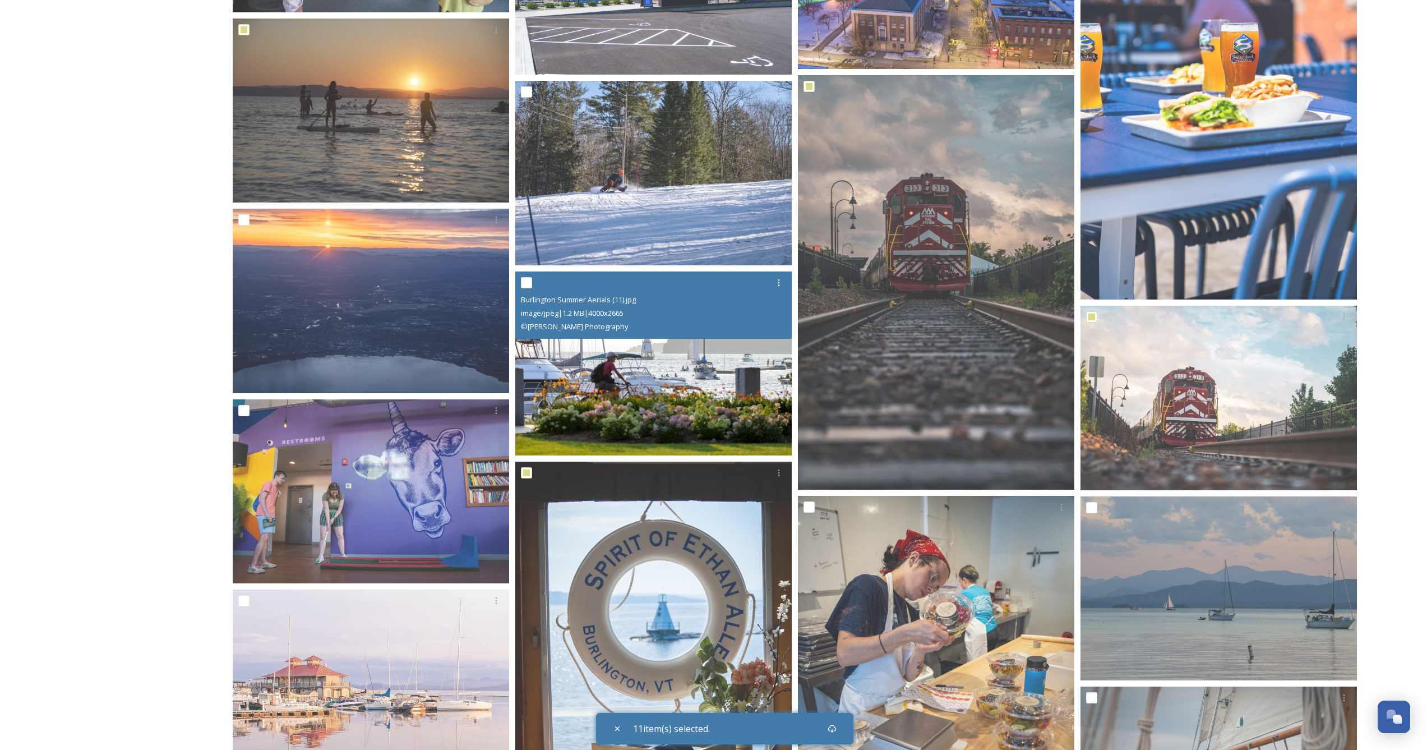
click at [530, 283] on input "checkbox" at bounding box center [526, 282] width 11 height 11
checkbox input "true"
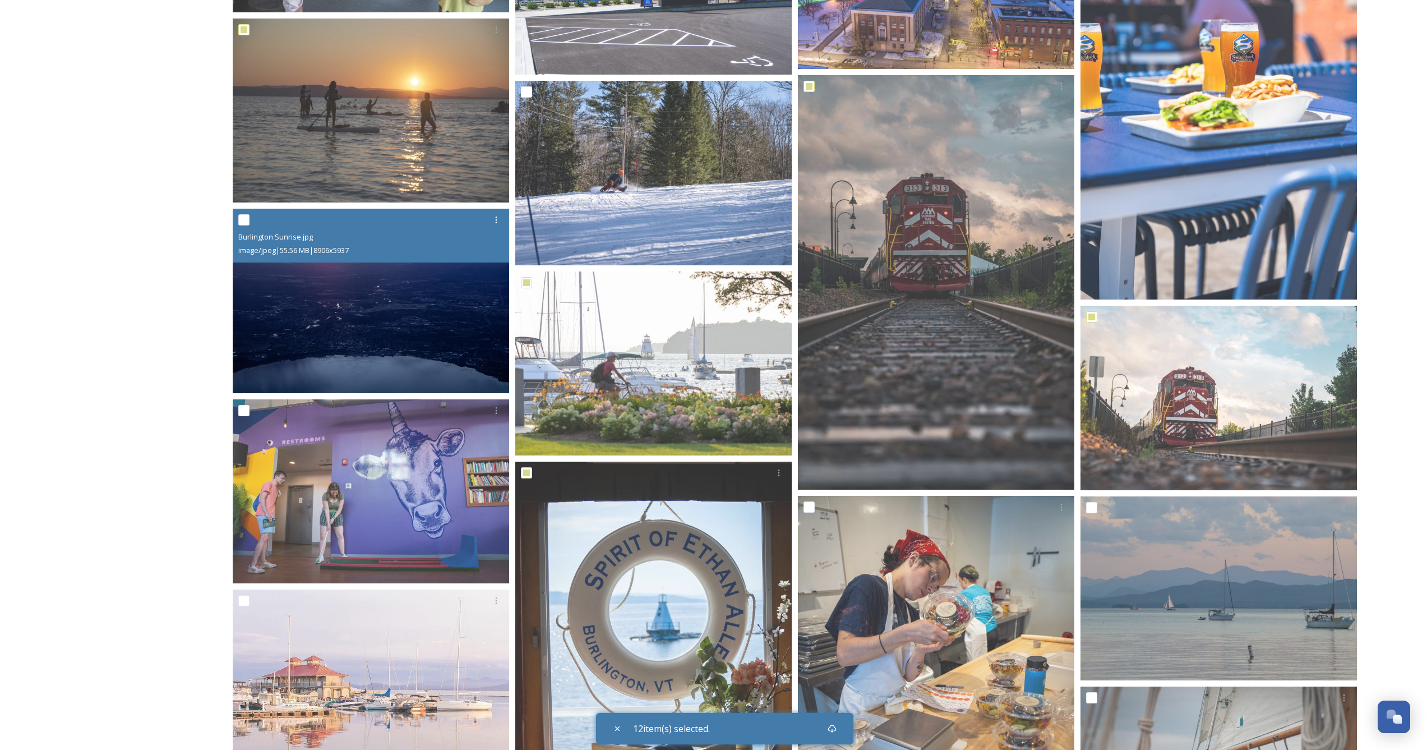
click at [251, 222] on div at bounding box center [372, 220] width 268 height 20
click at [248, 222] on input "checkbox" at bounding box center [243, 219] width 11 height 11
checkbox input "true"
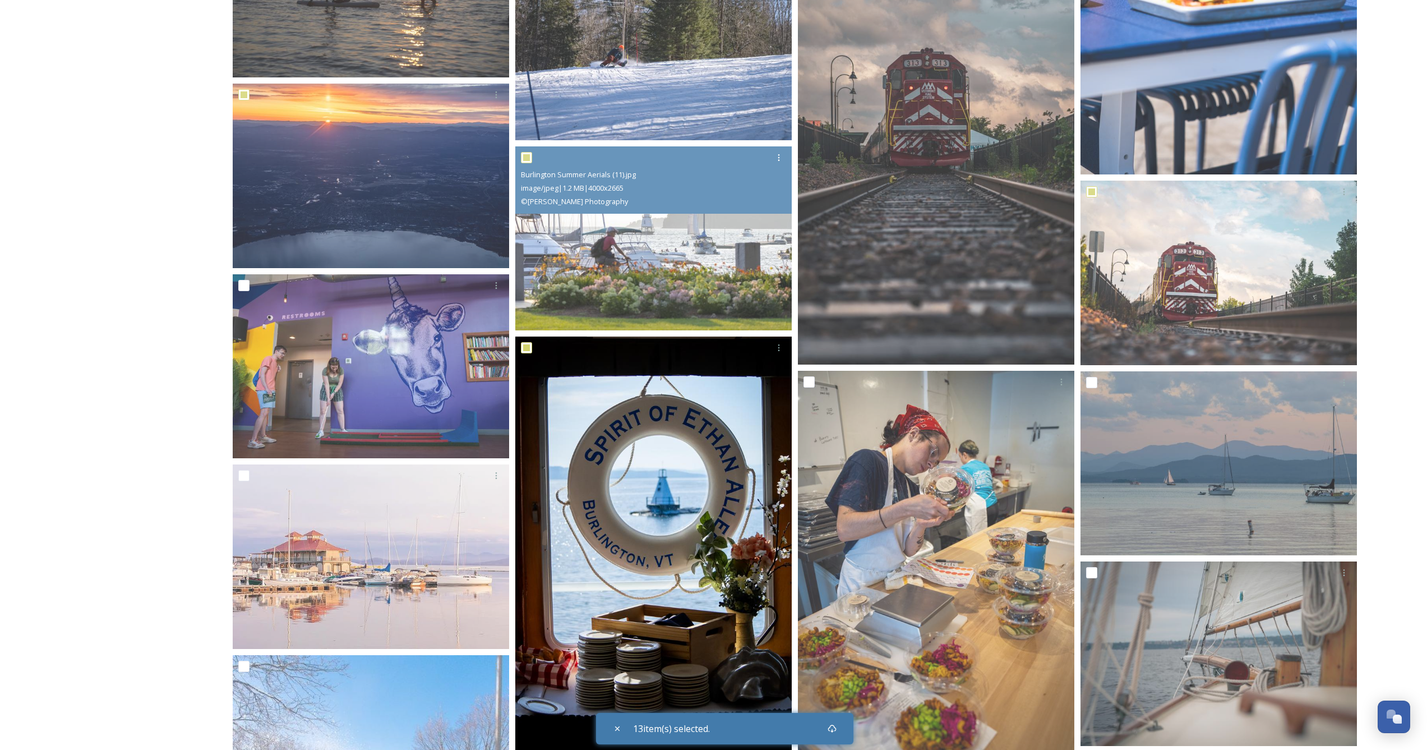
scroll to position [2174, 0]
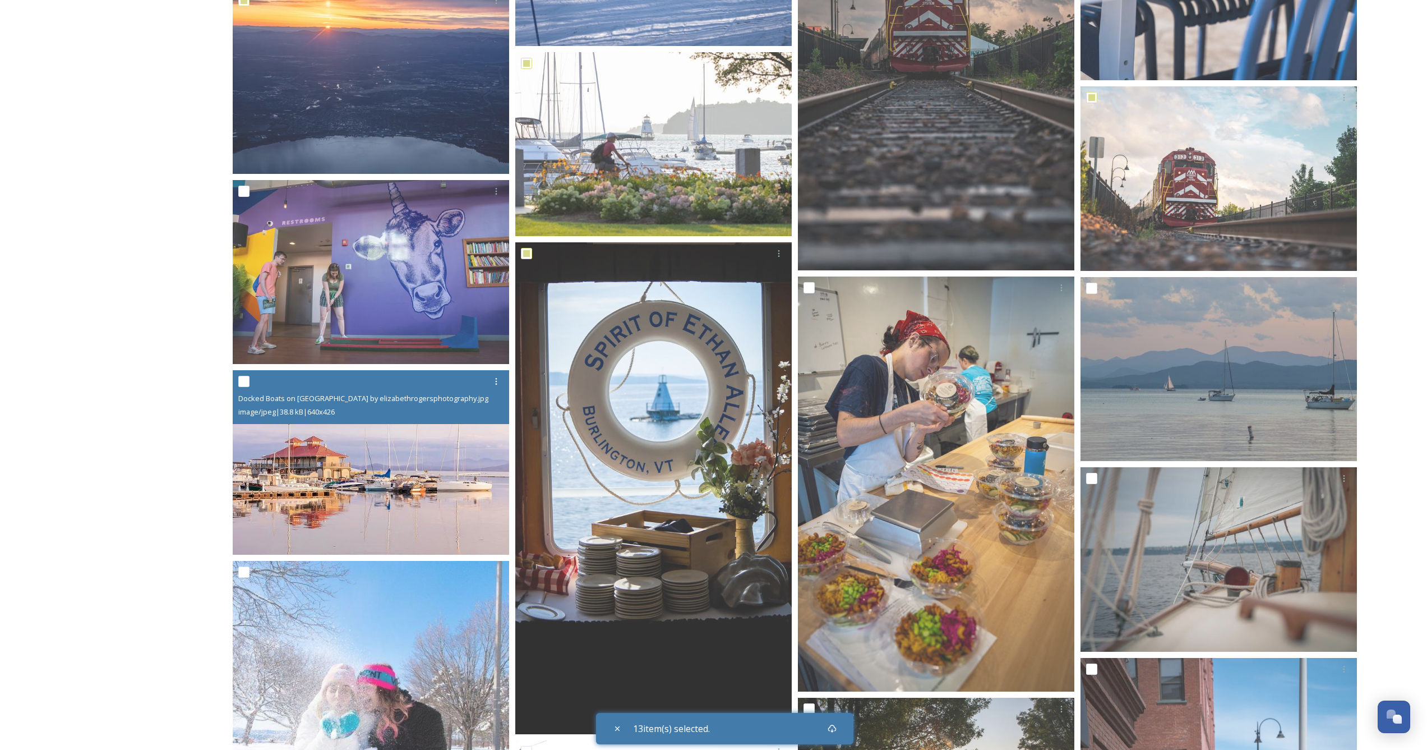
click at [246, 383] on input "checkbox" at bounding box center [243, 381] width 11 height 11
checkbox input "true"
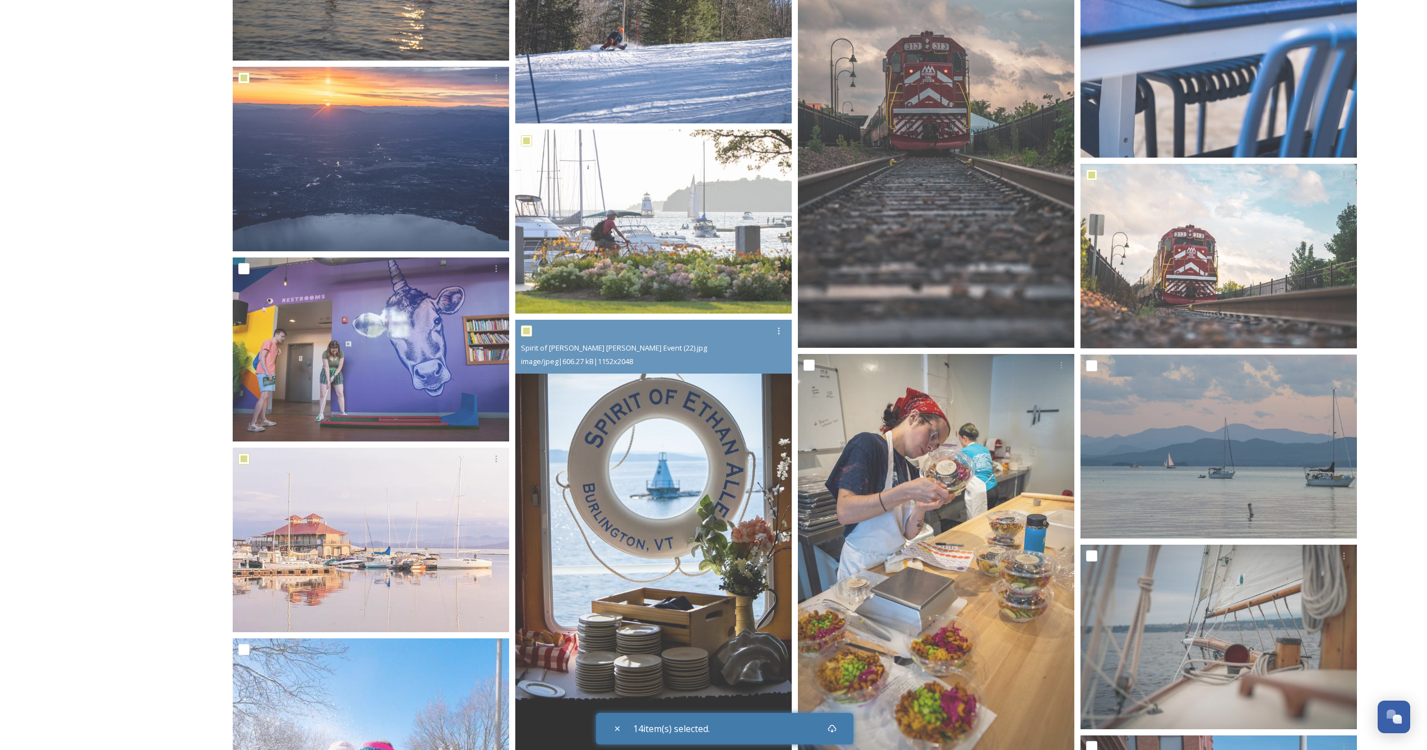
scroll to position [2584, 0]
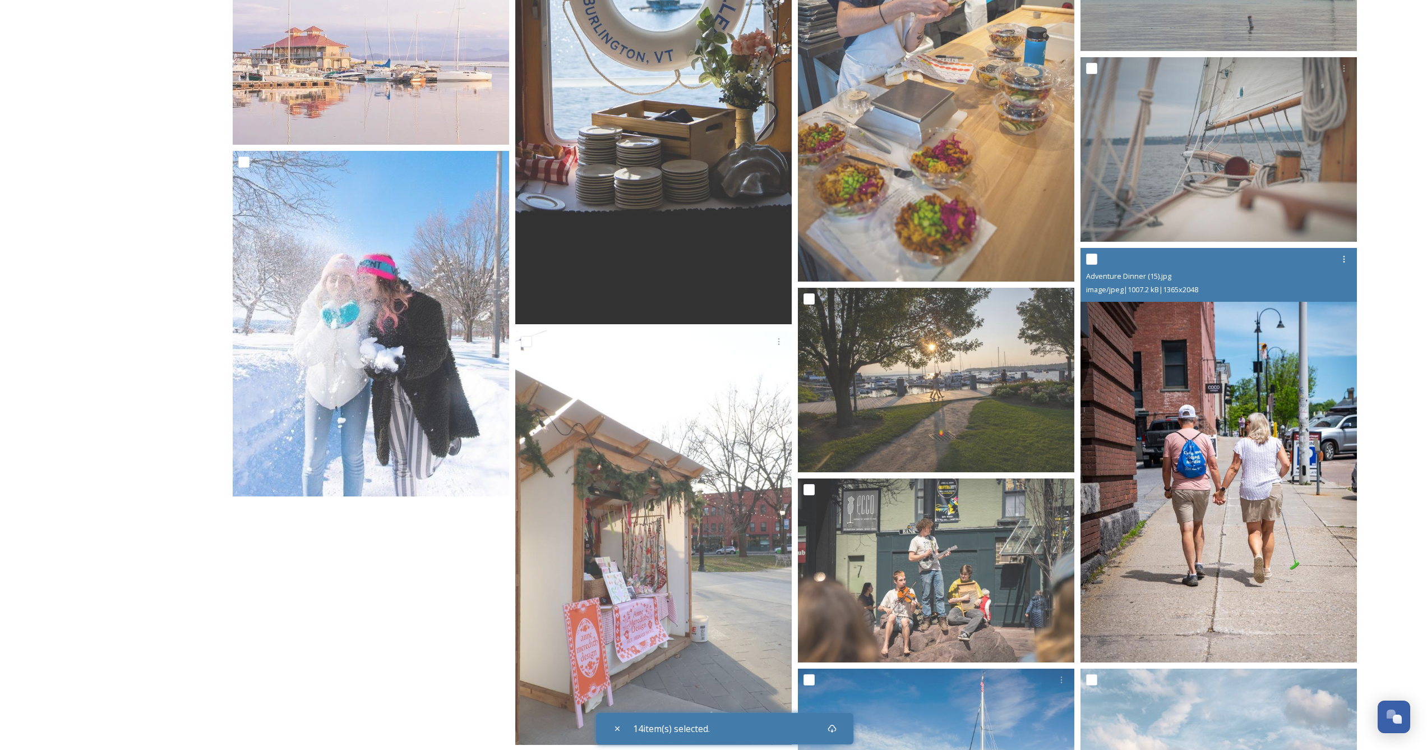
click at [1091, 259] on input "checkbox" at bounding box center [1091, 258] width 11 height 11
checkbox input "true"
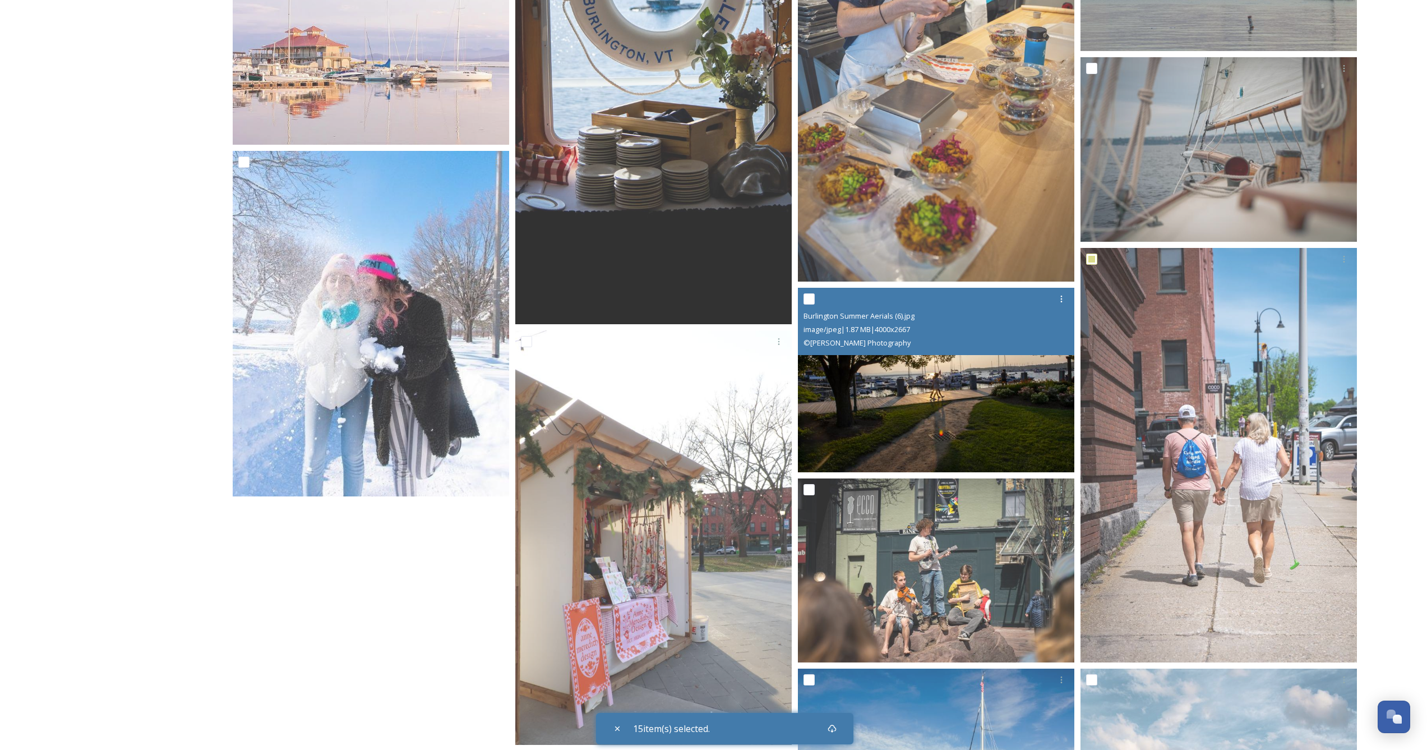
click at [814, 300] on input "checkbox" at bounding box center [809, 298] width 11 height 11
checkbox input "true"
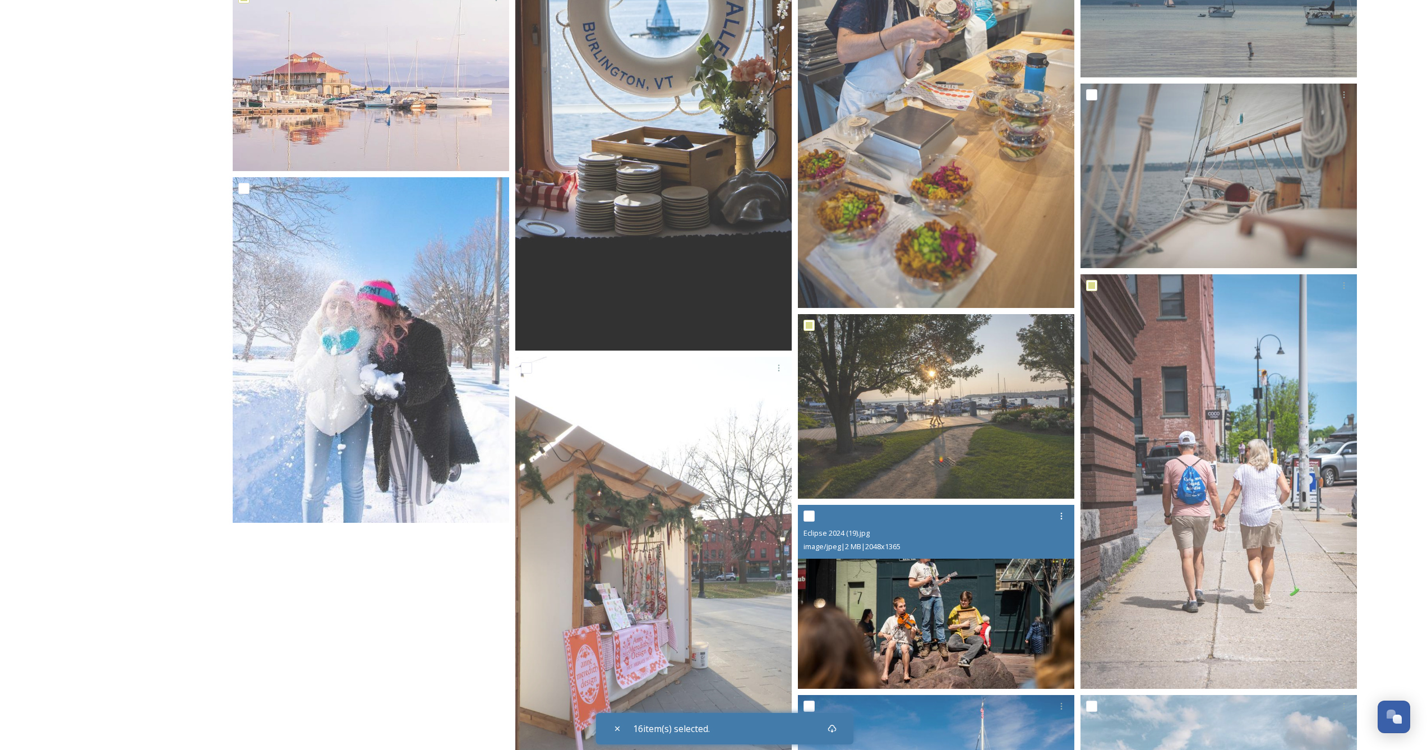
scroll to position [2913, 0]
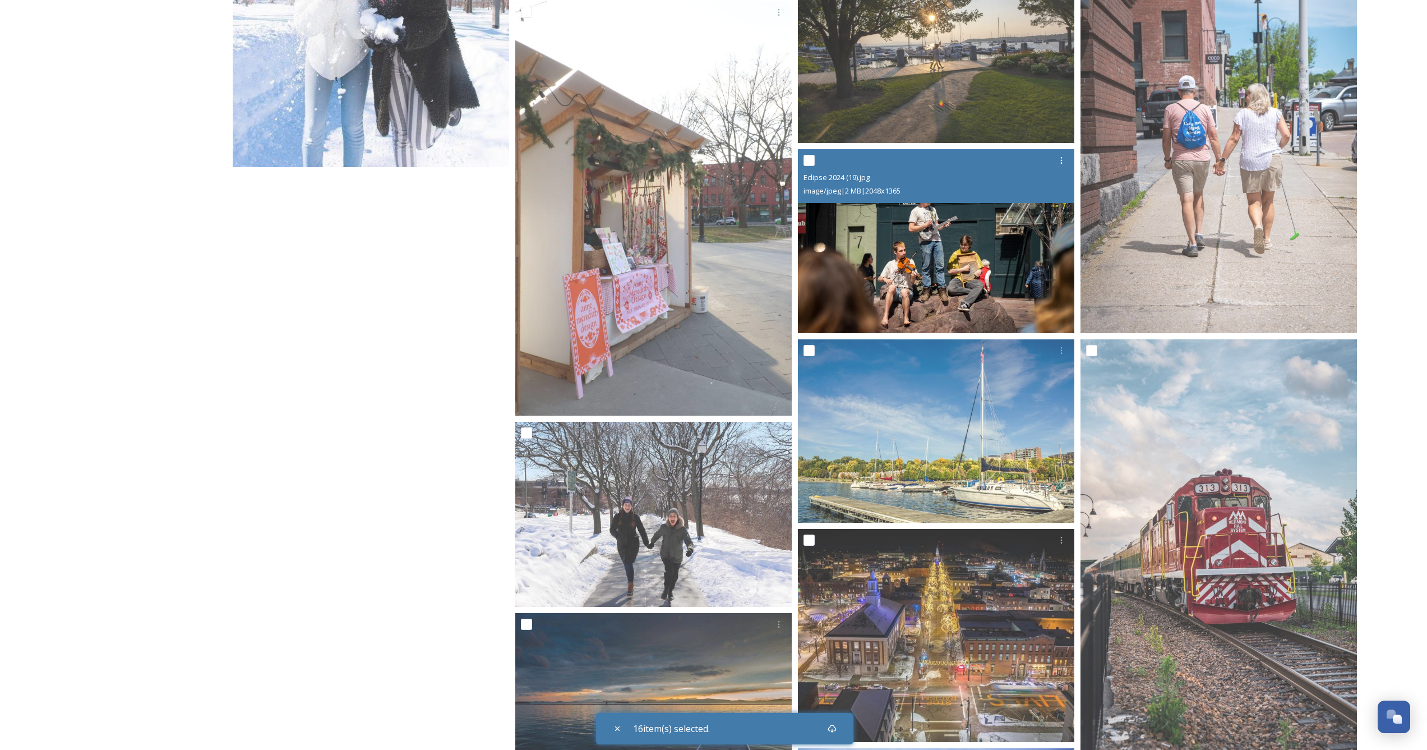
click at [808, 159] on input "checkbox" at bounding box center [809, 160] width 11 height 11
checkbox input "true"
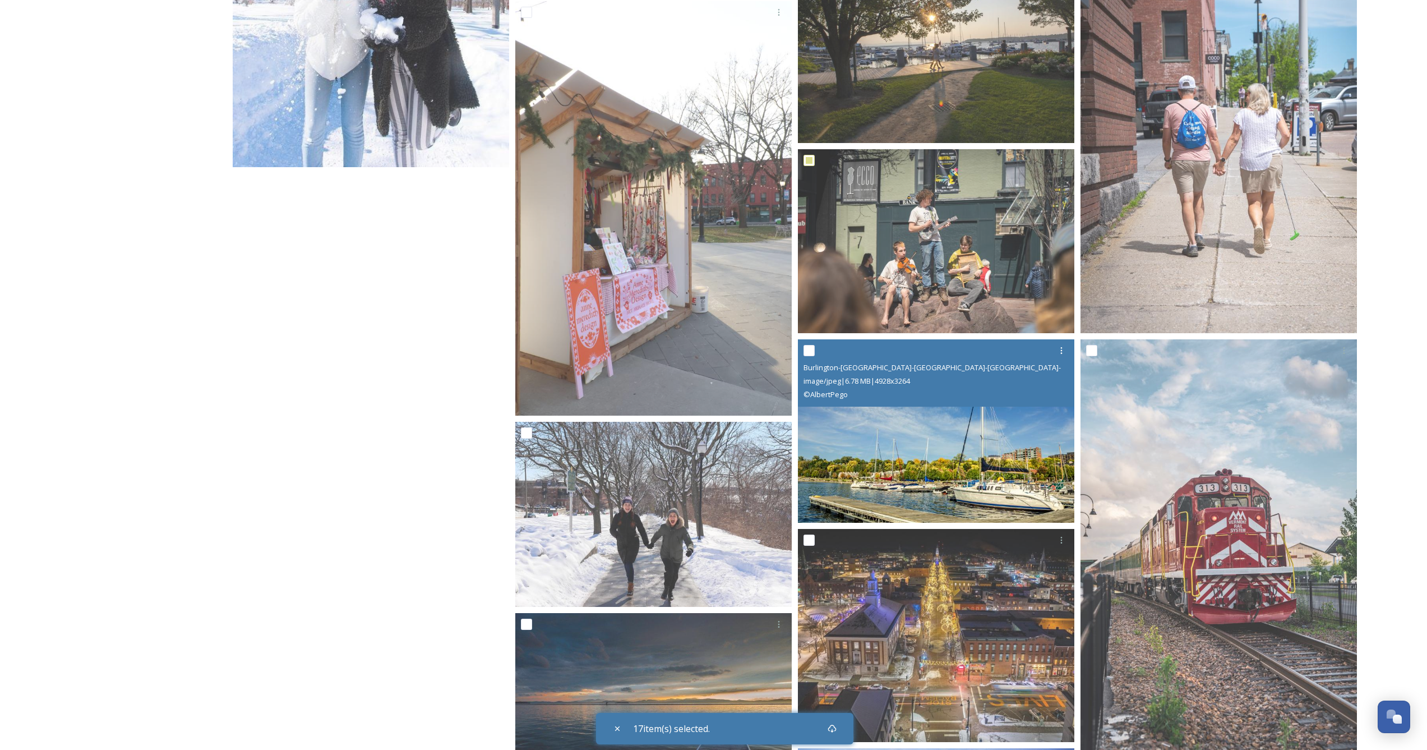
click at [810, 350] on input "checkbox" at bounding box center [809, 350] width 11 height 11
checkbox input "true"
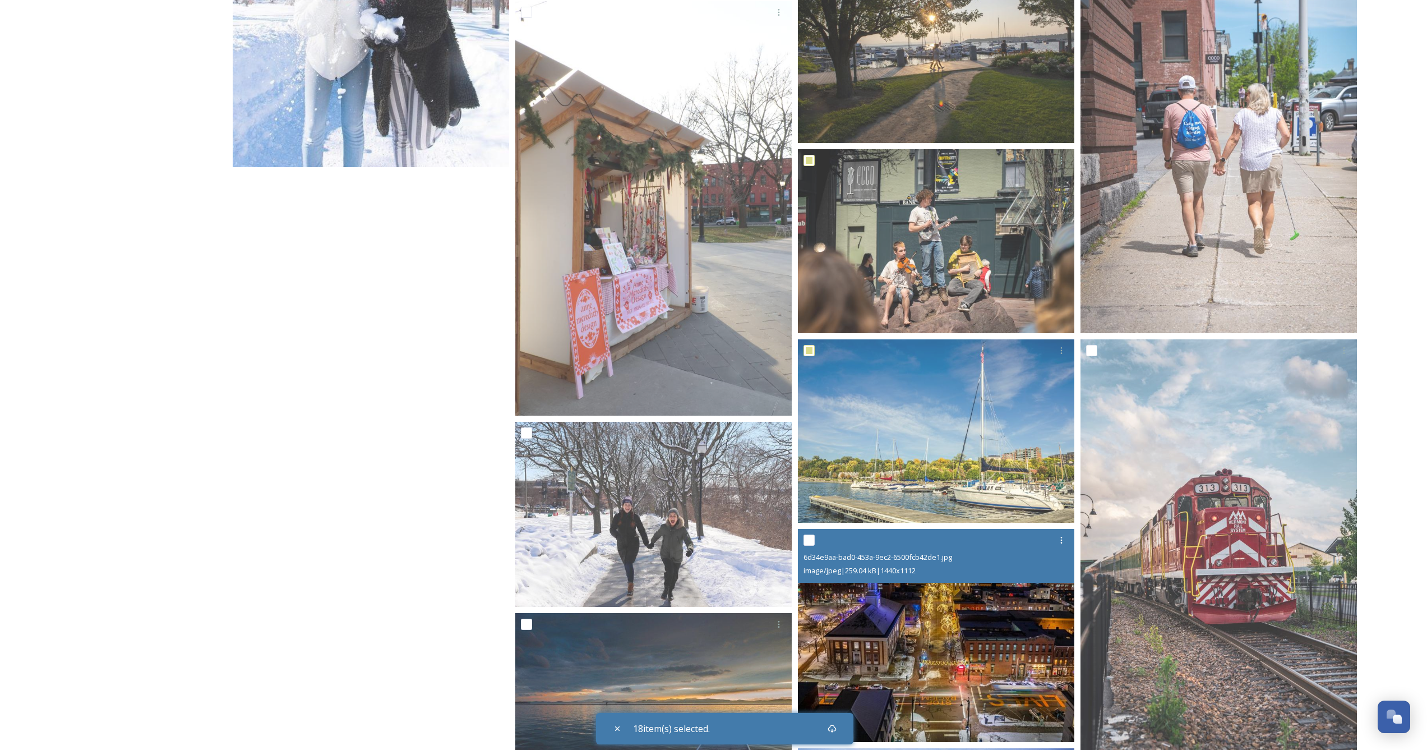
click at [813, 541] on input "checkbox" at bounding box center [809, 539] width 11 height 11
checkbox input "true"
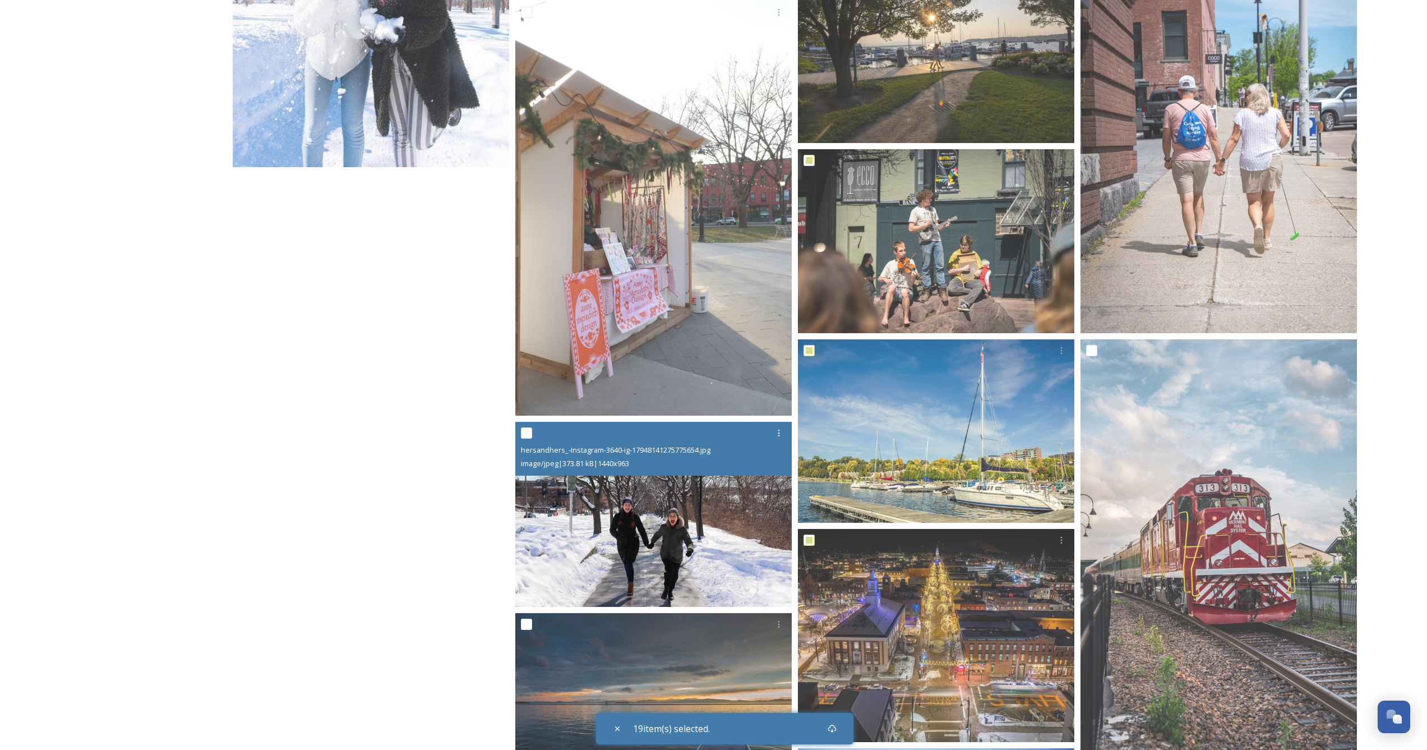
click at [527, 435] on input "checkbox" at bounding box center [526, 432] width 11 height 11
checkbox input "true"
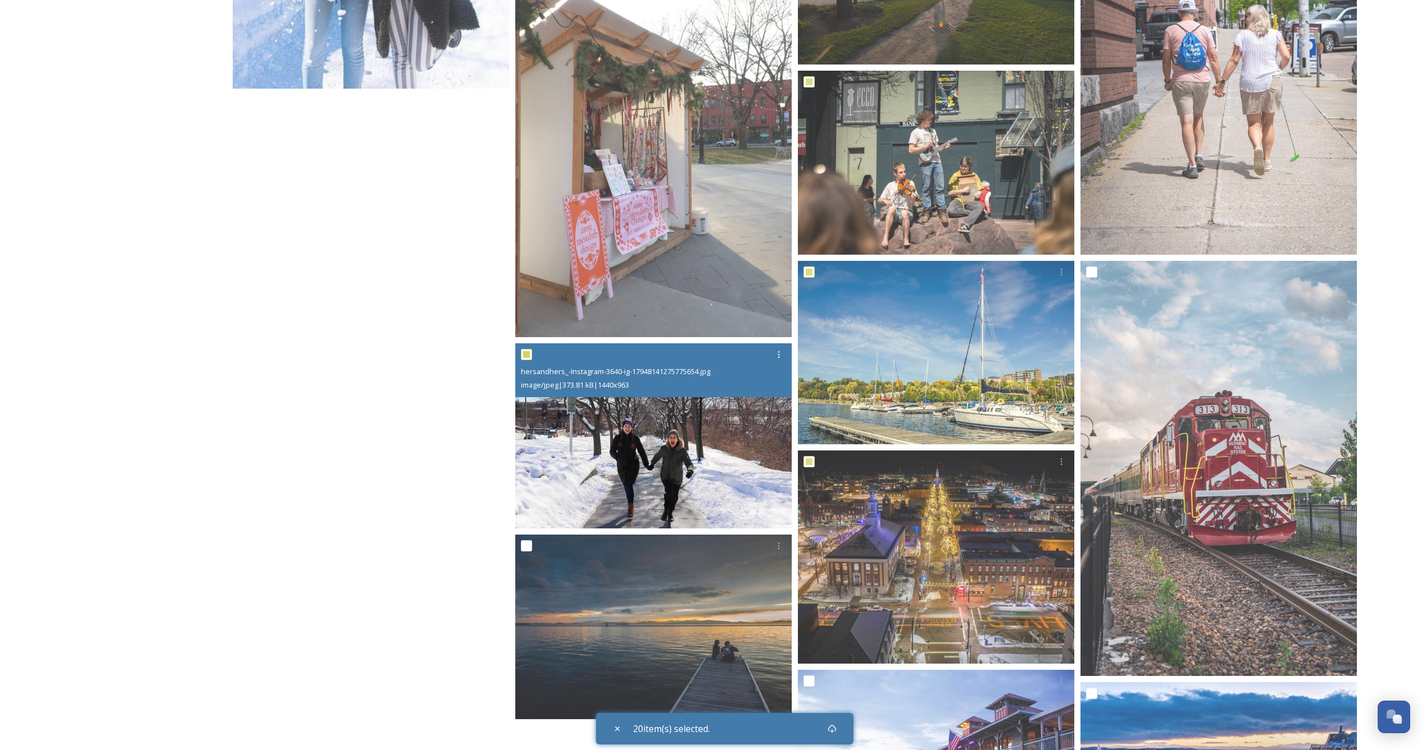
scroll to position [3225, 0]
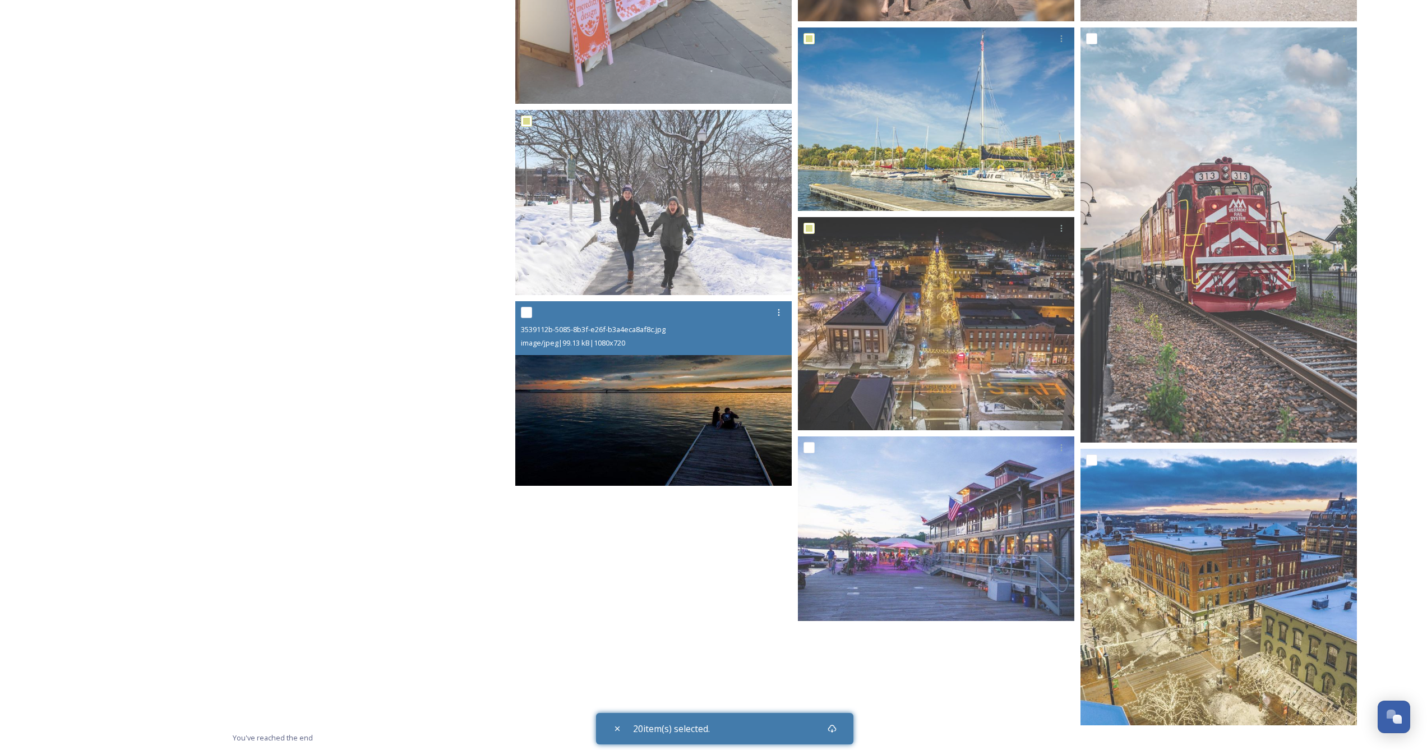
click at [528, 311] on input "checkbox" at bounding box center [526, 312] width 11 height 11
checkbox input "true"
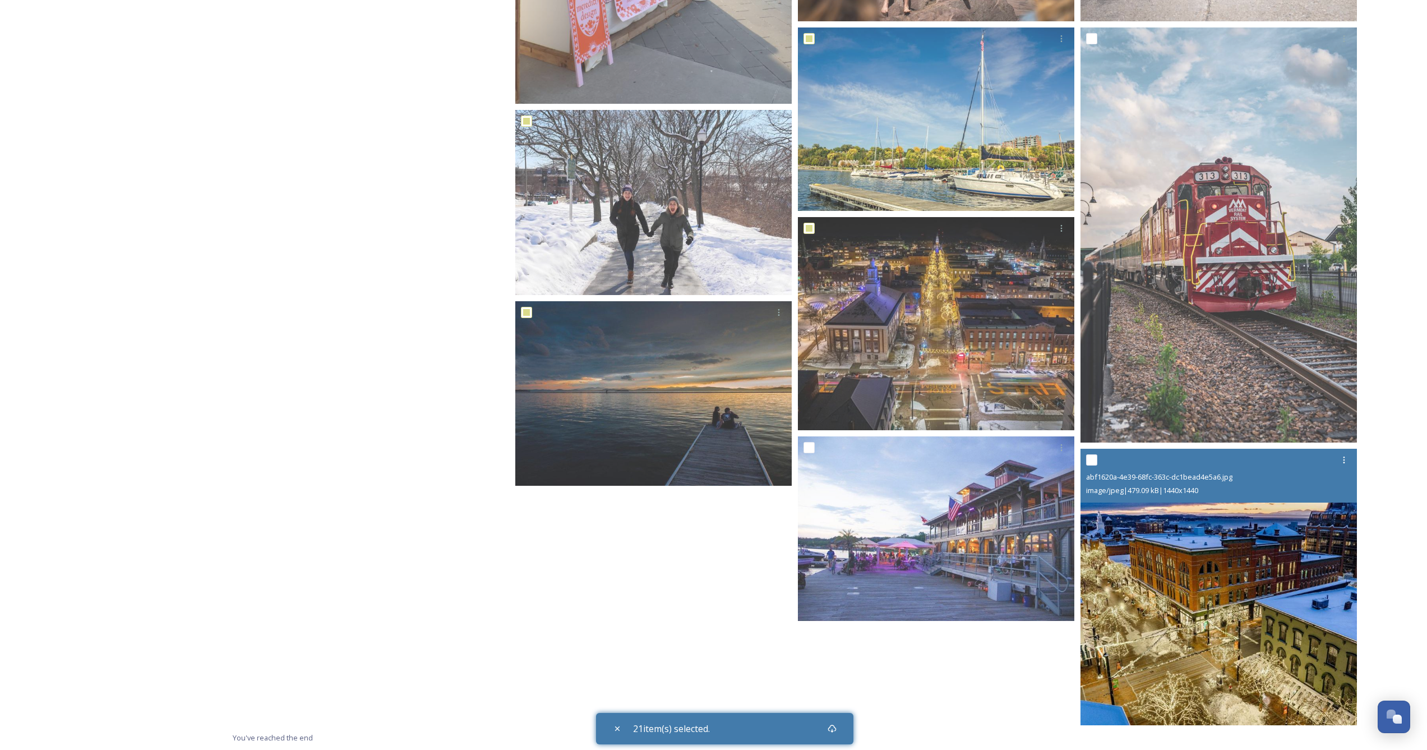
click at [1092, 460] on input "checkbox" at bounding box center [1091, 459] width 11 height 11
checkbox input "true"
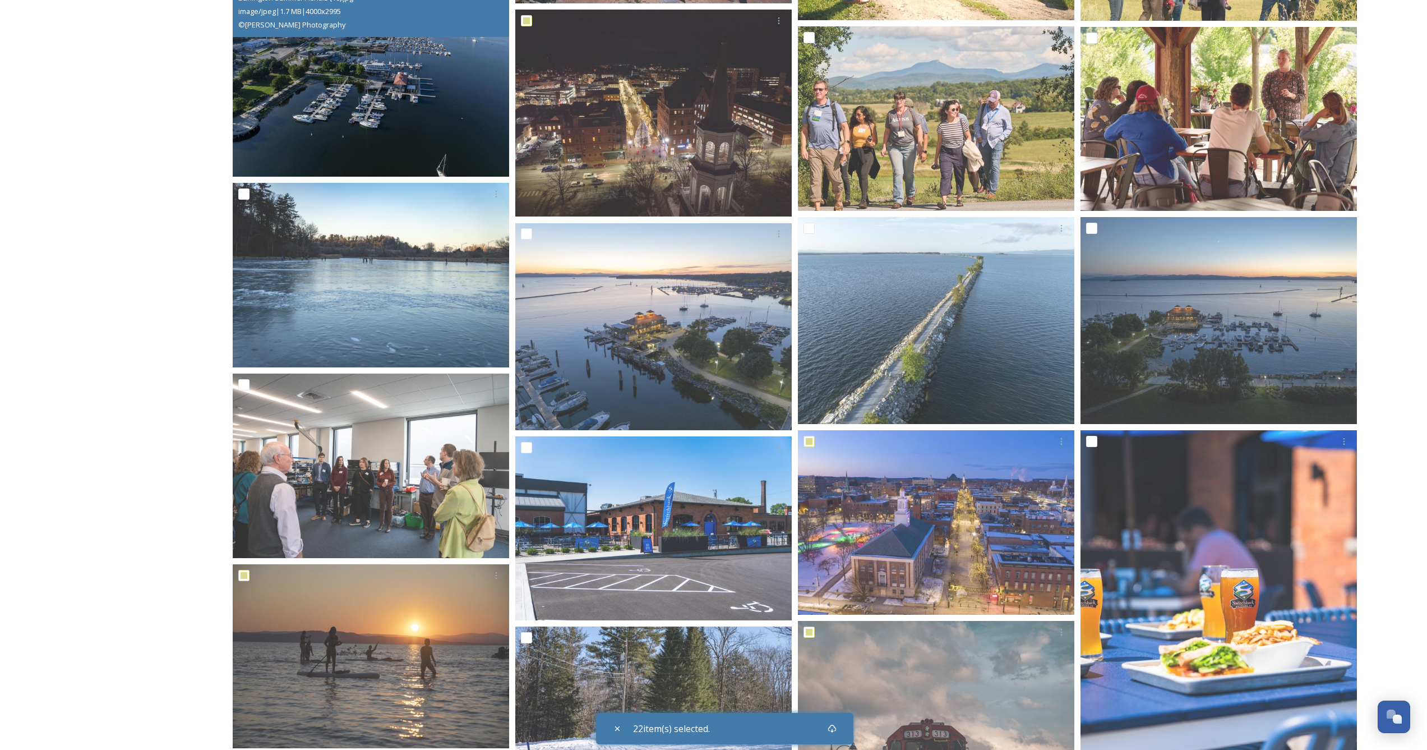
scroll to position [1089, 0]
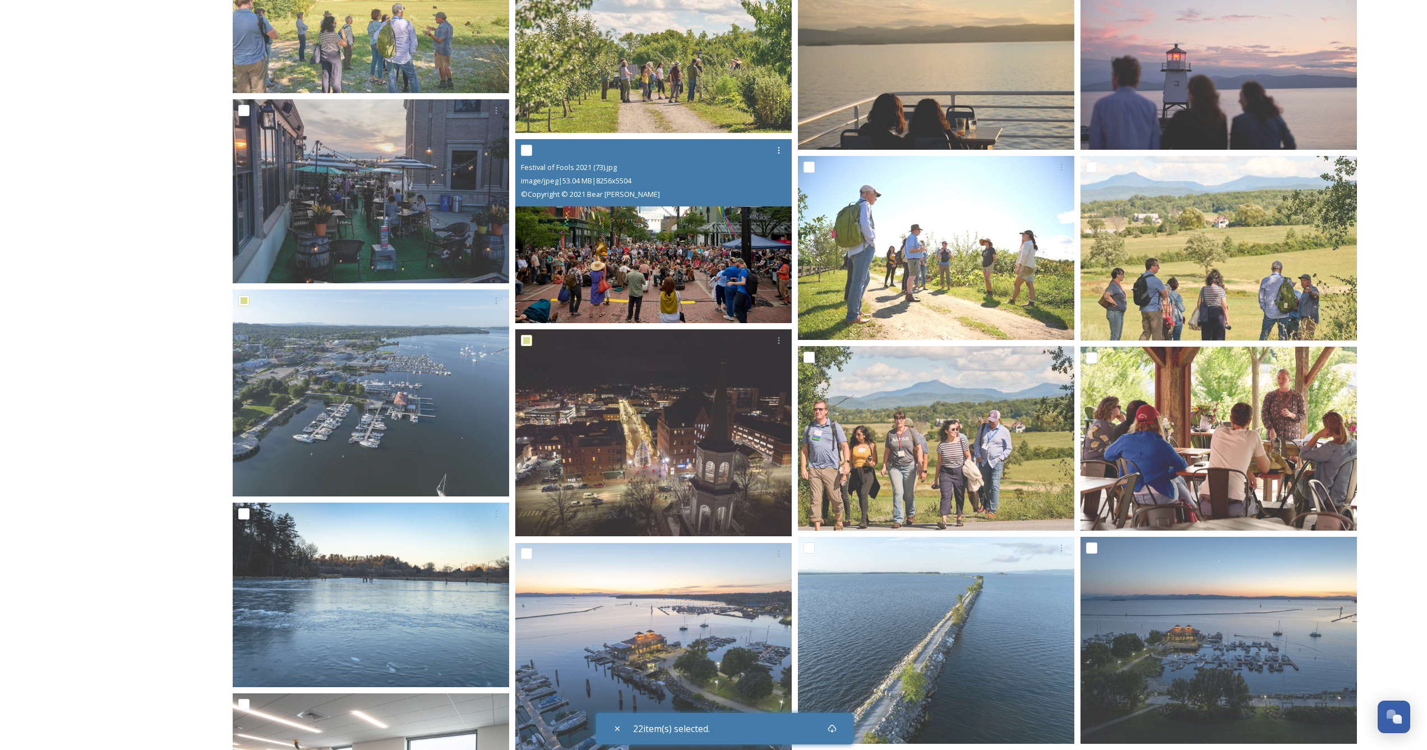
click at [529, 151] on input "checkbox" at bounding box center [526, 150] width 11 height 11
checkbox input "true"
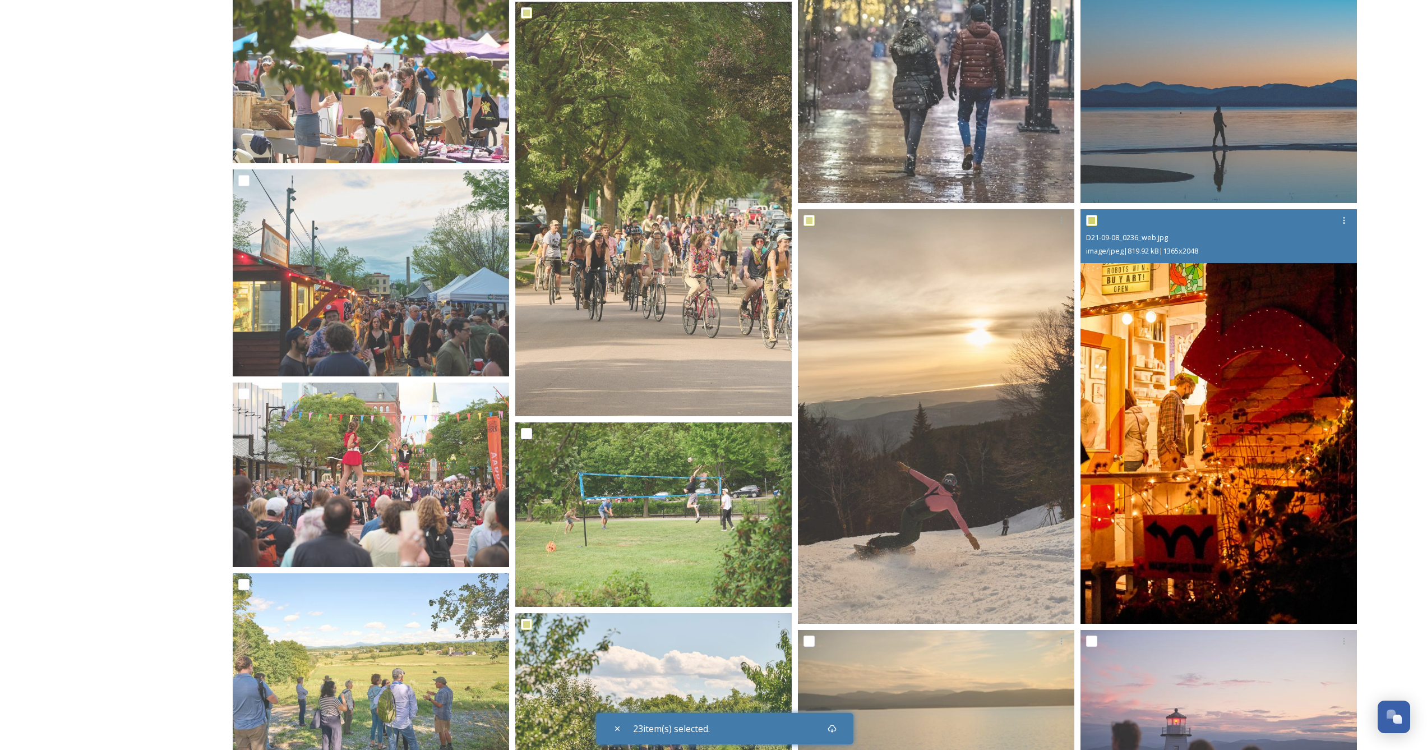
scroll to position [499, 0]
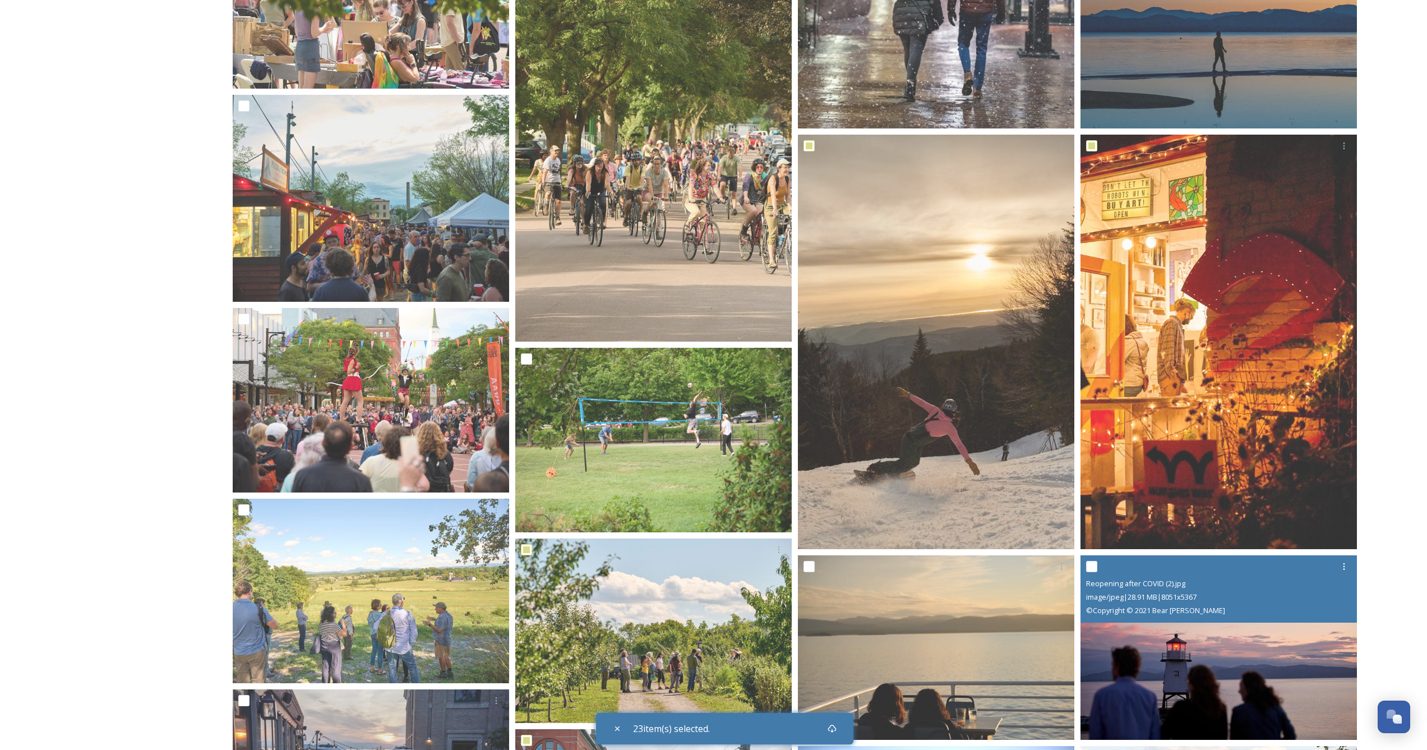
click at [1087, 567] on input "checkbox" at bounding box center [1091, 566] width 11 height 11
checkbox input "true"
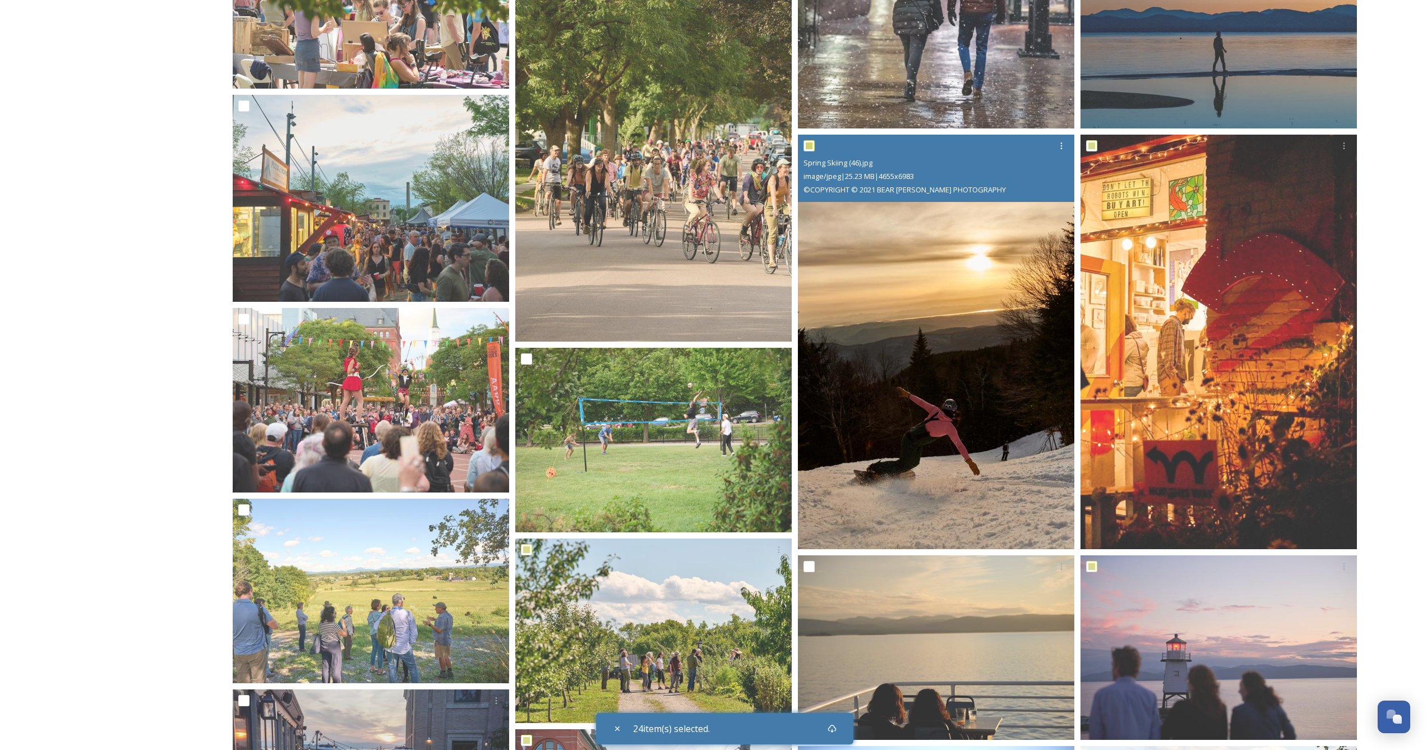
scroll to position [0, 0]
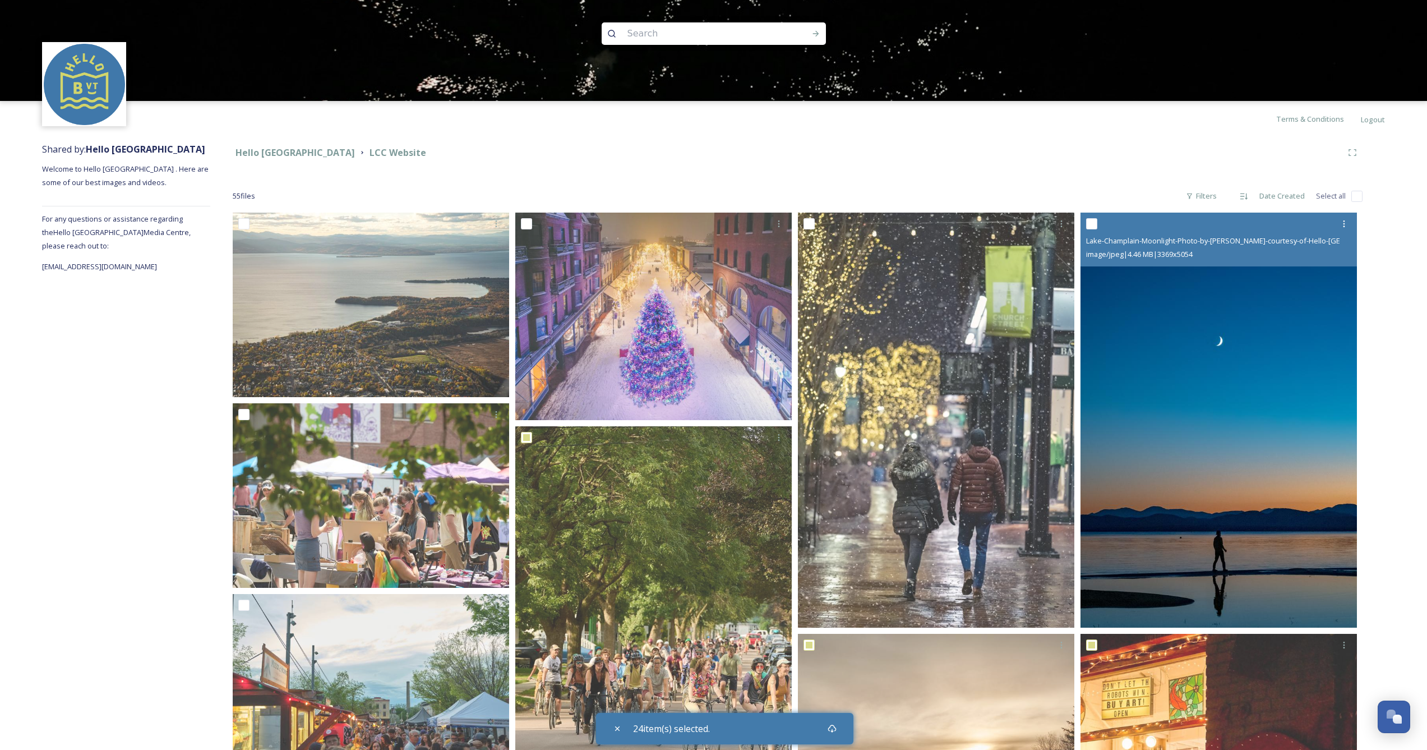
click at [1090, 227] on input "checkbox" at bounding box center [1091, 223] width 11 height 11
checkbox input "true"
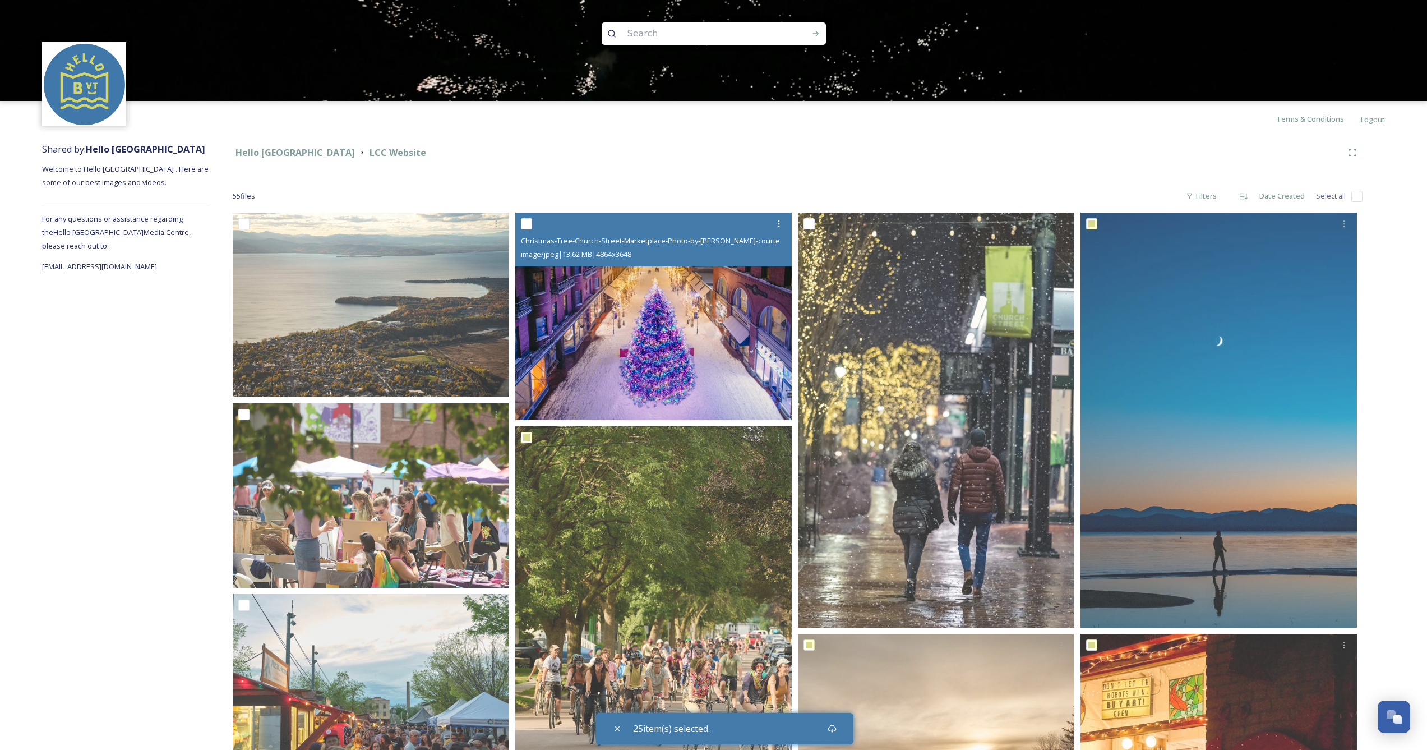
click at [529, 227] on input "checkbox" at bounding box center [526, 223] width 11 height 11
checkbox input "true"
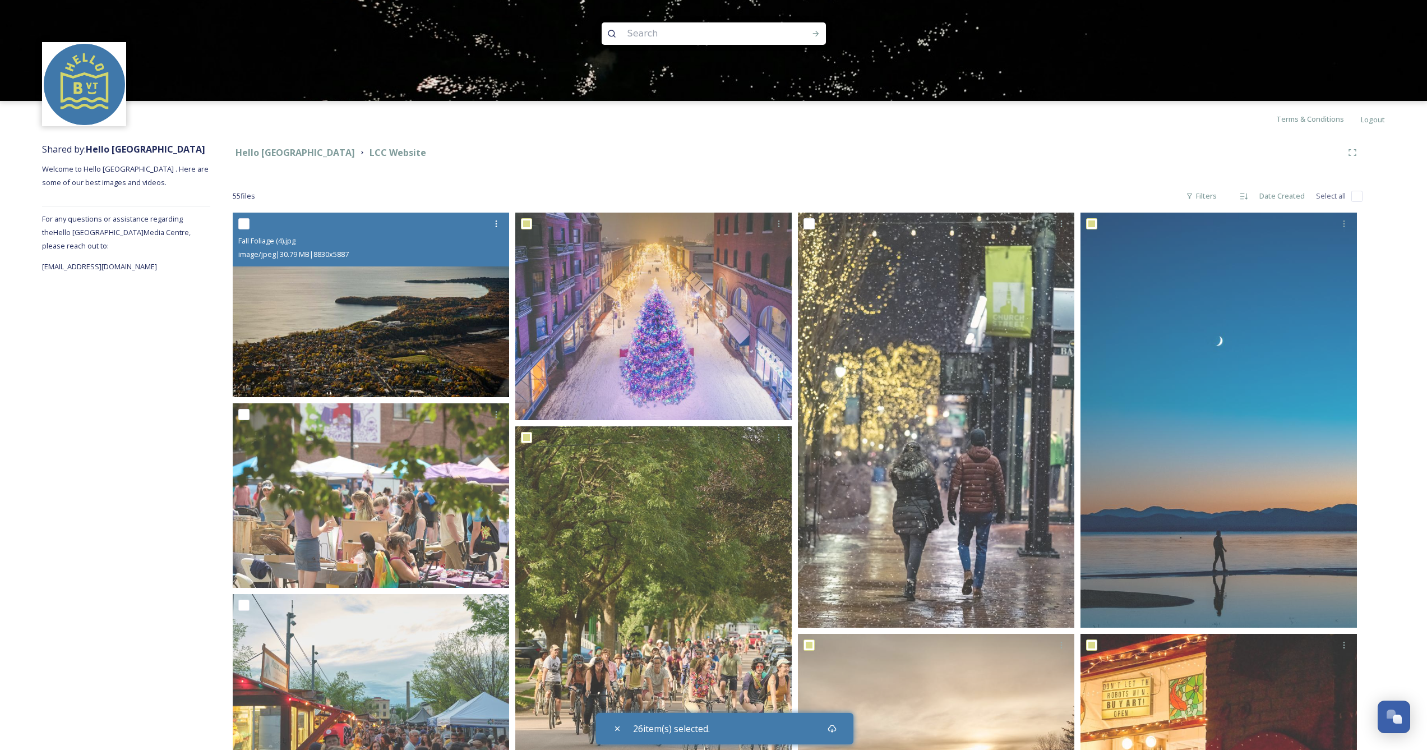
click at [241, 223] on input "checkbox" at bounding box center [243, 223] width 11 height 11
checkbox input "true"
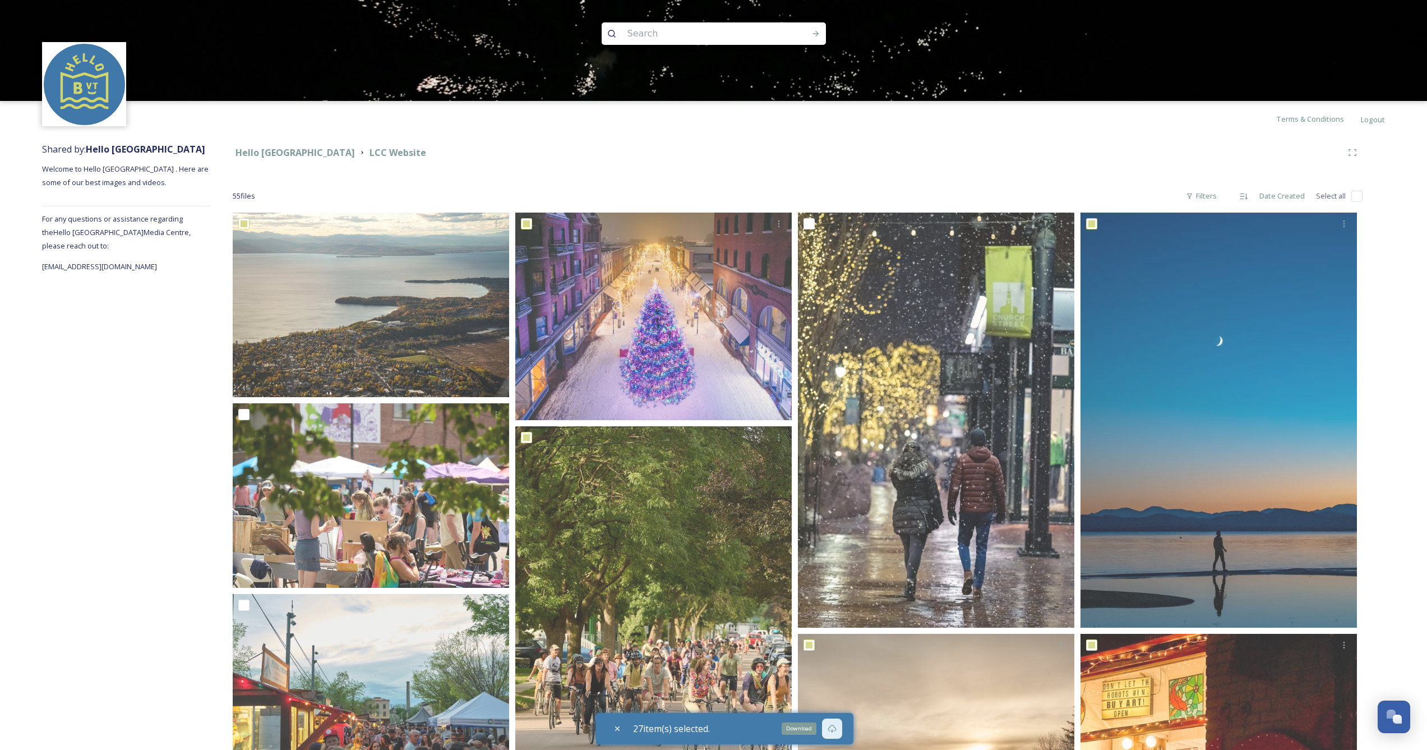
click at [836, 727] on icon at bounding box center [832, 729] width 8 height 8
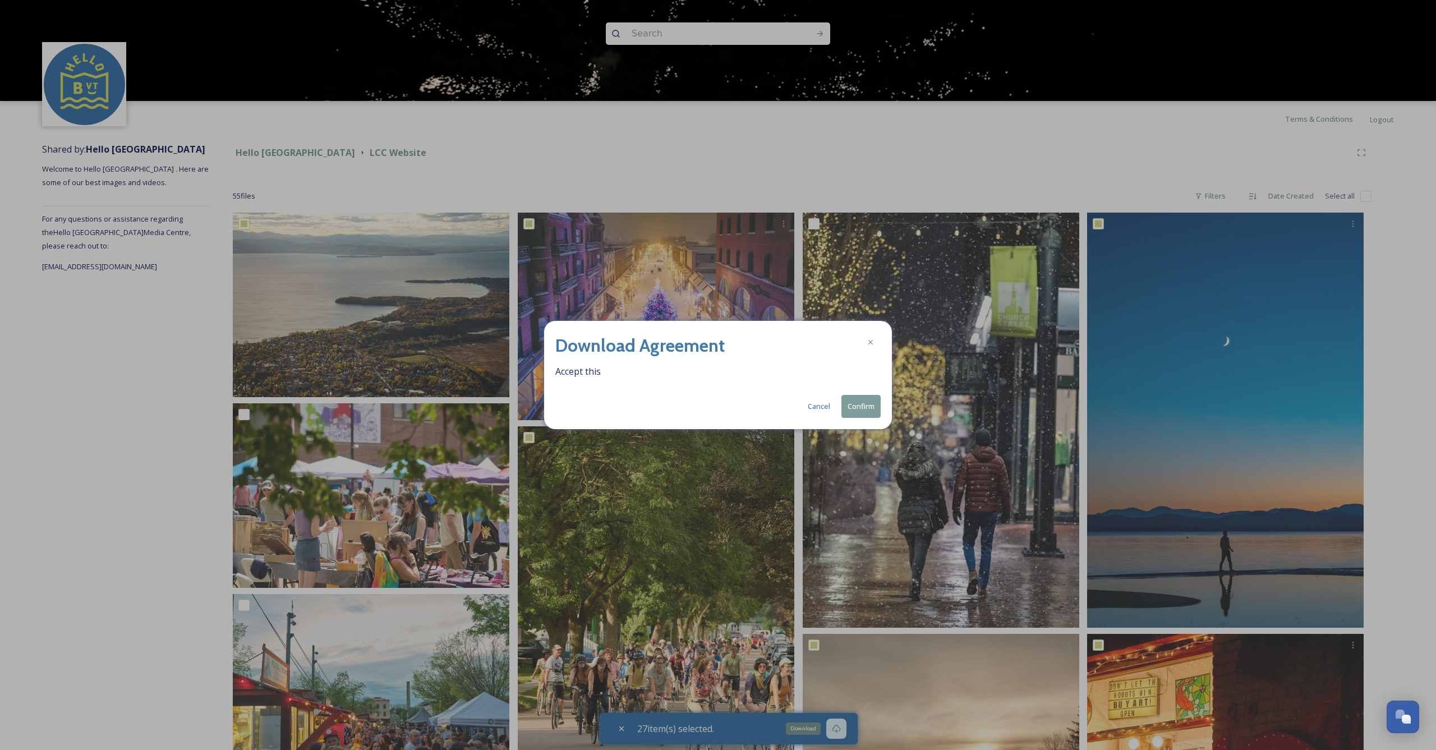
click at [852, 407] on button "Confirm" at bounding box center [860, 406] width 39 height 23
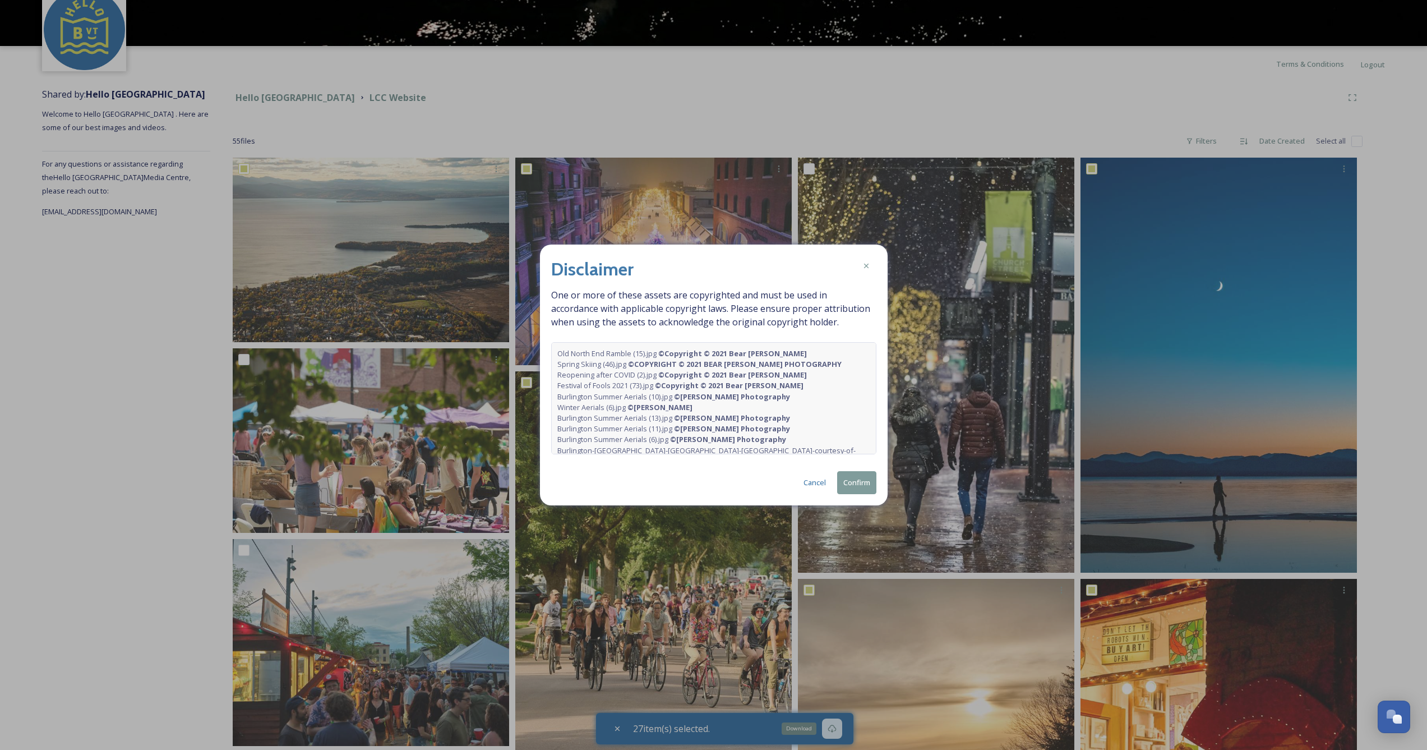
scroll to position [31, 0]
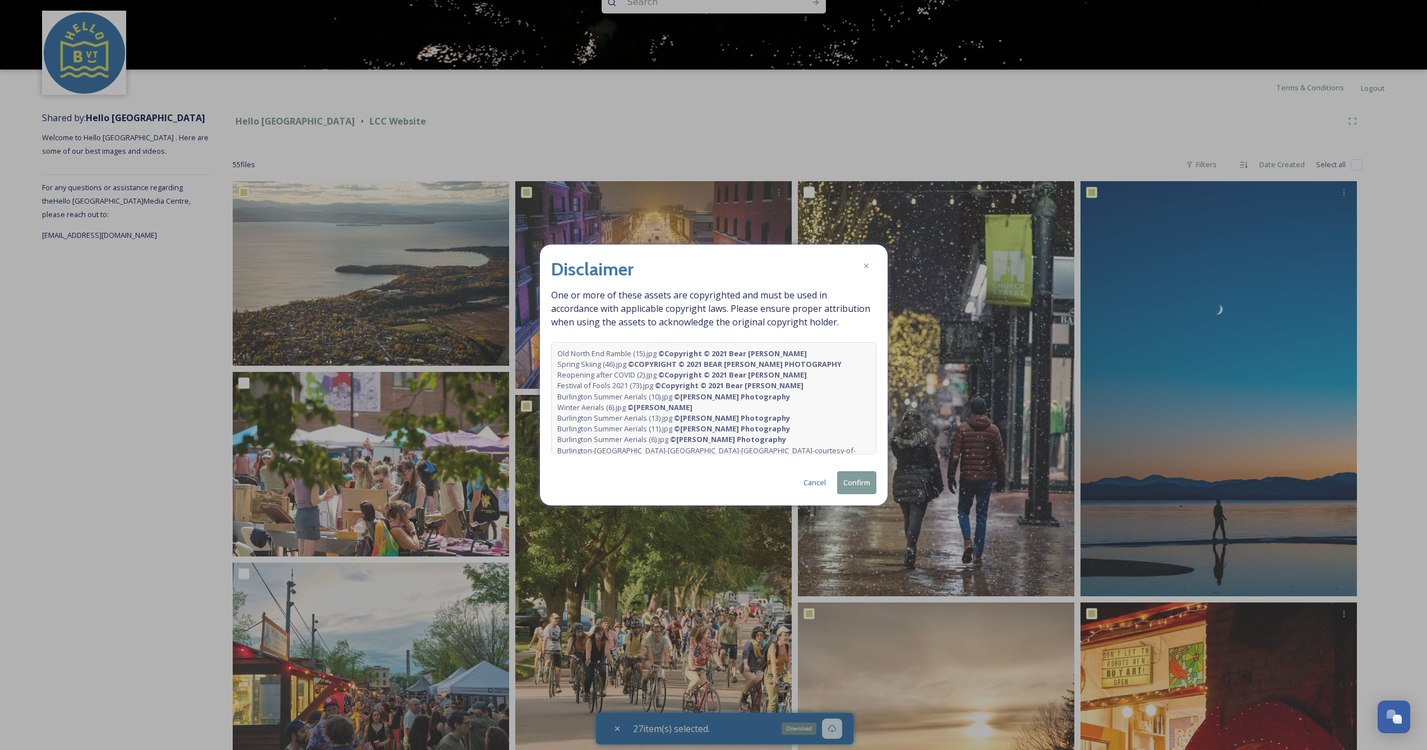
click at [855, 479] on button "Confirm" at bounding box center [856, 482] width 39 height 23
